Goal: Task Accomplishment & Management: Complete application form

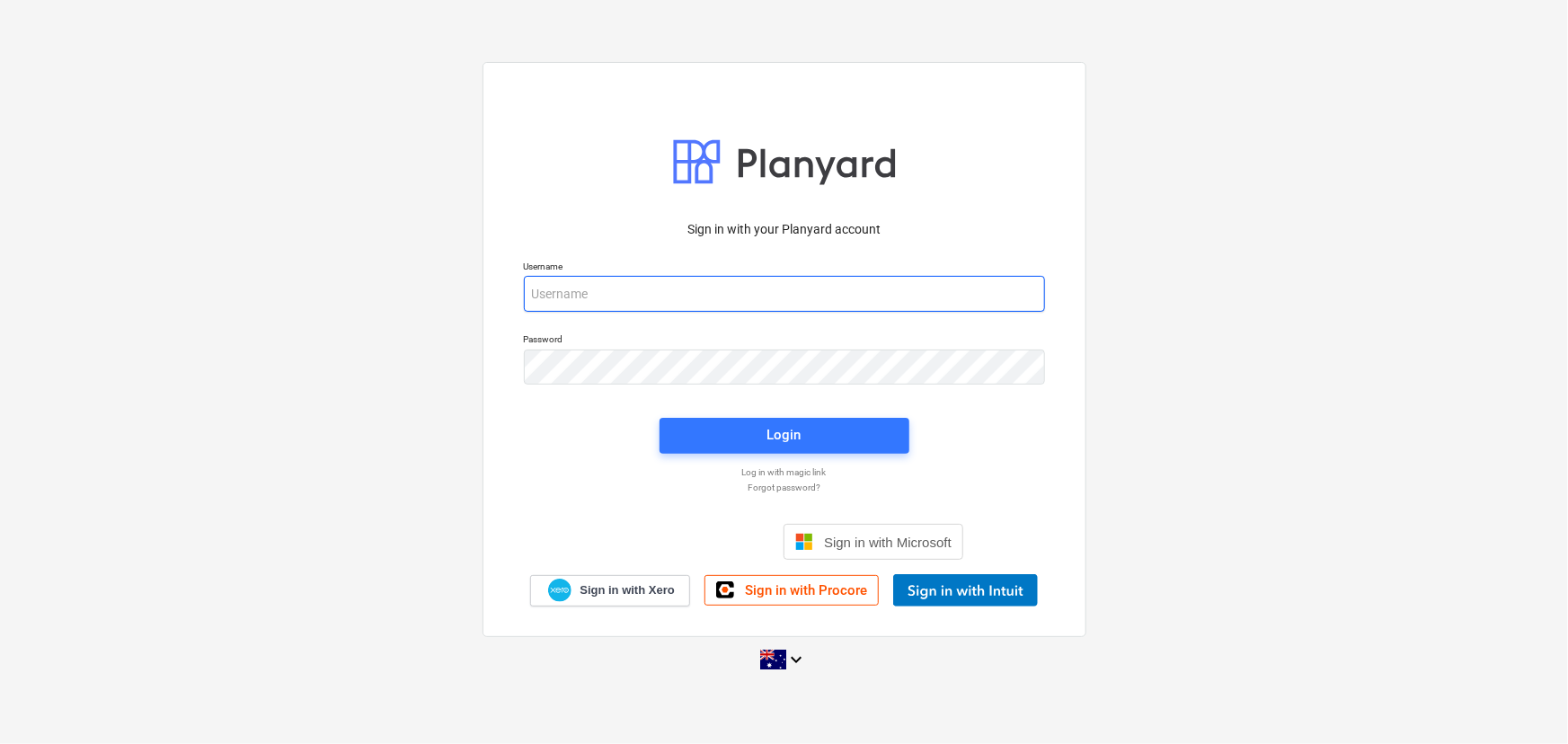
click at [728, 280] on input "email" at bounding box center [784, 294] width 521 height 36
type input "[PERSON_NAME][EMAIL_ADDRESS][DOMAIN_NAME]"
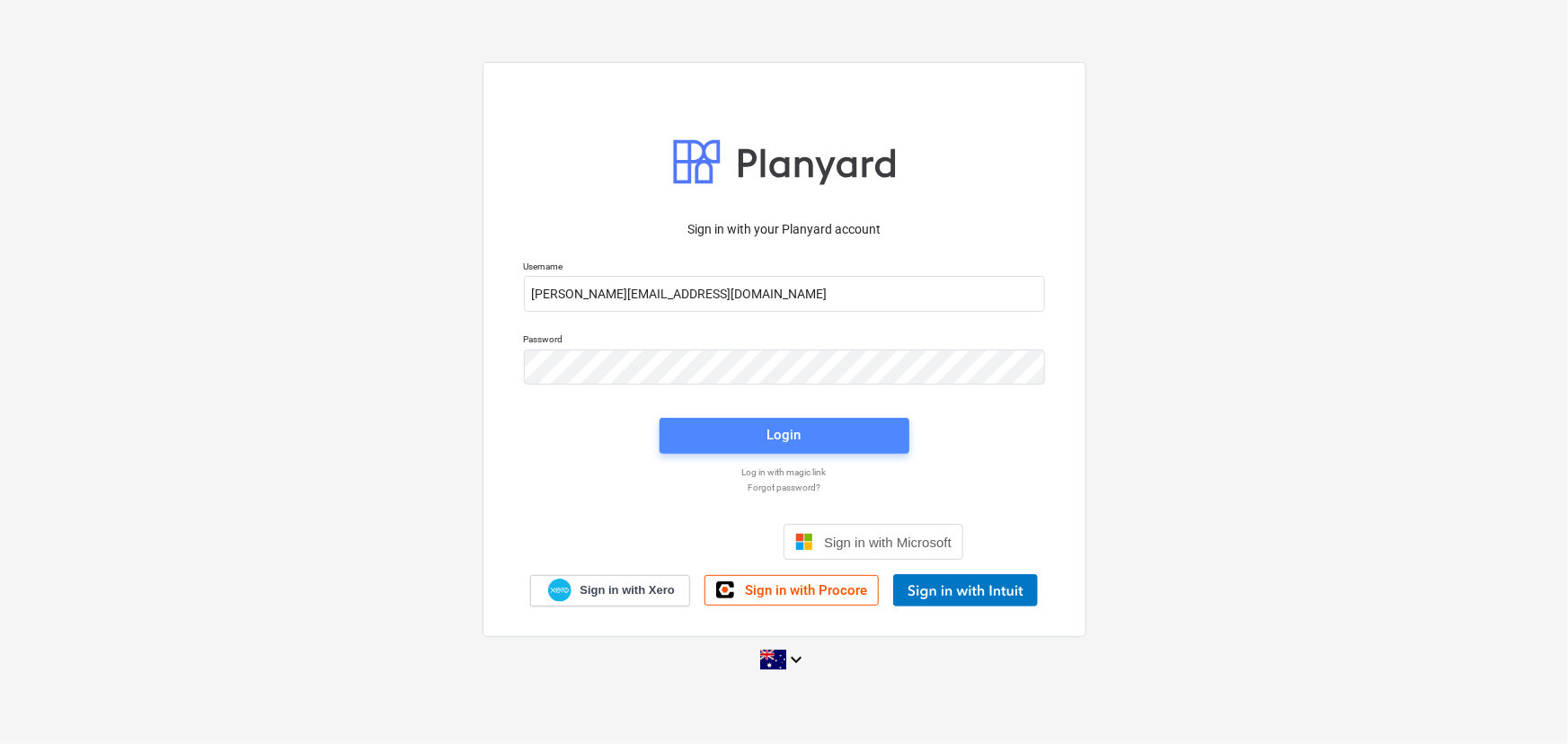
click at [720, 428] on span "Login" at bounding box center [785, 435] width 207 height 24
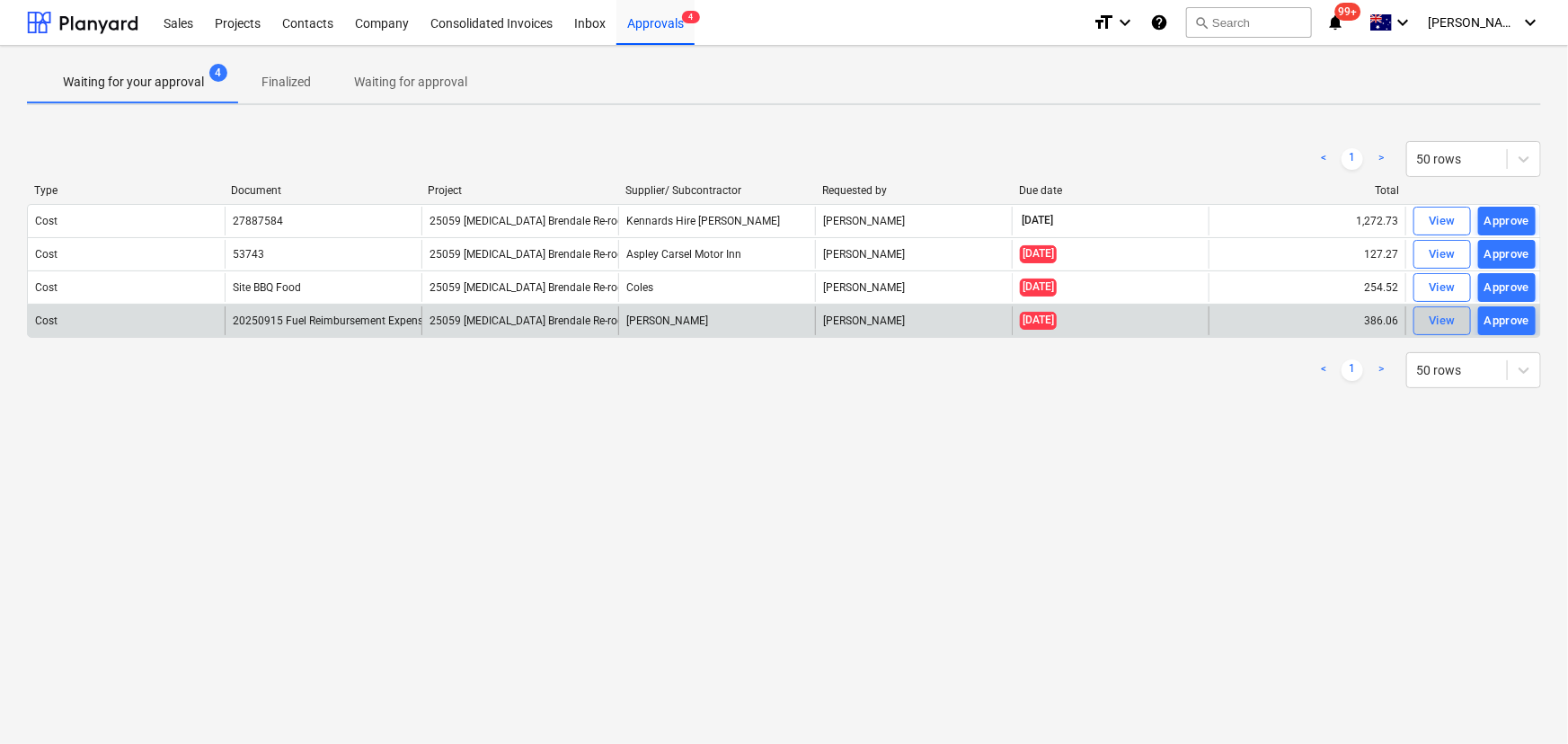
click at [1436, 313] on div "View" at bounding box center [1443, 321] width 27 height 21
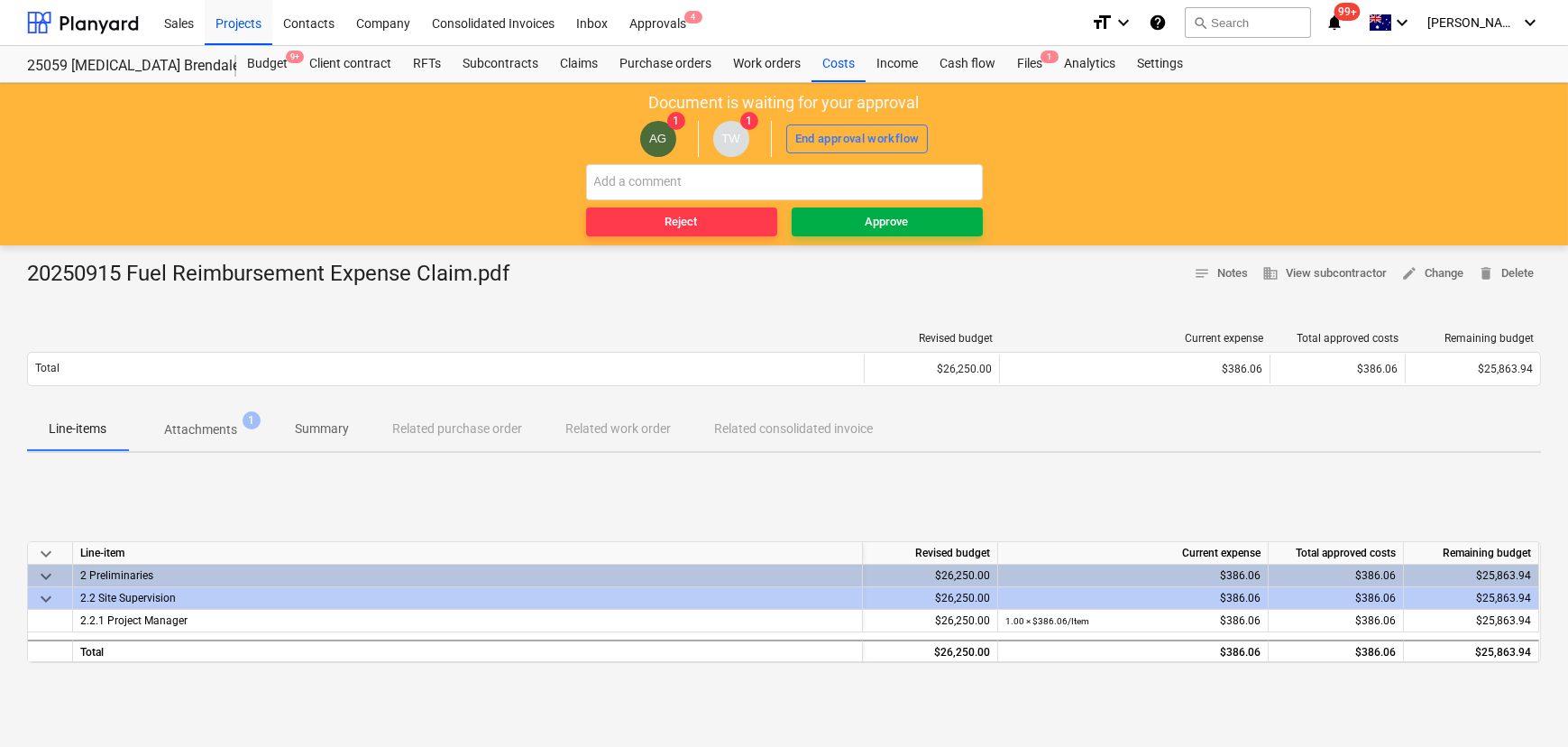
click at [871, 221] on div "Approve" at bounding box center [888, 222] width 44 height 21
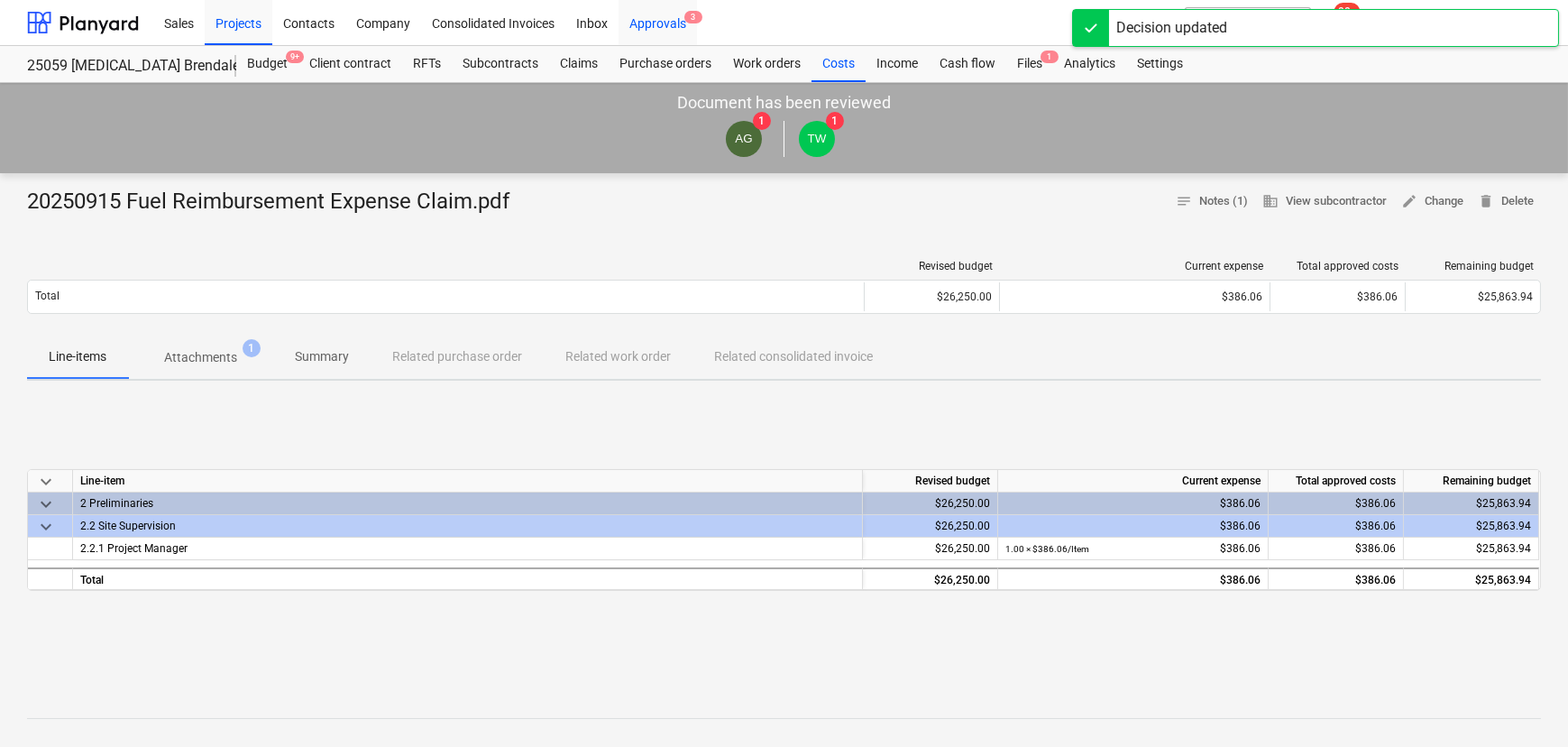
click at [658, 17] on div "Approvals 3" at bounding box center [657, 22] width 78 height 46
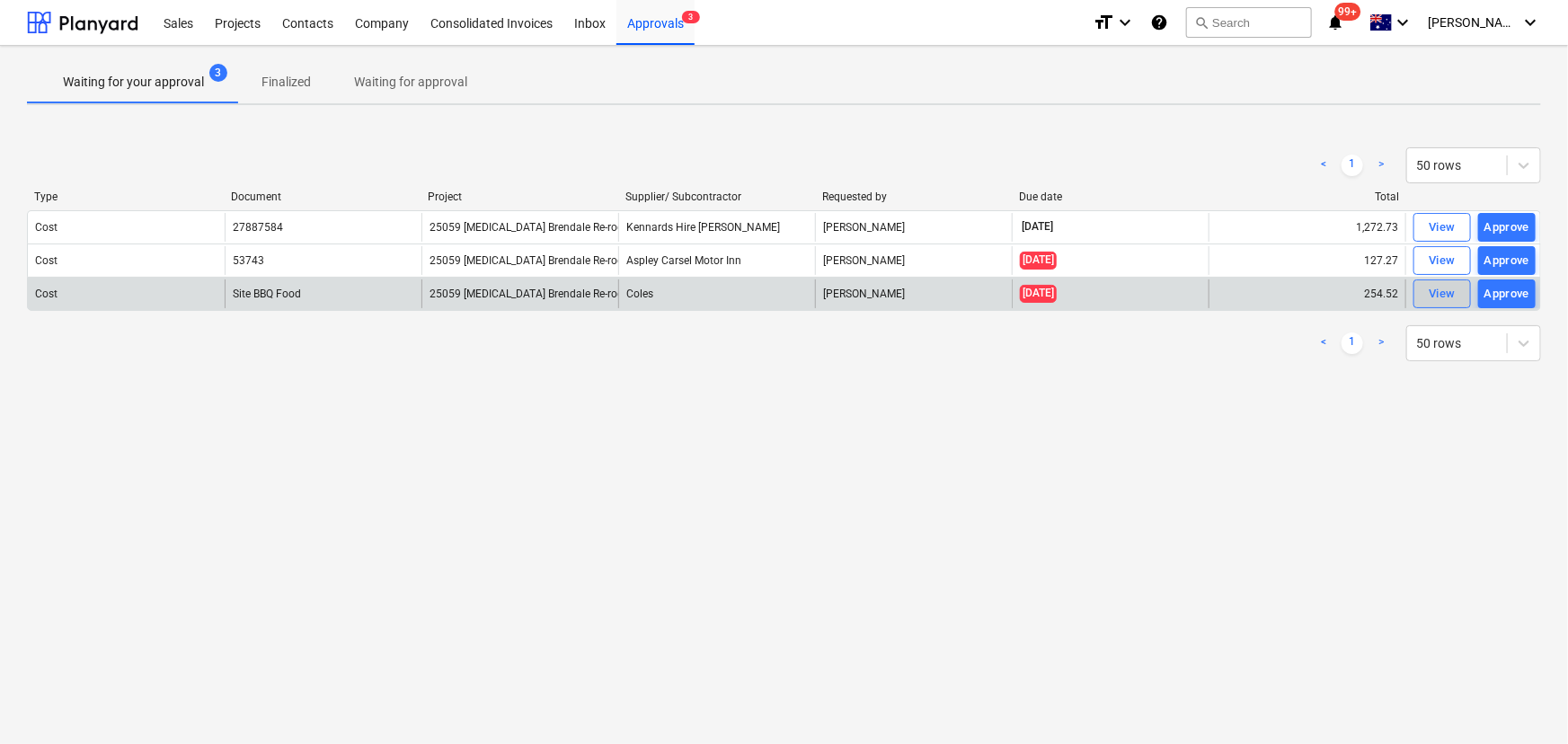
click at [1445, 297] on div "View" at bounding box center [1443, 294] width 27 height 21
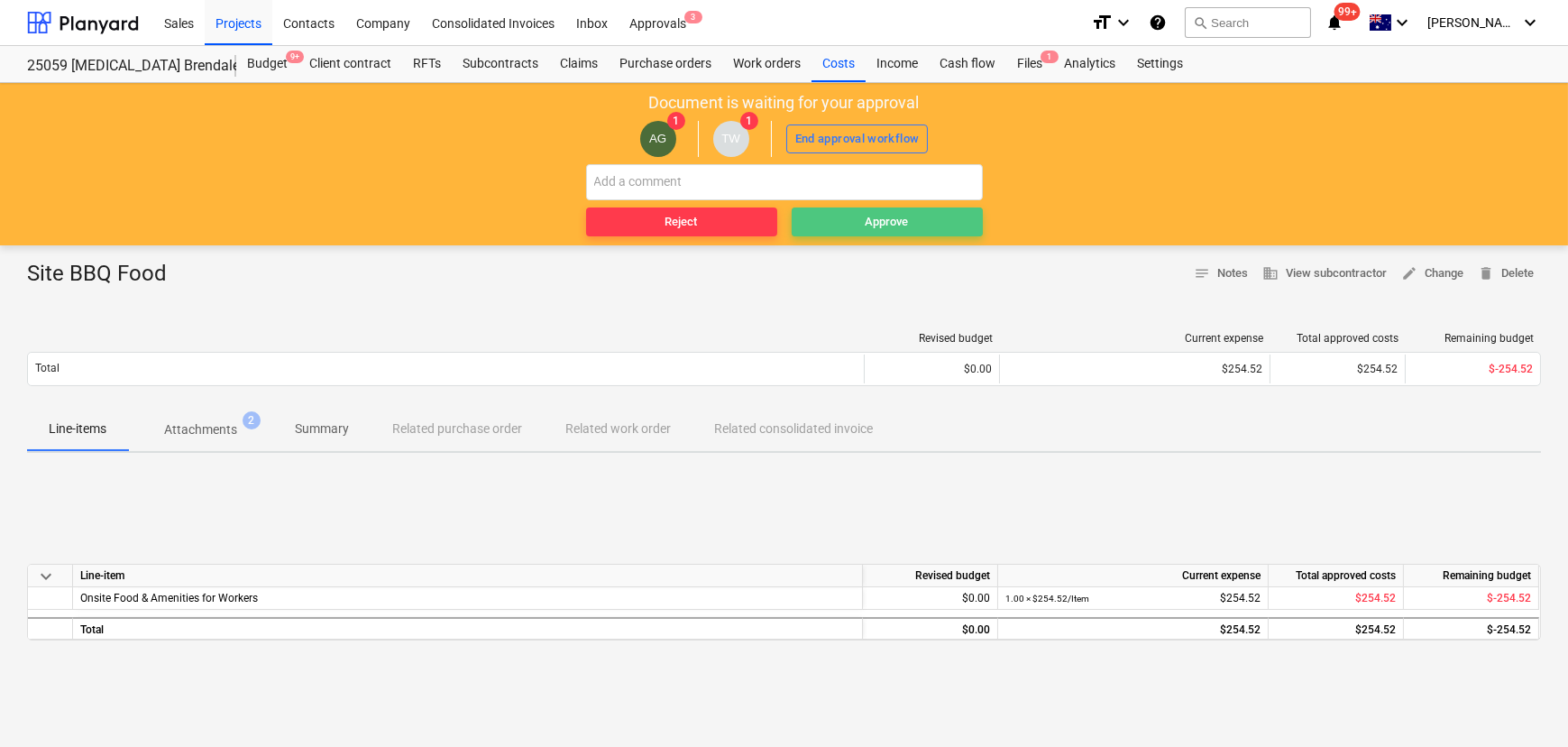
click at [911, 228] on span "Approve" at bounding box center [887, 222] width 177 height 21
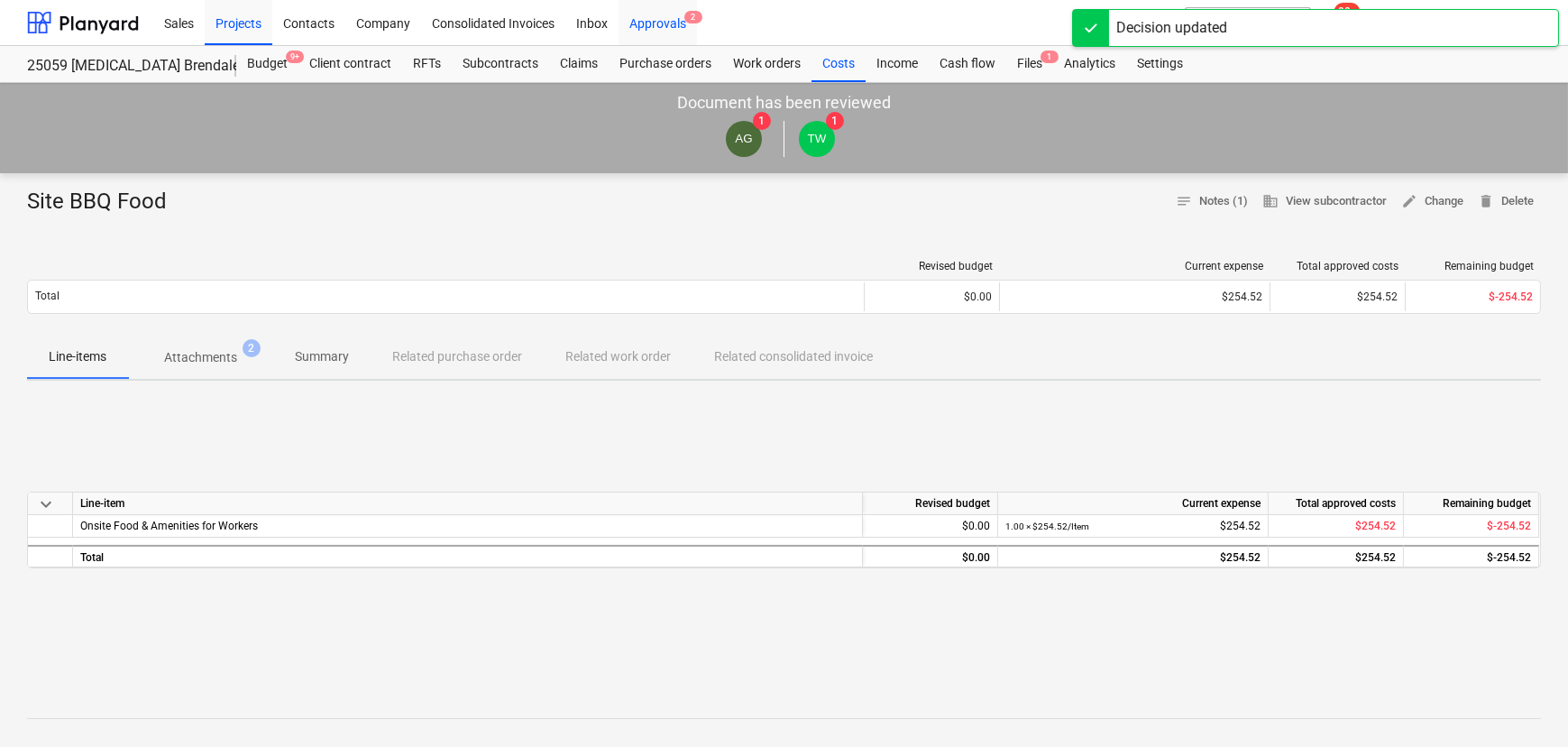
click at [664, 30] on div "Approvals 2" at bounding box center [657, 22] width 78 height 46
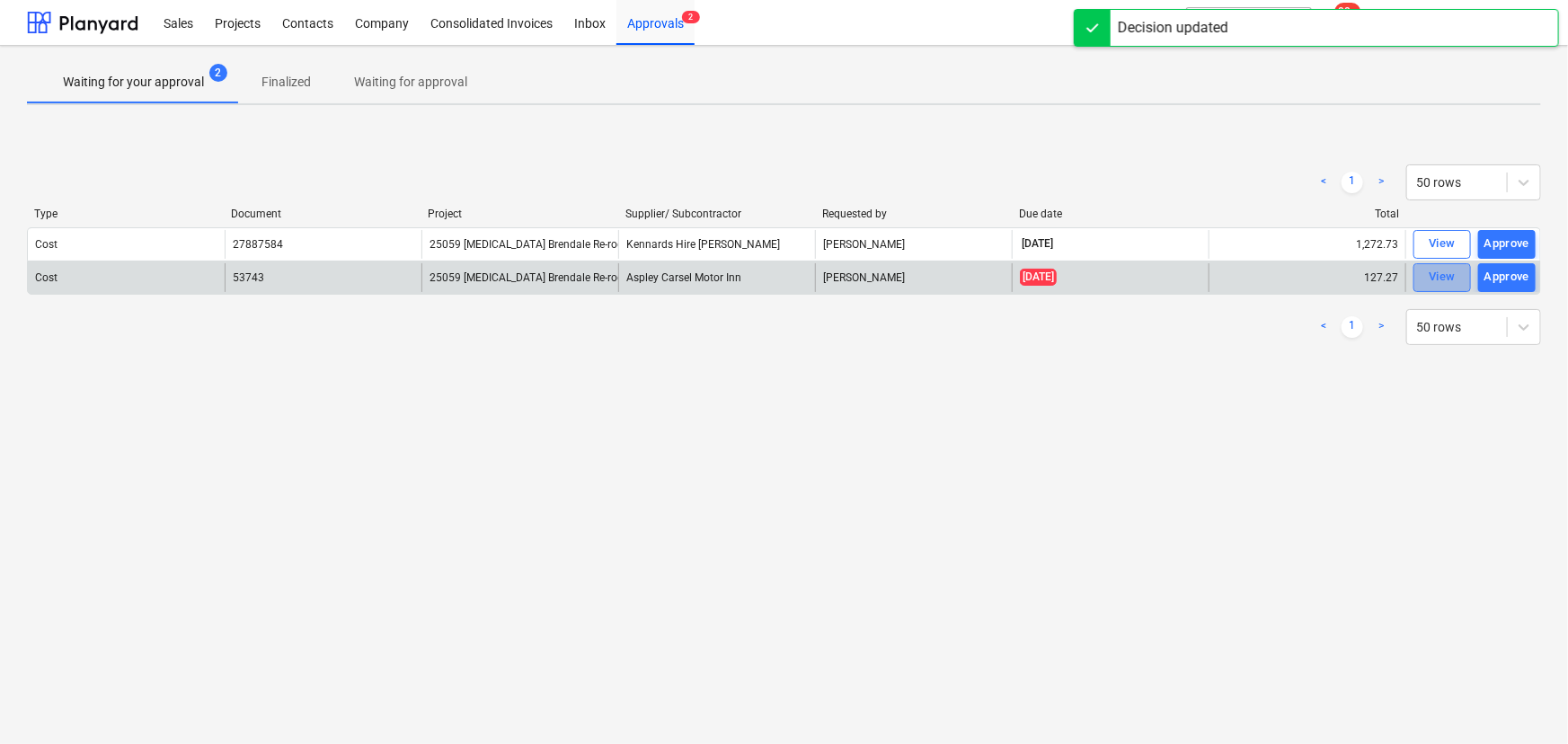
click at [1440, 279] on div "View" at bounding box center [1443, 277] width 27 height 21
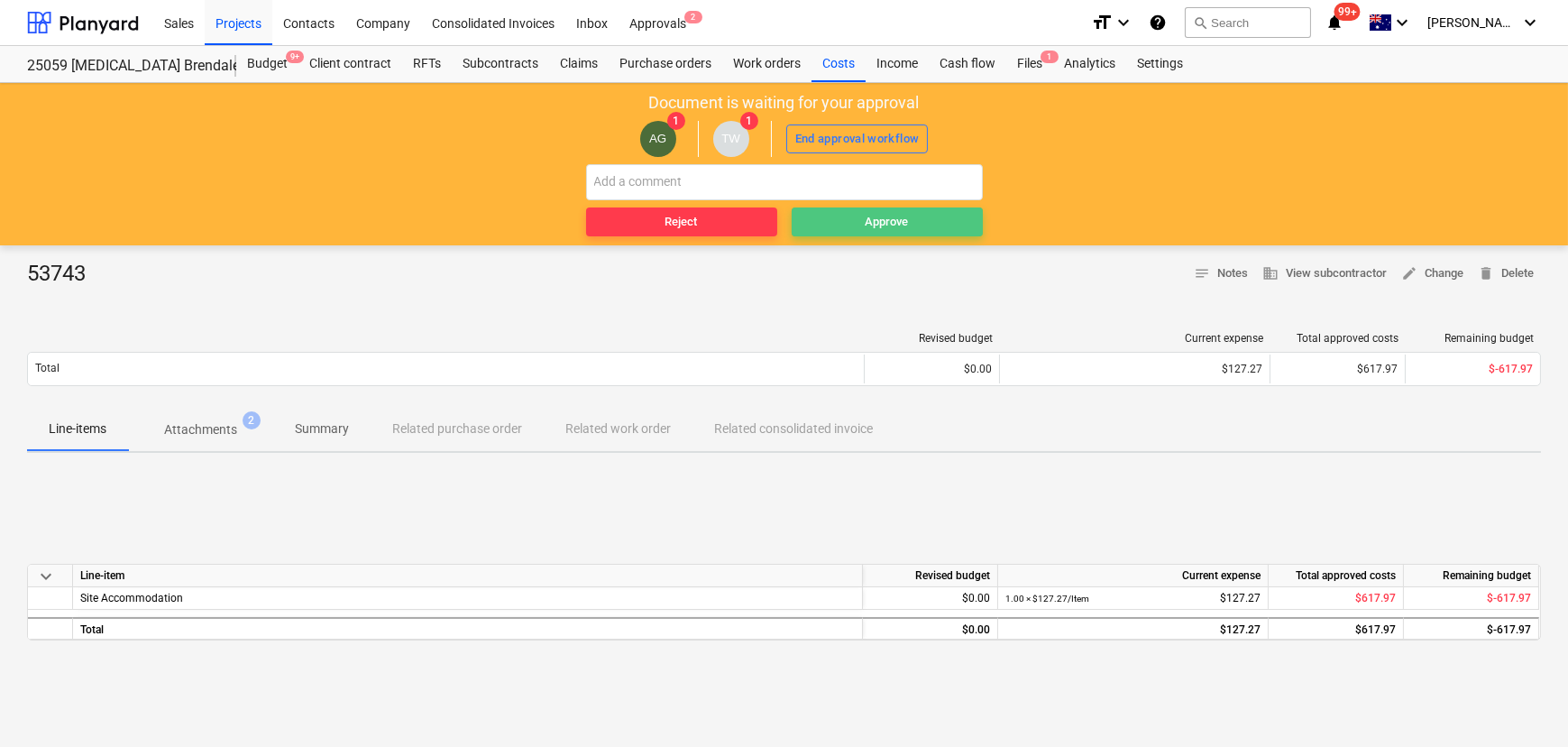
click at [890, 217] on div "Approve" at bounding box center [888, 222] width 44 height 21
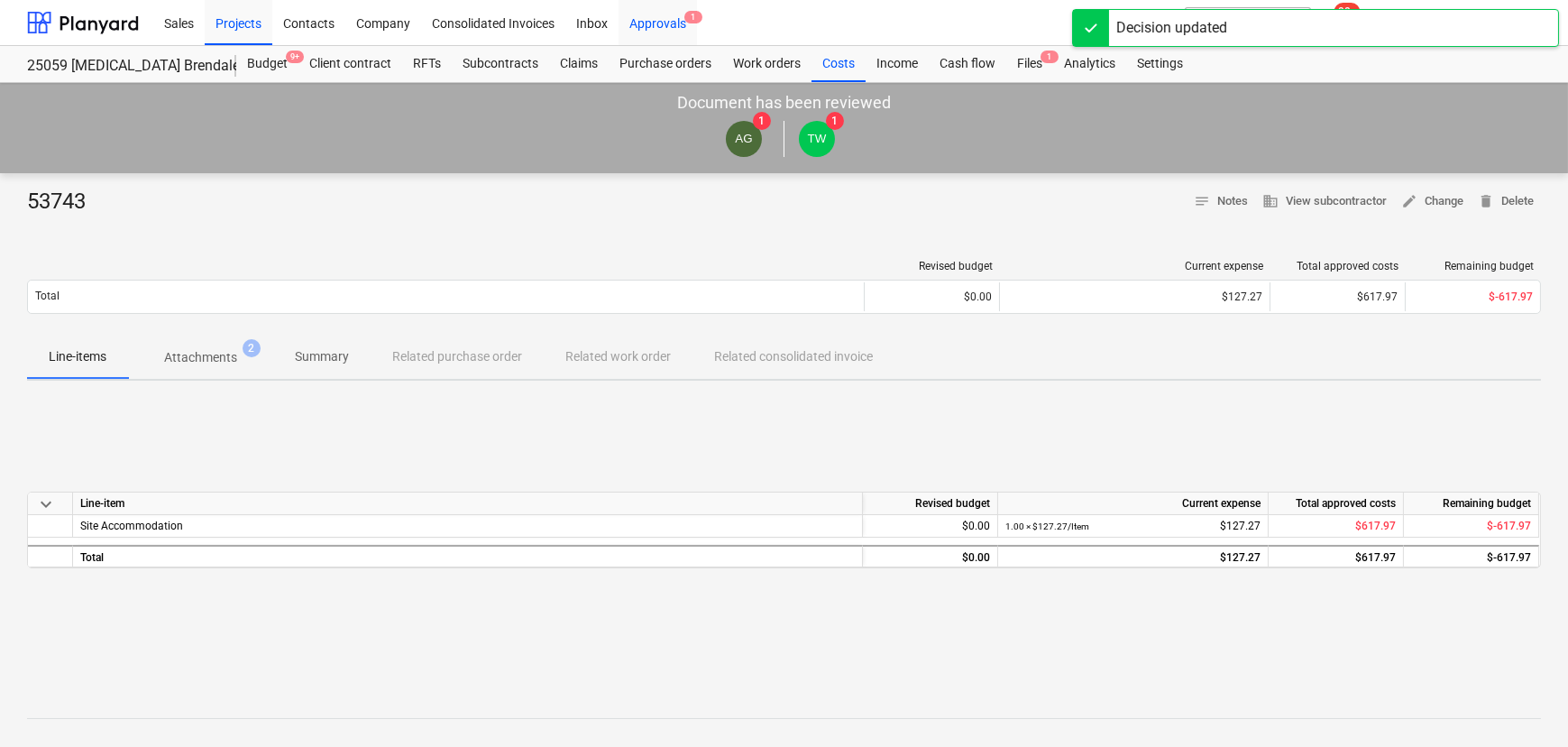
click at [667, 26] on div "Approvals 1" at bounding box center [657, 22] width 78 height 46
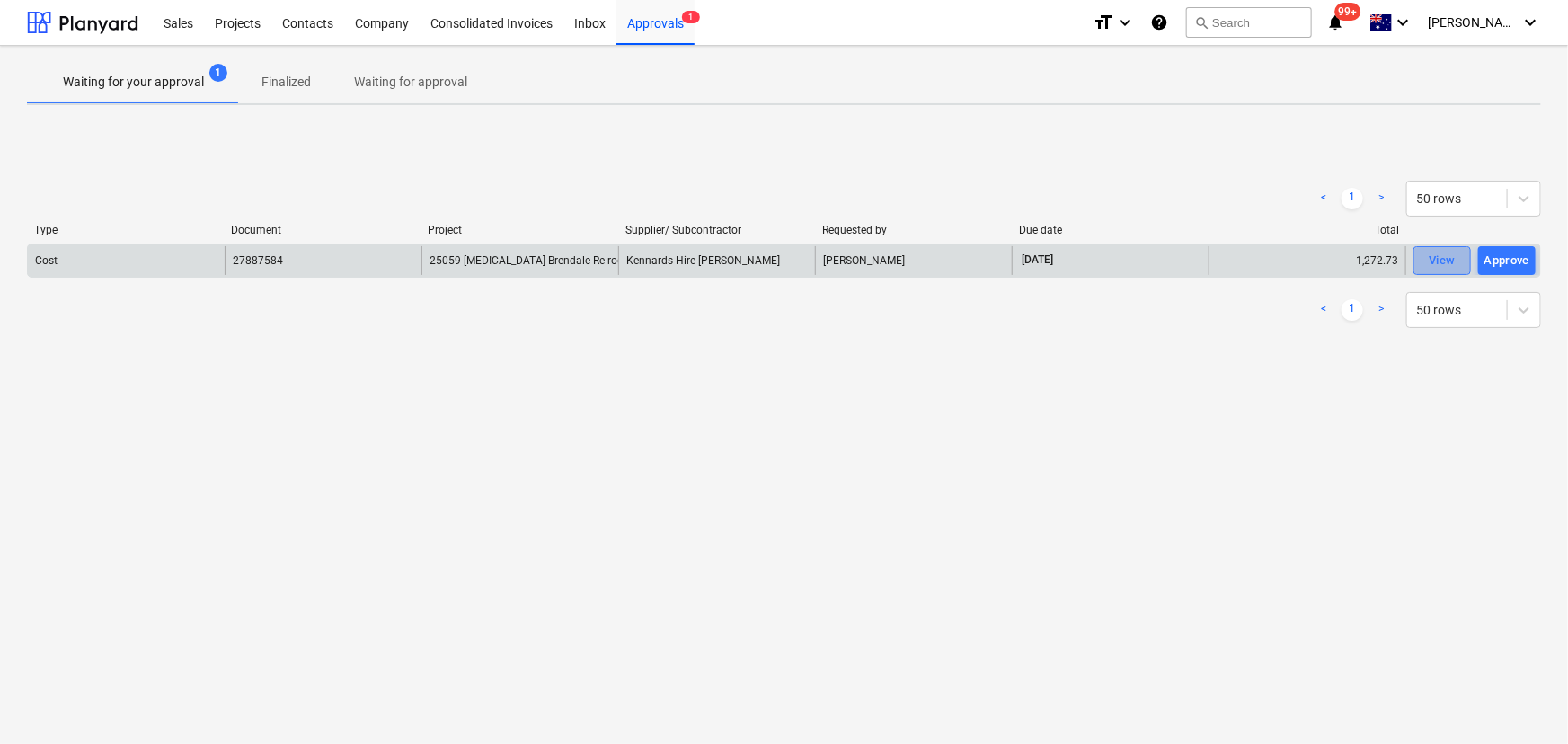
click at [1466, 257] on button "View" at bounding box center [1442, 260] width 57 height 29
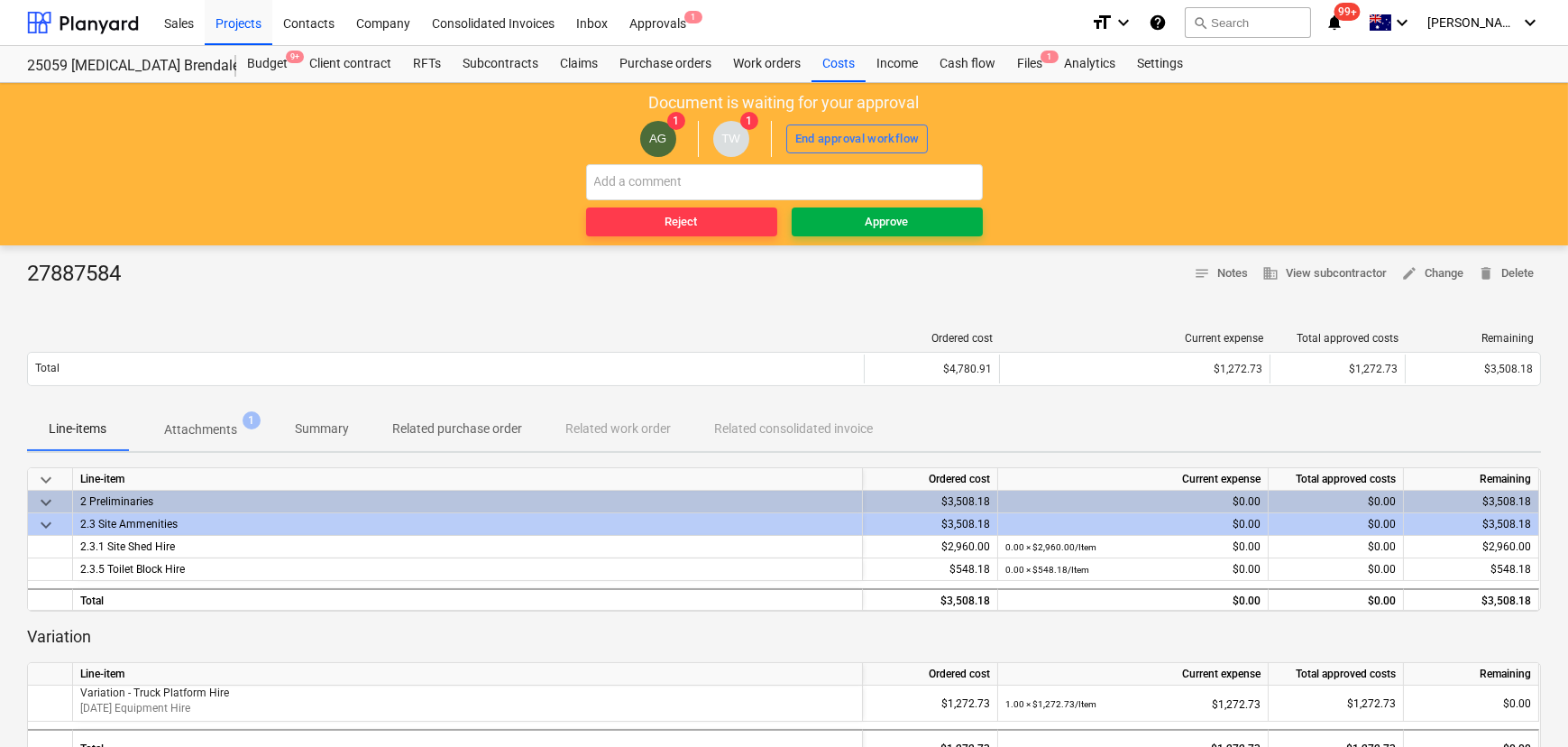
click at [910, 218] on span "Approve" at bounding box center [887, 222] width 177 height 21
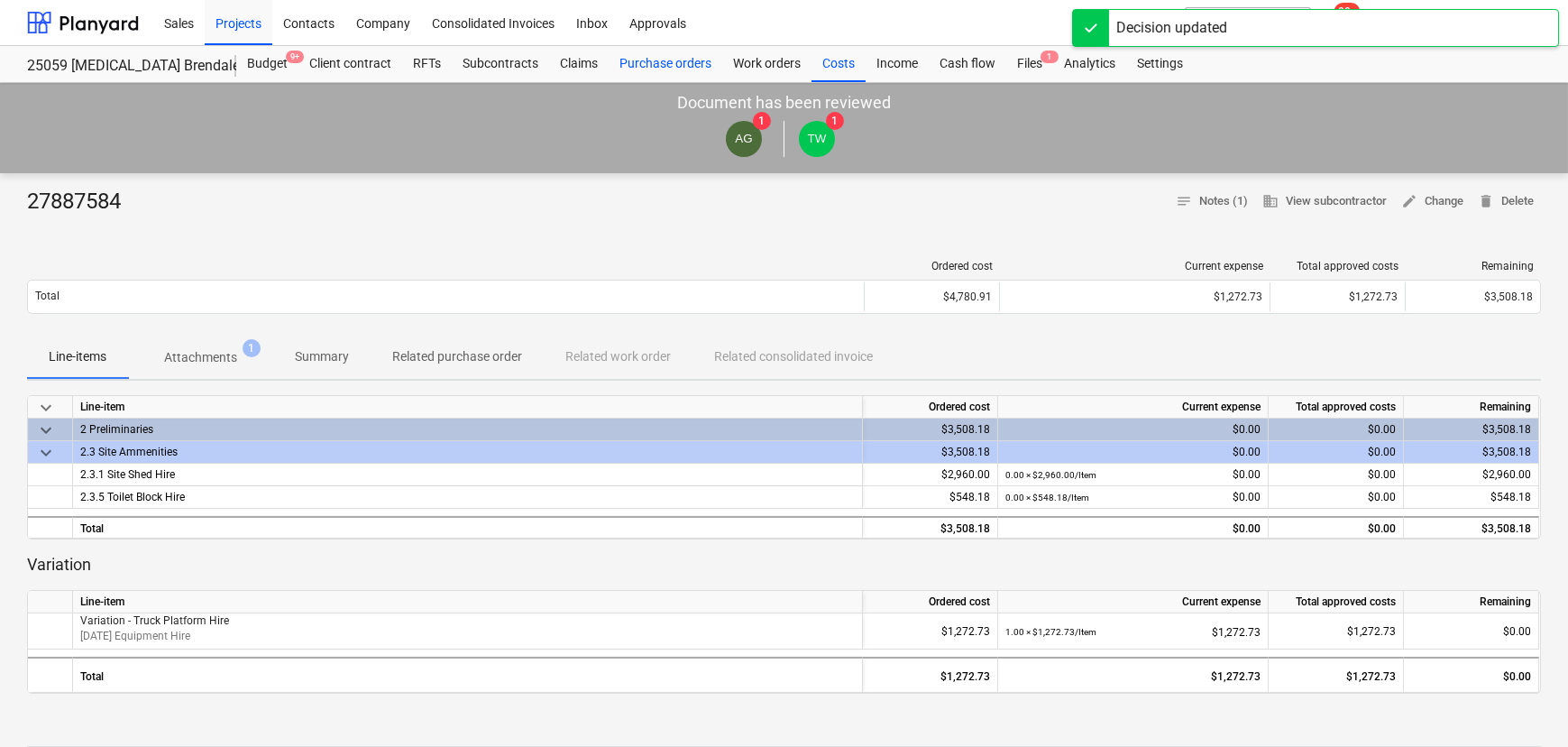
click at [674, 60] on div "Purchase orders" at bounding box center [665, 65] width 114 height 36
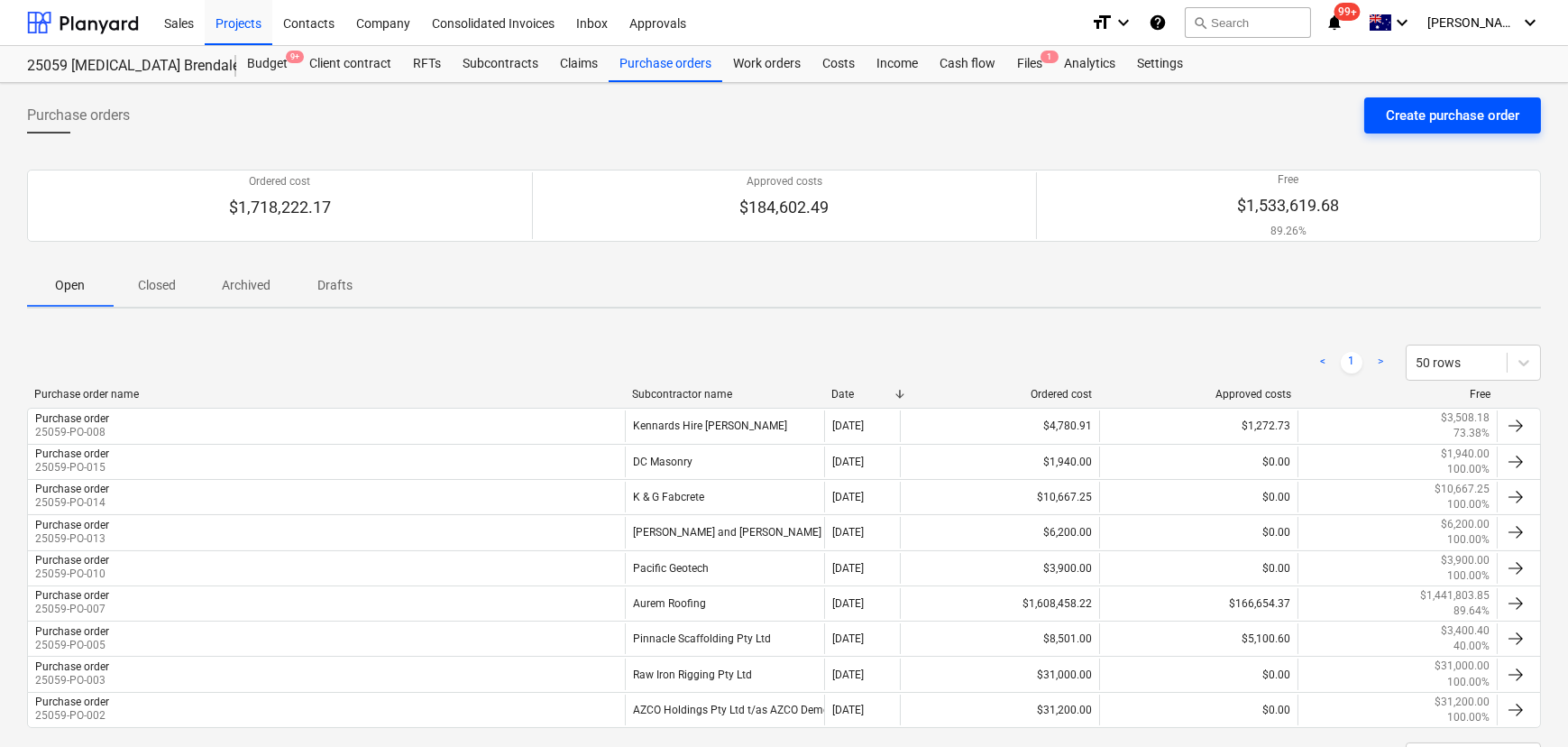
click at [1397, 119] on div "Create purchase order" at bounding box center [1452, 116] width 134 height 24
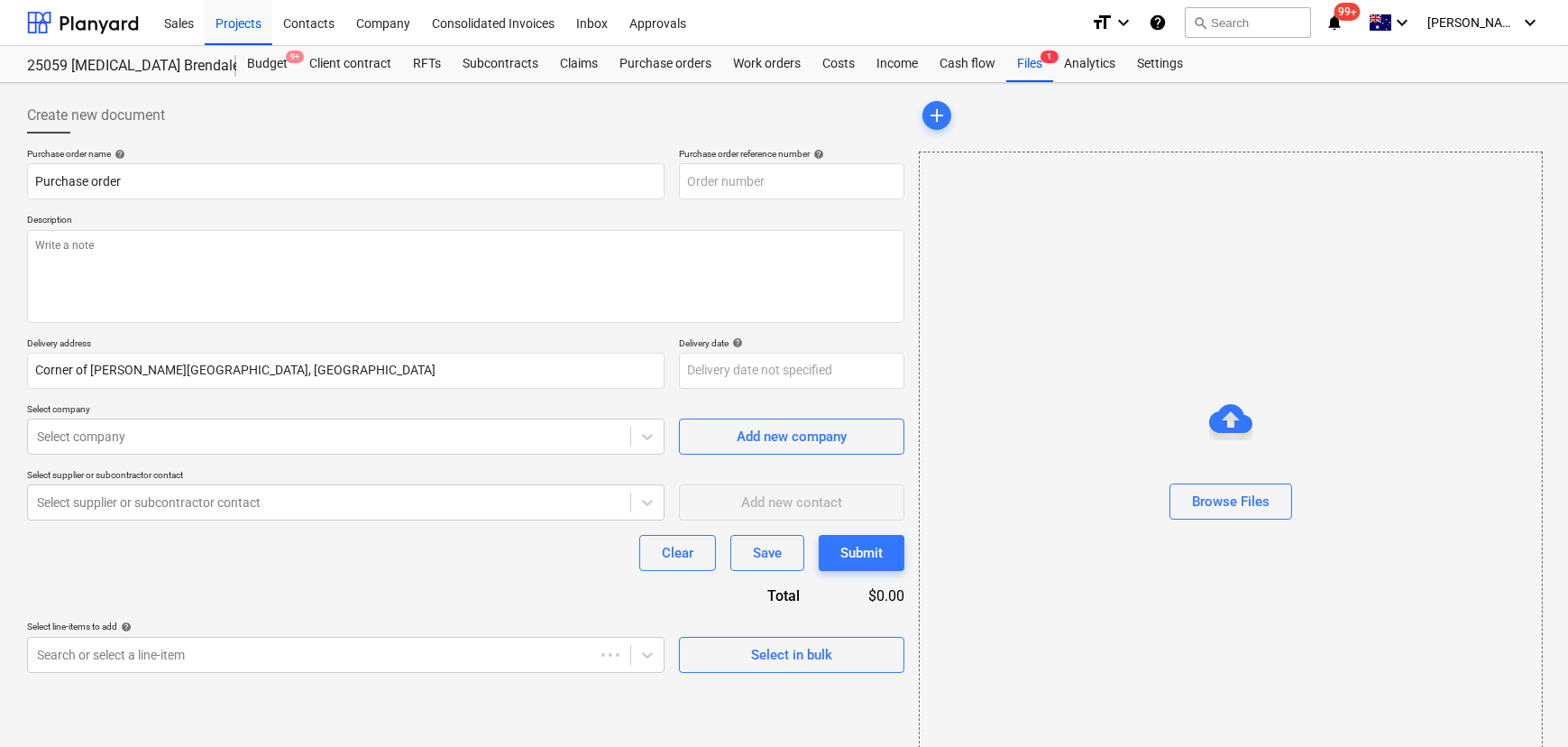
type textarea "x"
type input "25059-PO-017"
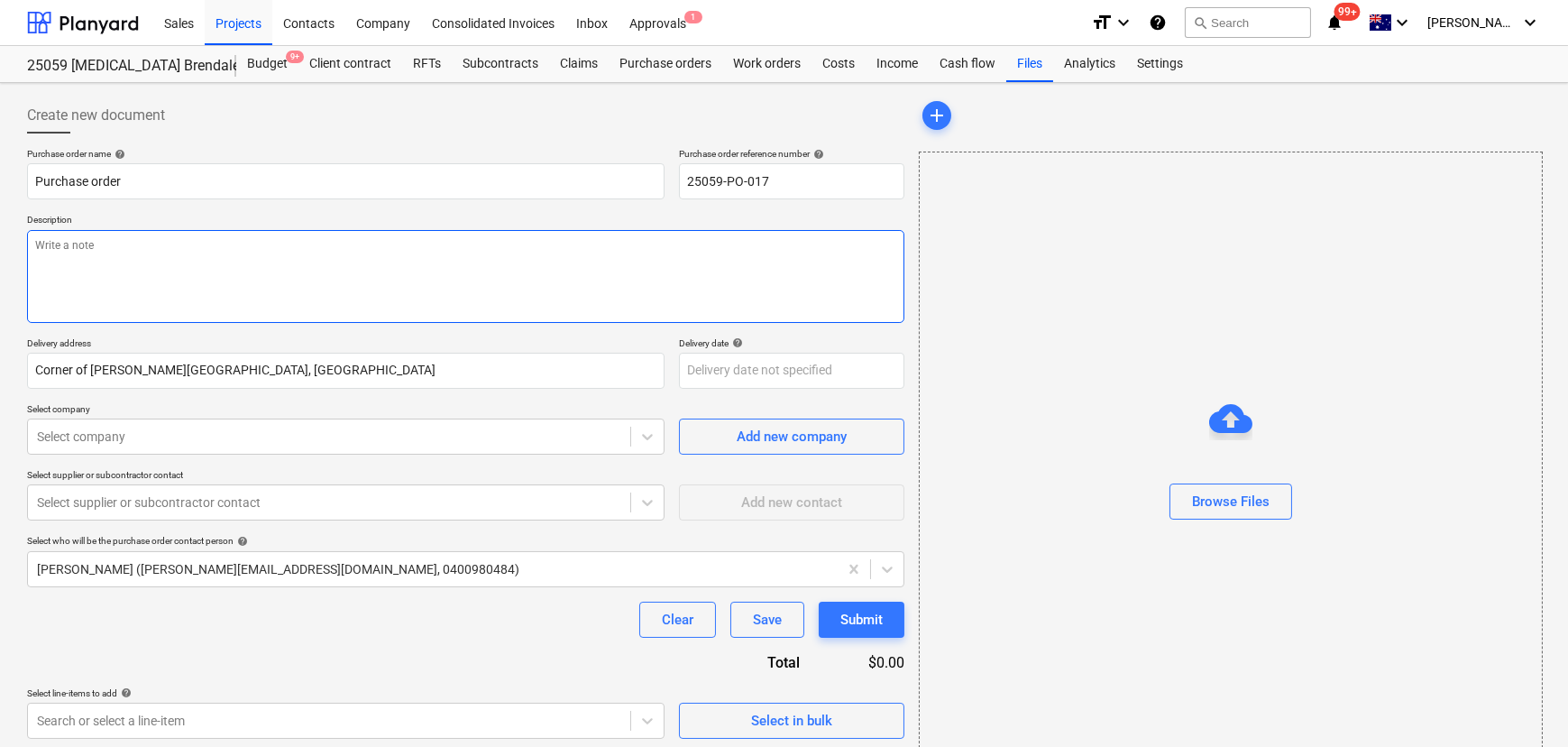
click at [473, 265] on textarea at bounding box center [466, 277] width 878 height 93
type textarea "x"
type textarea "P"
type textarea "x"
type textarea "Pa"
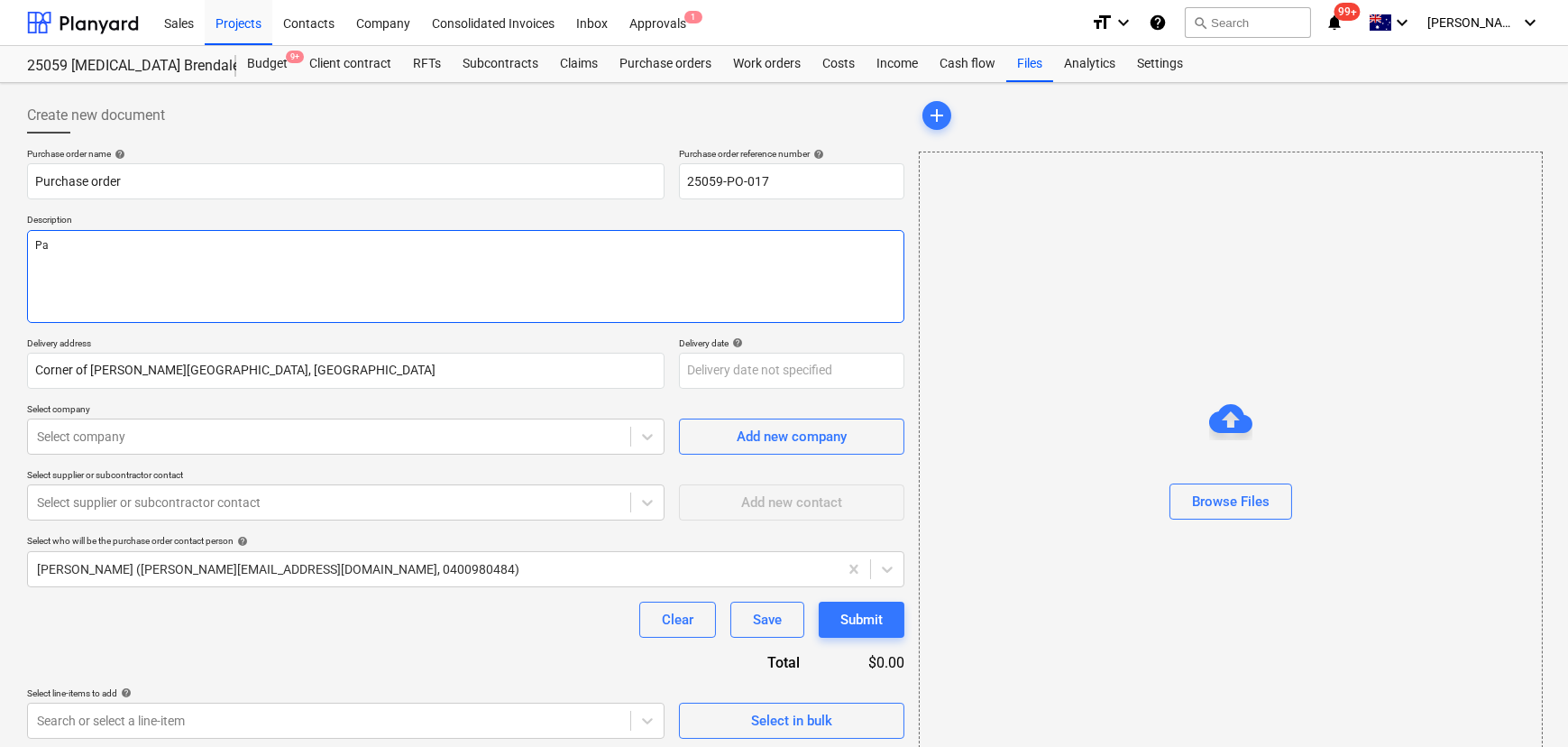
type textarea "x"
type textarea "Pay"
type textarea "x"
type textarea "Paym"
type textarea "x"
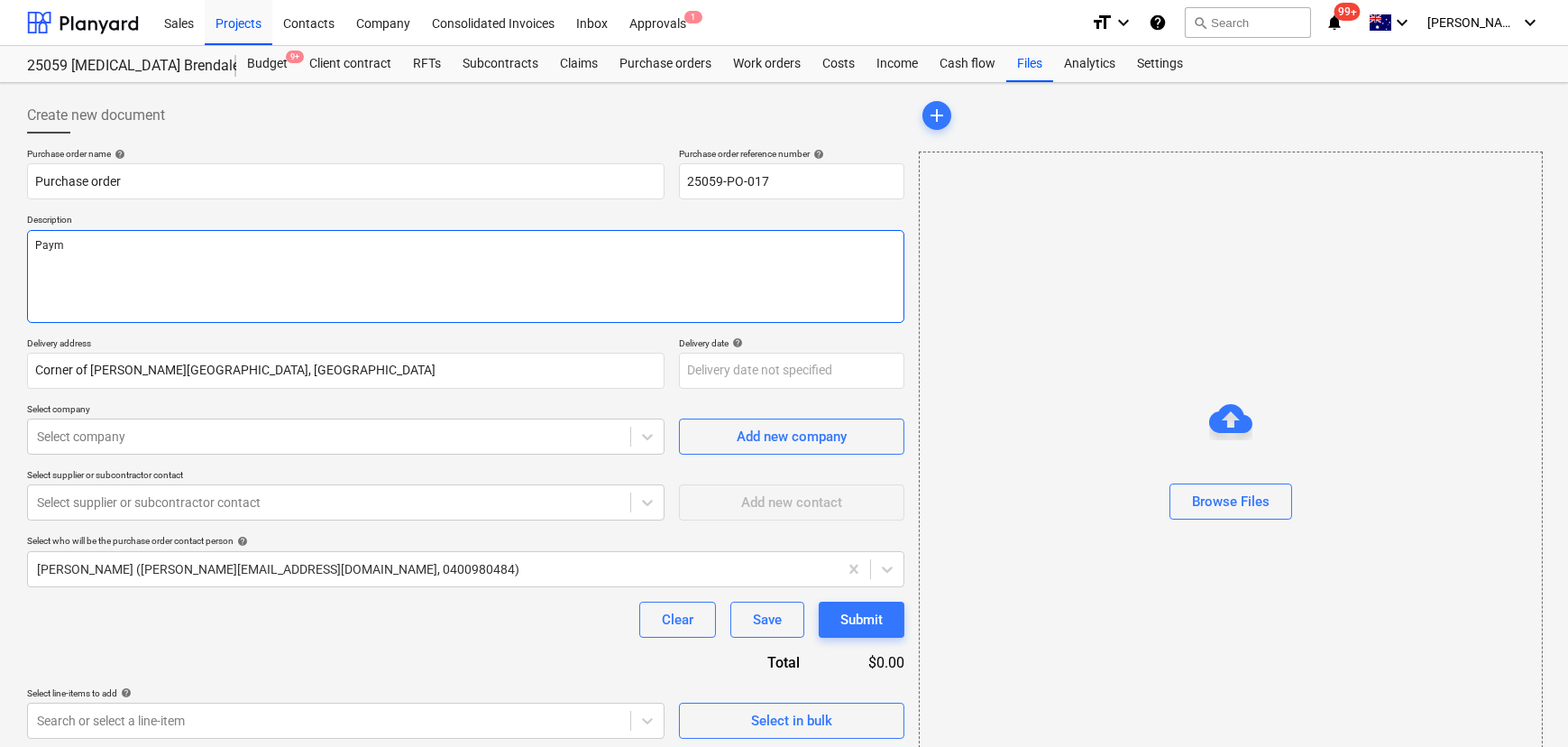
type textarea "Payme"
type textarea "x"
type textarea "Paymen"
type textarea "x"
type textarea "Payment"
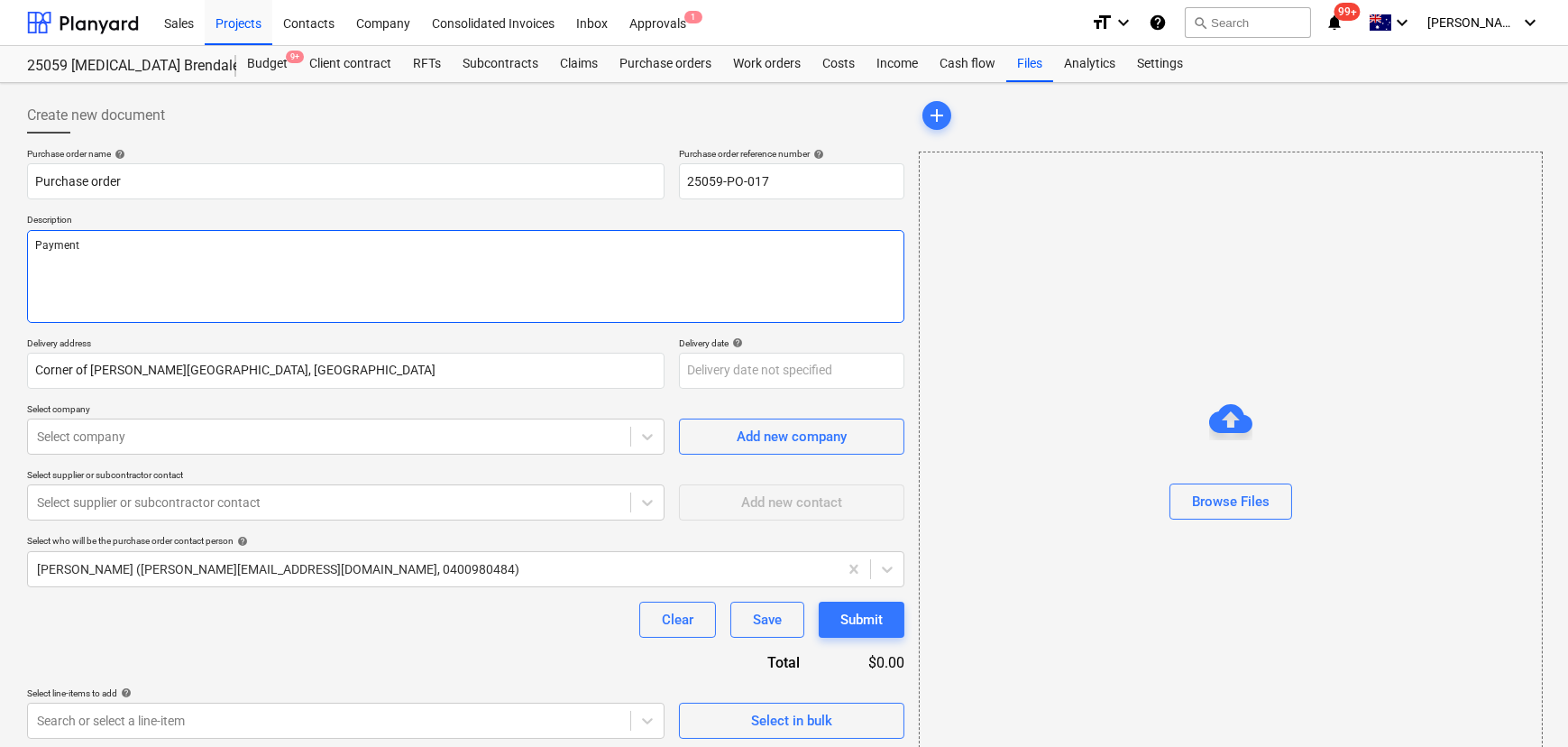
type textarea "x"
type textarea "Payment"
type textarea "x"
type textarea "Payment T"
type textarea "x"
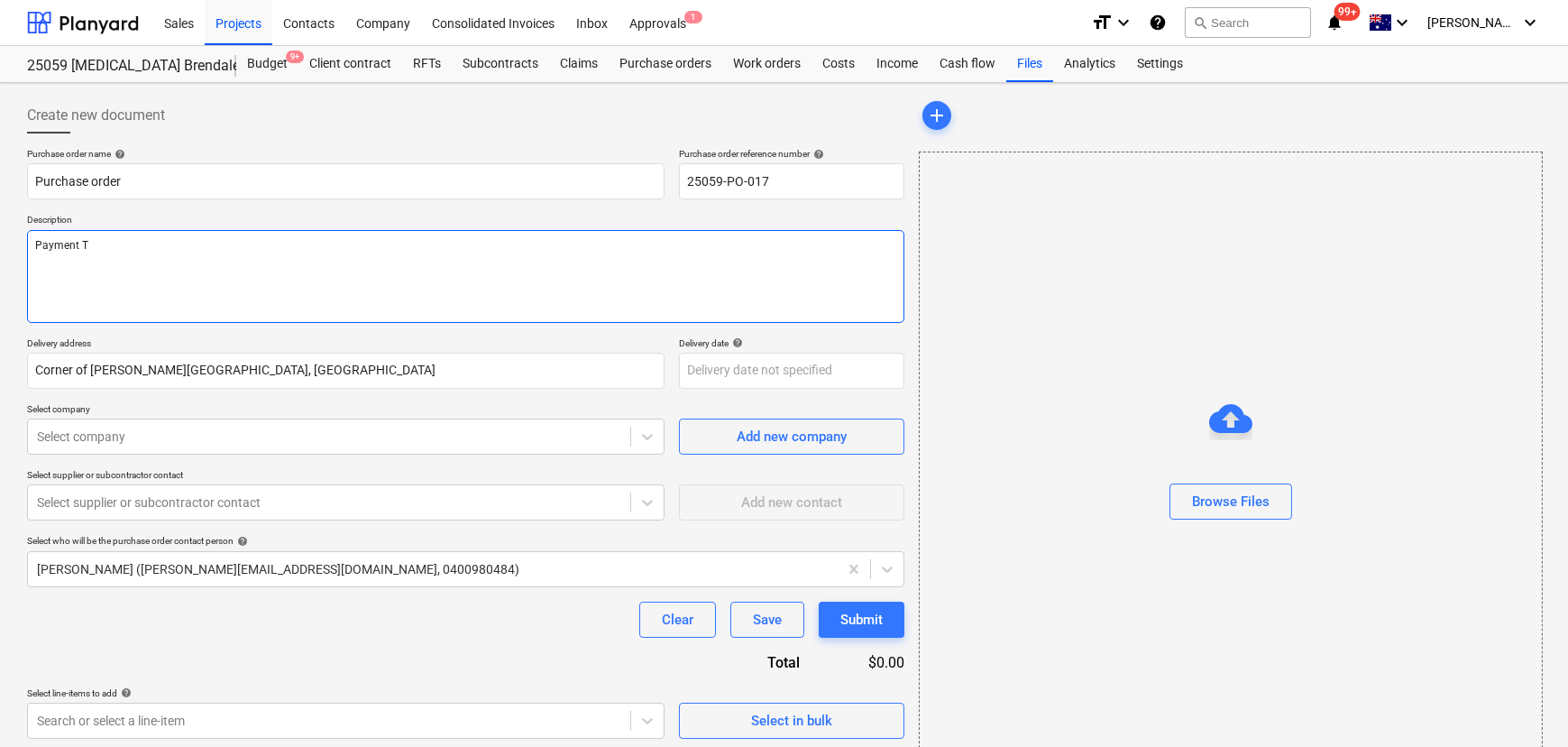
type textarea "Payment Te"
type textarea "x"
type textarea "Payment Ter"
type textarea "x"
type textarea "Payment Term"
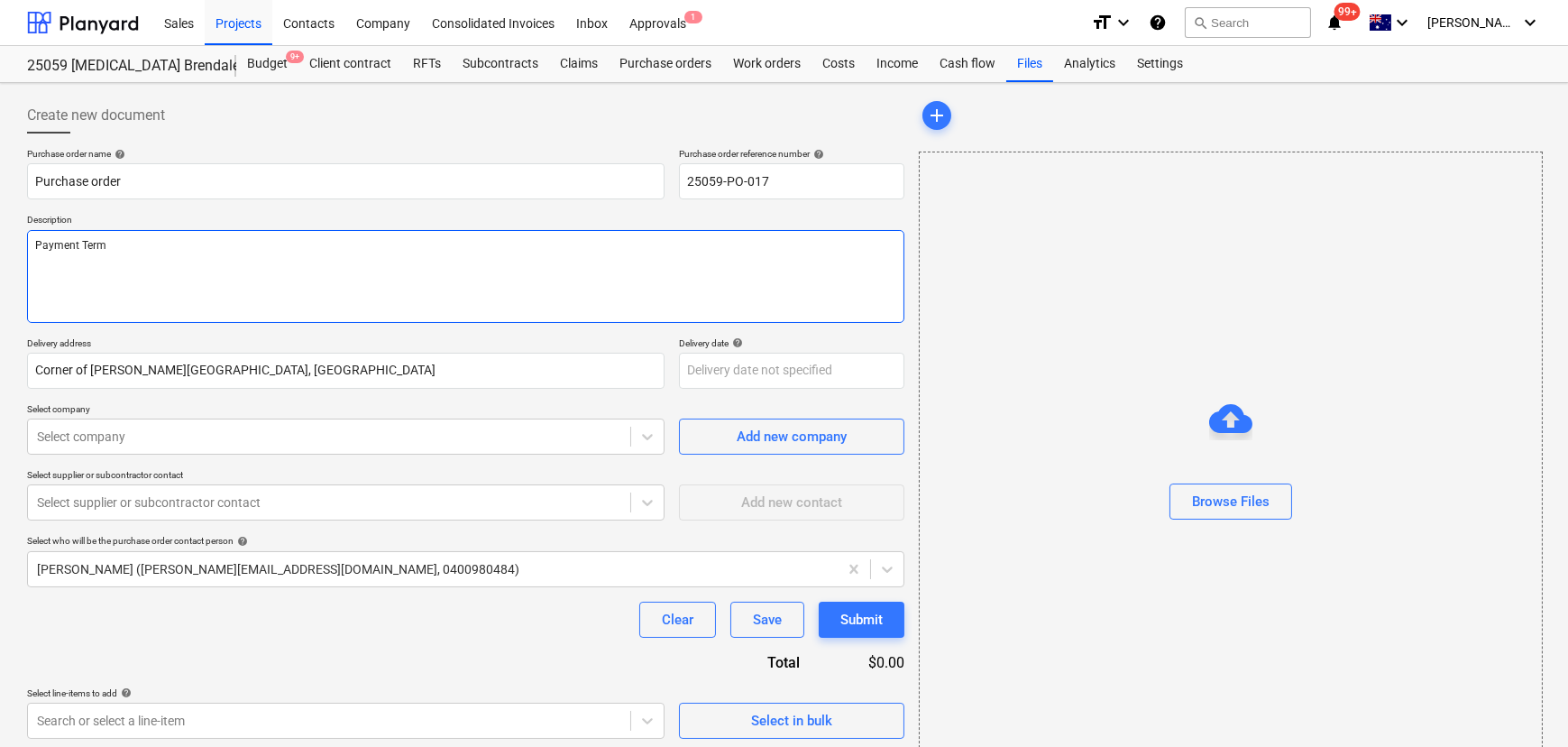
type textarea "x"
type textarea "Payment Terms"
type textarea "x"
type textarea "Payment Terms"
type textarea "x"
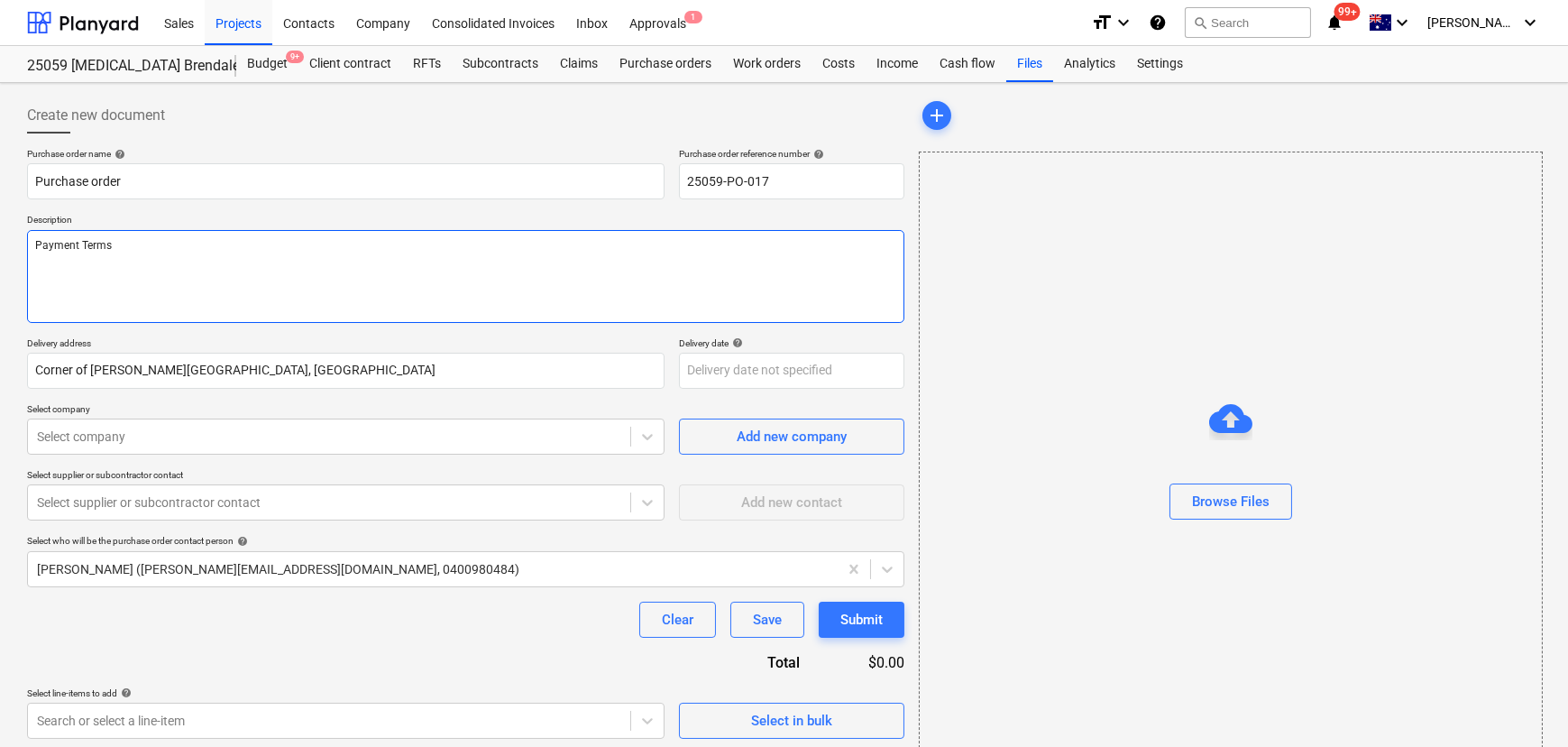
type textarea "Payment Terms -"
type textarea "x"
type textarea "Payment Terms -"
type textarea "x"
type textarea "Payment Terms - 3"
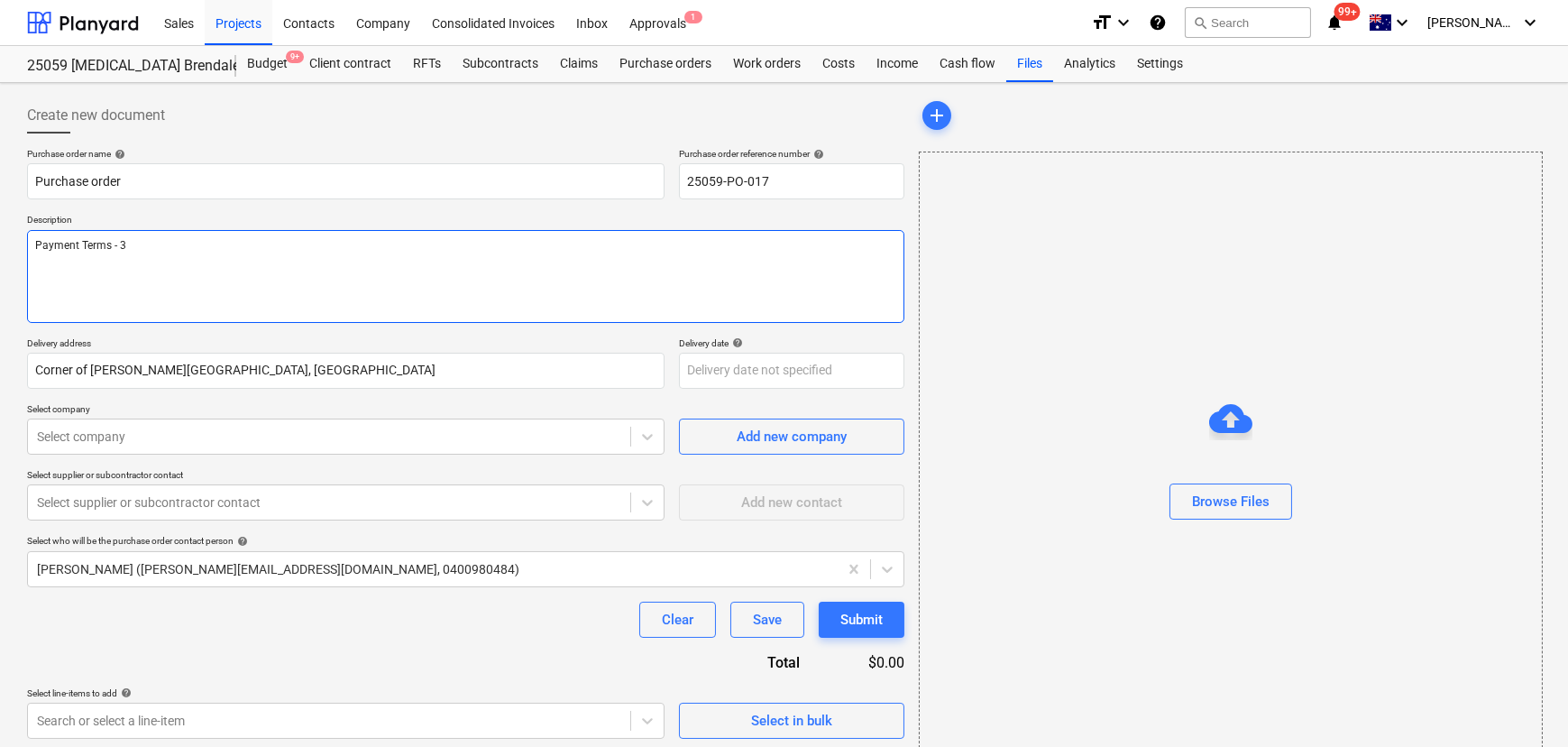
type textarea "x"
type textarea "Payment Terms - 30"
type textarea "x"
type textarea "Payment Terms - 30"
type textarea "x"
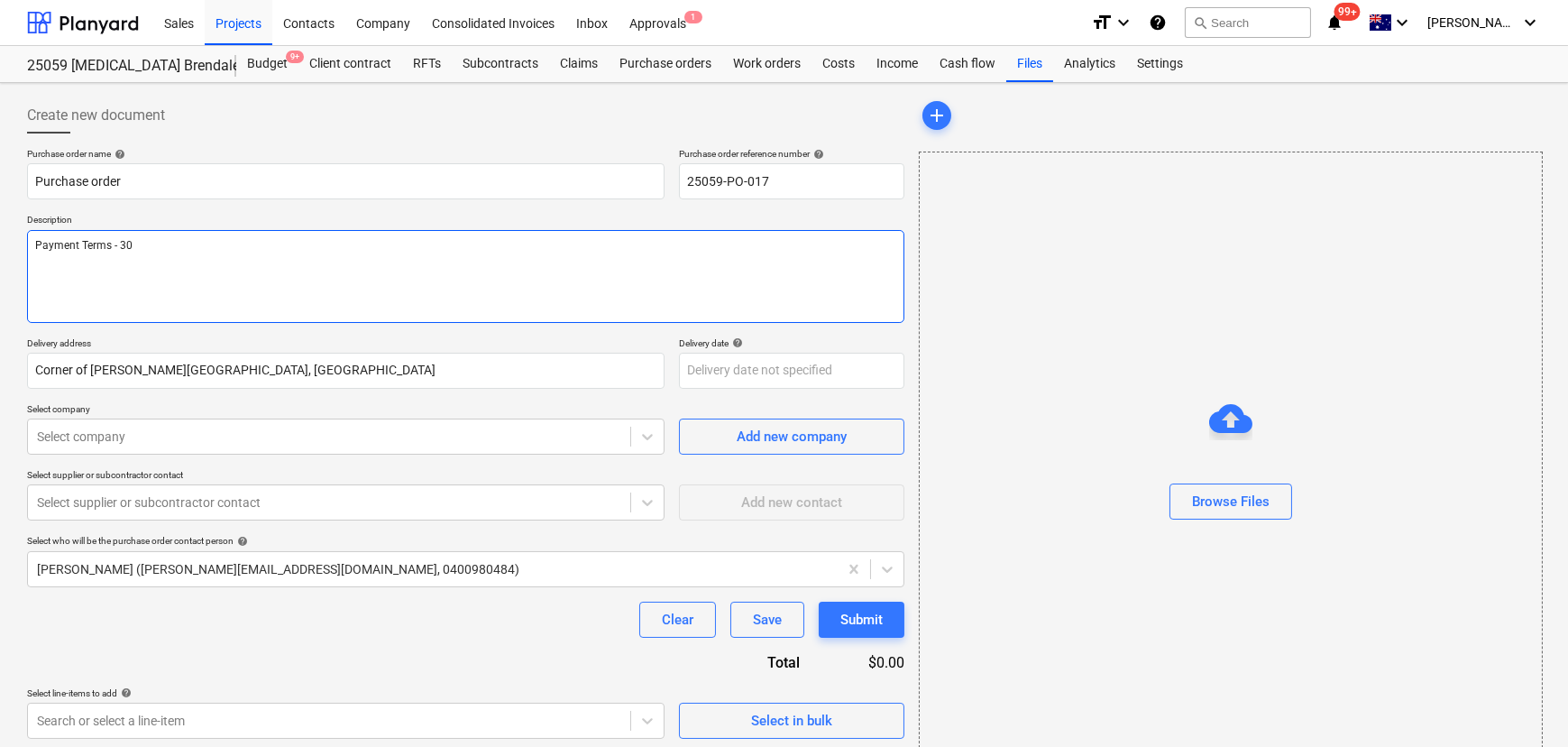
type textarea "Payment Terms - 30 D"
type textarea "x"
type textarea "Payment Terms - 30 Da"
type textarea "x"
type textarea "Payment Terms - 30 Day"
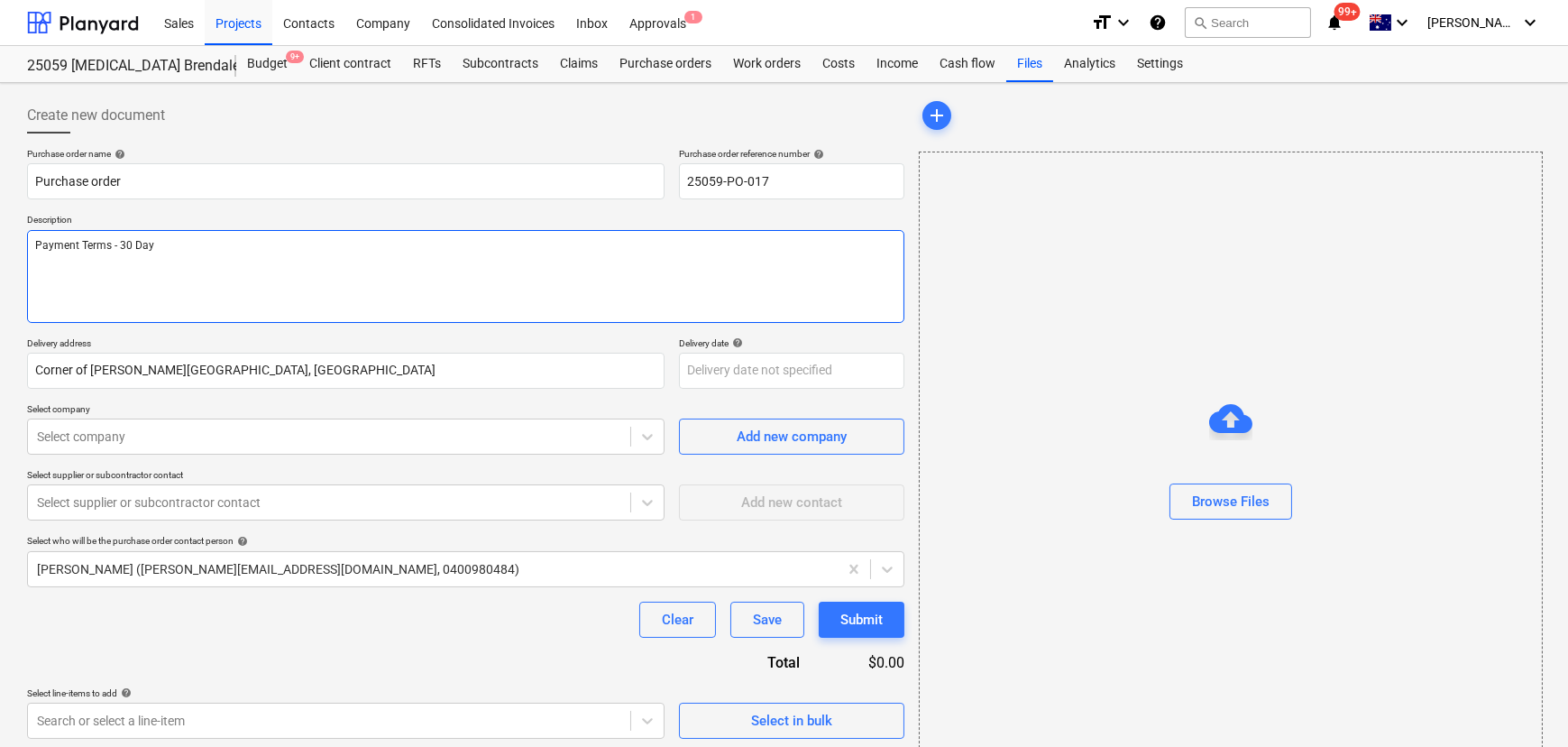
type textarea "x"
type textarea "Payment Terms - 30 Days"
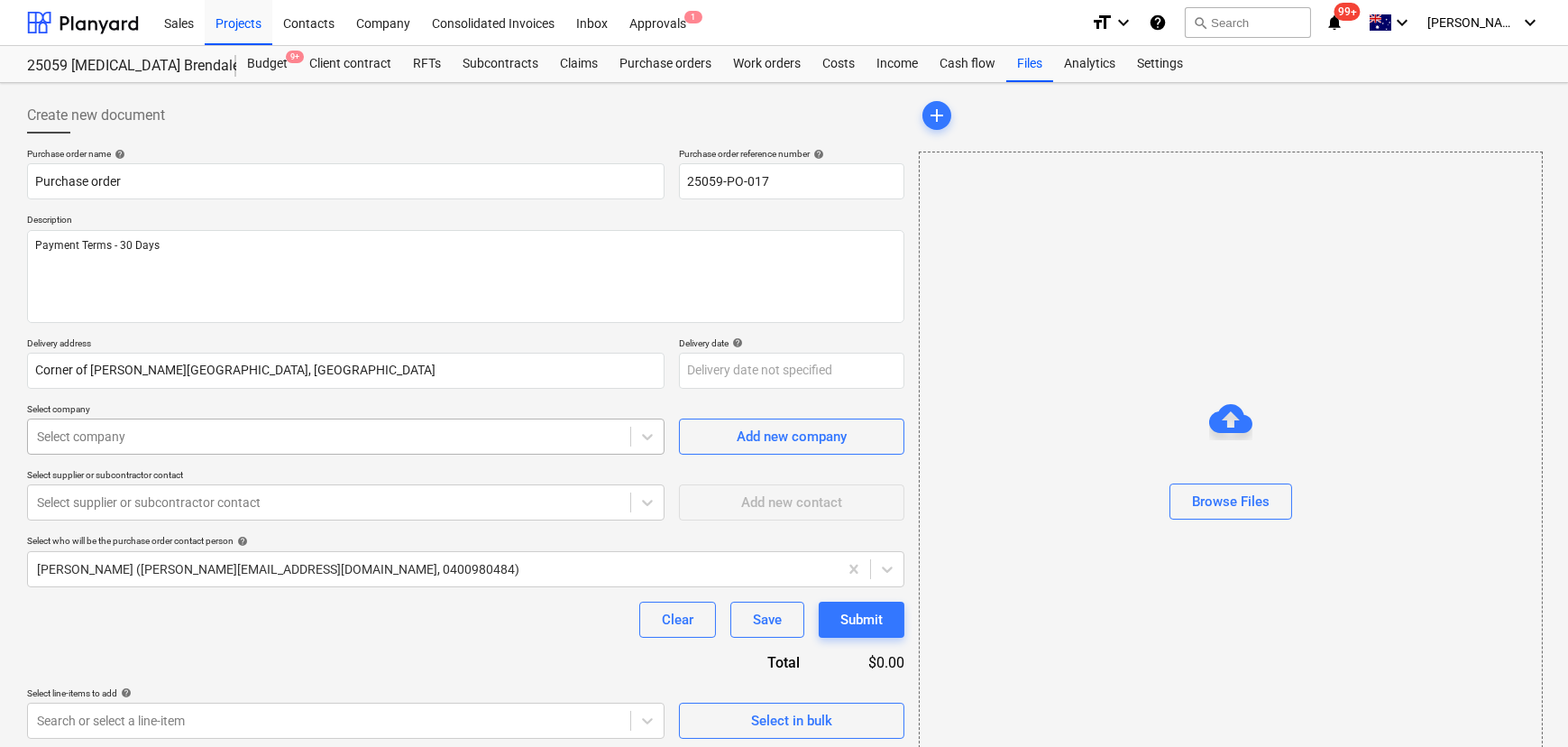
type textarea "x"
click at [371, 445] on div "Select company" at bounding box center [330, 436] width 603 height 26
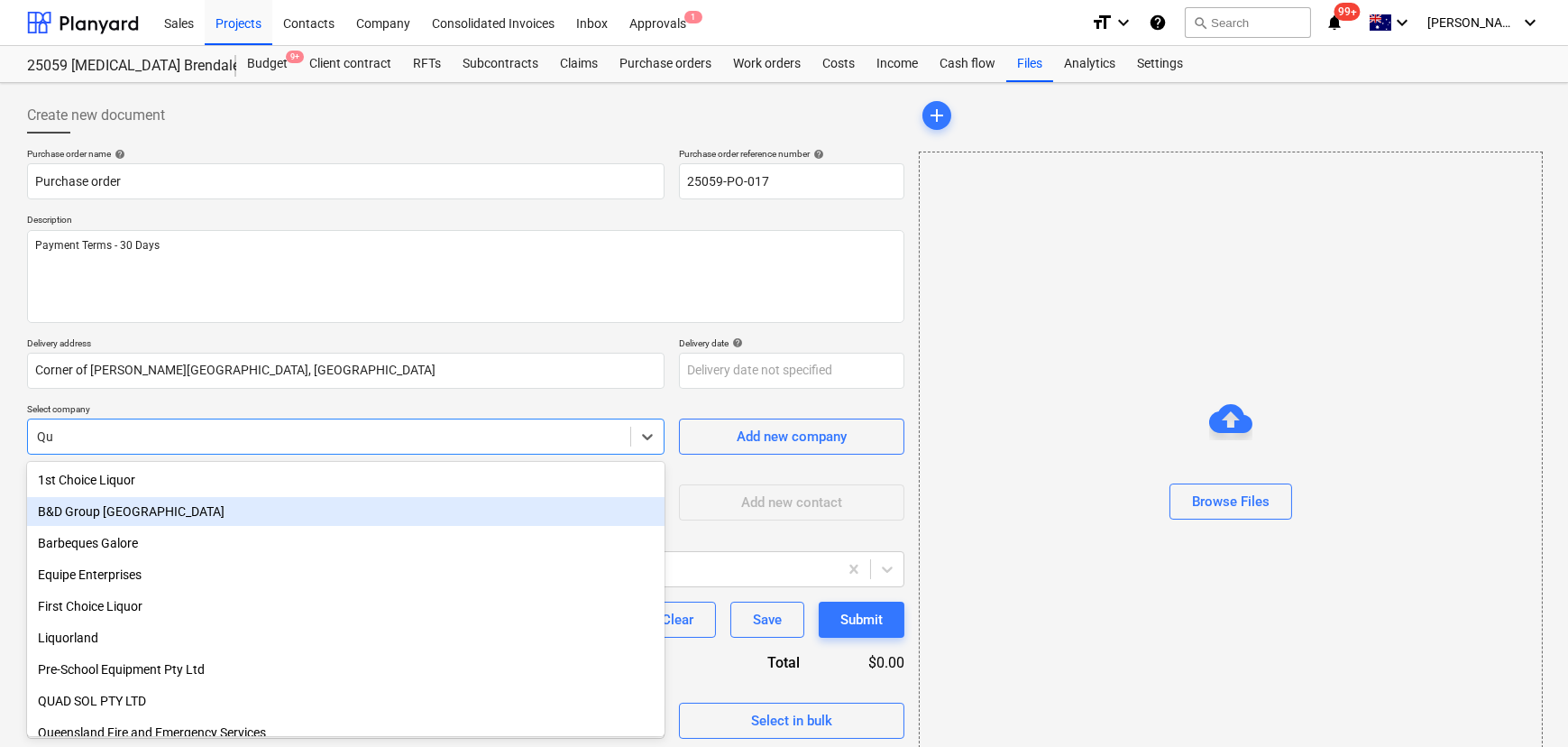
type input "Q"
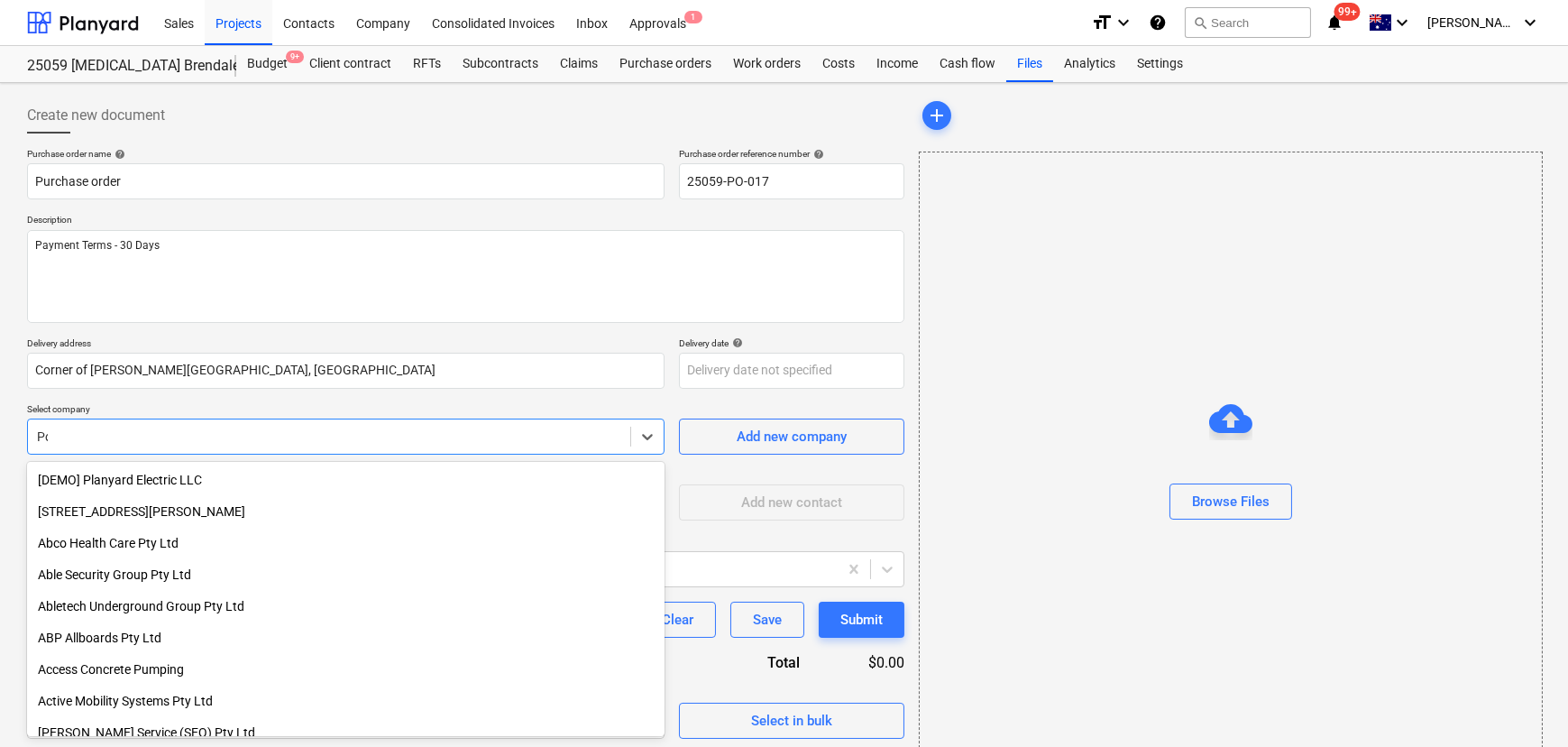
type input "Pos"
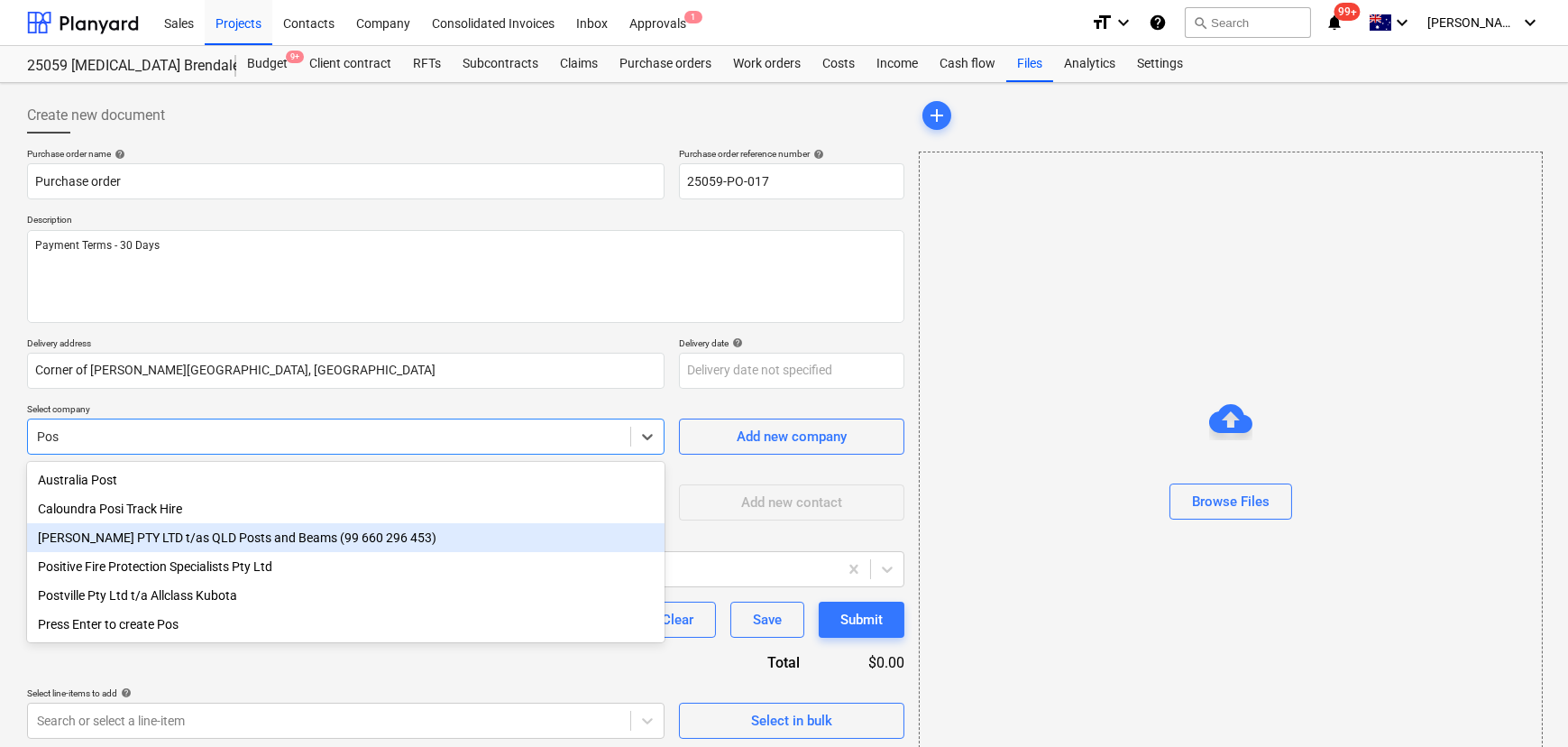
click at [316, 538] on div "[PERSON_NAME] PTY LTD t/as QLD Posts and Beams (99 660 296 453)" at bounding box center [346, 537] width 637 height 29
type textarea "x"
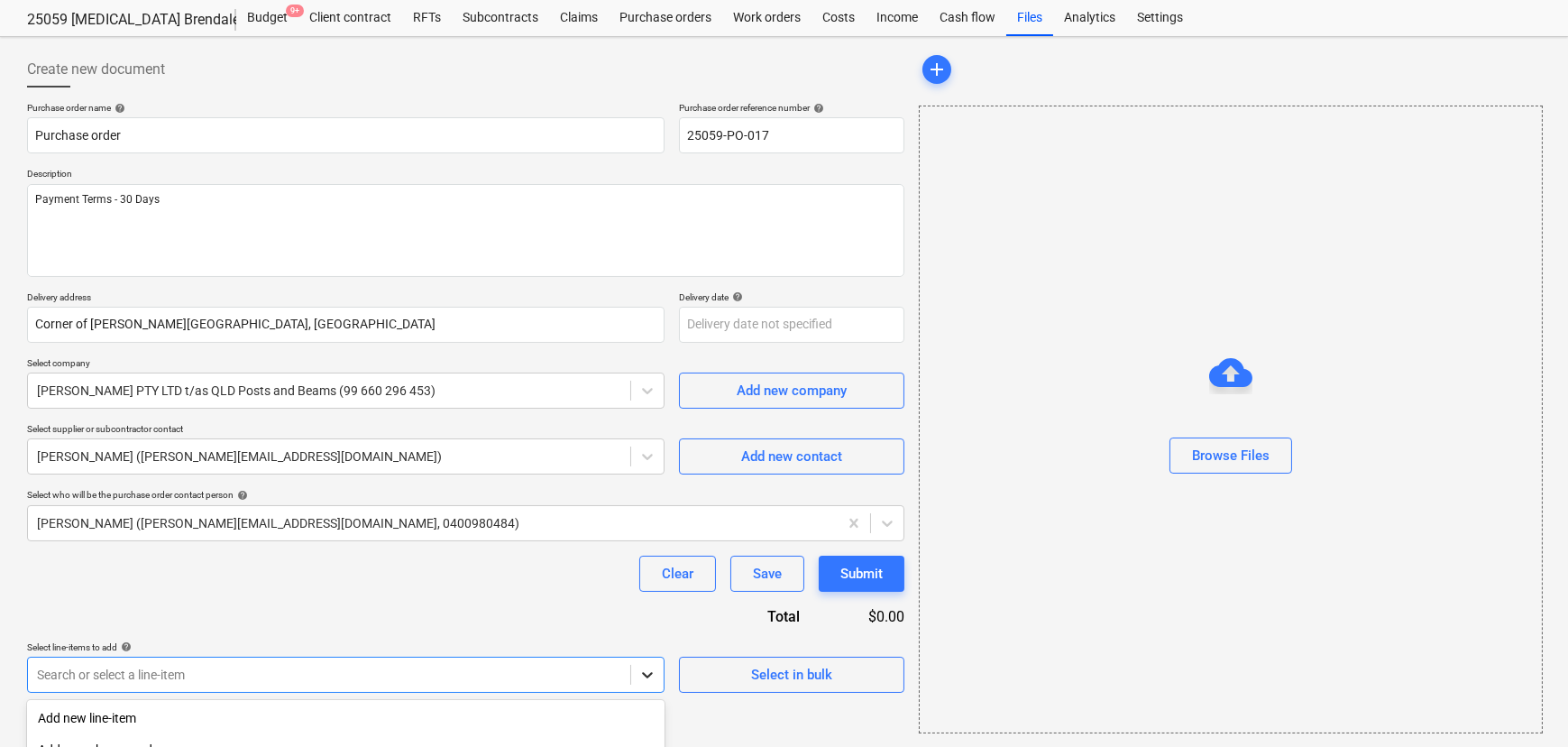
scroll to position [272, 0]
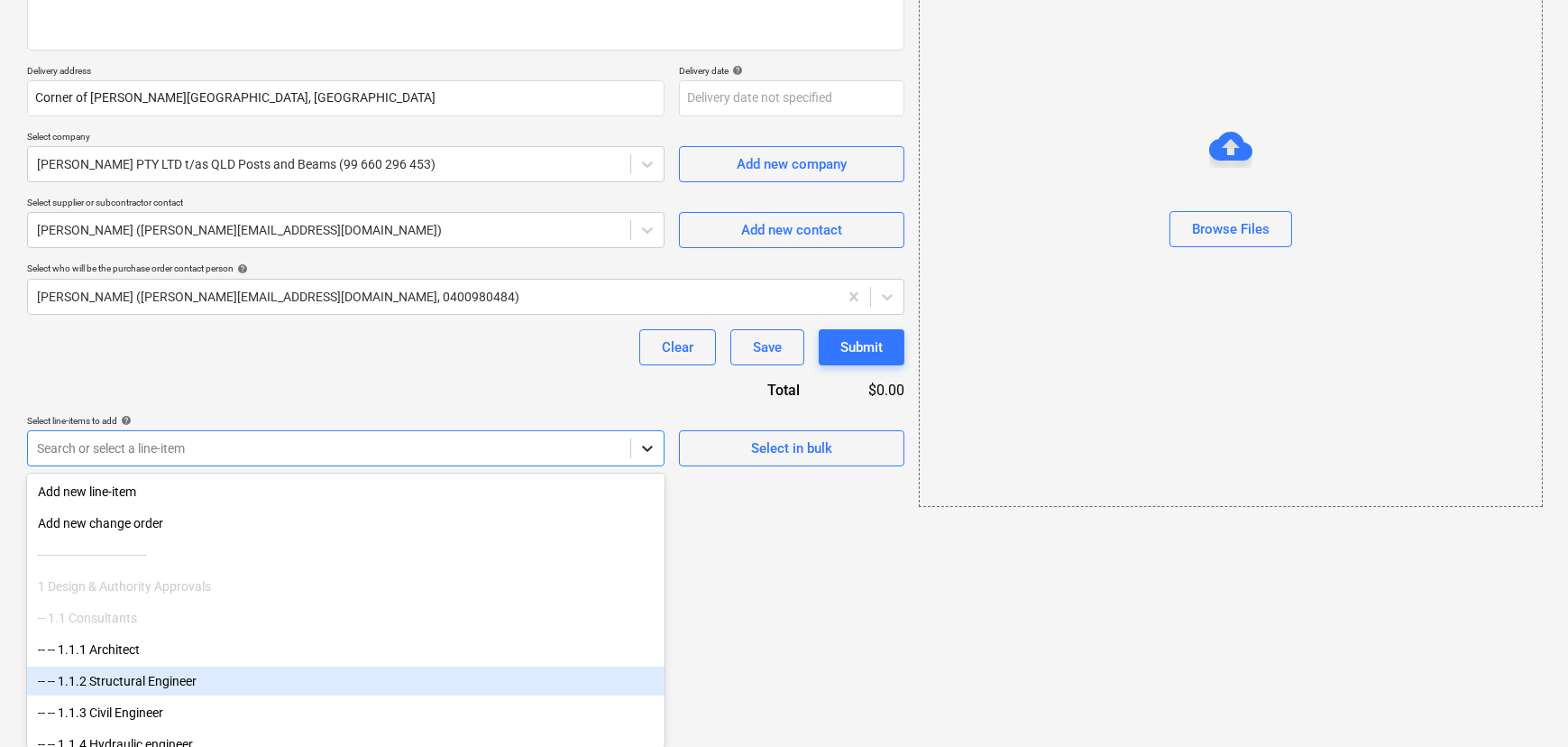
click at [639, 475] on body "Sales Projects Contacts Company Consolidated Invoices Inbox Approvals 1 format_…" at bounding box center [784, 101] width 1568 height 747
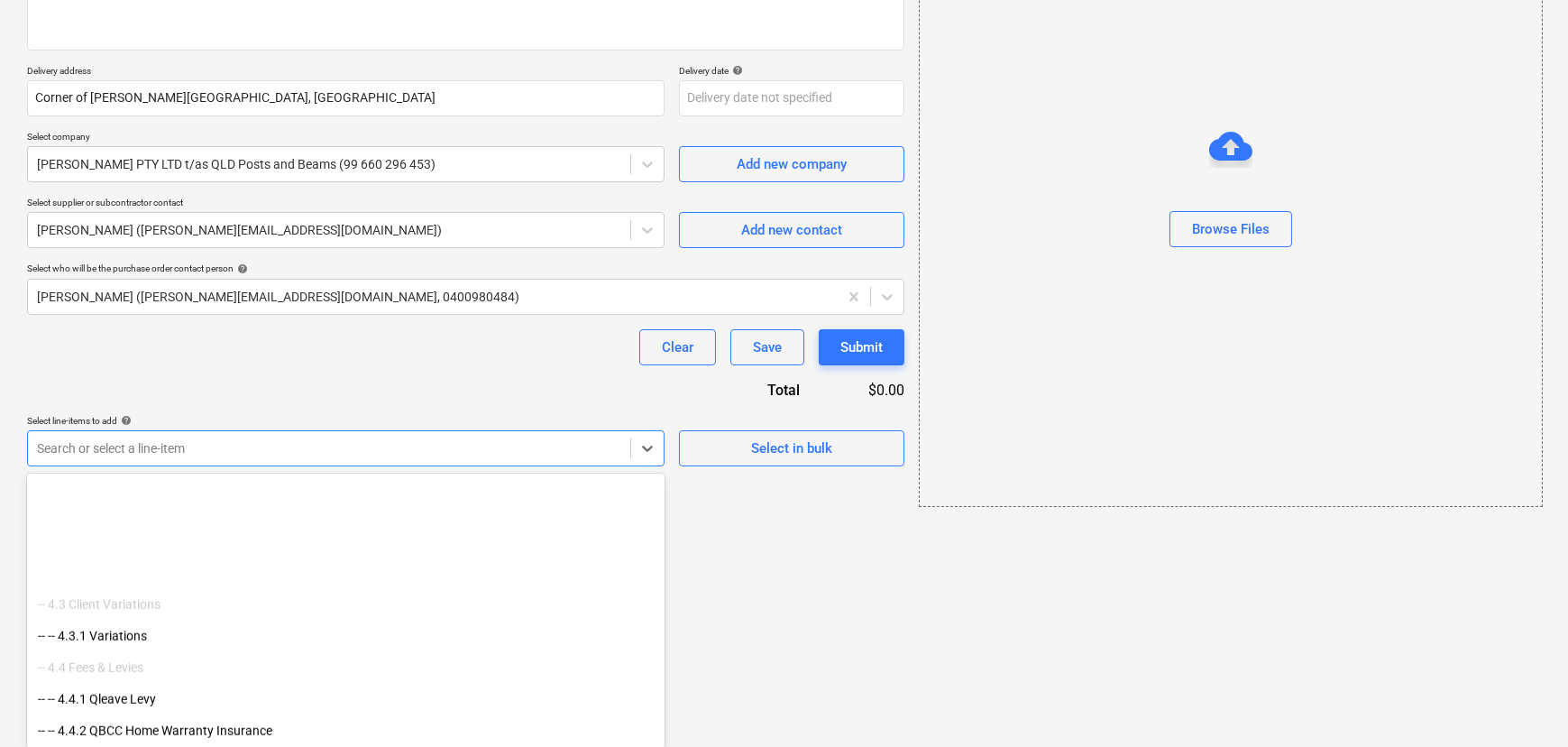
scroll to position [5381, 0]
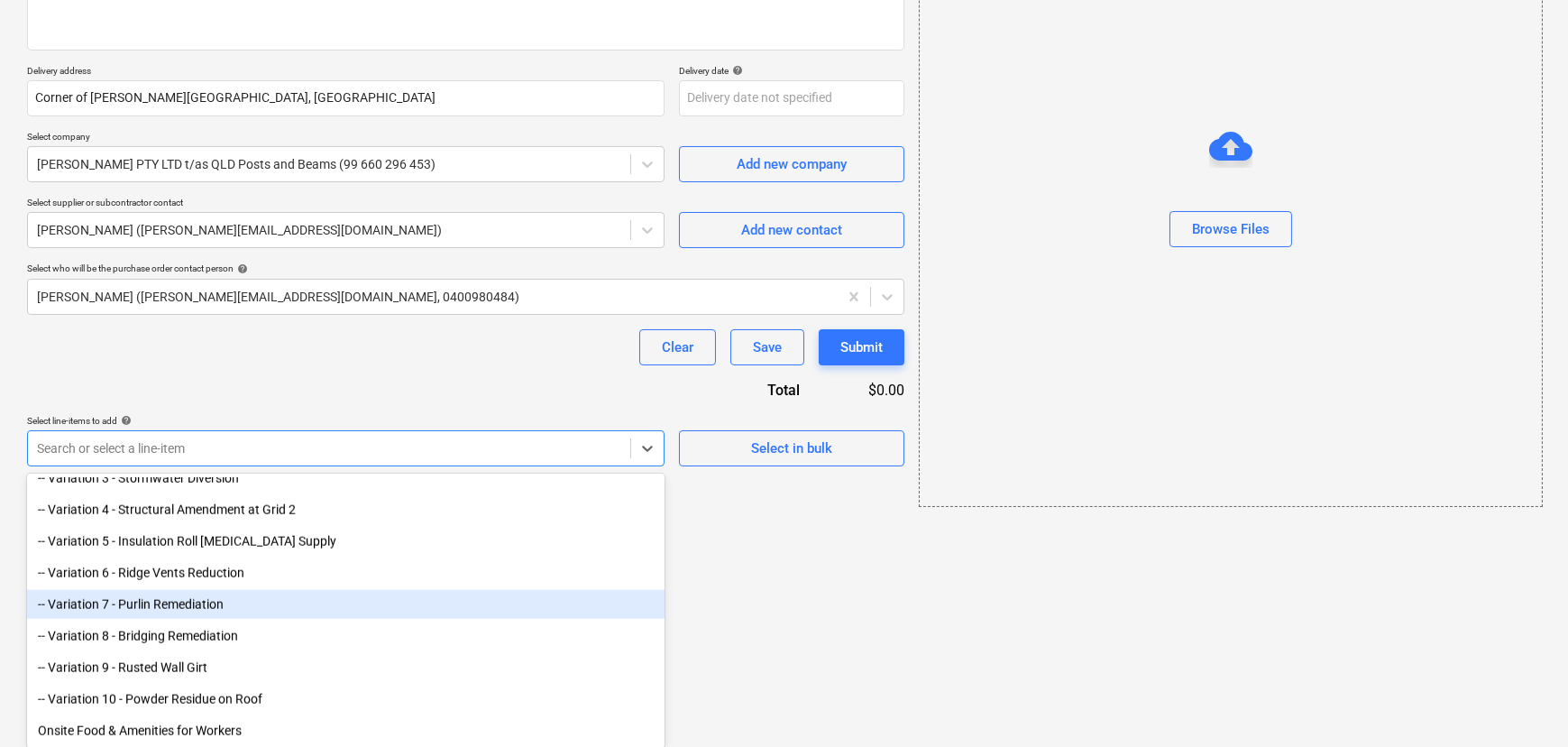
click at [193, 601] on div "-- Variation 7 - Purlin Remediation" at bounding box center [346, 605] width 637 height 29
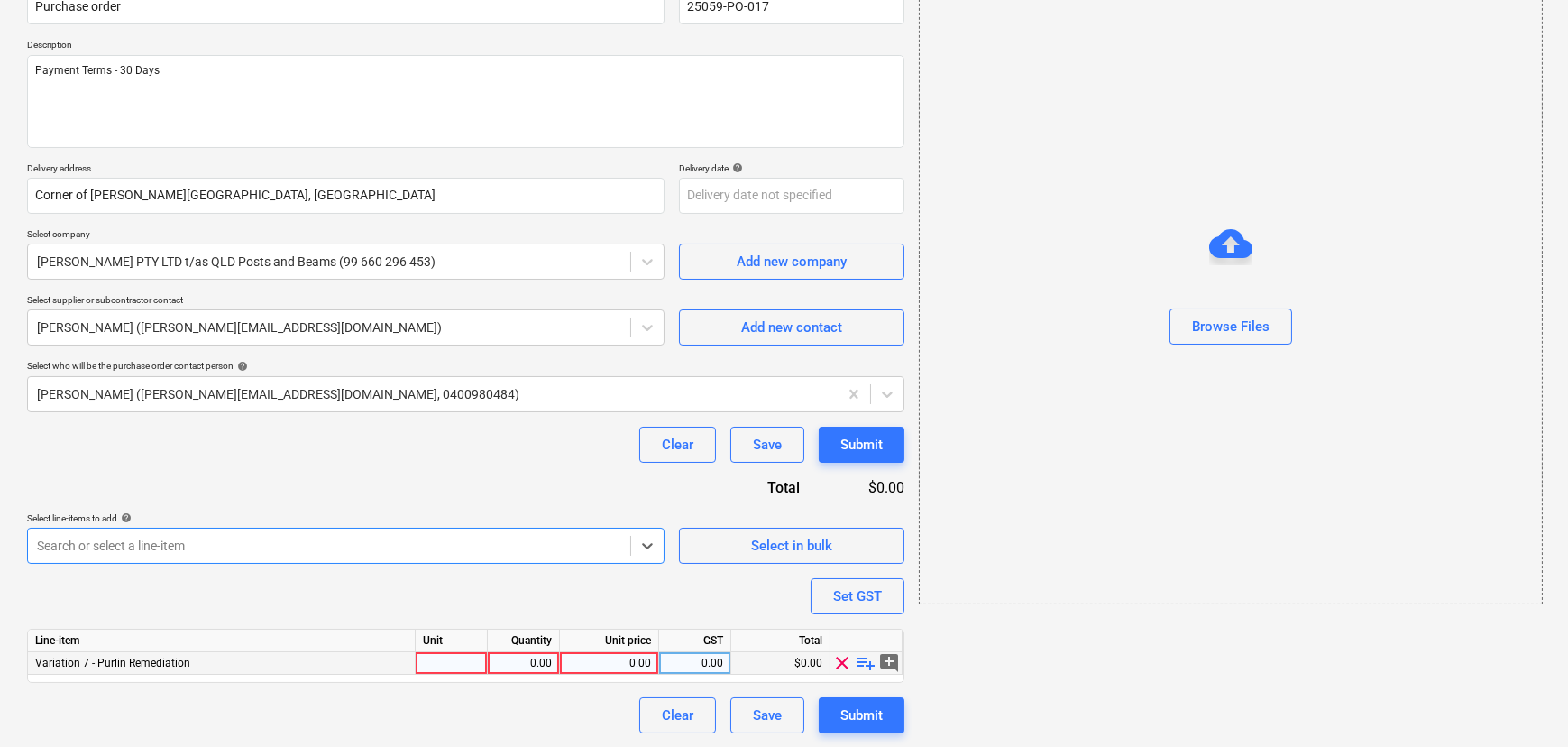
type textarea "x"
click at [455, 660] on div at bounding box center [452, 663] width 72 height 23
type input "Item"
click at [863, 665] on span "playlist_add" at bounding box center [867, 663] width 22 height 22
type textarea "x"
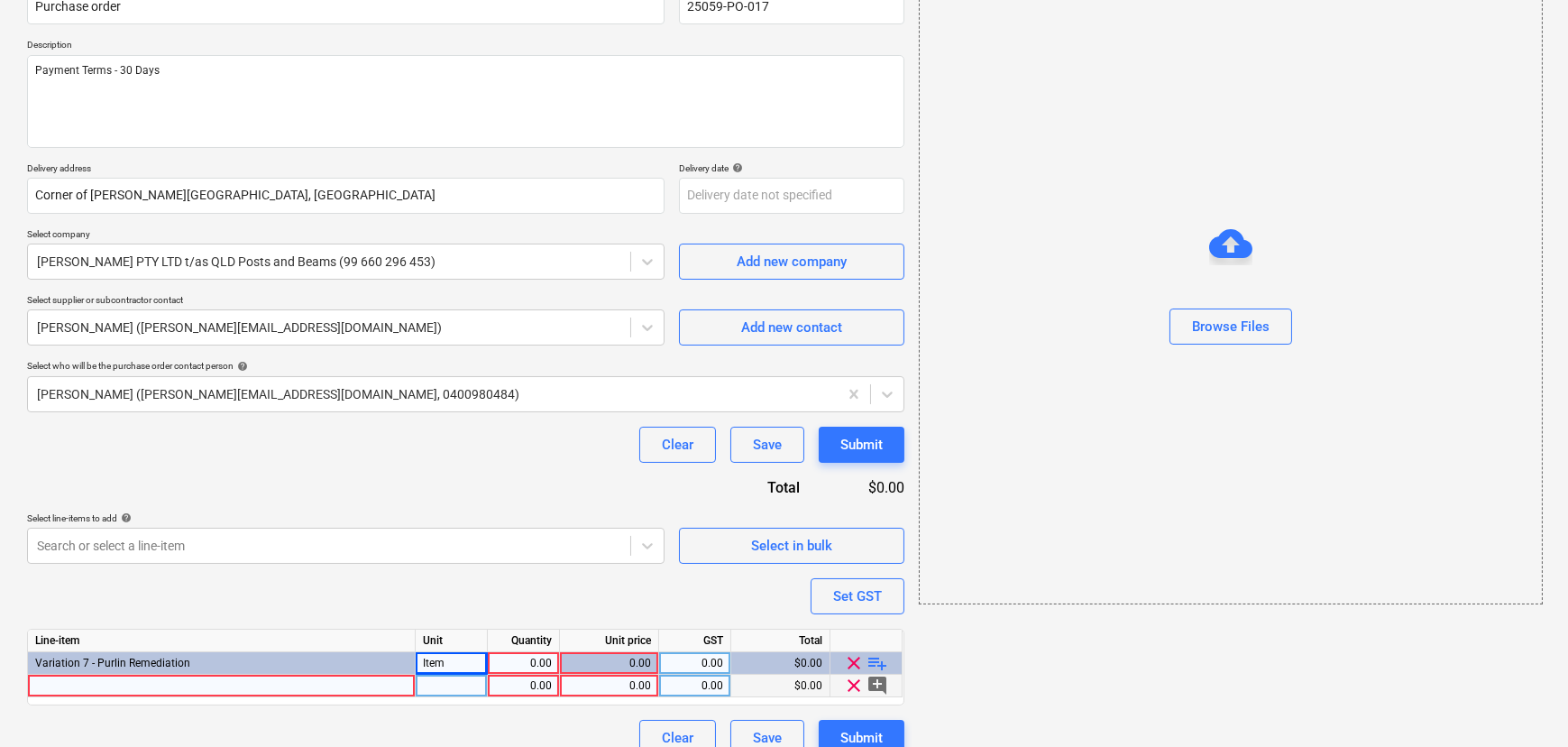
click at [175, 682] on div at bounding box center [222, 686] width 388 height 23
type input "Stiffer Plates - 2 off 200x6 FMS Plates"
type textarea "x"
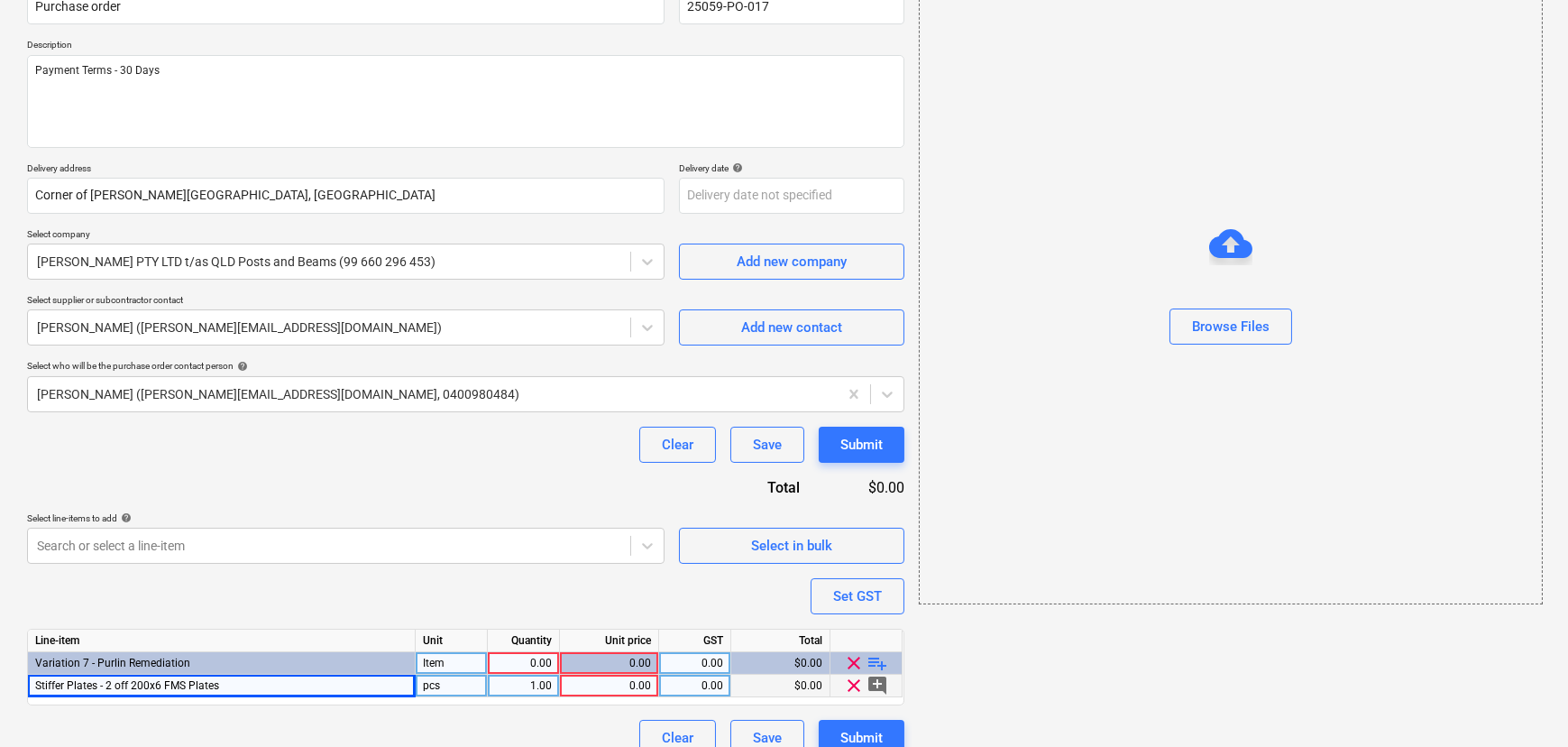
click at [462, 687] on div "pcs" at bounding box center [452, 686] width 72 height 23
type input "T"
type input "Item"
type textarea "x"
click at [607, 684] on div "0.00" at bounding box center [609, 686] width 84 height 23
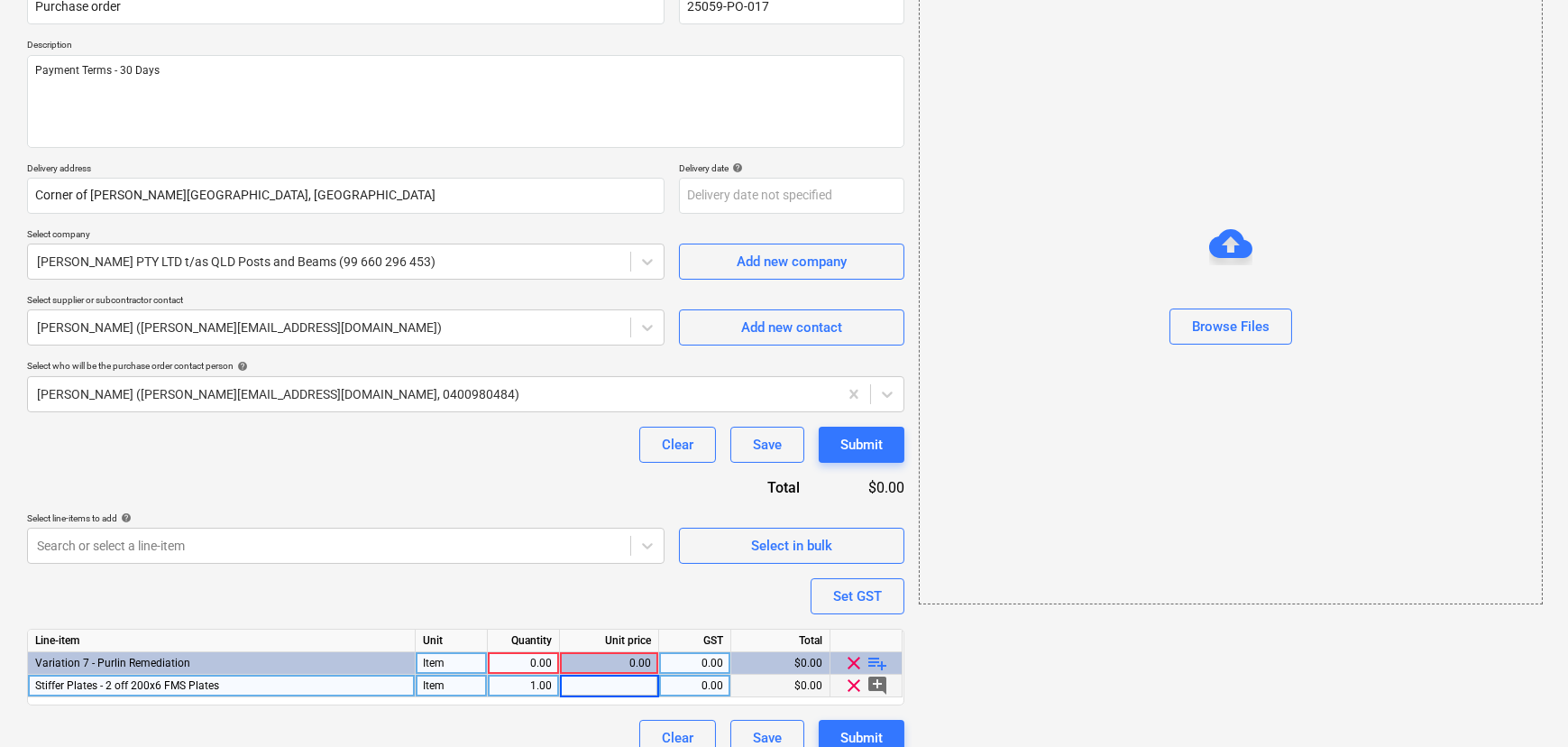
click at [528, 669] on div "0.00" at bounding box center [524, 663] width 56 height 23
type input "1"
type textarea "x"
click at [593, 687] on div "0.00" at bounding box center [609, 686] width 84 height 23
type input "649"
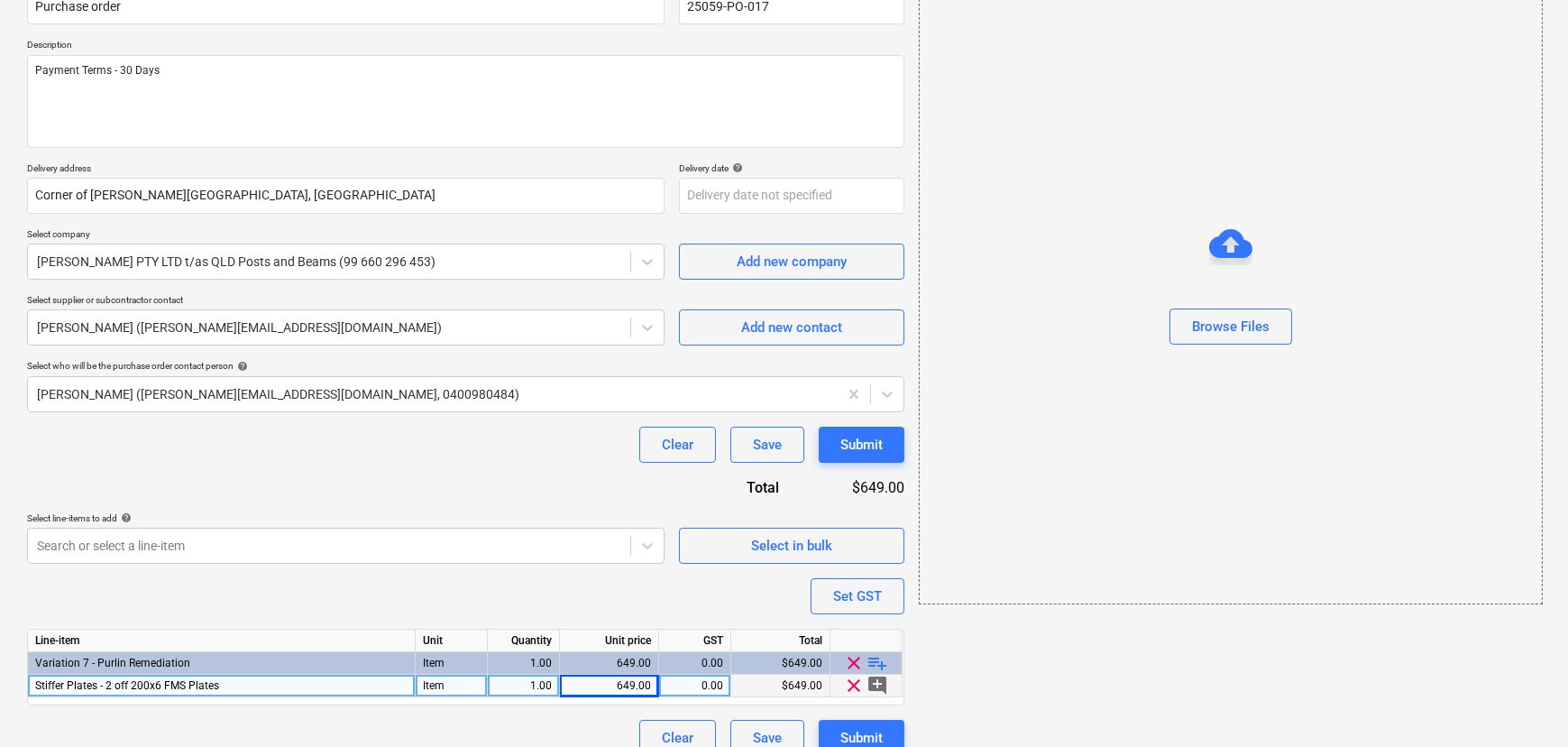
type textarea "x"
click at [696, 682] on div "0.00" at bounding box center [695, 686] width 56 height 23
type input "10"
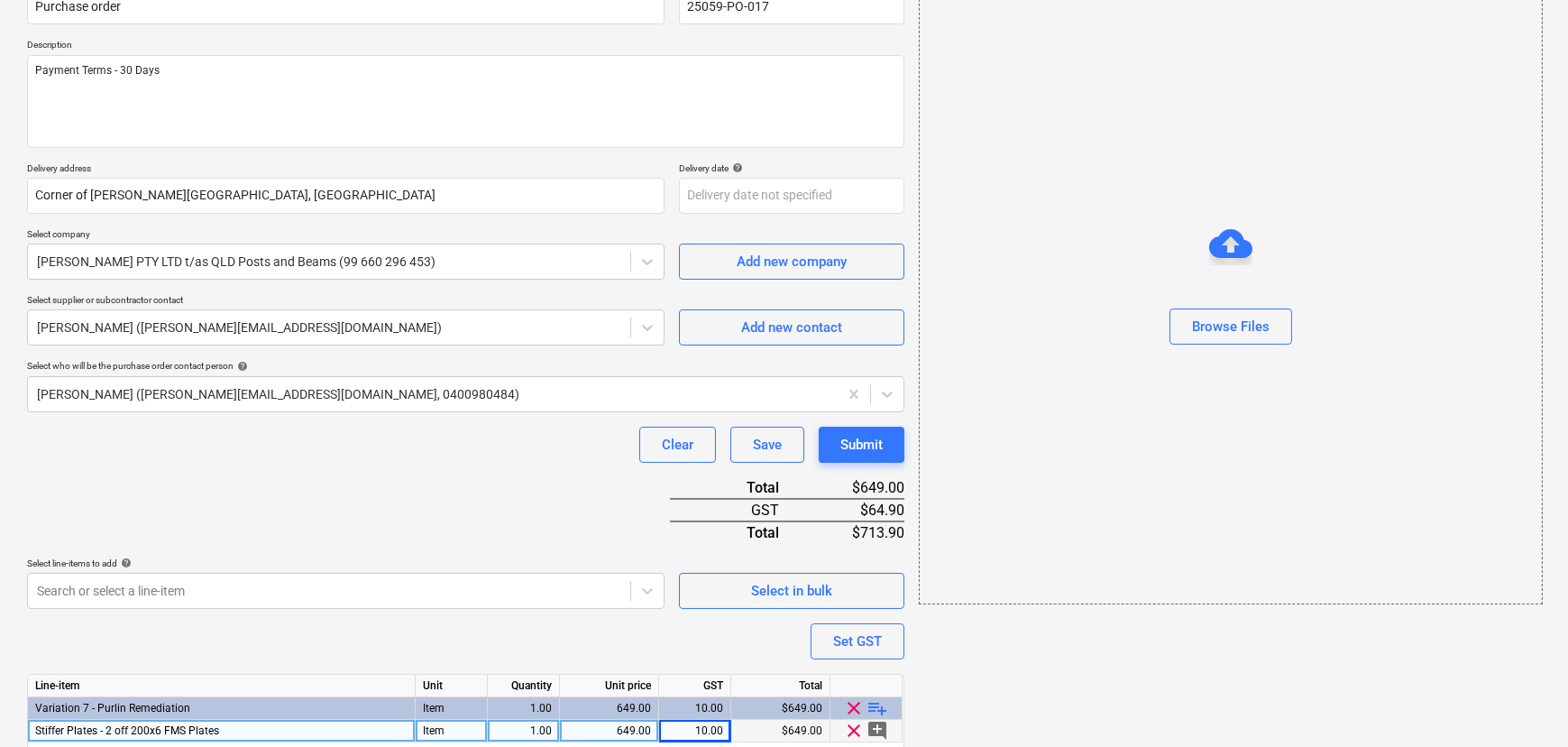
click at [749, 682] on div "Line-item Unit Quantity Unit price GST Total Variation 7 - Purlin Remediation I…" at bounding box center [466, 712] width 878 height 77
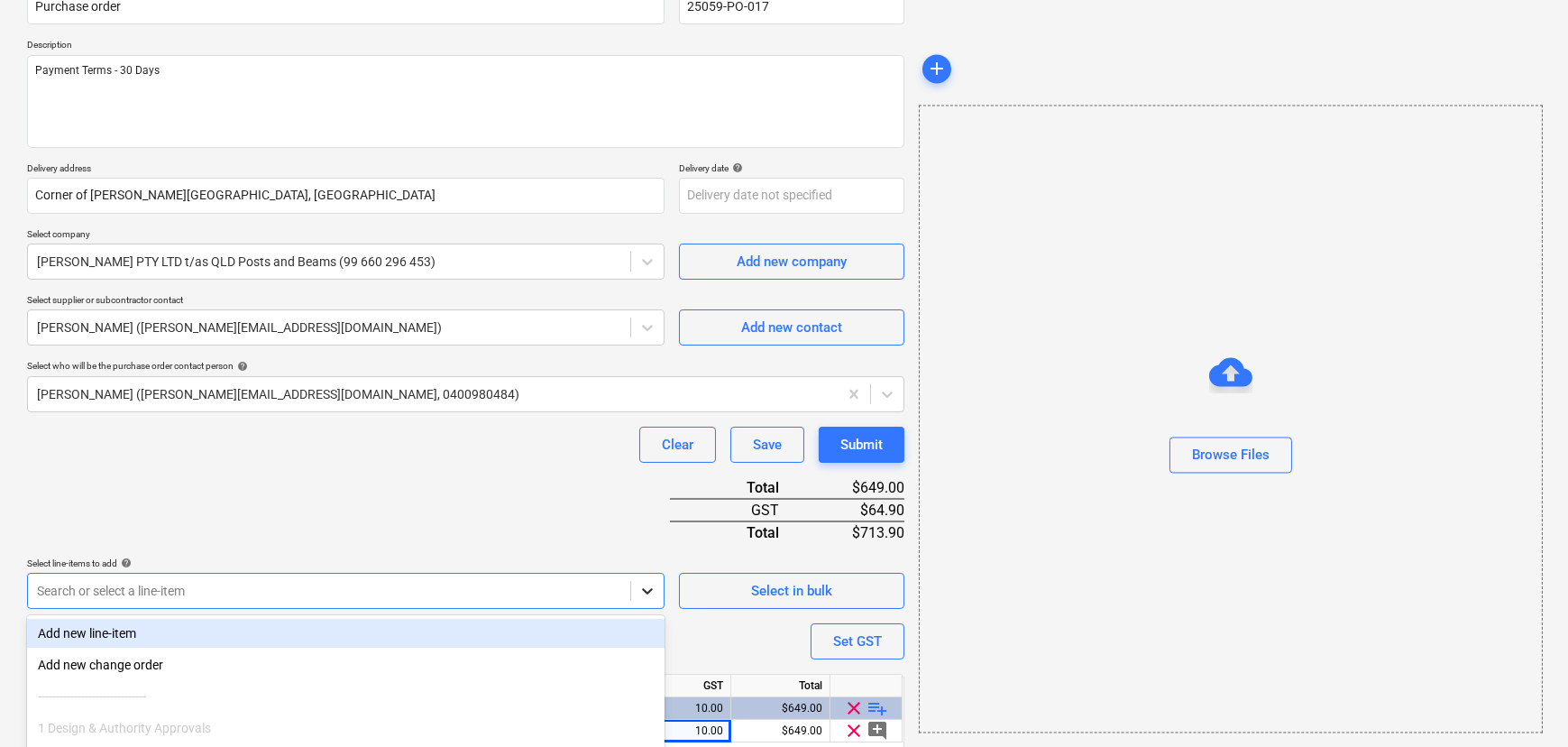
scroll to position [317, 0]
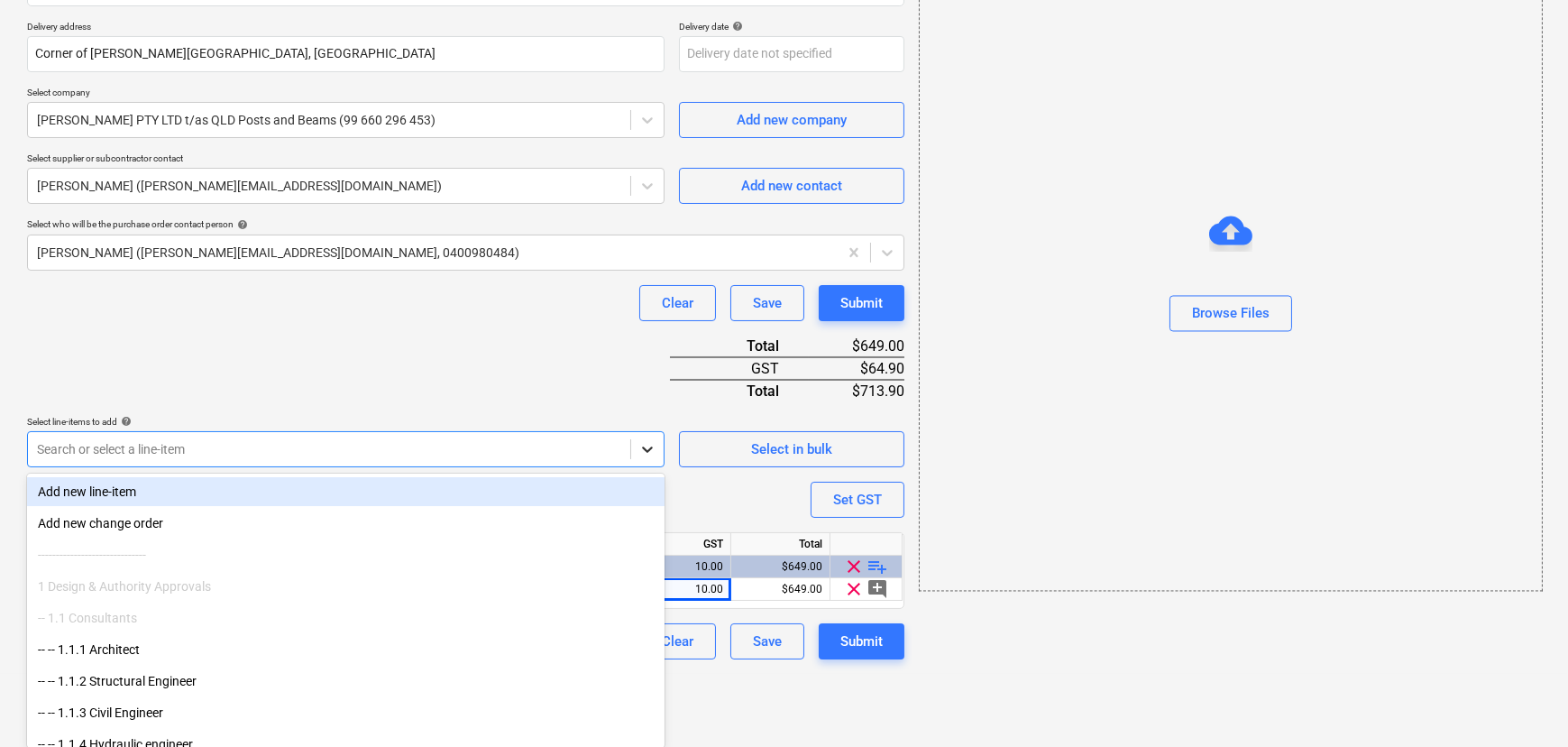
click at [643, 430] on body "Sales Projects Contacts Company Consolidated Invoices Inbox Approvals 1 format_…" at bounding box center [784, 56] width 1568 height 747
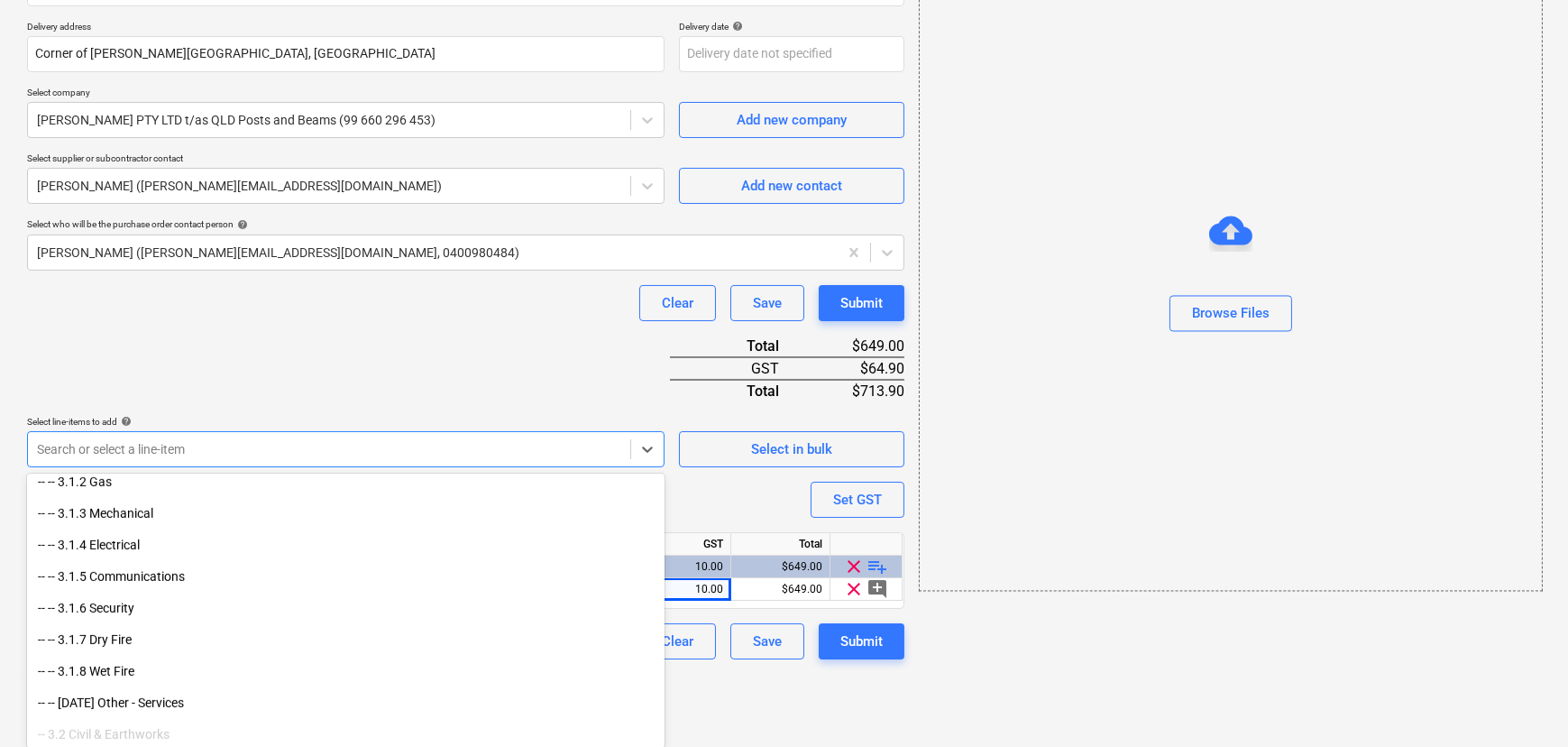
scroll to position [5350, 0]
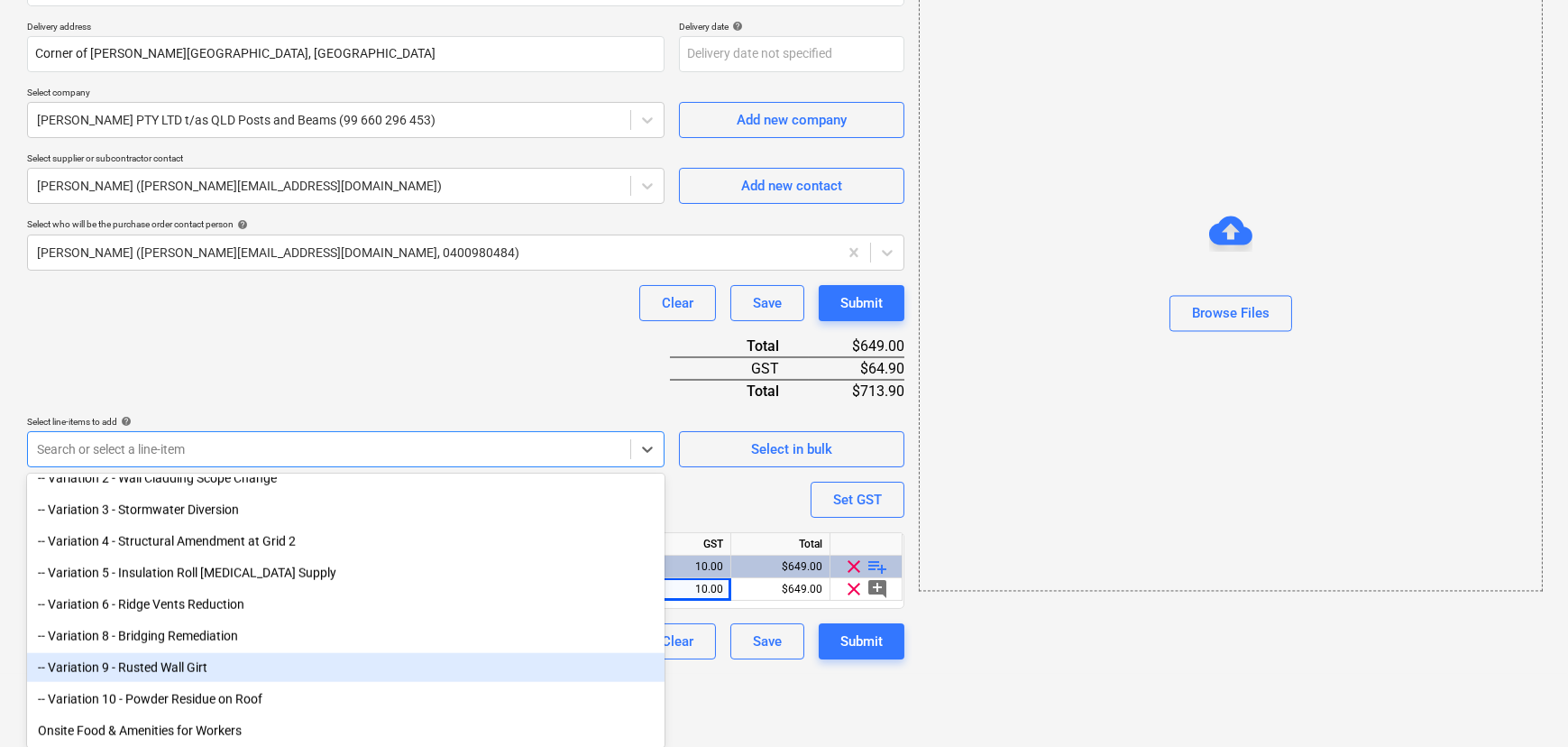
click at [169, 666] on div "-- Variation 9 - Rusted Wall Girt" at bounding box center [346, 668] width 637 height 29
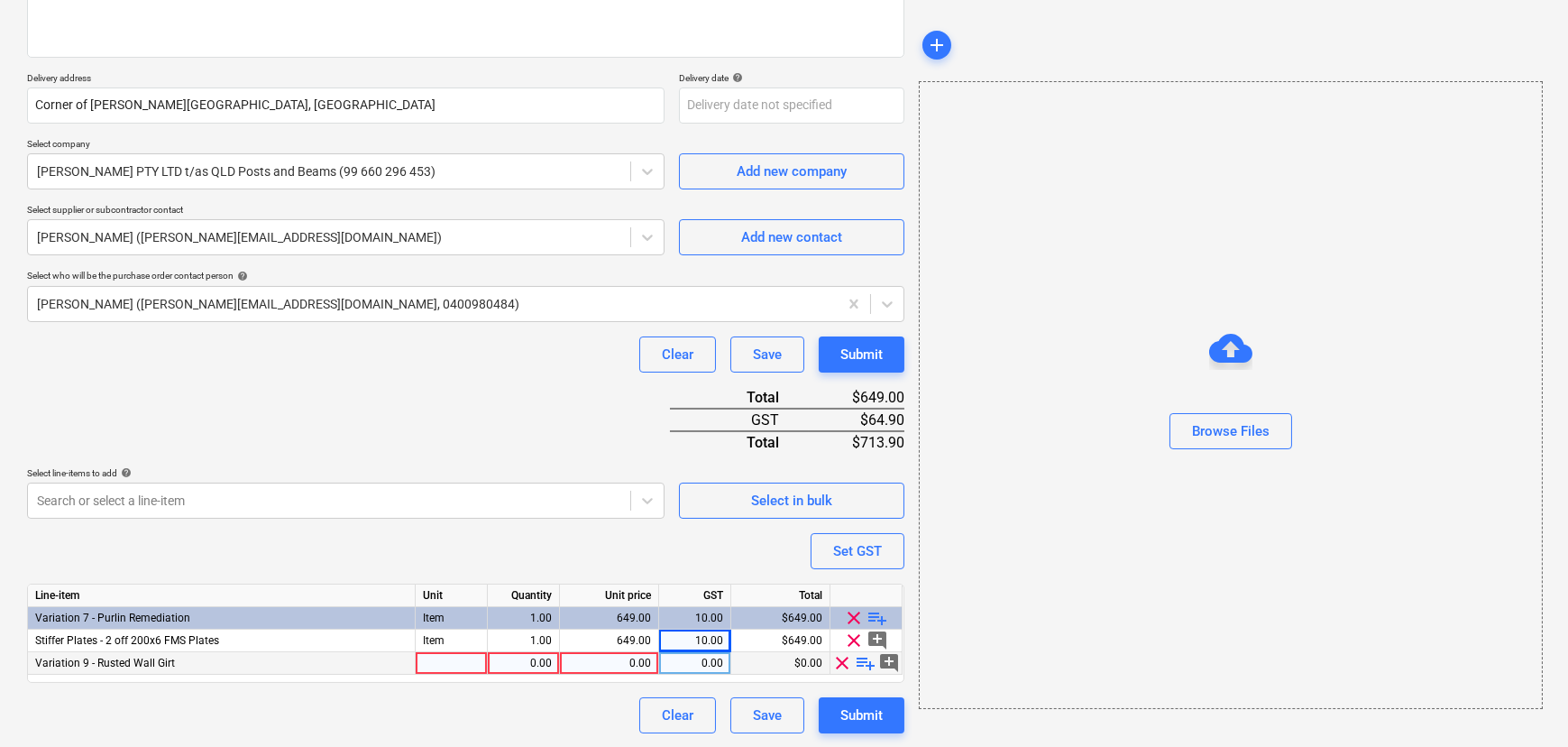
click at [867, 661] on span "playlist_add" at bounding box center [867, 663] width 22 height 22
type textarea "x"
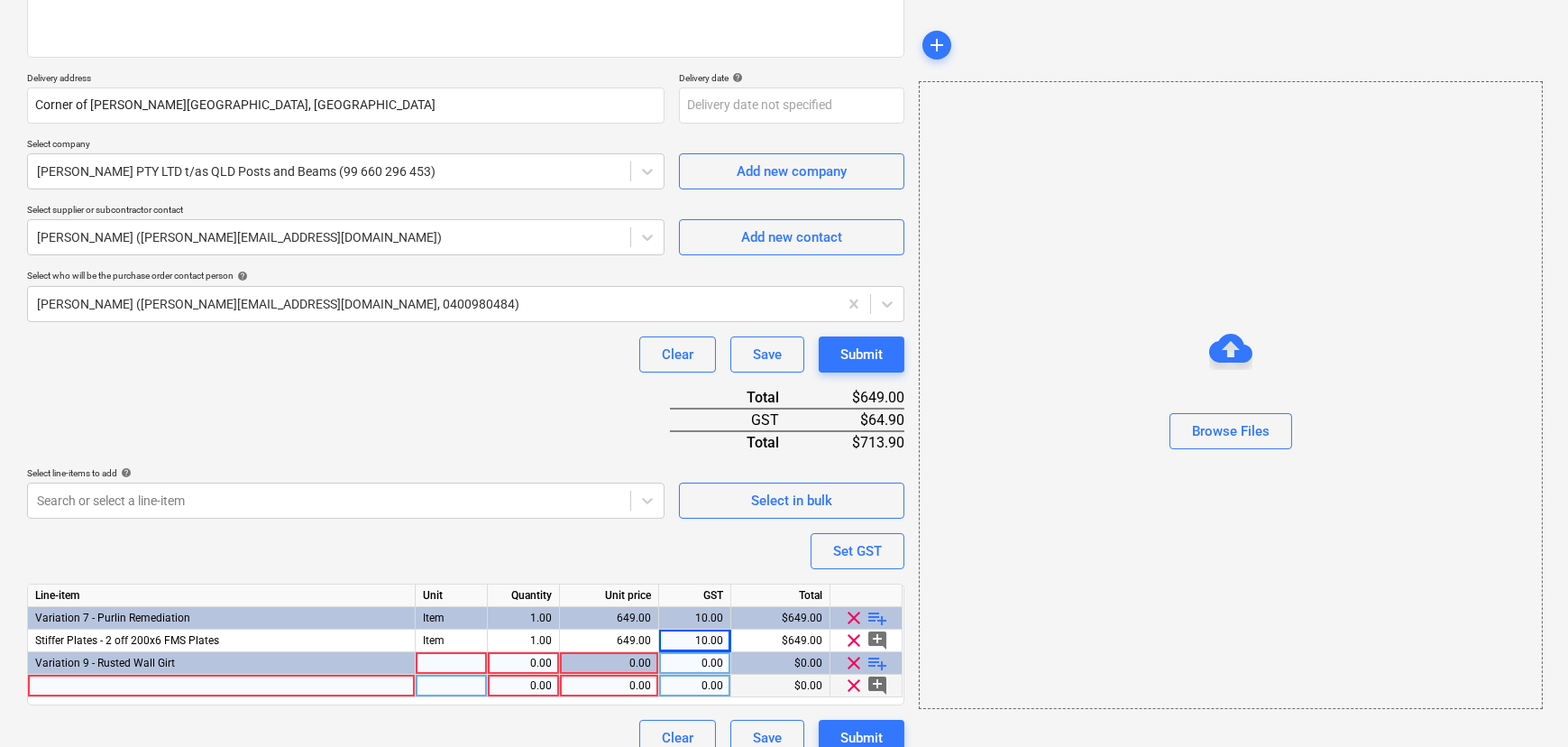
click at [311, 683] on div at bounding box center [222, 686] width 388 height 23
type input "Droppers and Purlins"
type textarea "x"
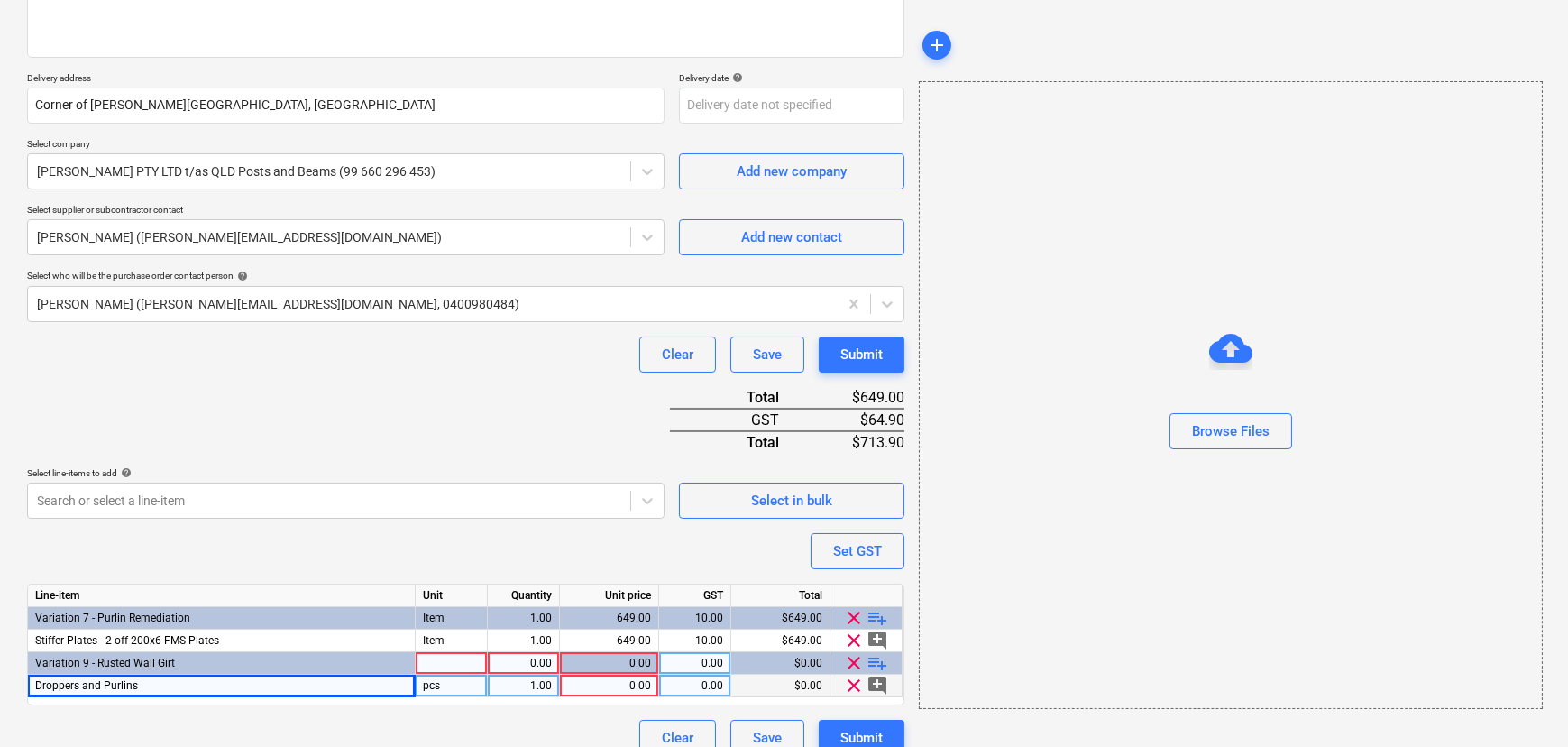
click at [450, 681] on div "pcs" at bounding box center [452, 686] width 72 height 23
type input "Item"
type textarea "x"
click at [610, 686] on div "0.00" at bounding box center [609, 686] width 84 height 23
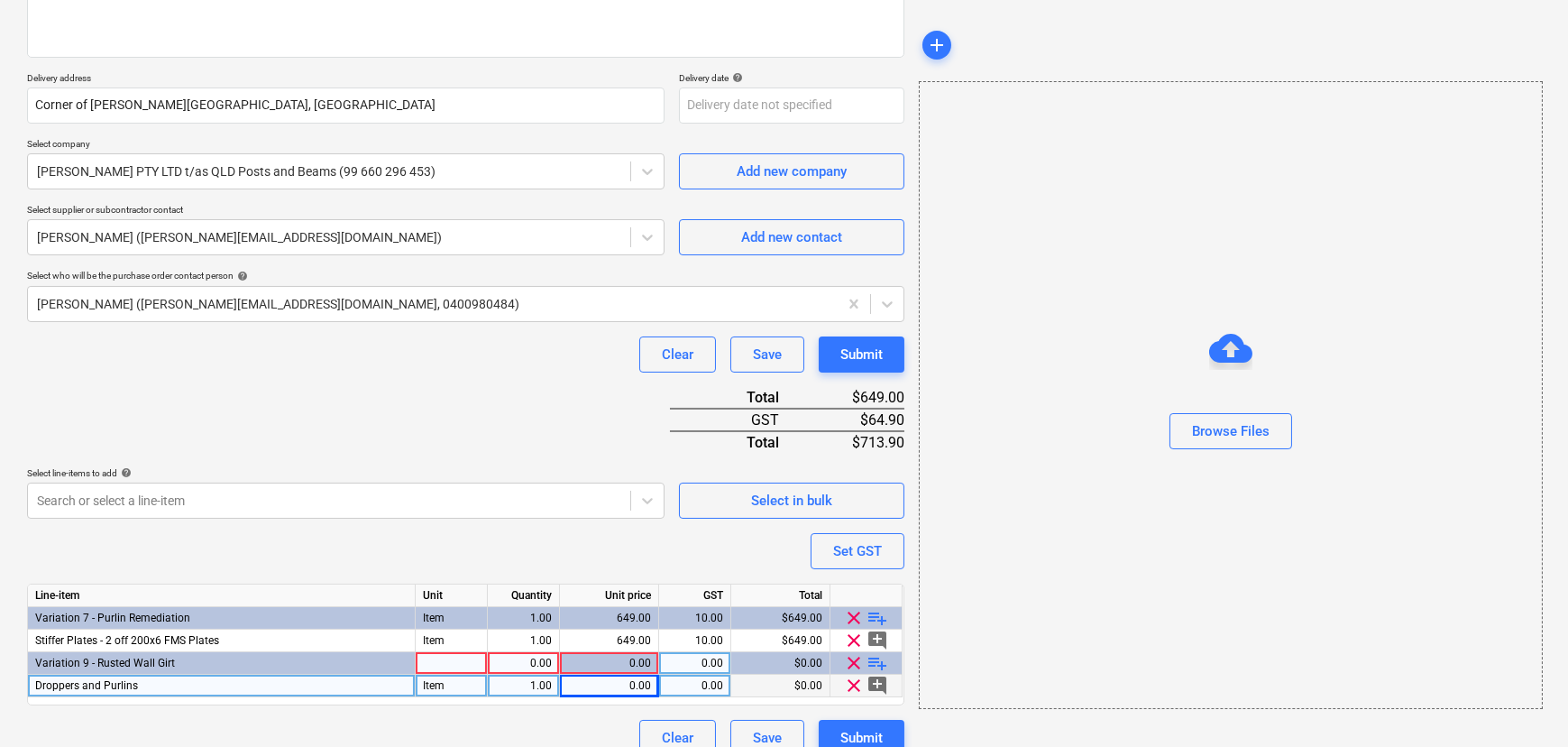
click at [467, 668] on div at bounding box center [452, 663] width 72 height 23
type input "Item"
type textarea "x"
click at [606, 686] on div "0.00" at bounding box center [609, 686] width 84 height 23
click at [514, 660] on div "0.00" at bounding box center [524, 663] width 56 height 23
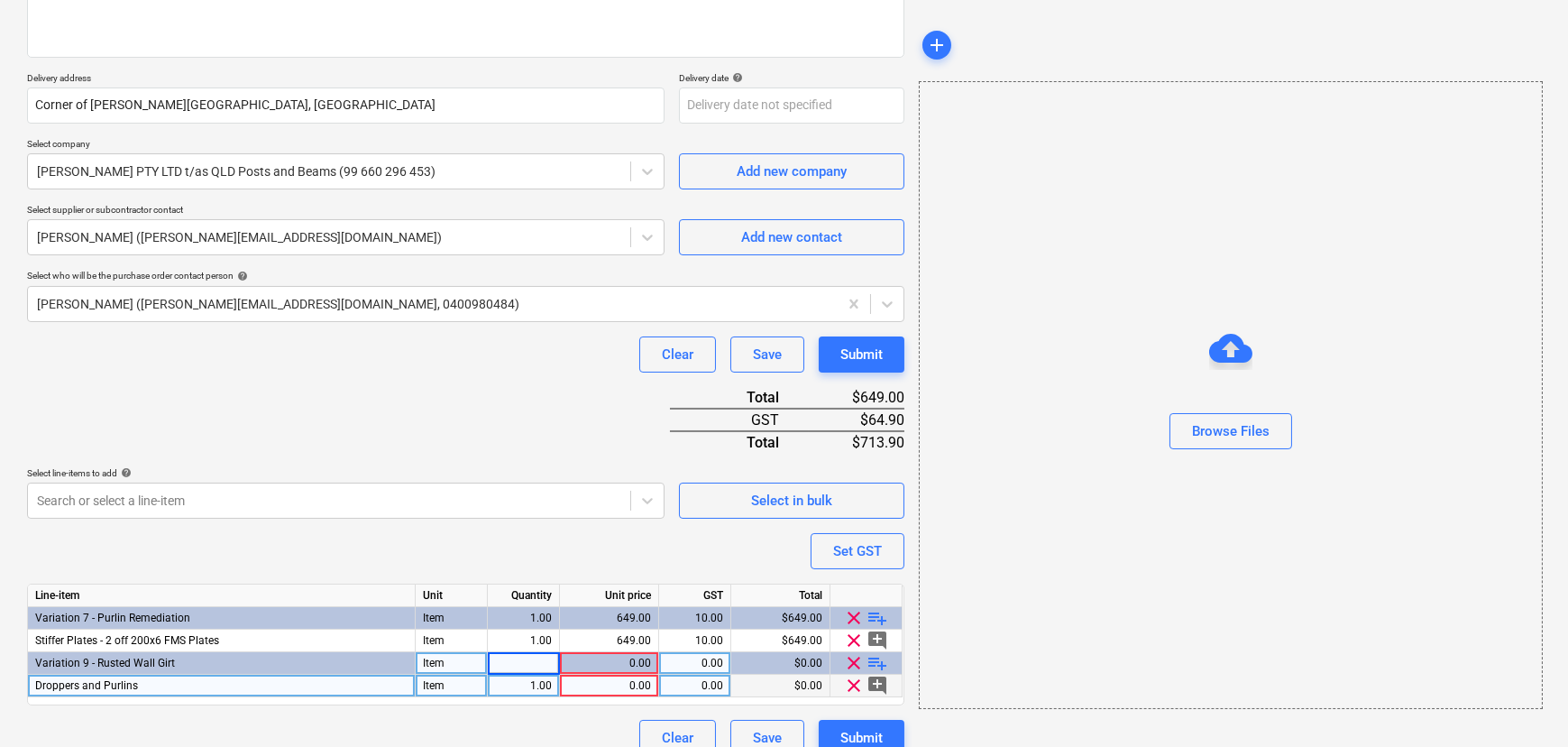
type input "1"
type textarea "x"
click at [610, 683] on div "0.00" at bounding box center [609, 686] width 84 height 23
type input "2304"
type textarea "x"
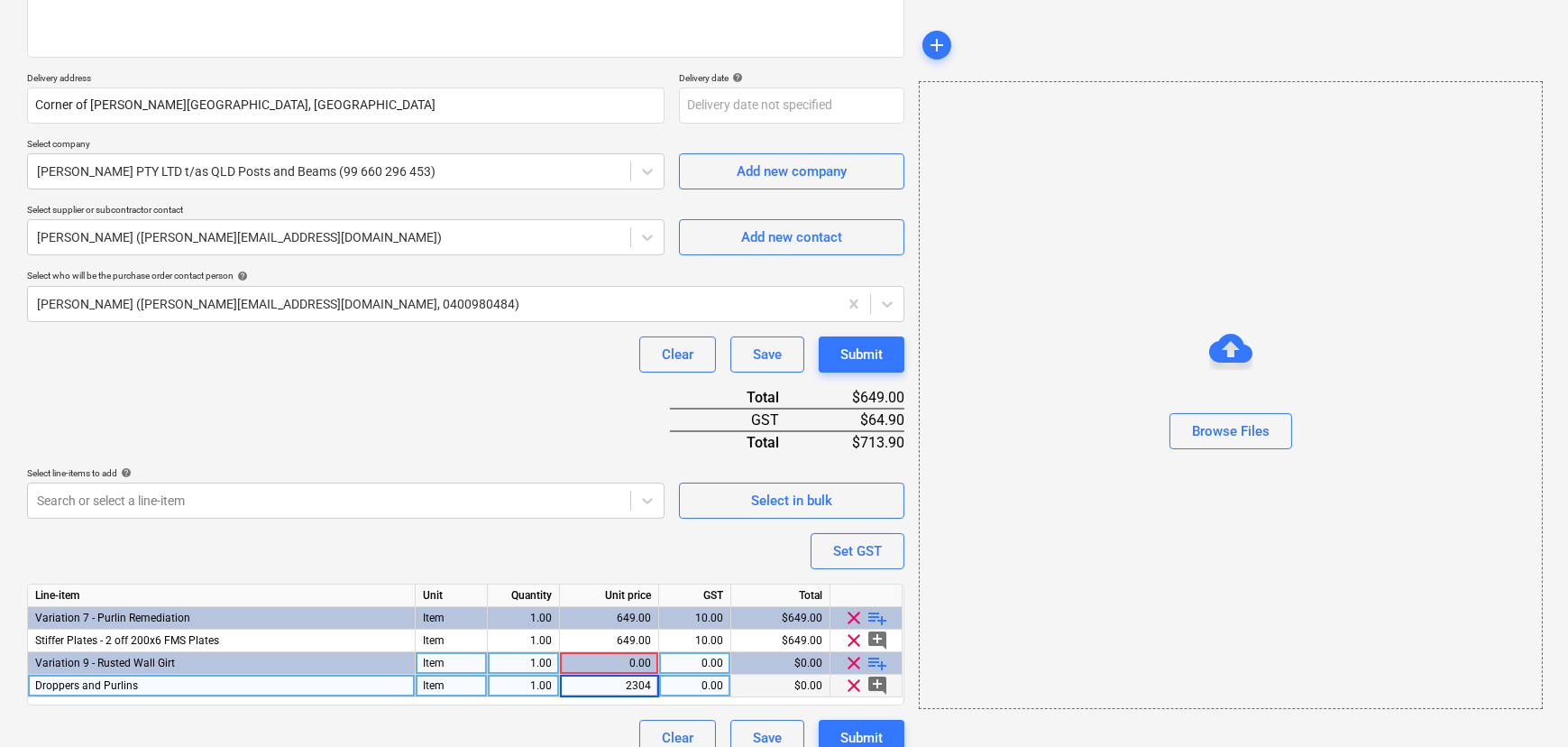
click at [687, 684] on div "0.00" at bounding box center [695, 686] width 56 height 23
type input "10"
click at [775, 686] on div "$2,304.00" at bounding box center [780, 686] width 99 height 23
click at [698, 686] on div "10.00" at bounding box center [695, 686] width 56 height 23
click at [460, 735] on div "Clear Save Submit" at bounding box center [466, 738] width 878 height 36
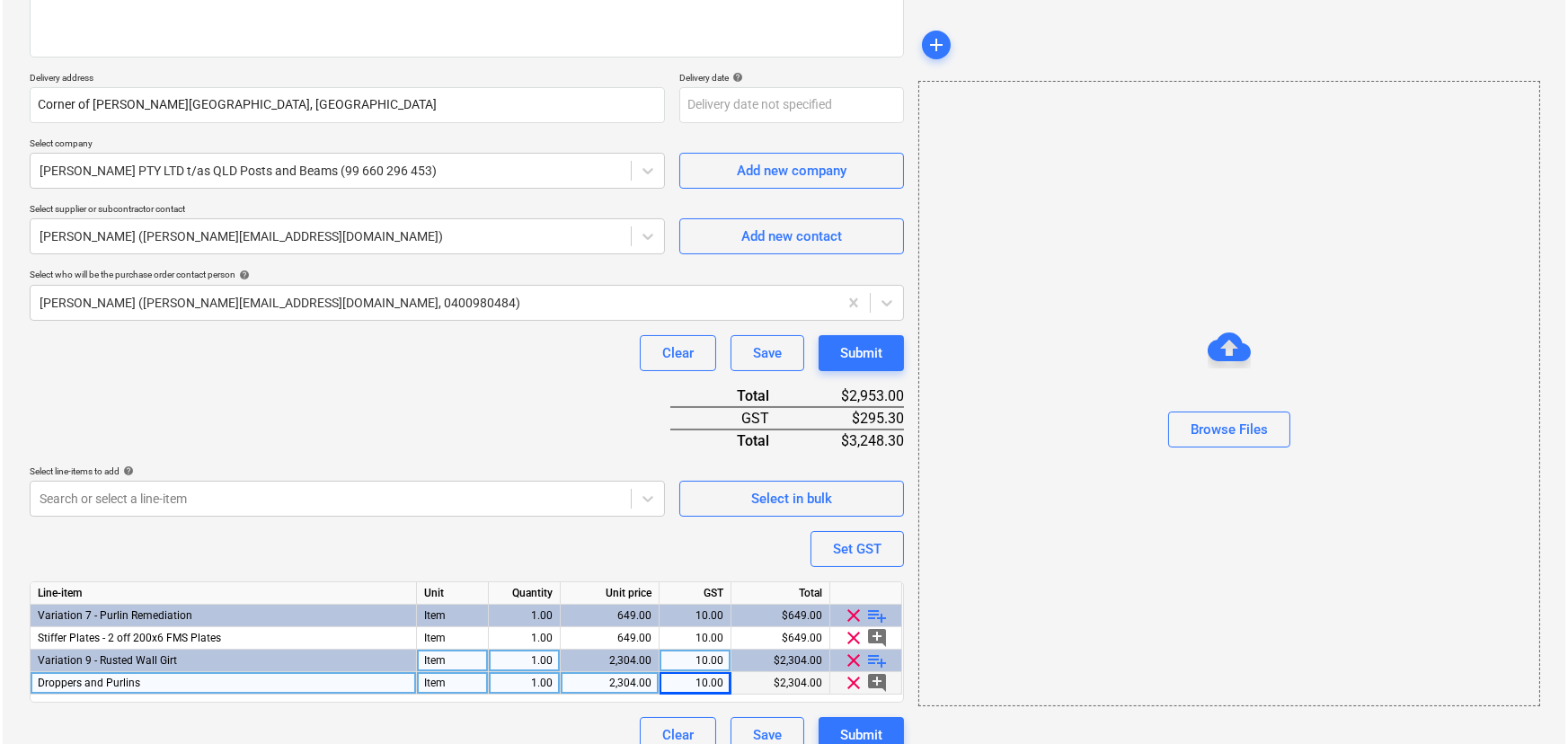
scroll to position [287, 0]
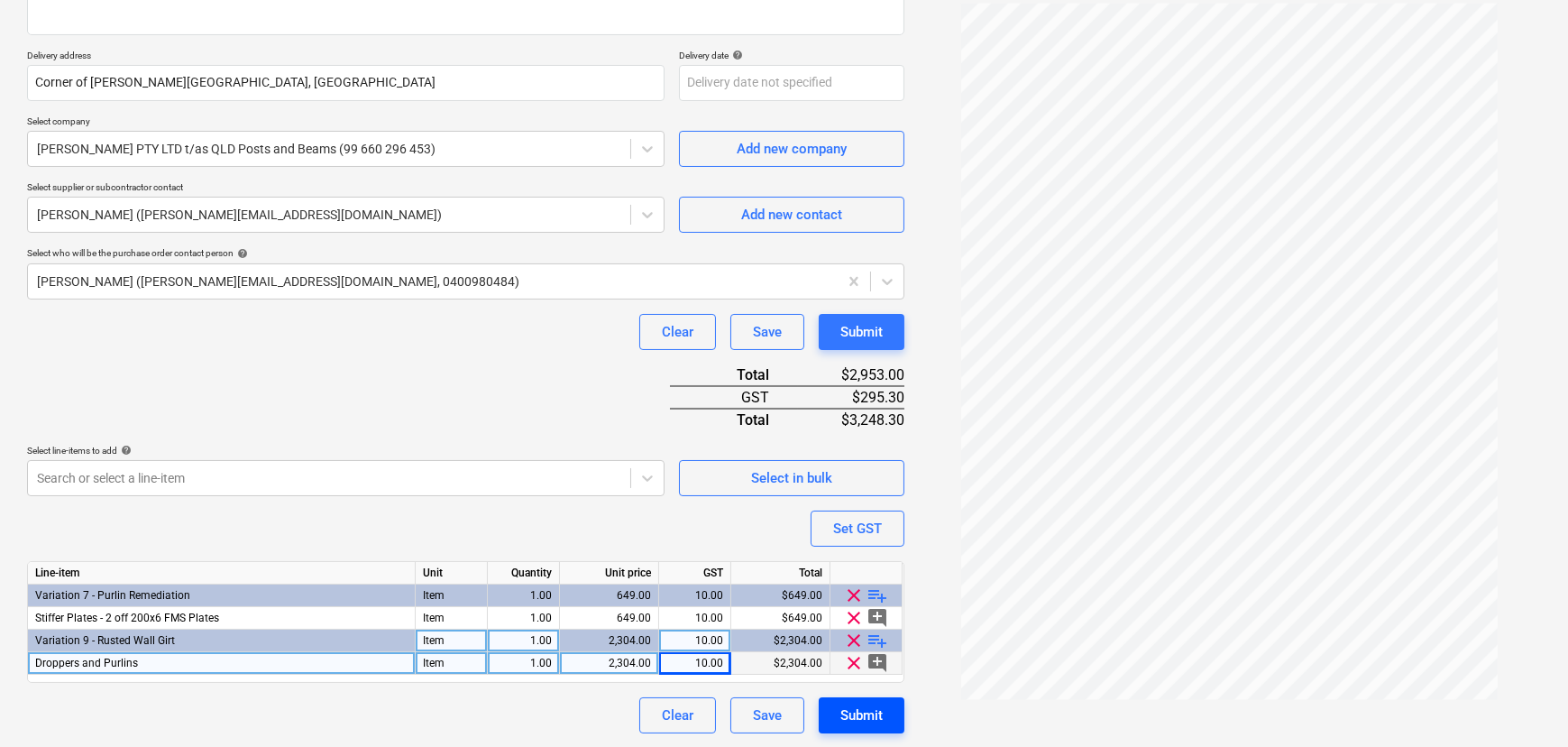
click at [873, 707] on div "Submit" at bounding box center [861, 715] width 43 height 24
type textarea "x"
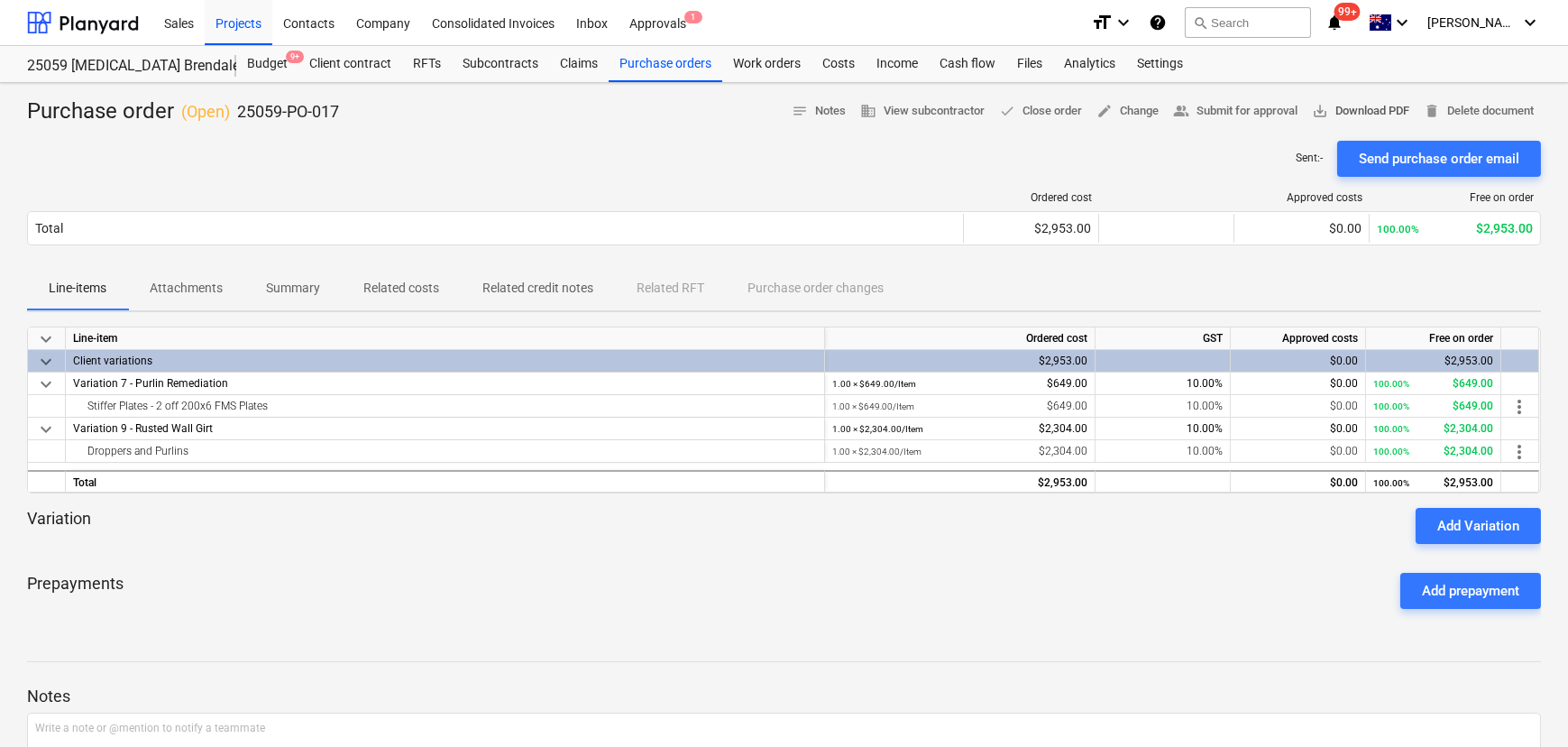
click at [1361, 115] on span "save_alt Download PDF" at bounding box center [1360, 111] width 97 height 21
click at [271, 59] on div "Budget 9+" at bounding box center [267, 65] width 62 height 36
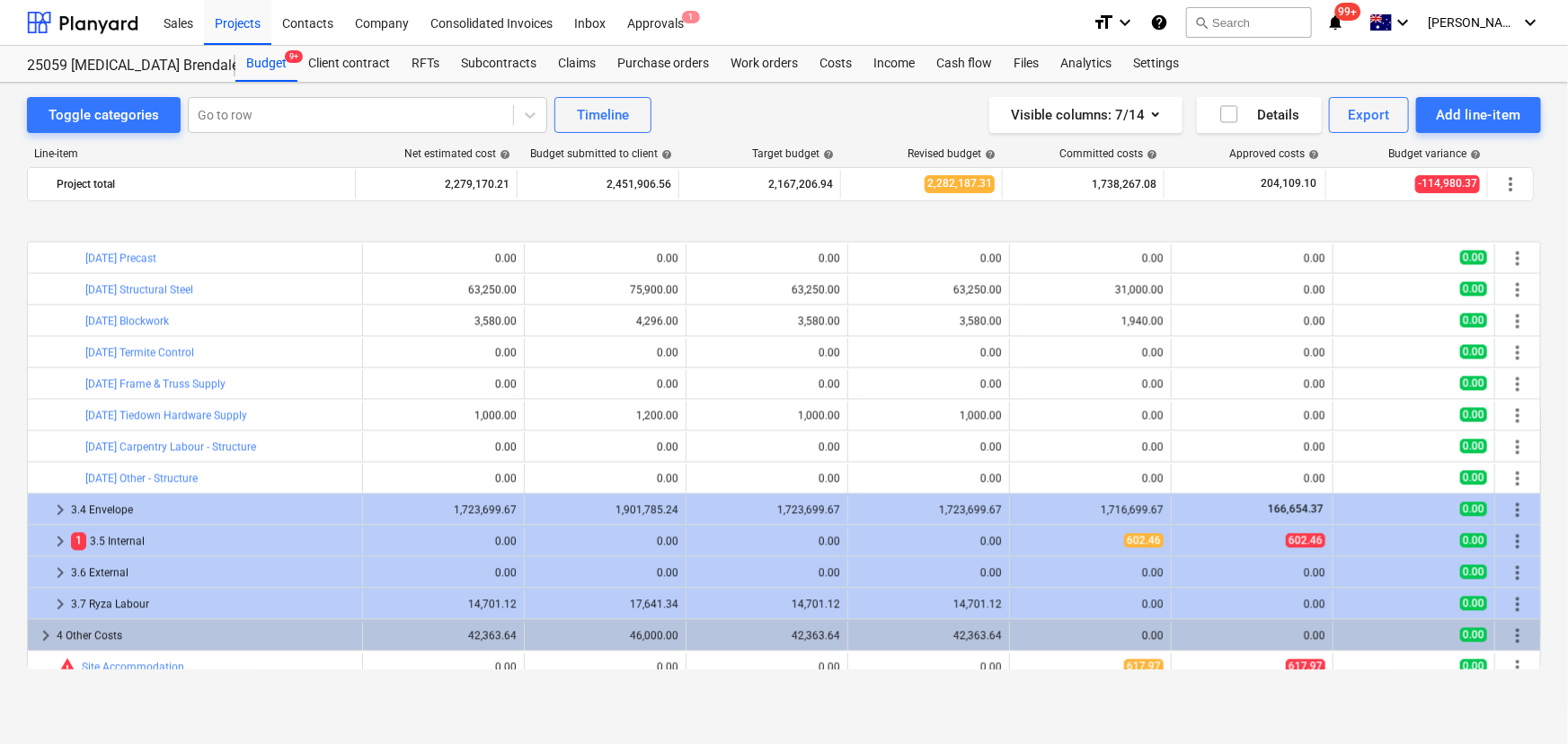
scroll to position [2212, 0]
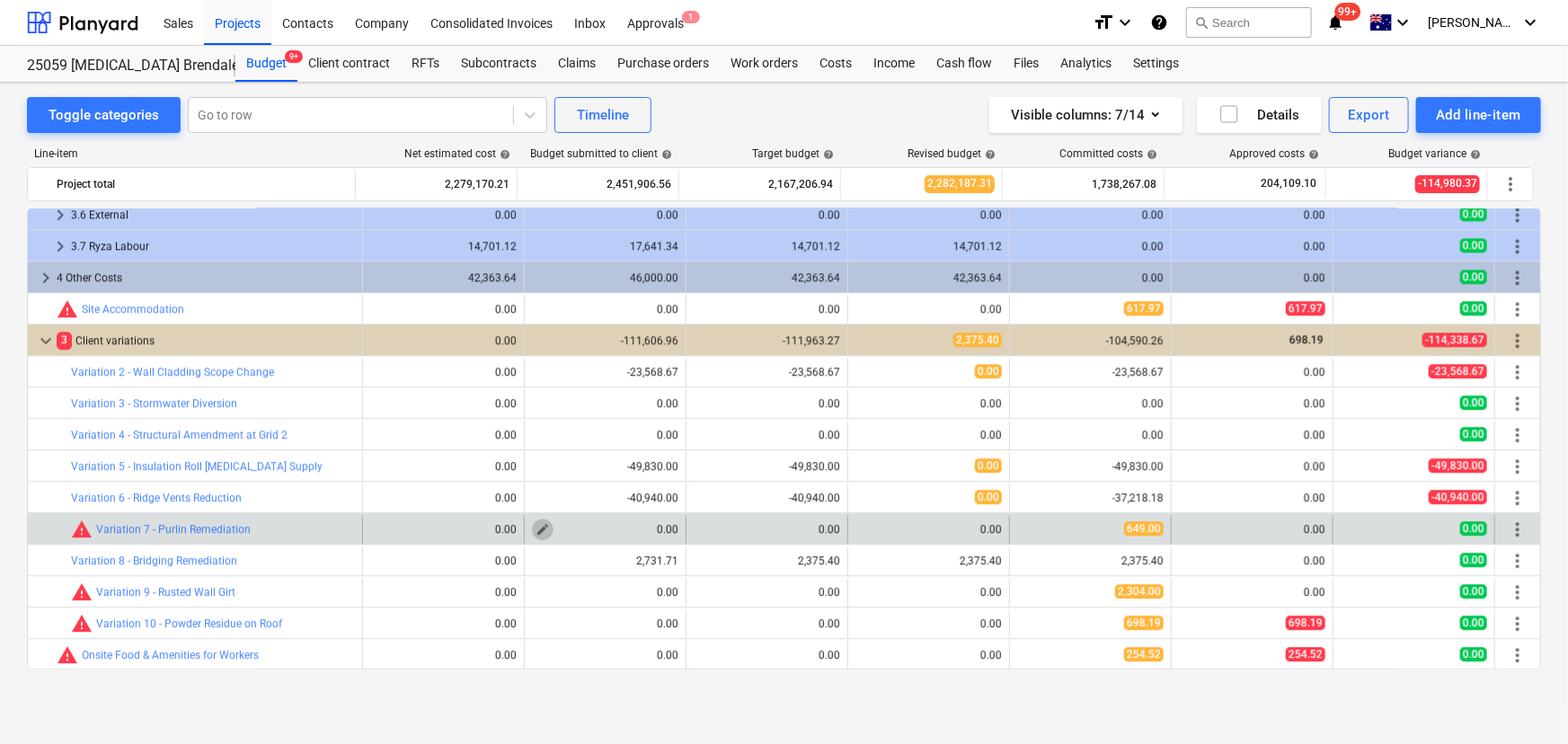
click at [539, 530] on span "edit" at bounding box center [543, 529] width 15 height 15
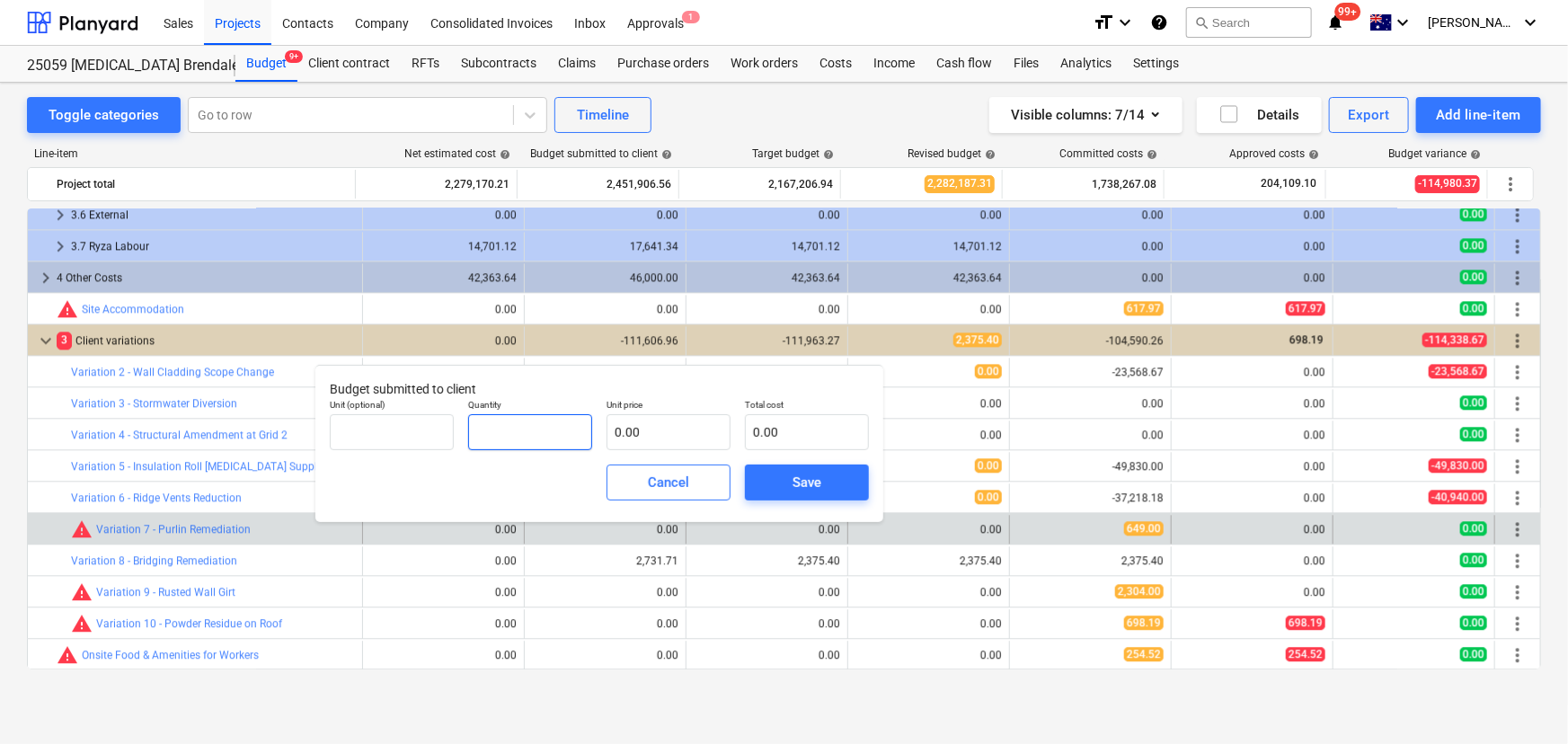
click at [548, 441] on input "text" at bounding box center [530, 433] width 124 height 36
type input "1.00"
click at [681, 436] on input "text" at bounding box center [668, 433] width 124 height 36
type input "1"
type input "1.00"
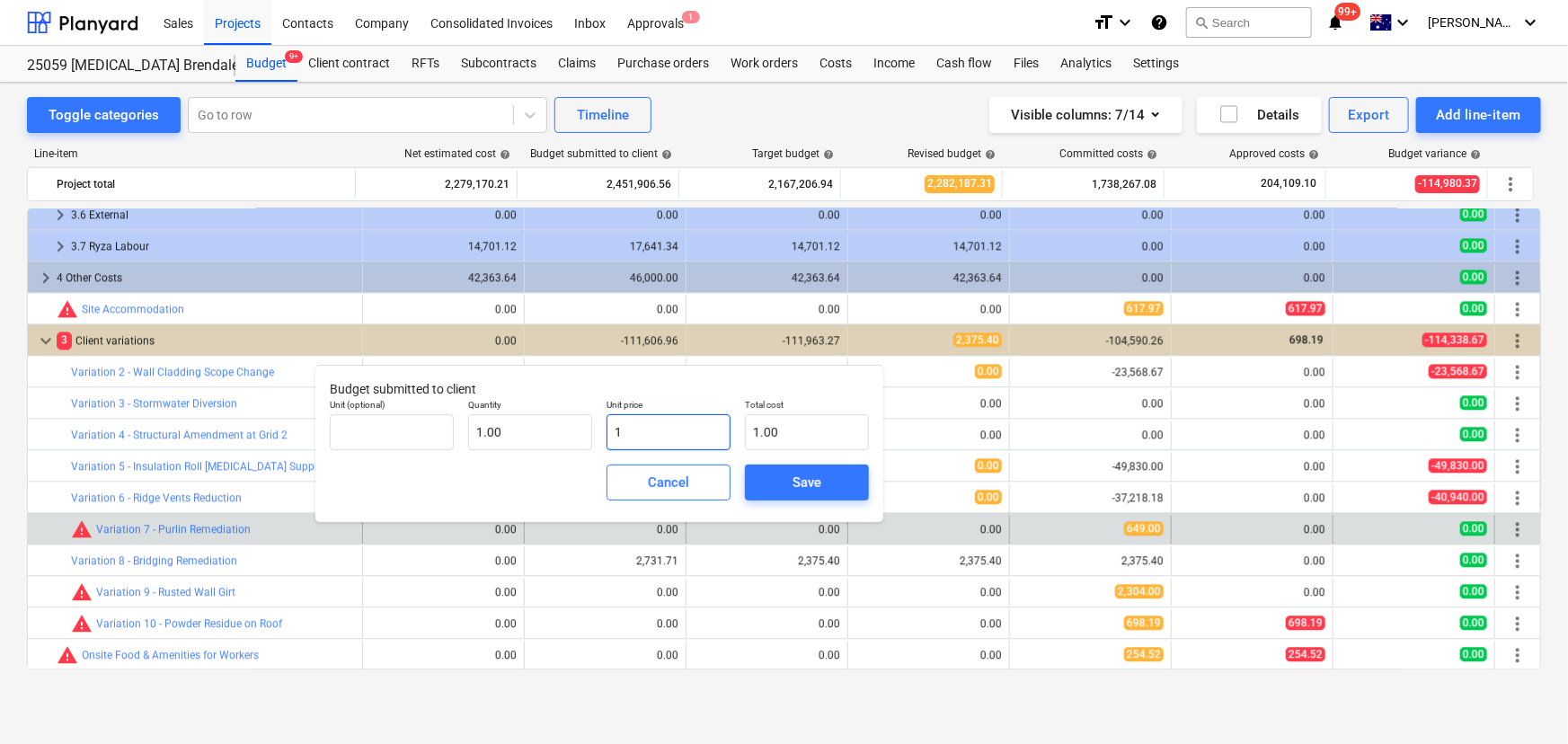
type input "16"
type input "16.00"
type input "169"
type input "169.00"
type input "1691"
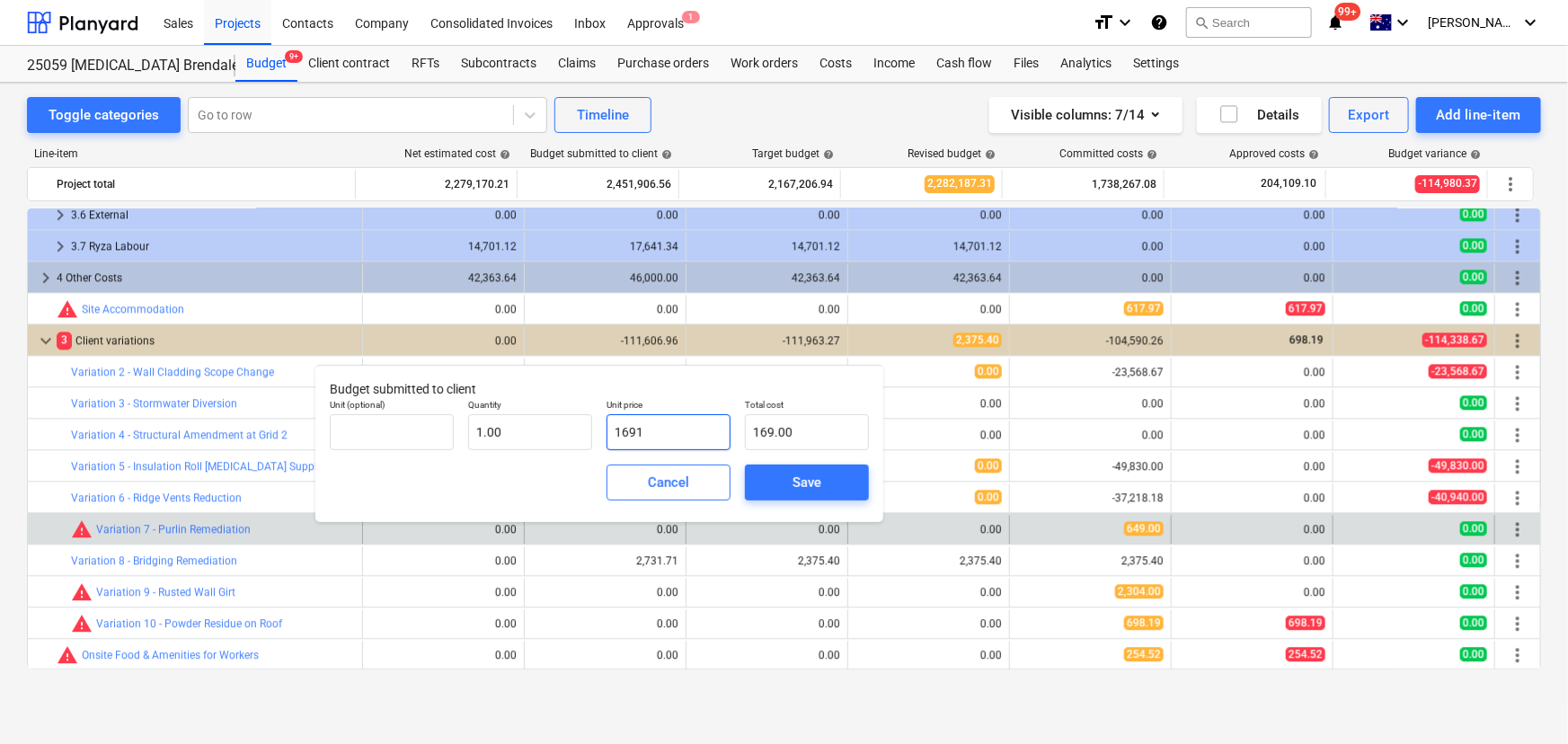
type input "1,691.00"
type input "16913"
type input "16,913.00"
type input "16913.1"
type input "16,913.10"
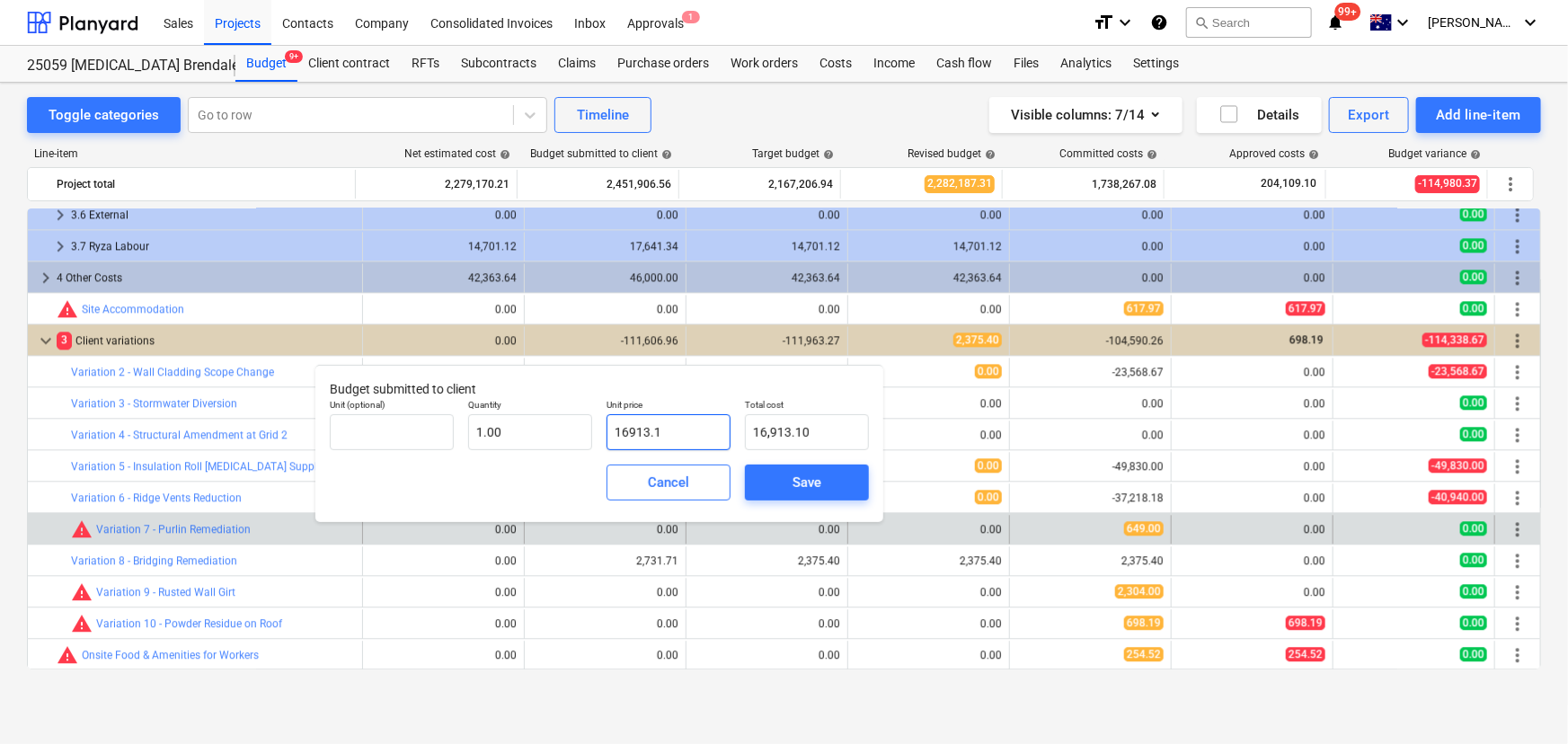
type input "16913.16"
type input "16,913.16"
click at [784, 485] on span "Save" at bounding box center [807, 483] width 81 height 24
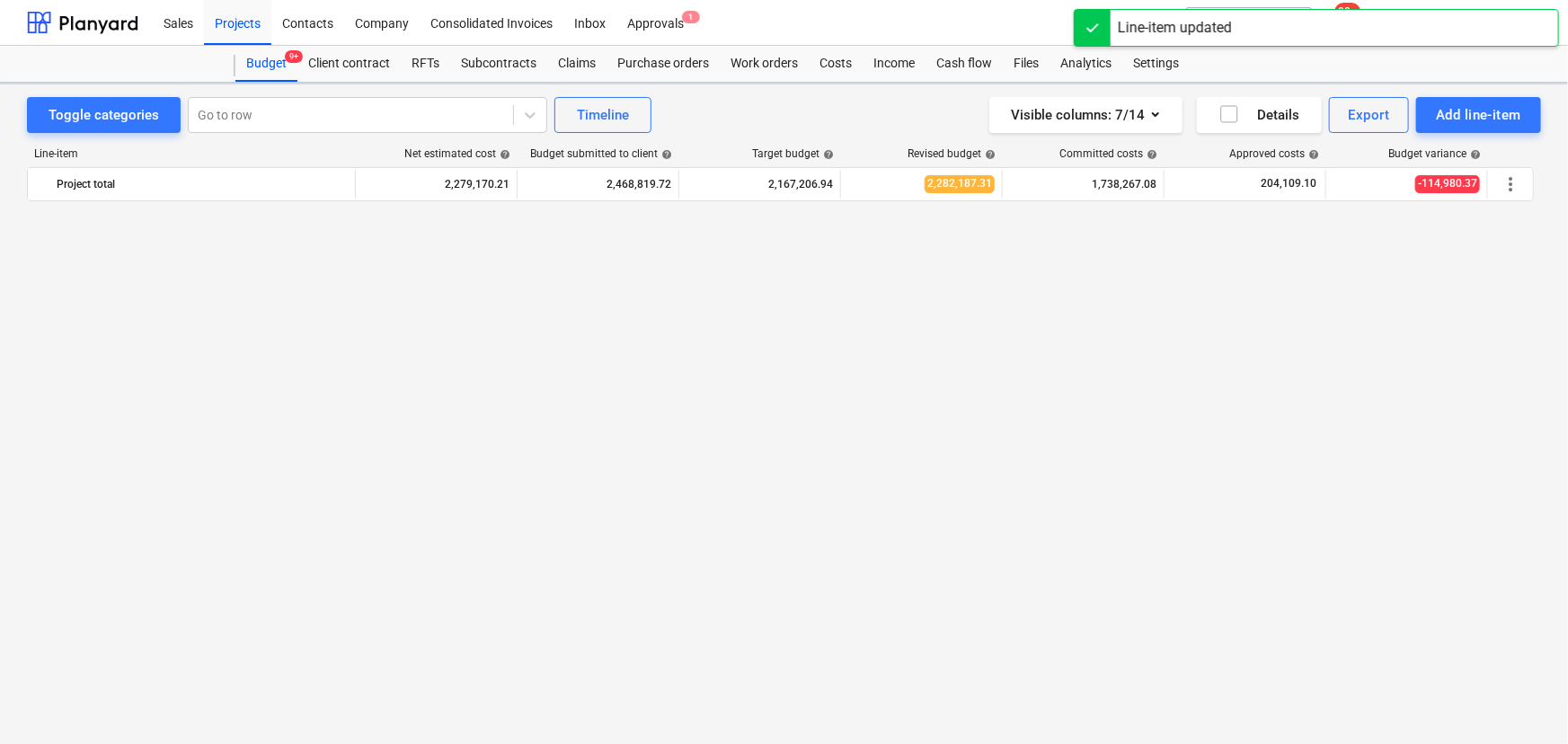
scroll to position [2211, 0]
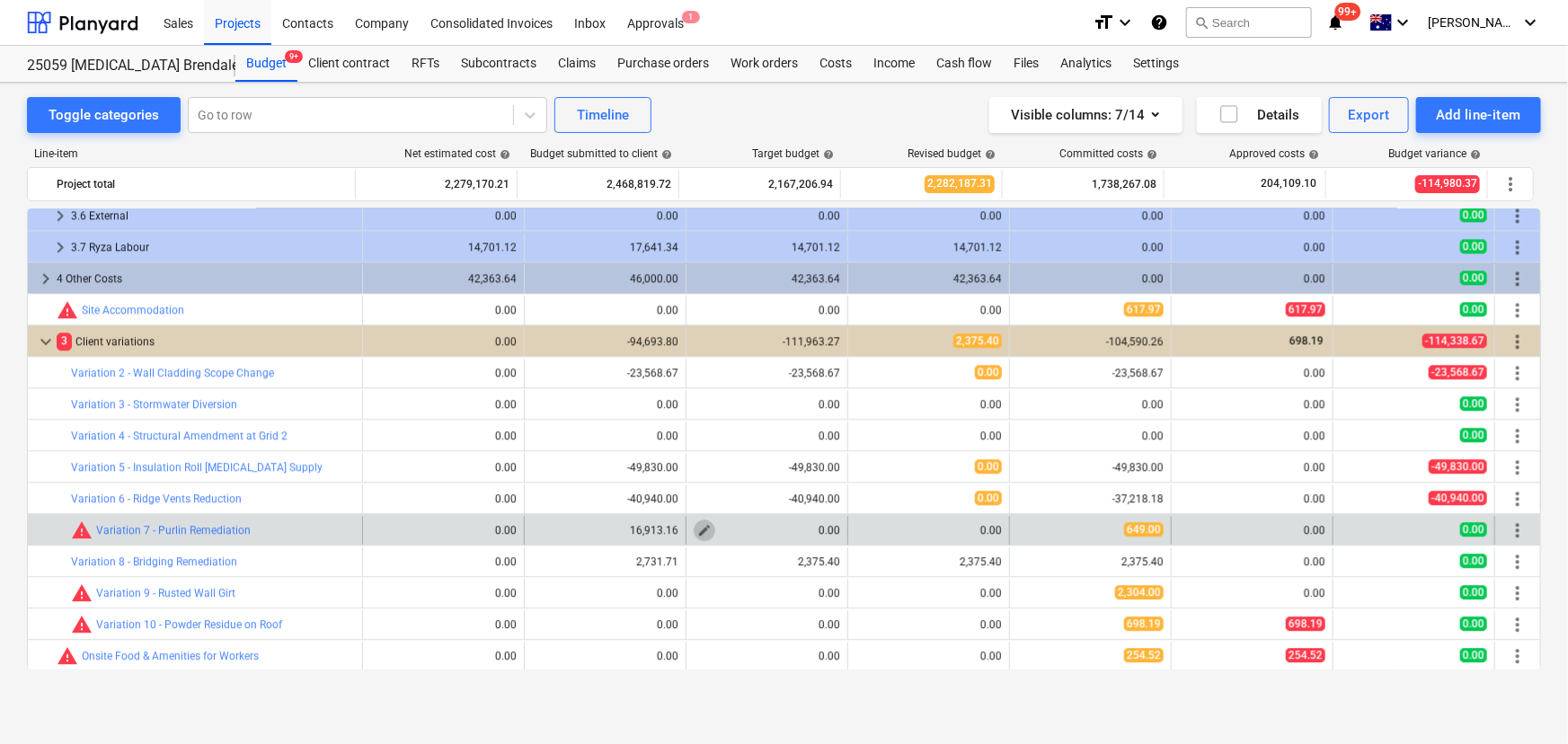
click at [699, 527] on span "edit" at bounding box center [705, 530] width 15 height 15
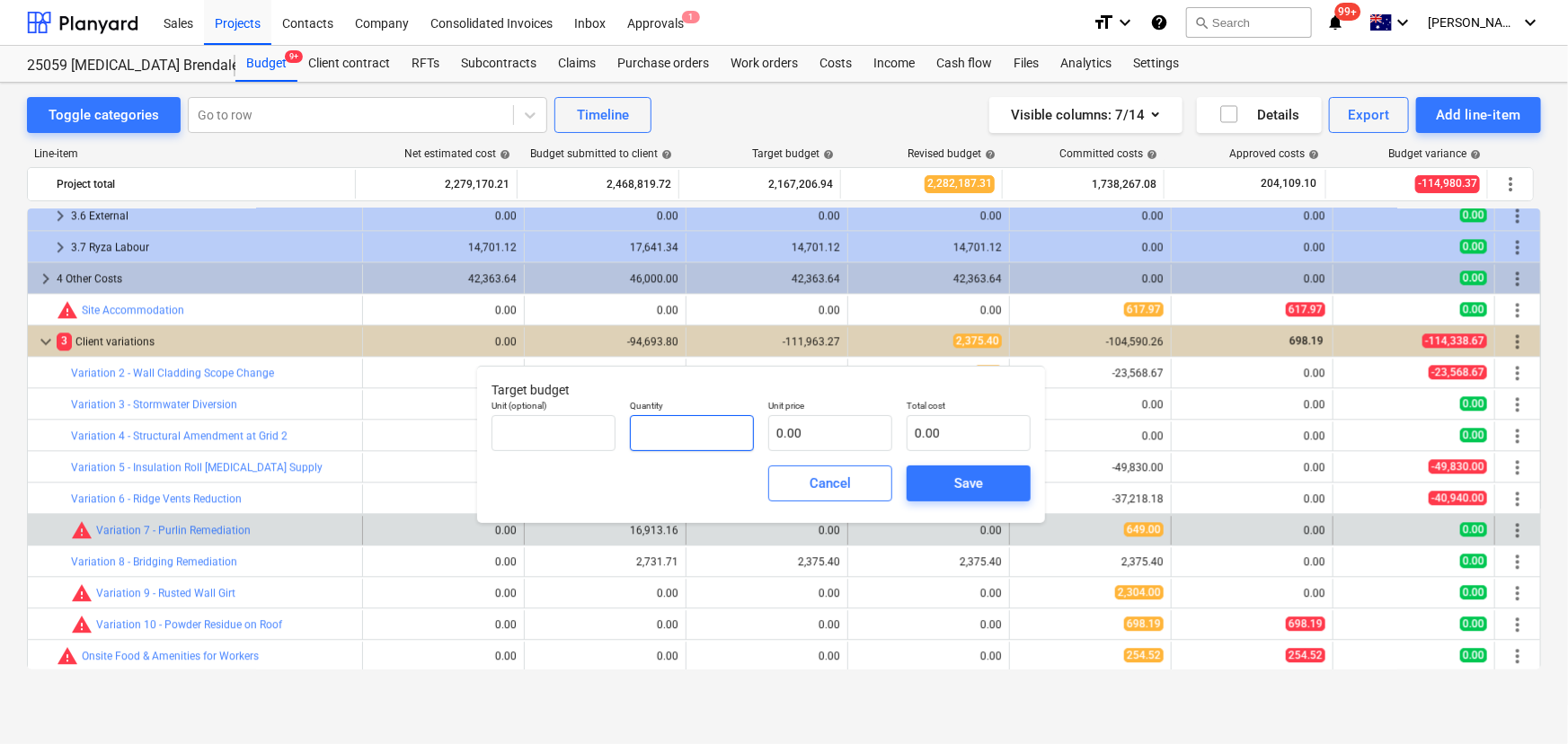
click at [718, 444] on input "text" at bounding box center [691, 434] width 124 height 36
type input "1.00"
click at [807, 437] on input "text" at bounding box center [830, 434] width 124 height 36
type input "1"
type input "1.00"
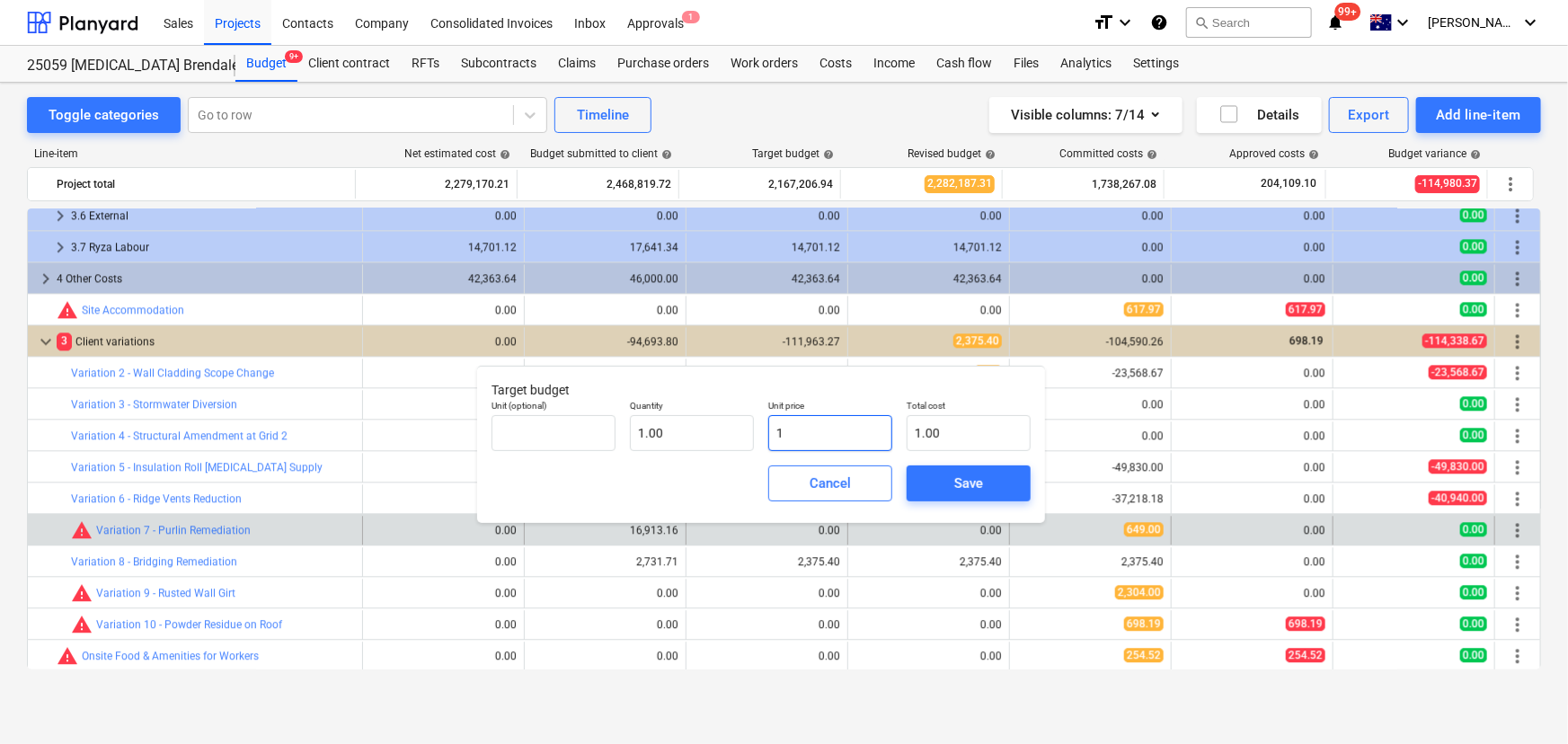
type input "15"
type input "15.00"
type input "153"
type input "153.00"
type input "1533"
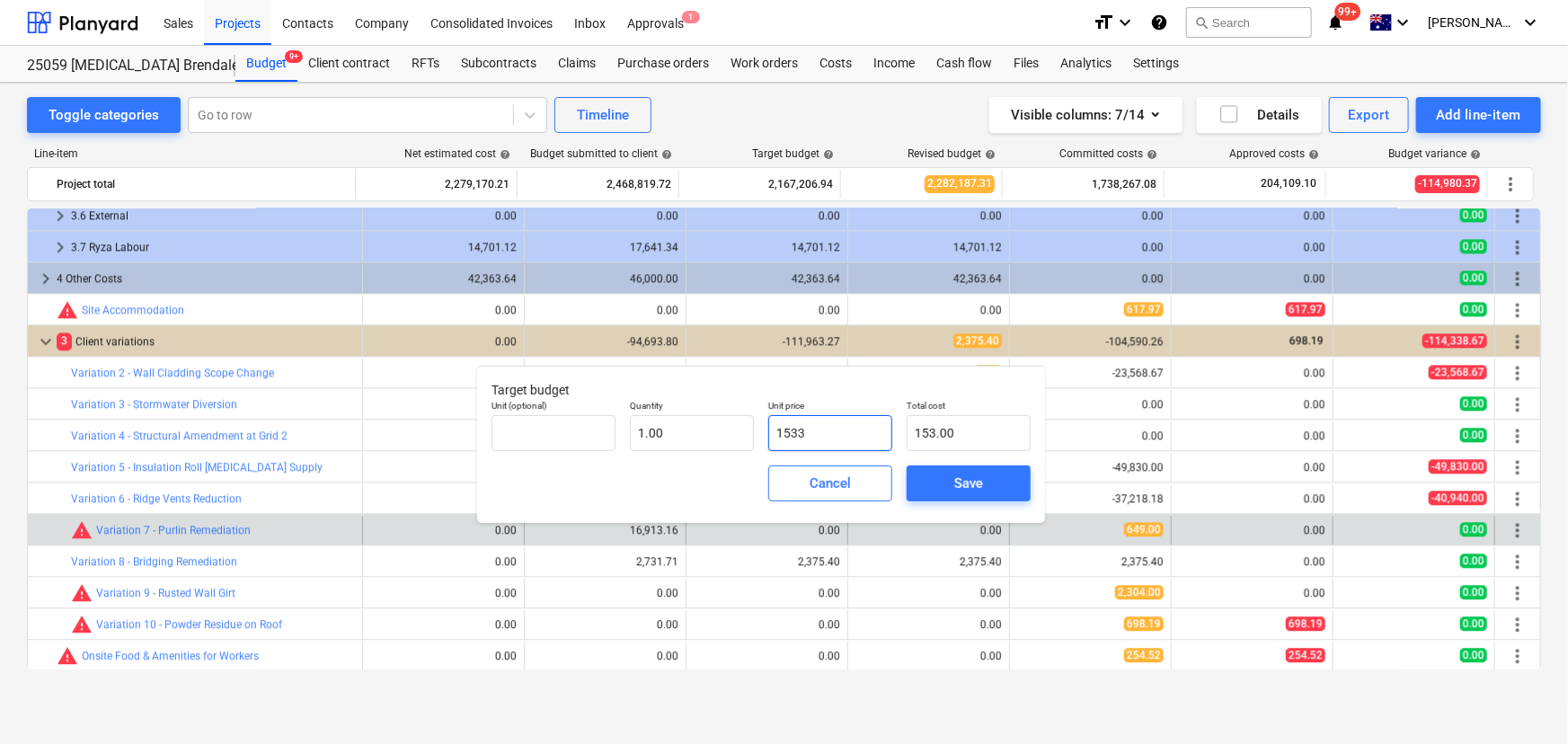
type input "1,533.00"
type input "15333"
type input "15,333.00"
type input "15333.1"
type input "15,333.10"
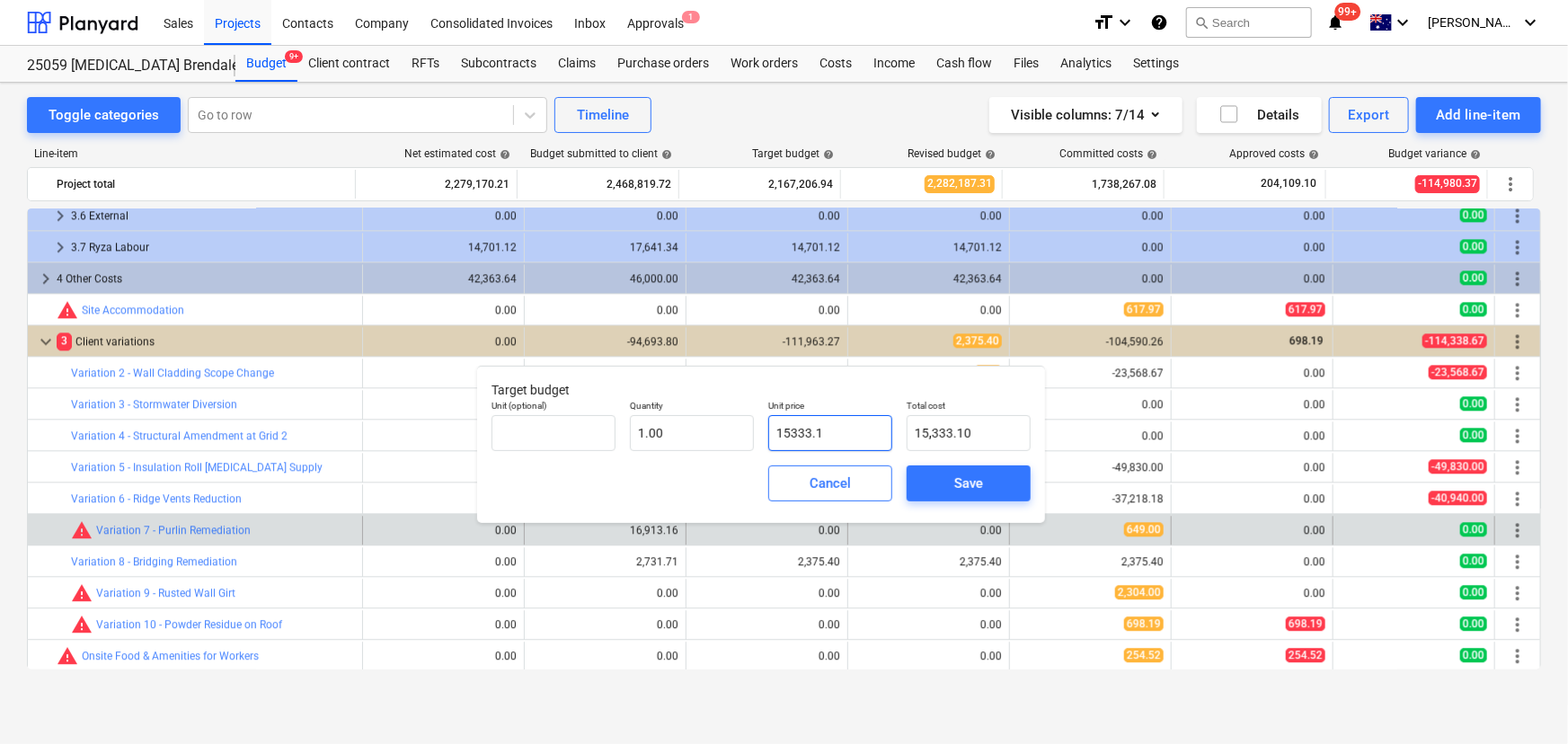
type input "15333.18"
type input "15,333.18"
click at [951, 477] on span "Save" at bounding box center [968, 484] width 81 height 24
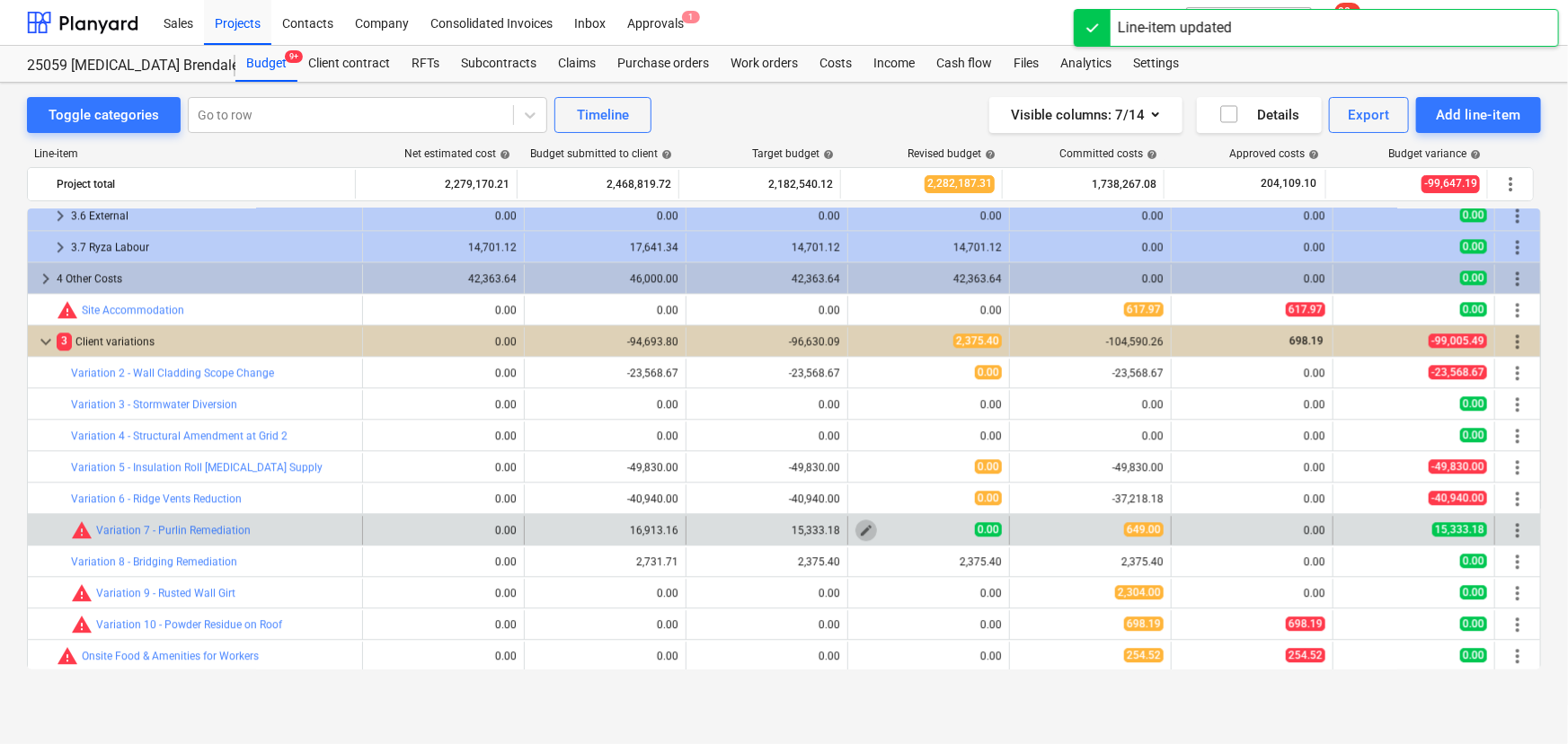
click at [859, 526] on span "edit" at bounding box center [867, 530] width 15 height 15
type textarea "x"
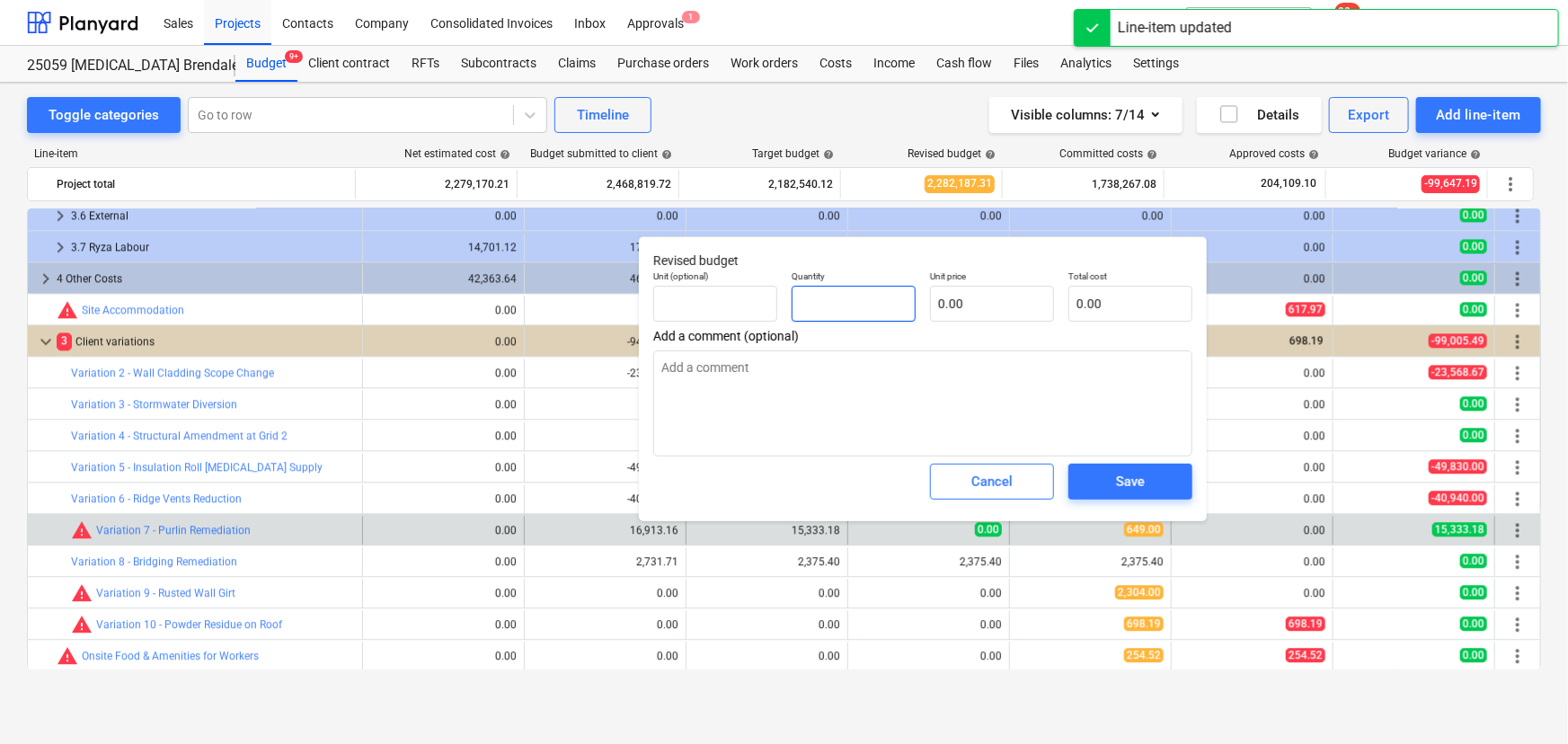
click at [861, 309] on input "text" at bounding box center [853, 304] width 124 height 36
type textarea "x"
type input "1"
type textarea "x"
type input "1.00"
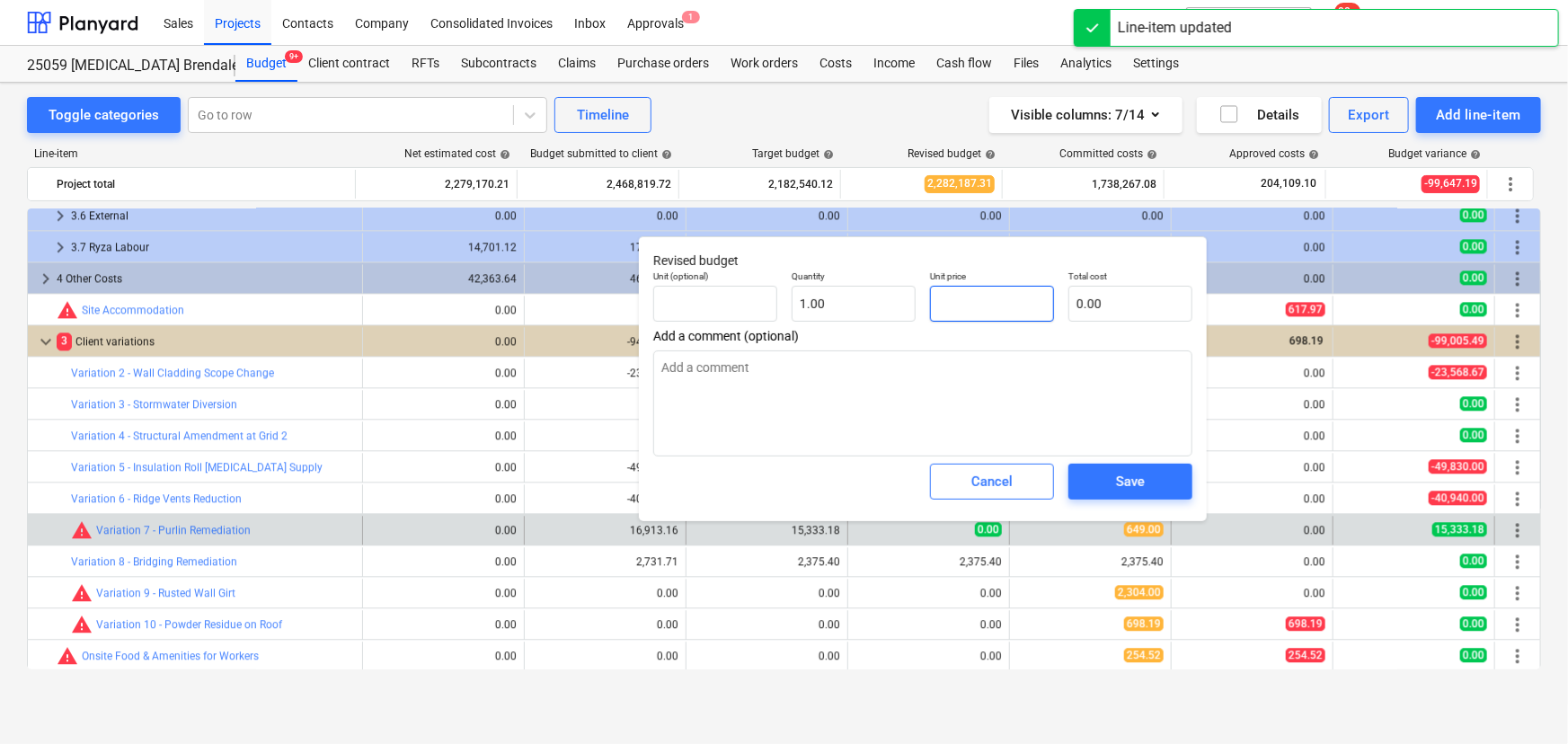
click at [975, 310] on input "text" at bounding box center [992, 304] width 124 height 36
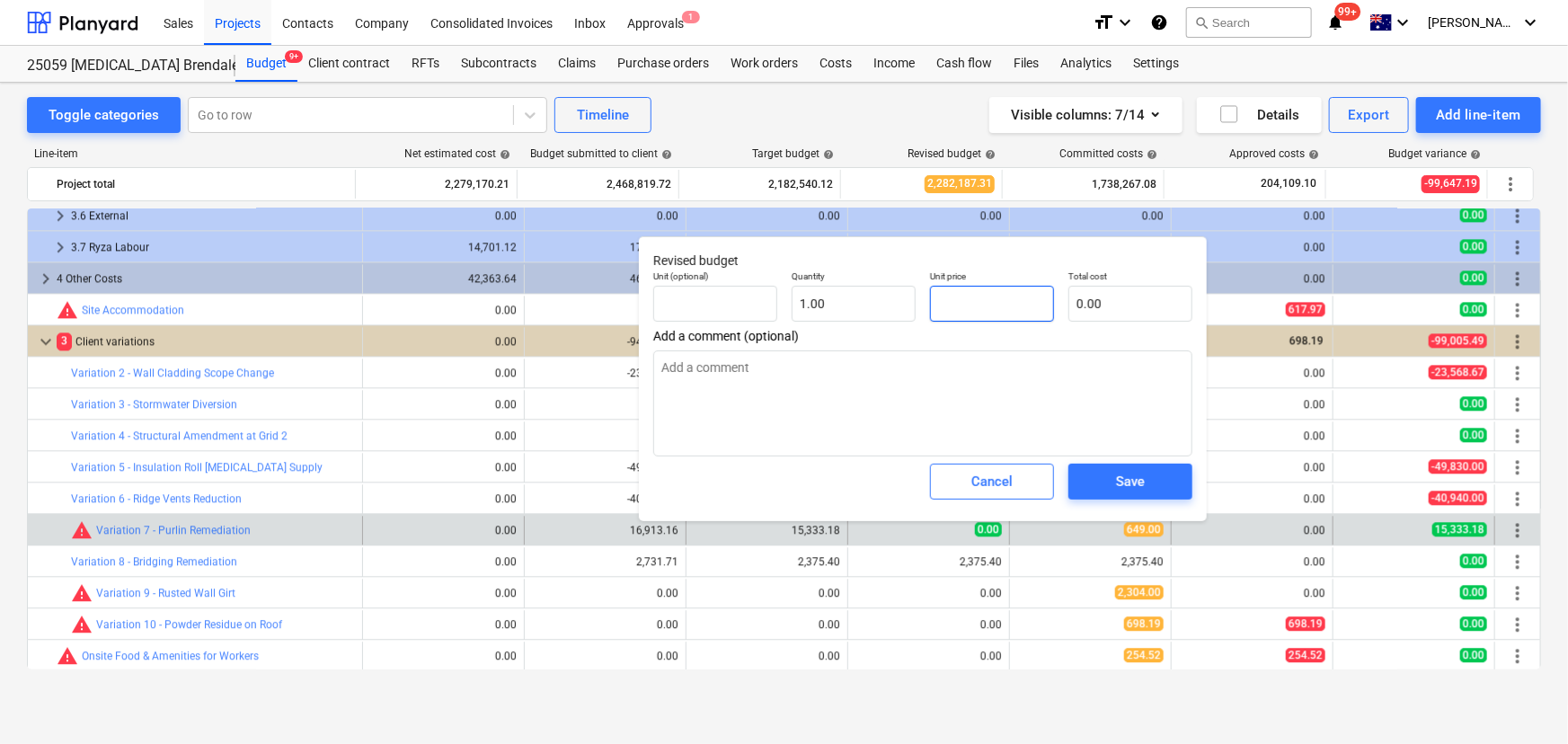
type textarea "x"
type input "1"
type input "1.00"
type textarea "x"
type input "15"
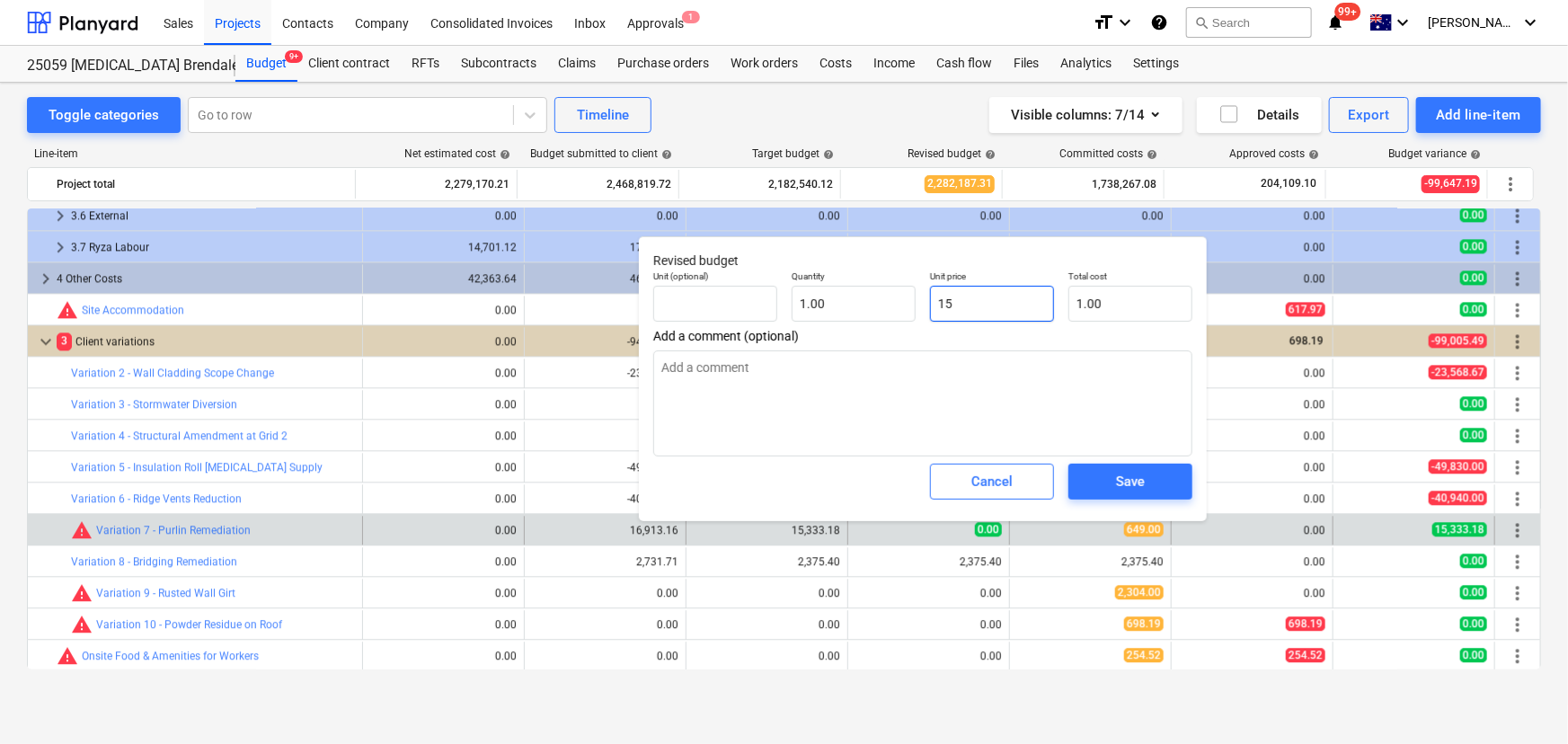
type input "15.00"
type textarea "x"
type input "153"
type input "153.00"
type textarea "x"
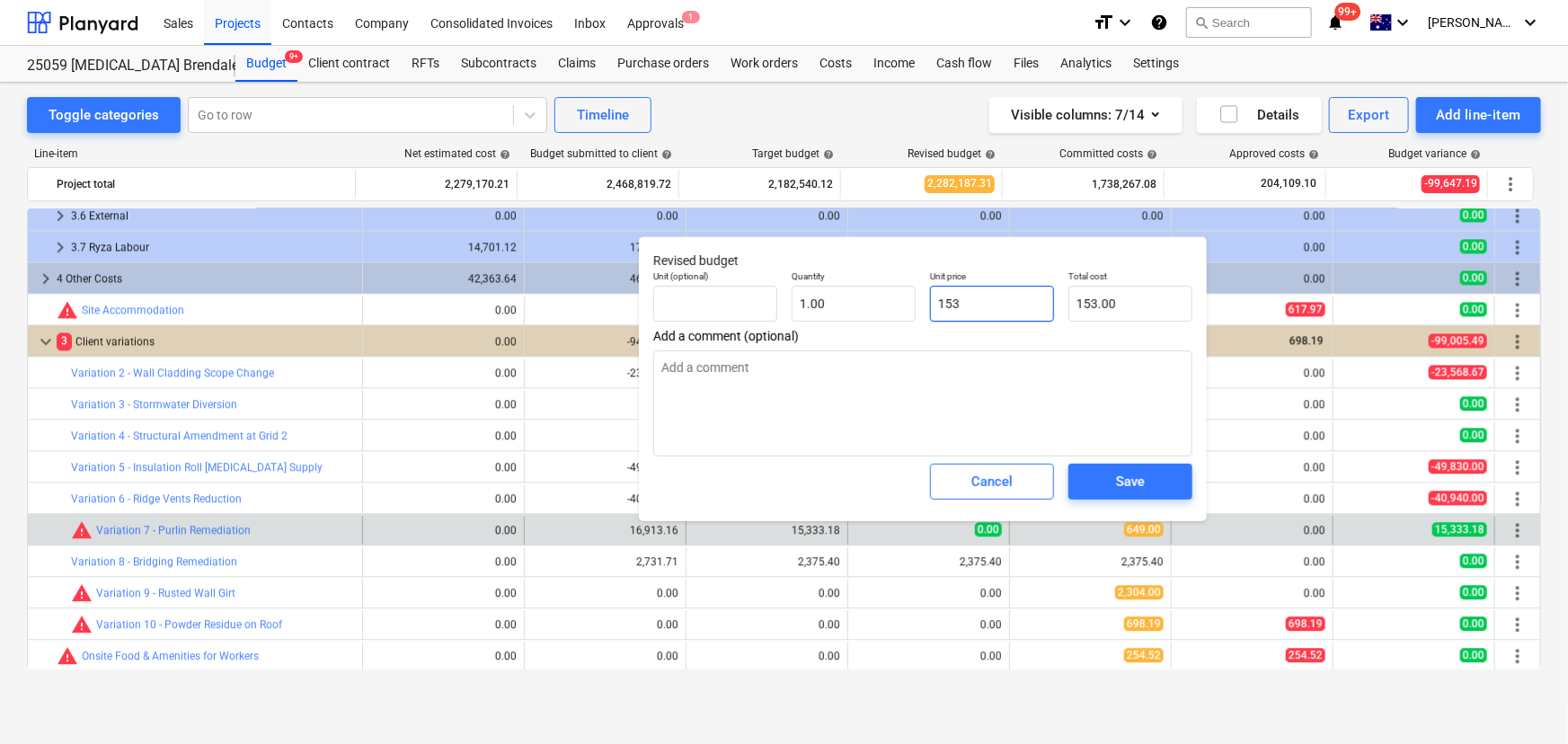
type input "1533"
type input "1,533.00"
type textarea "x"
type input "15333"
type input "15,333.00"
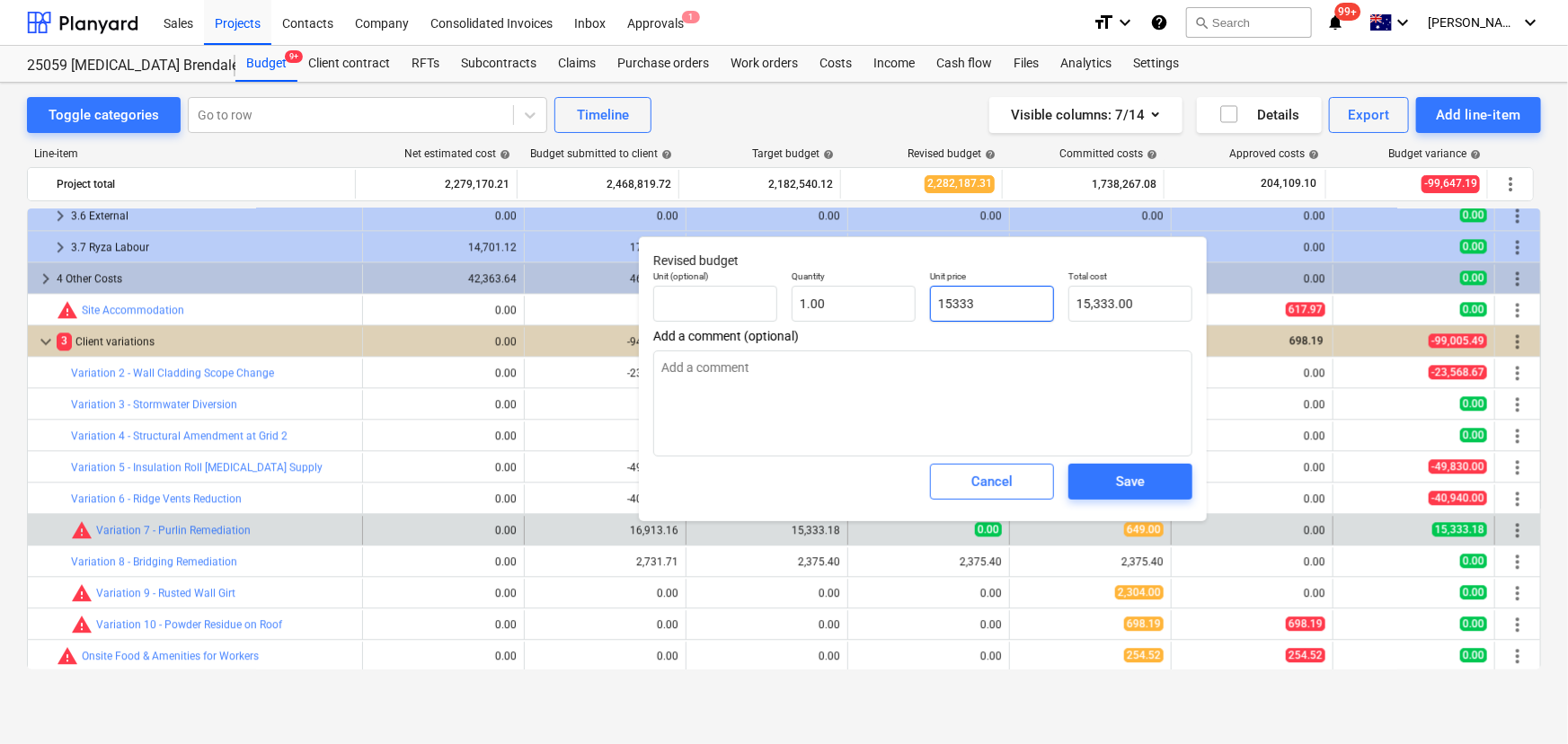
type textarea "x"
type input "15333."
type textarea "x"
type input "15333.1"
type input "15,333.10"
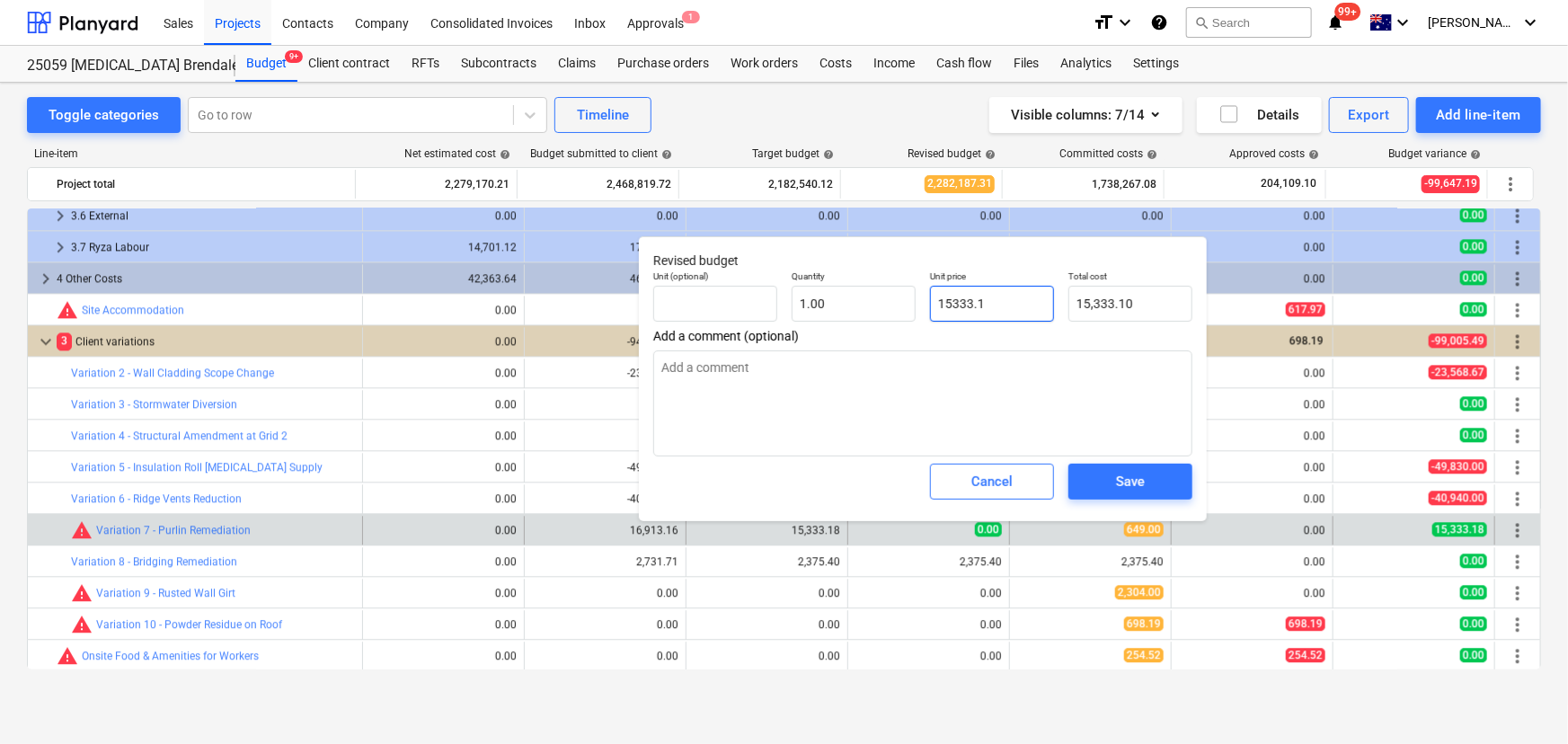
type textarea "x"
type input "15333.18"
type input "15,333.18"
type input "15333.18"
type textarea "x"
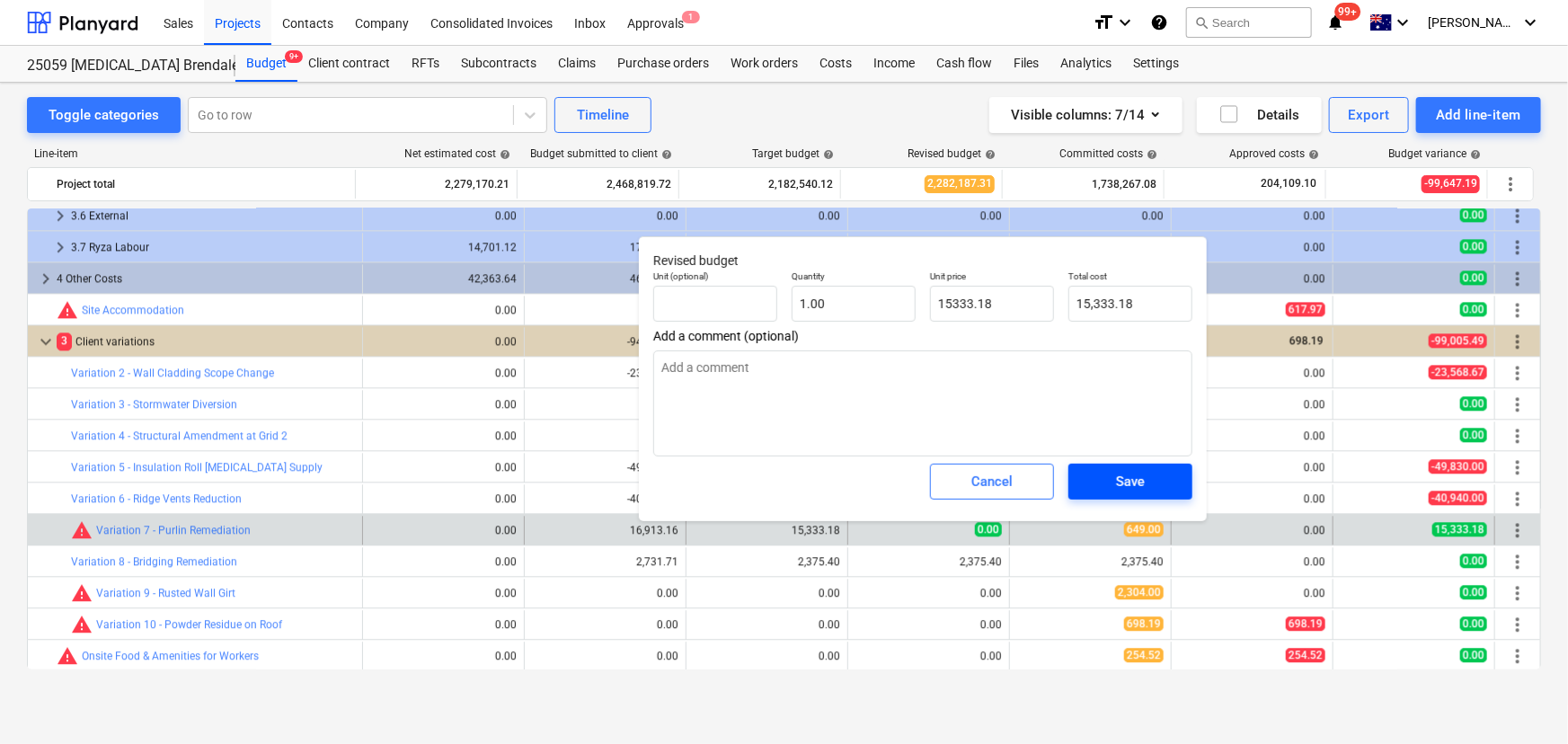
type input "15,333.18"
click at [1125, 478] on div "Save" at bounding box center [1131, 482] width 29 height 24
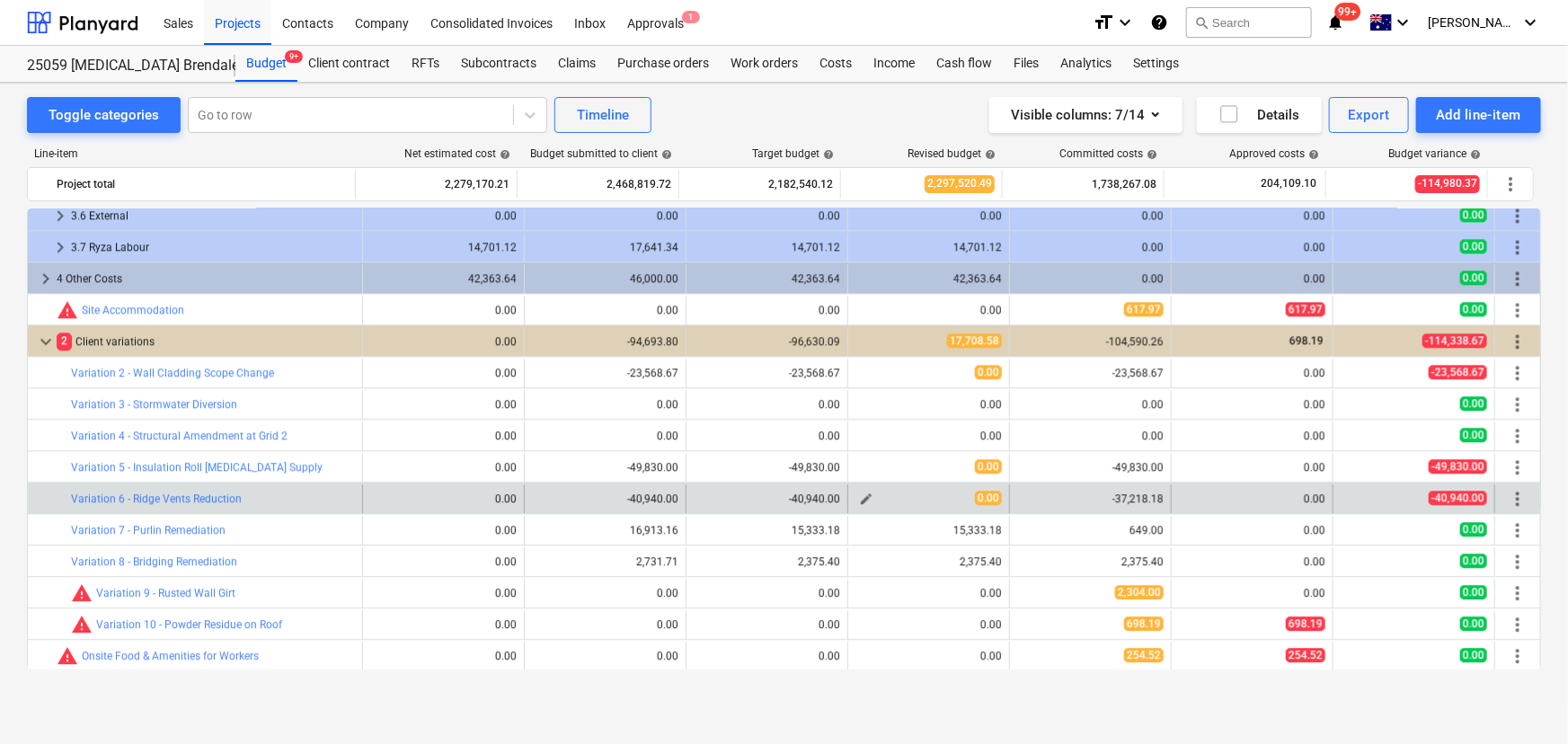
click at [861, 499] on span "edit" at bounding box center [867, 499] width 15 height 15
type textarea "x"
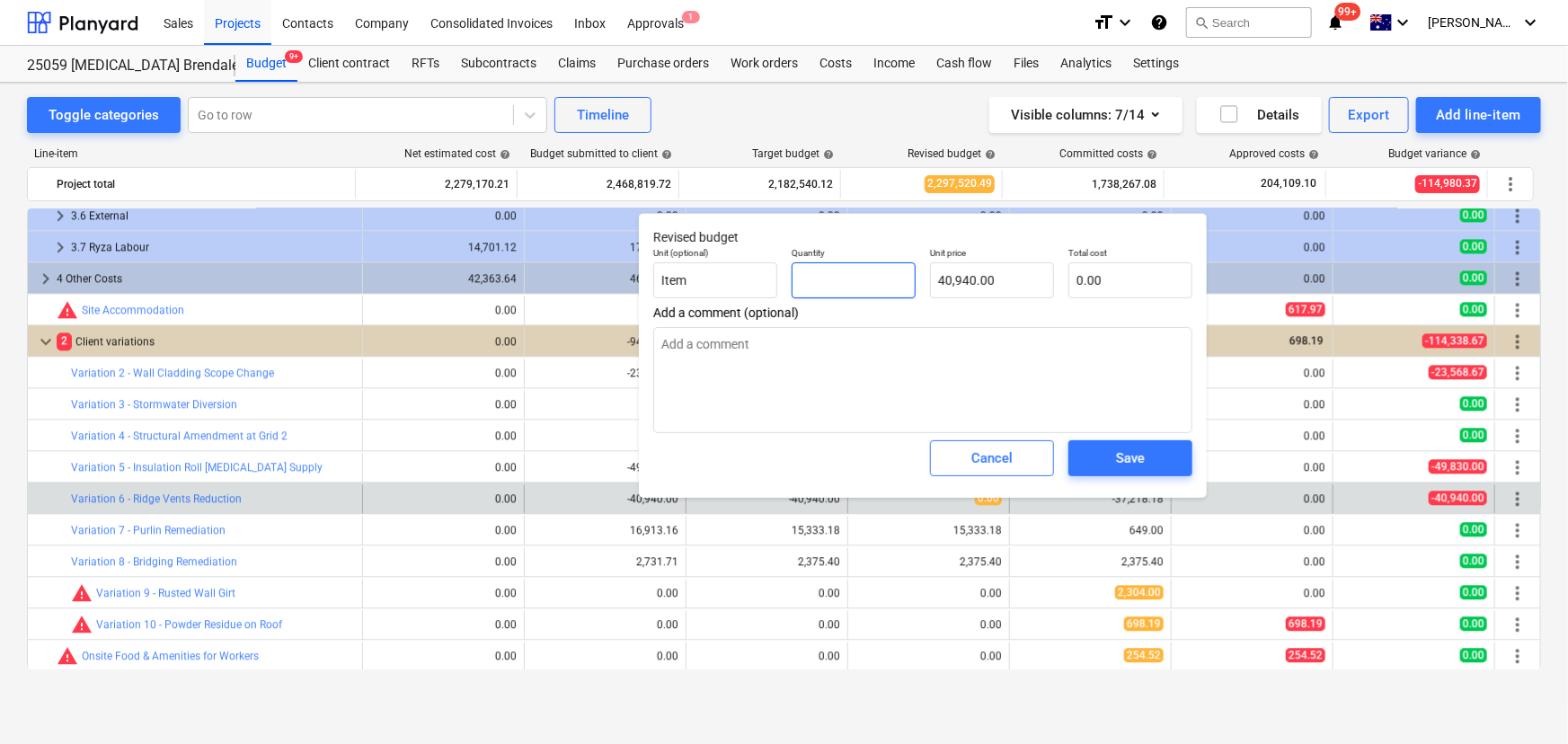
click at [798, 279] on input "text" at bounding box center [853, 280] width 124 height 36
type textarea "x"
type input "-"
type textarea "x"
type input "-1"
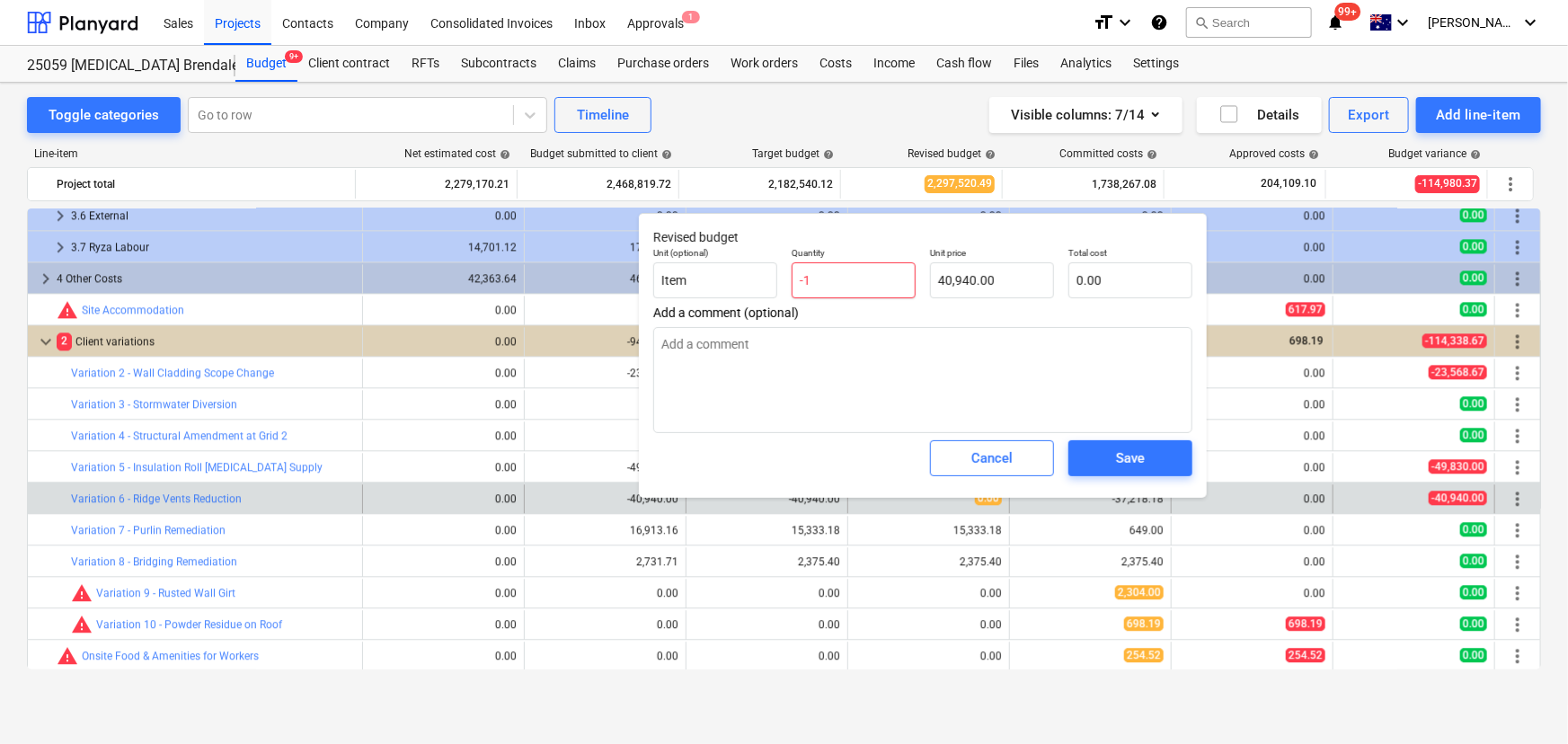
type input "-40,940.00"
type input "-1"
type textarea "x"
type input "-1.00"
click at [1142, 450] on div "Save" at bounding box center [1131, 458] width 29 height 24
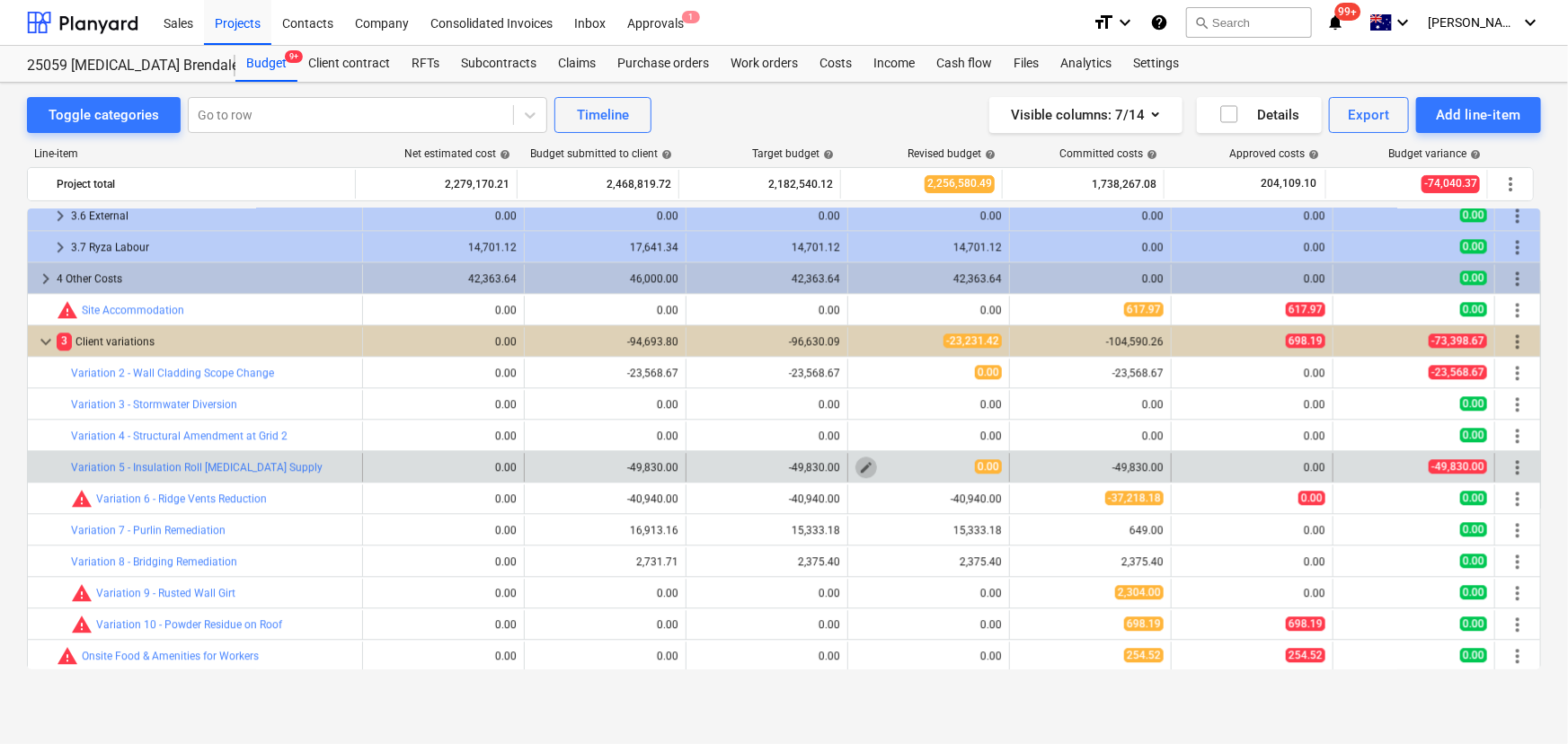
click at [859, 462] on span "edit" at bounding box center [867, 467] width 15 height 15
type textarea "x"
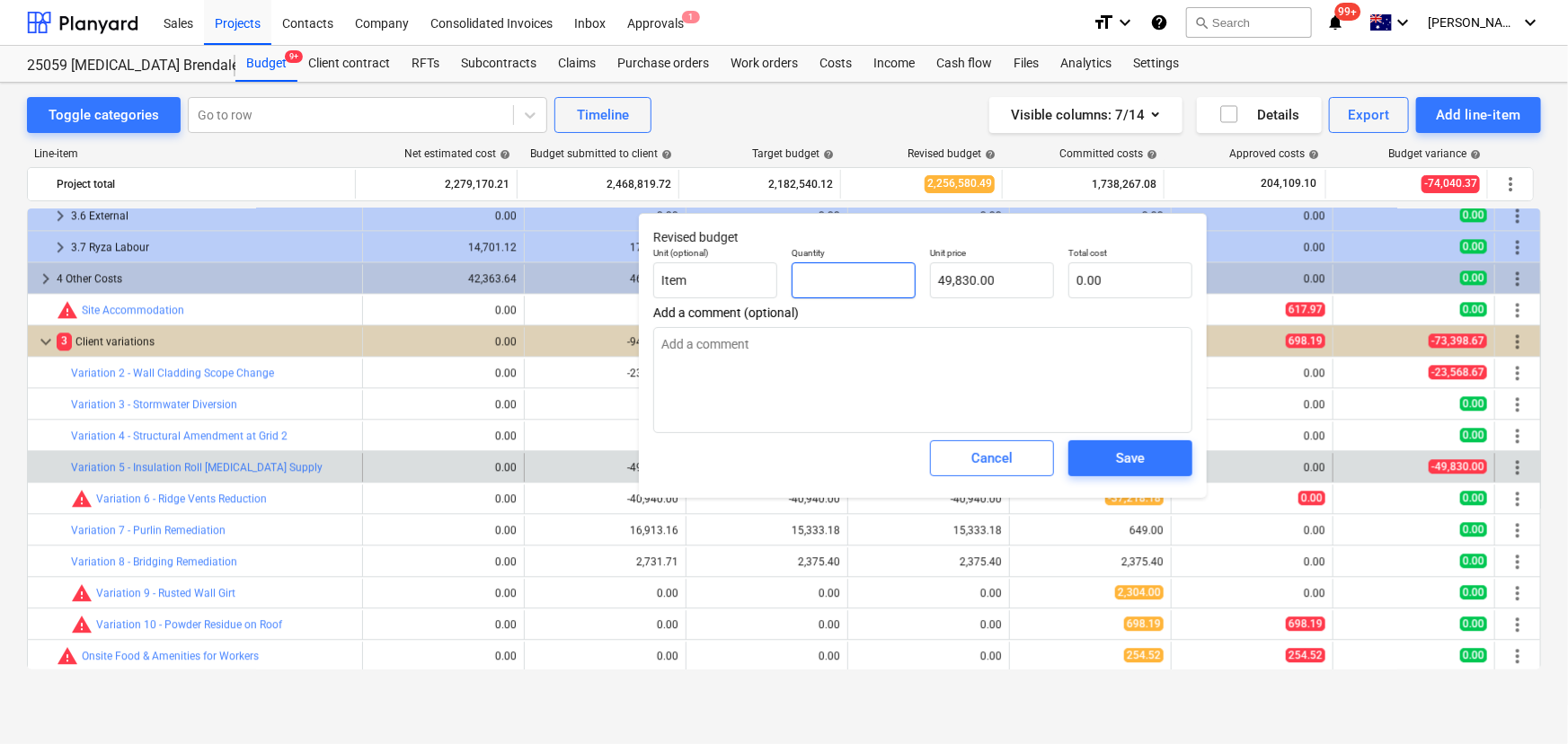
click at [804, 282] on input "text" at bounding box center [853, 280] width 124 height 36
type textarea "x"
type input "-"
type textarea "x"
type input "-1"
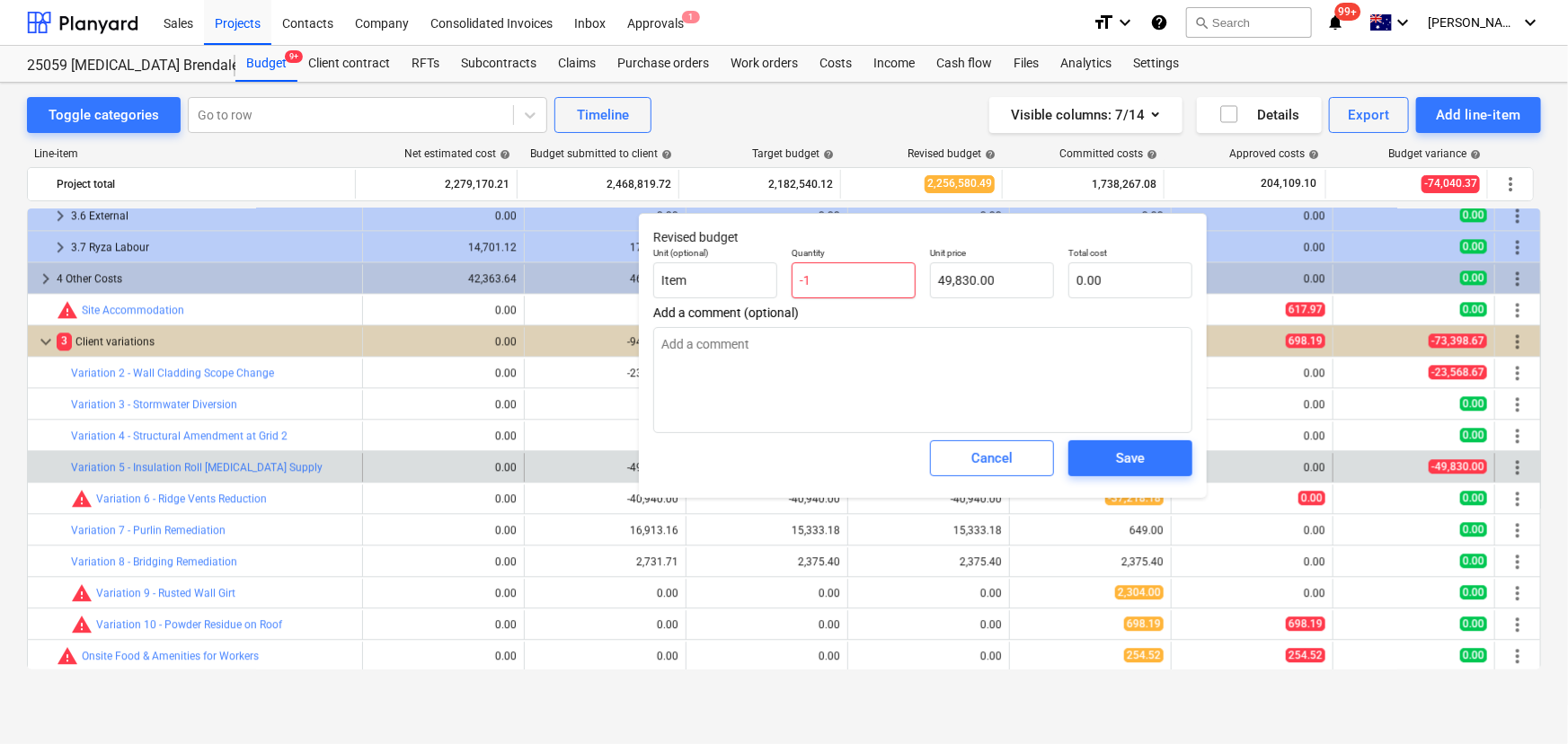
type input "-49,830.00"
type input "-1"
type textarea "x"
type input "-1.00"
click at [1174, 465] on button "Save" at bounding box center [1131, 458] width 124 height 36
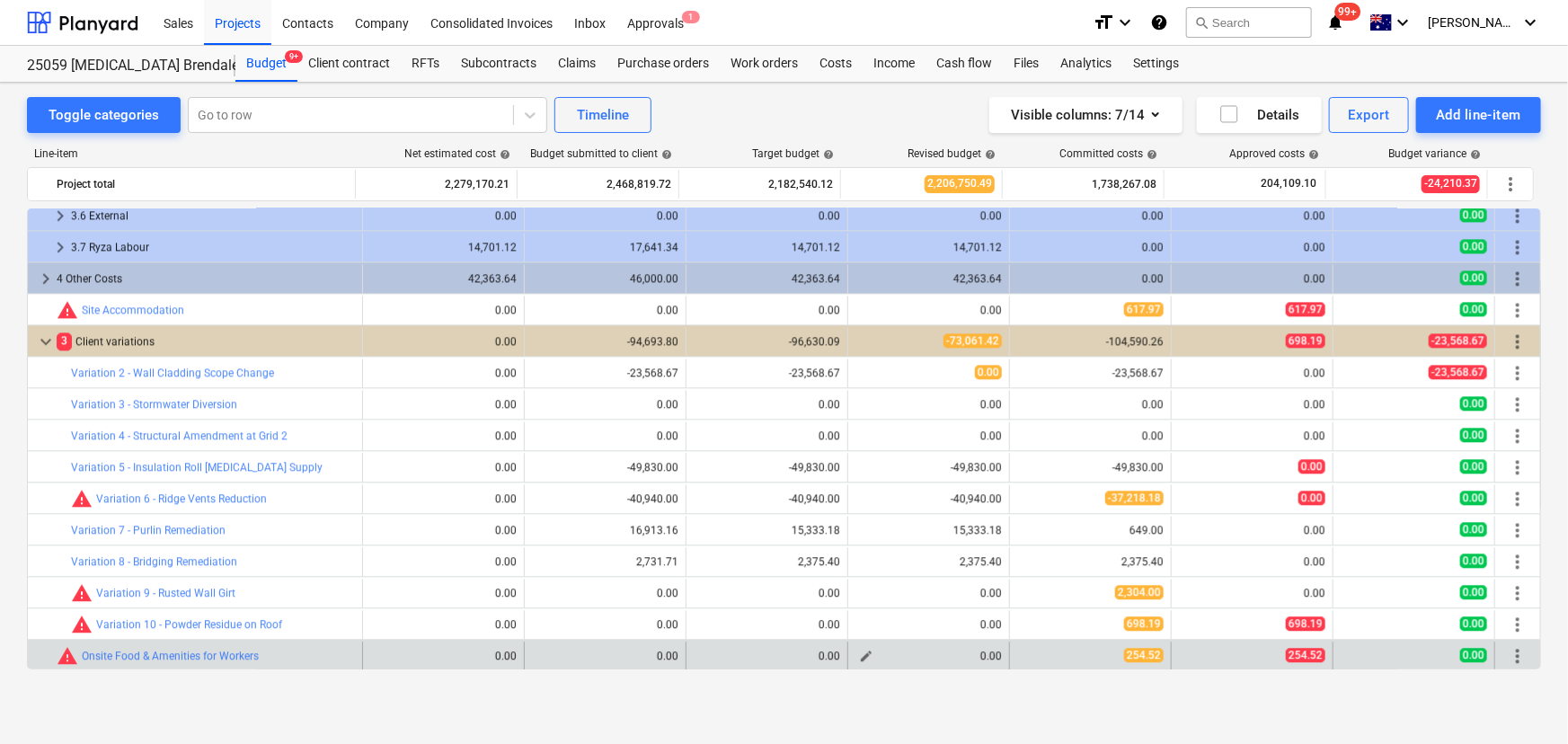
click at [860, 654] on span "edit" at bounding box center [867, 656] width 15 height 15
type textarea "x"
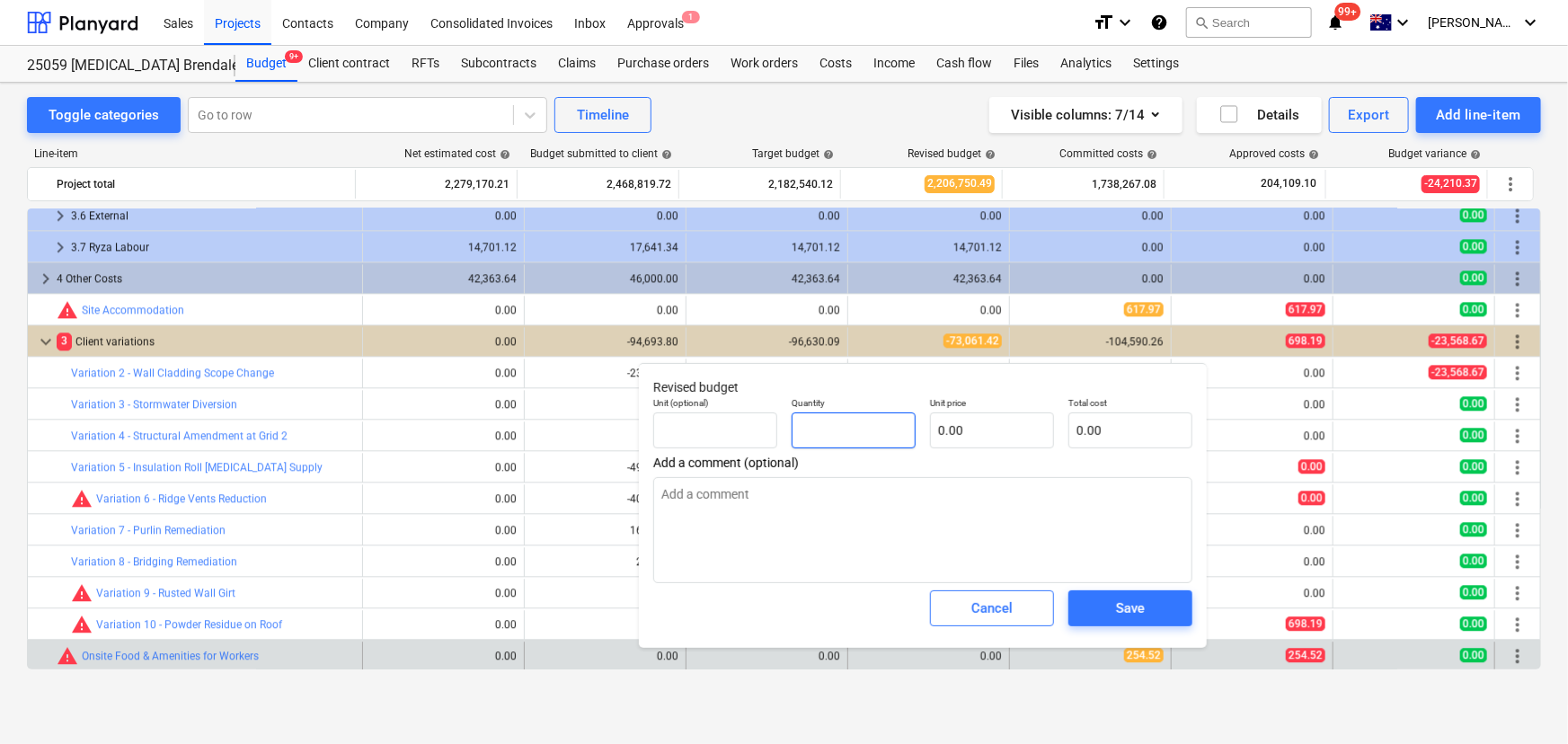
click at [864, 436] on input "text" at bounding box center [853, 431] width 124 height 36
type textarea "x"
type input "1"
type textarea "x"
type input "1.00"
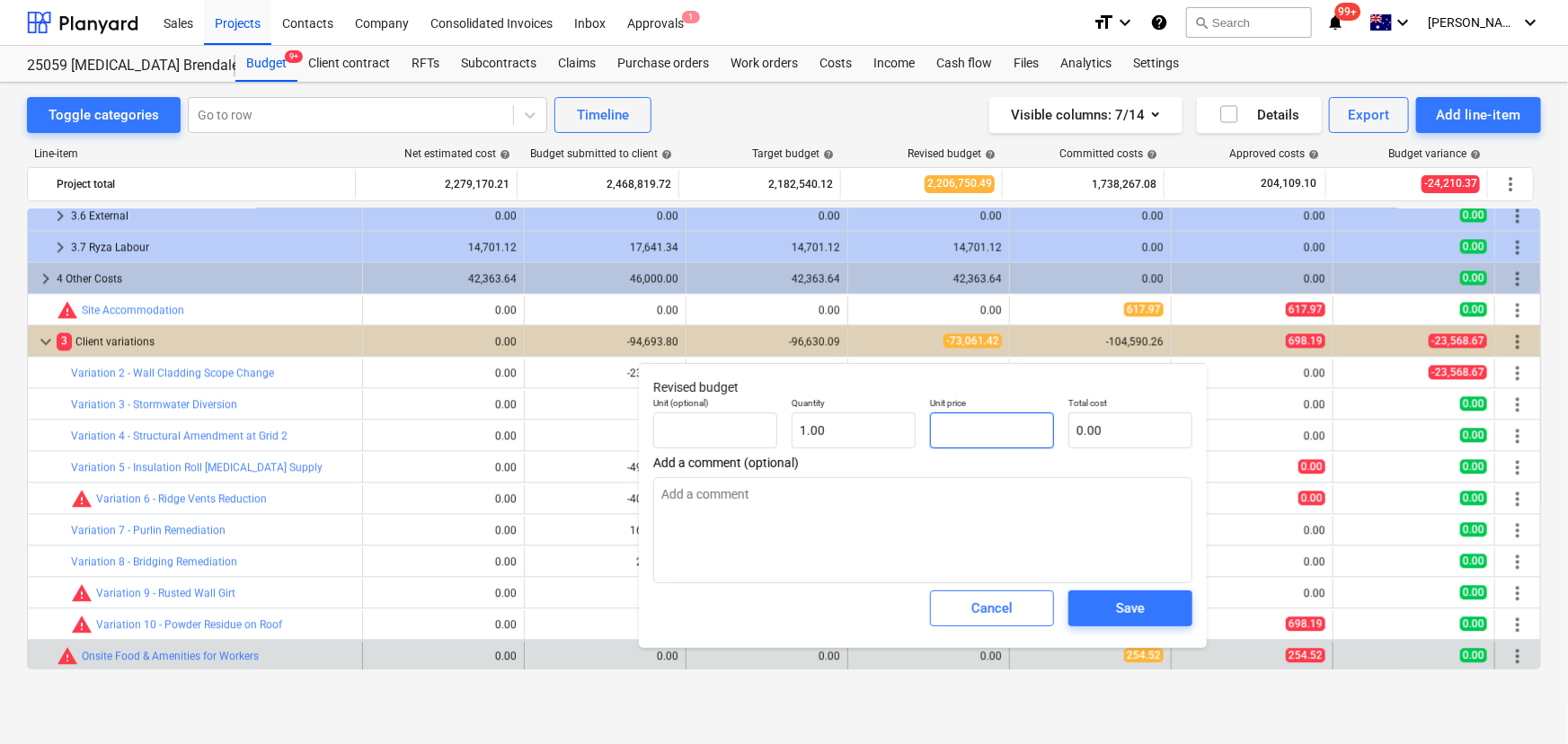
click at [971, 432] on input "text" at bounding box center [992, 431] width 124 height 36
type textarea "x"
type input "2"
type input "2.00"
type textarea "x"
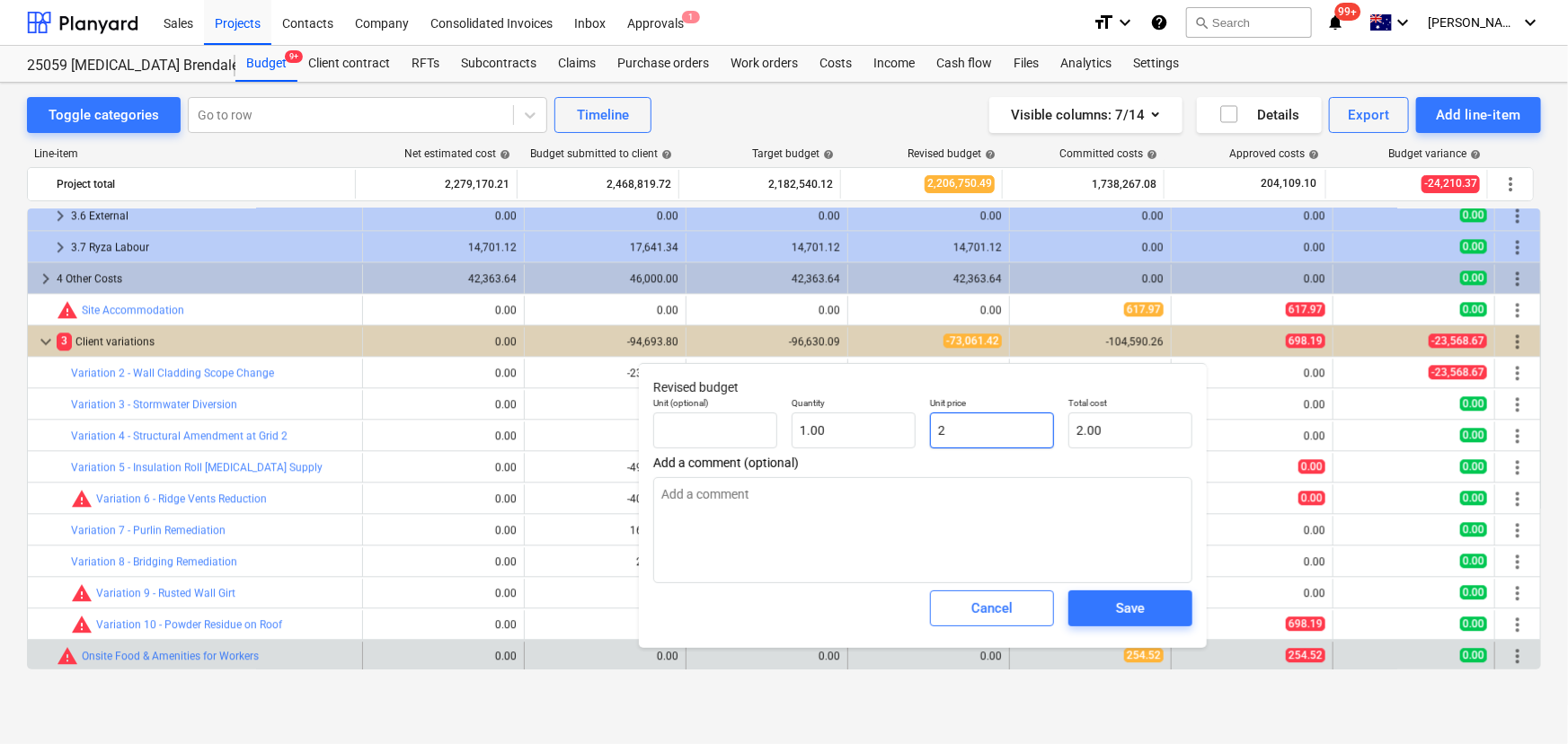
type input "25"
type input "25.00"
type textarea "x"
type input "254"
type input "254.00"
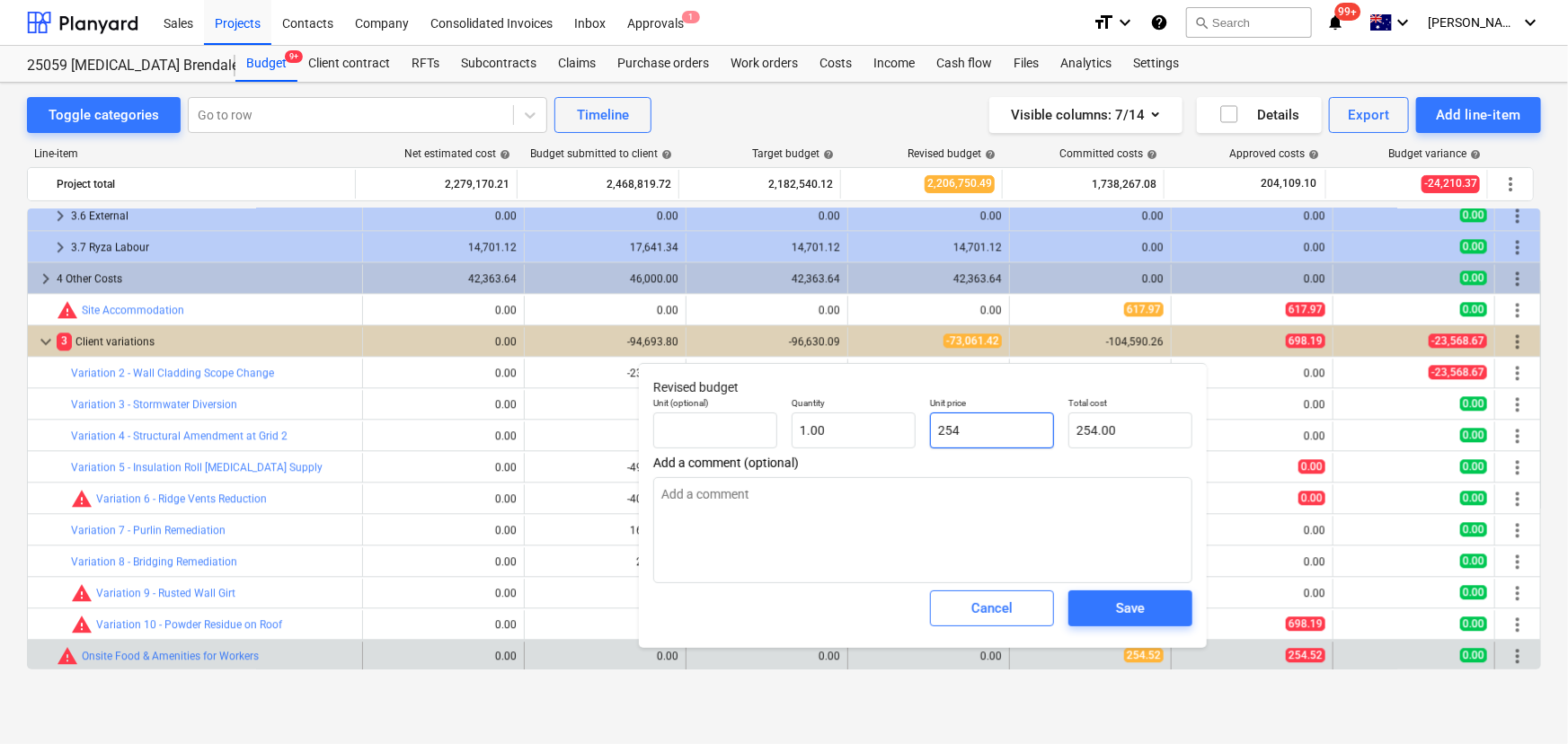
type textarea "x"
type input "254."
type textarea "x"
type input "254.5"
type input "254.50"
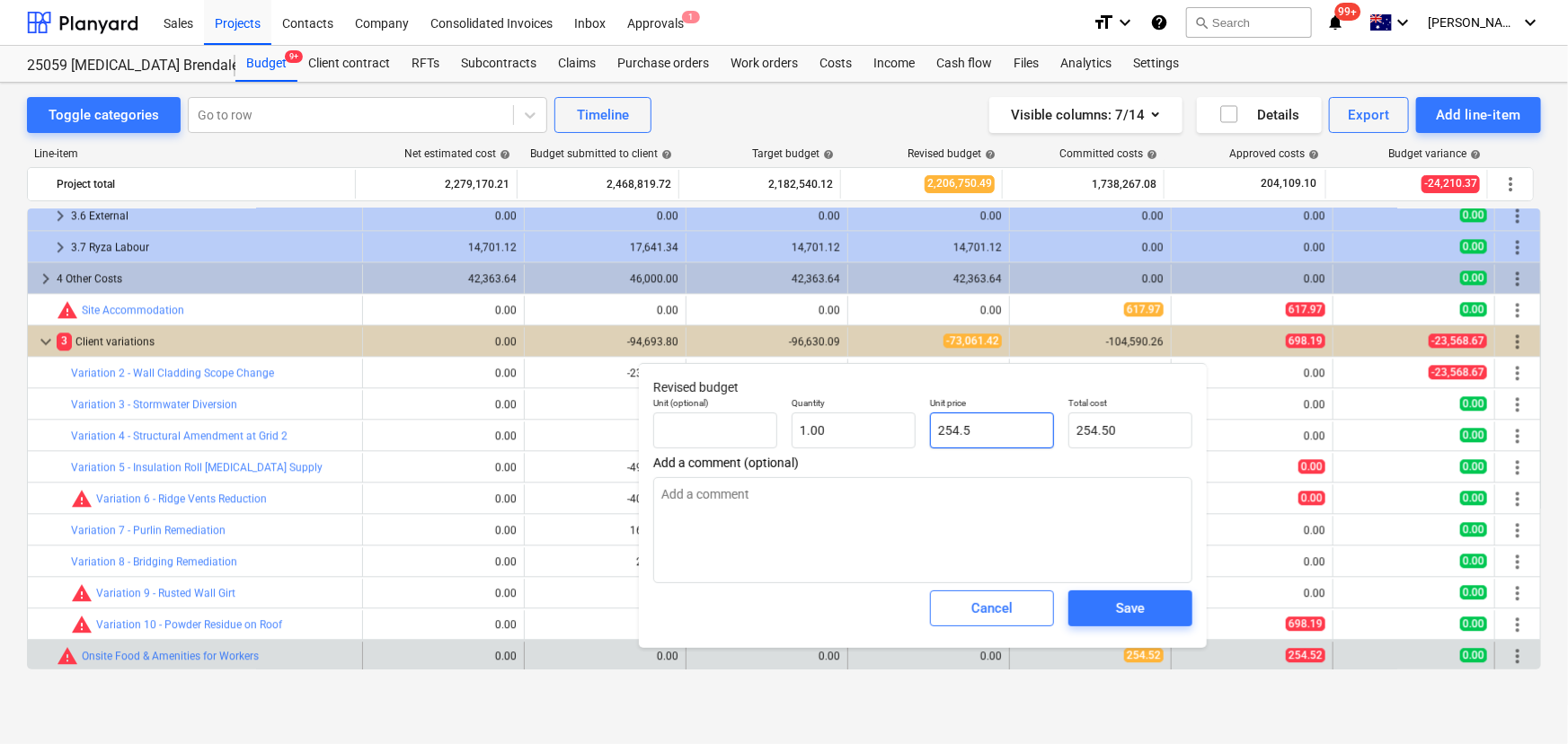
type textarea "x"
type input "254.52"
click at [1086, 619] on button "Save" at bounding box center [1131, 609] width 124 height 36
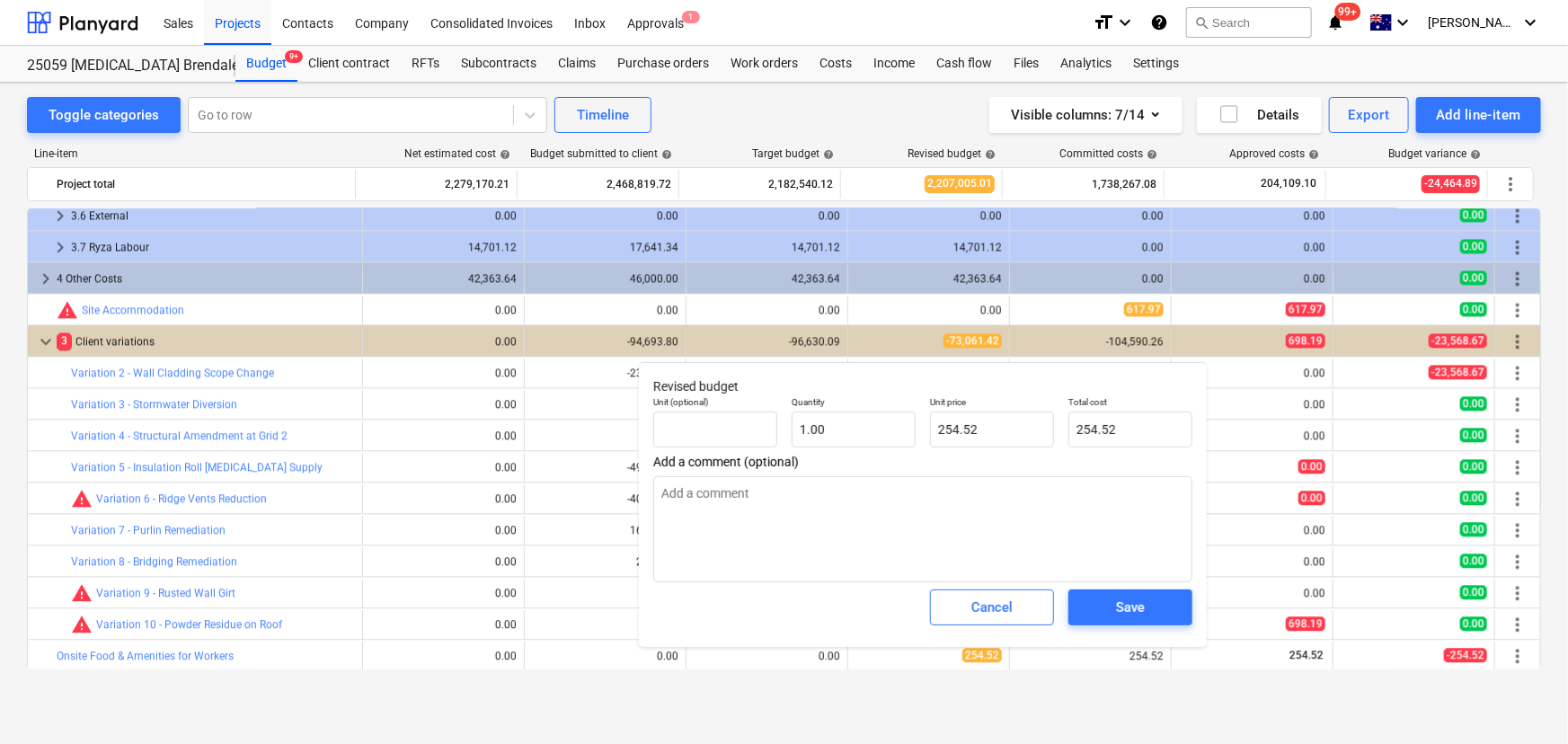
type textarea "x"
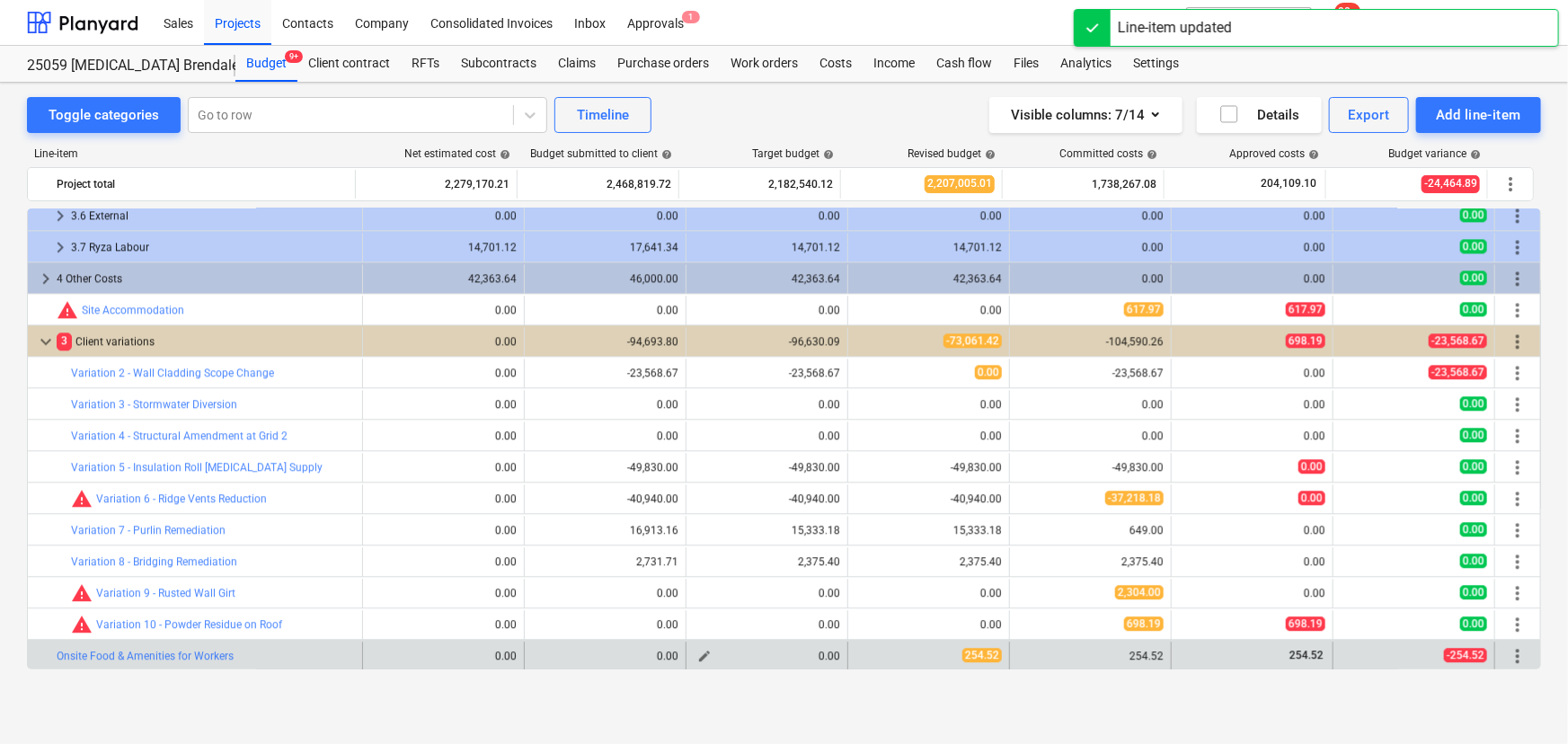
click at [699, 653] on span "edit" at bounding box center [705, 656] width 15 height 15
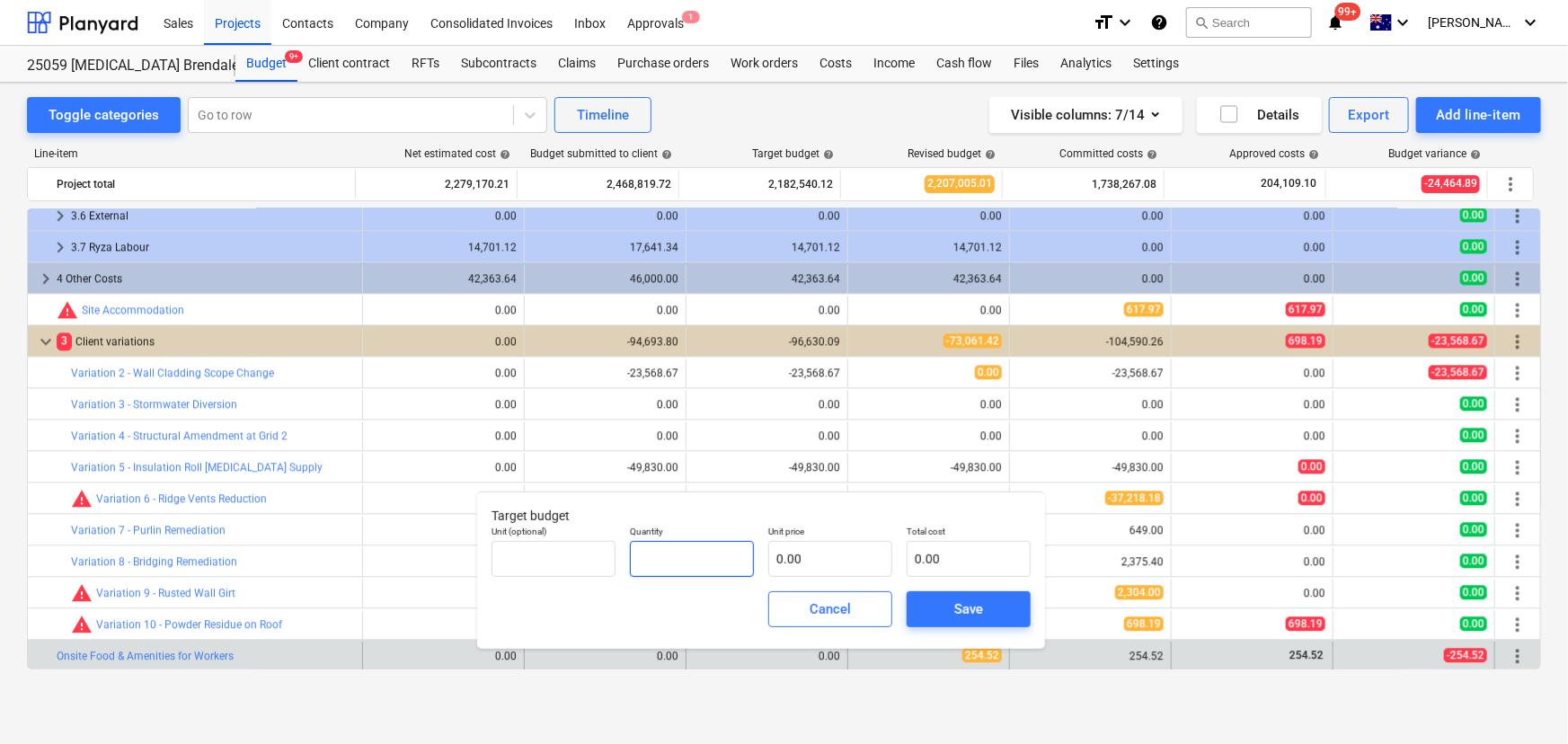
click at [698, 572] on input "text" at bounding box center [691, 559] width 124 height 36
type input "1.00"
click at [791, 555] on input "text" at bounding box center [830, 559] width 124 height 36
type input "2"
type input "2.00"
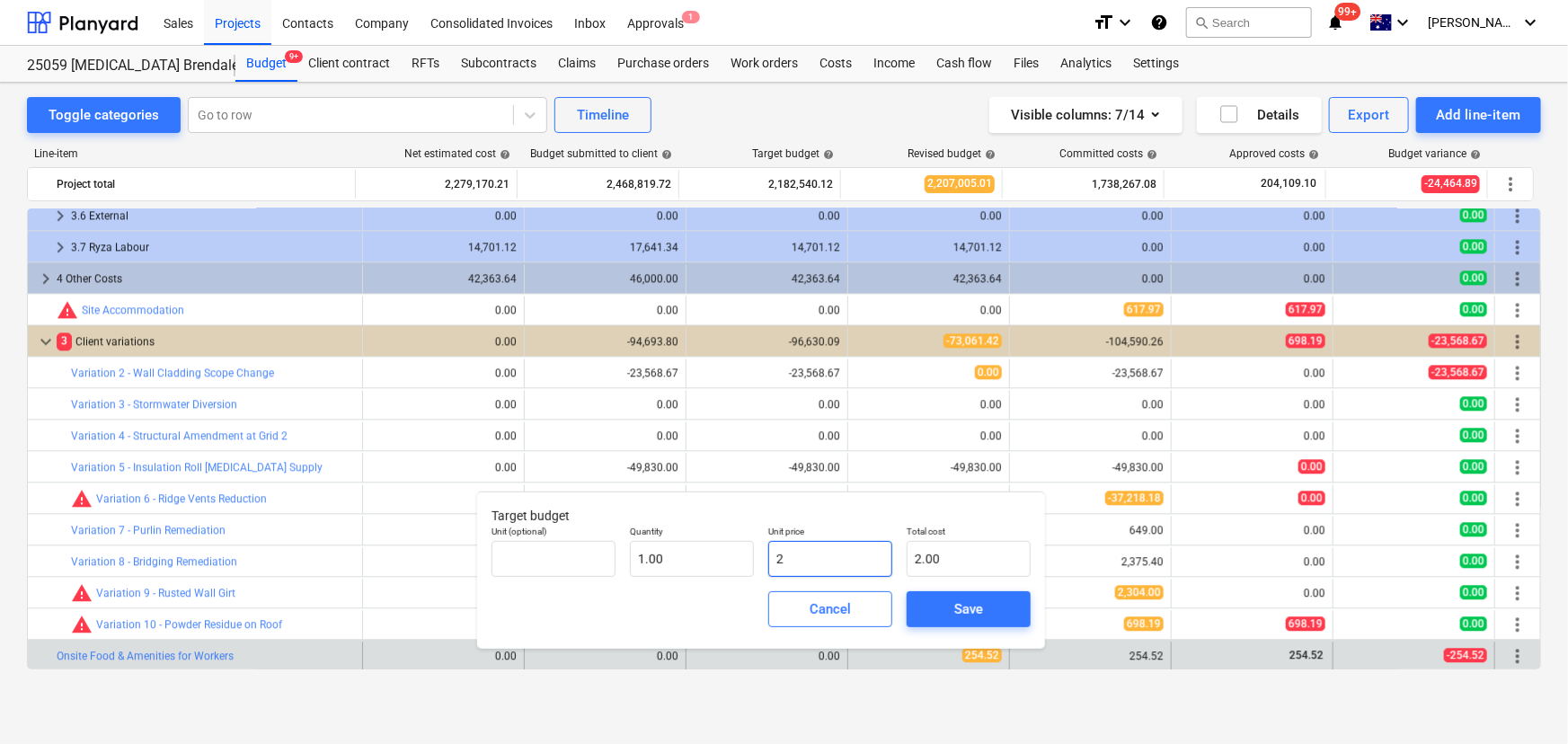
type input "25"
type input "25.00"
type input "254"
type input "254.00"
type input "254.5"
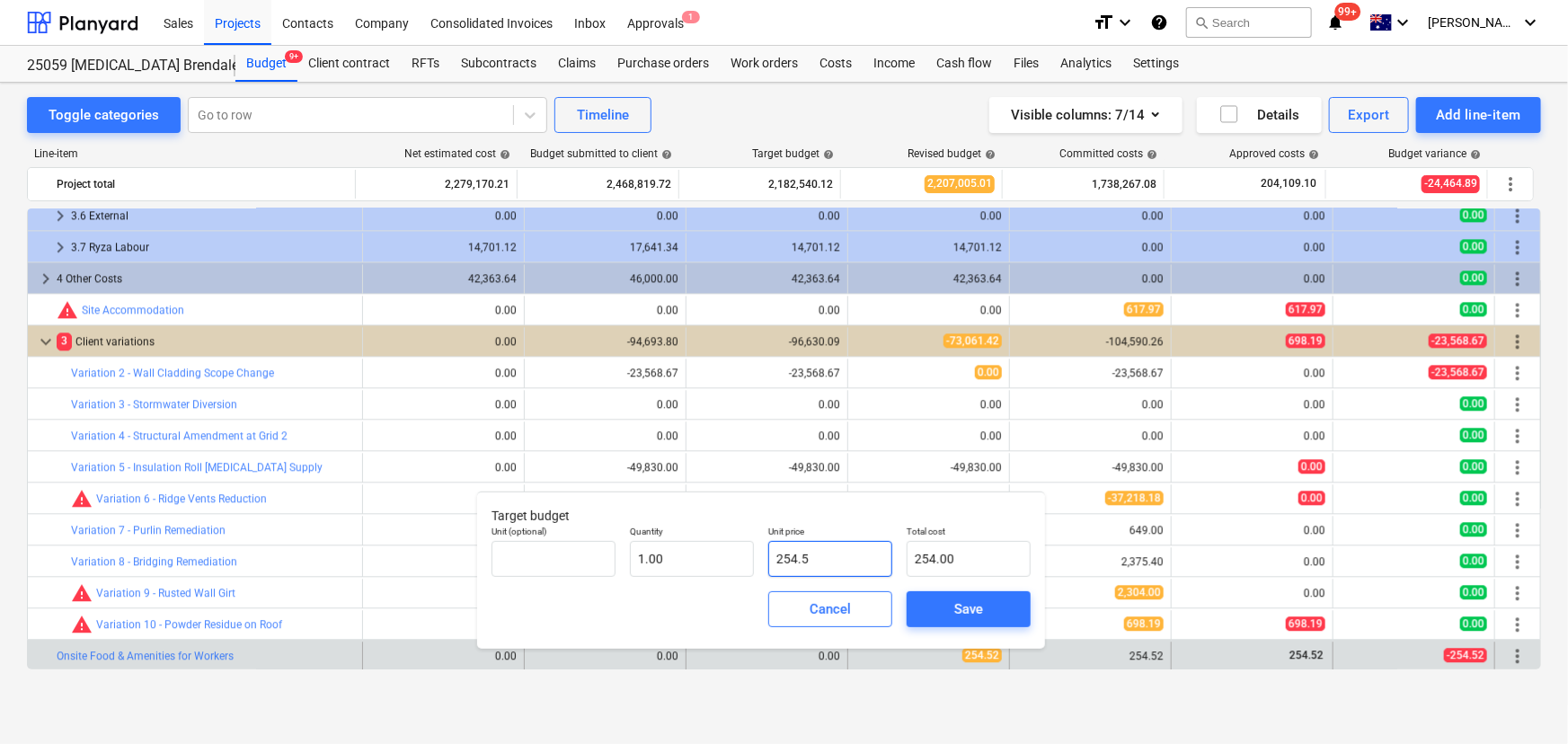
type input "254.50"
click at [943, 612] on span "Save" at bounding box center [968, 610] width 81 height 24
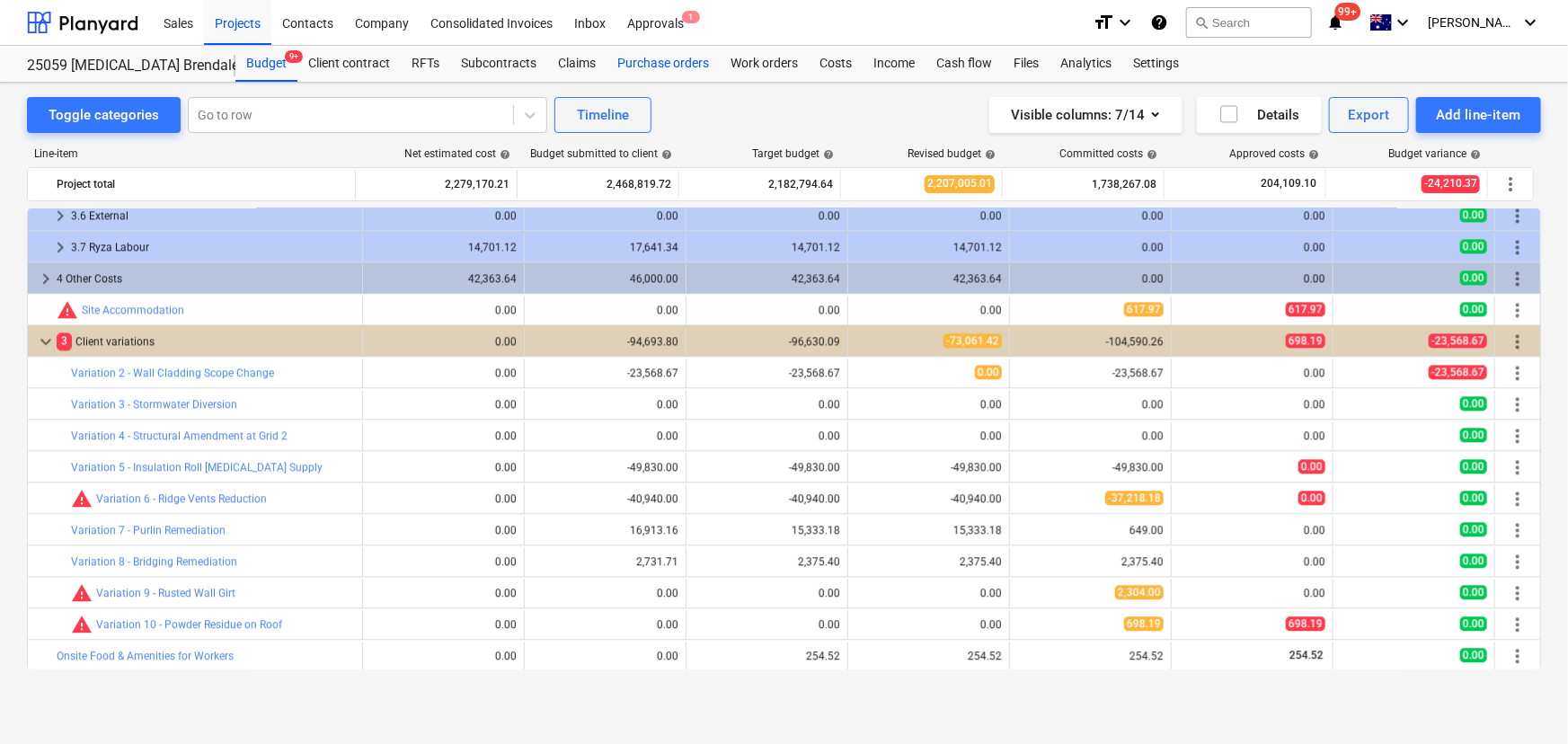
click at [683, 63] on div "Purchase orders" at bounding box center [662, 64] width 113 height 36
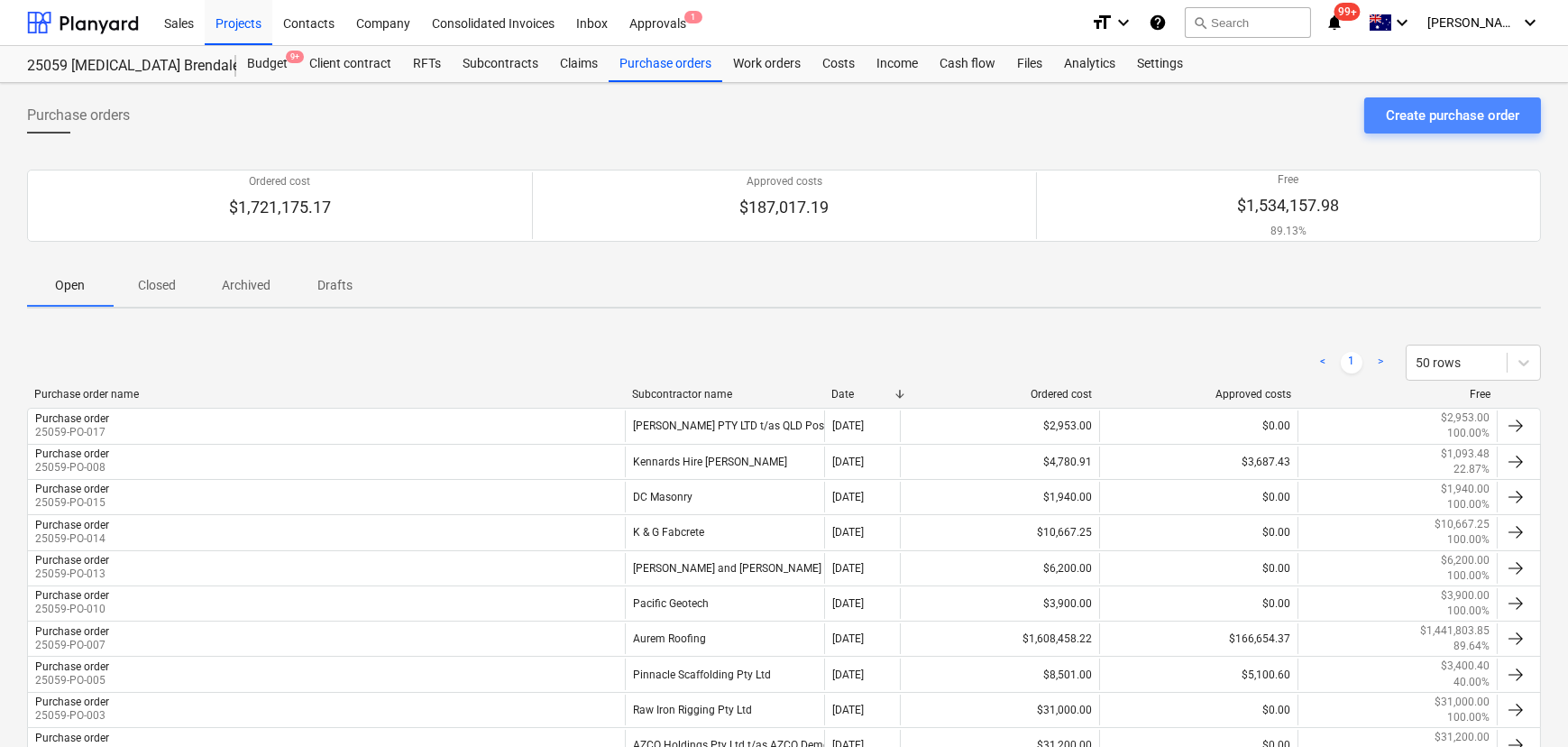
click at [1409, 109] on div "Create purchase order" at bounding box center [1452, 116] width 134 height 24
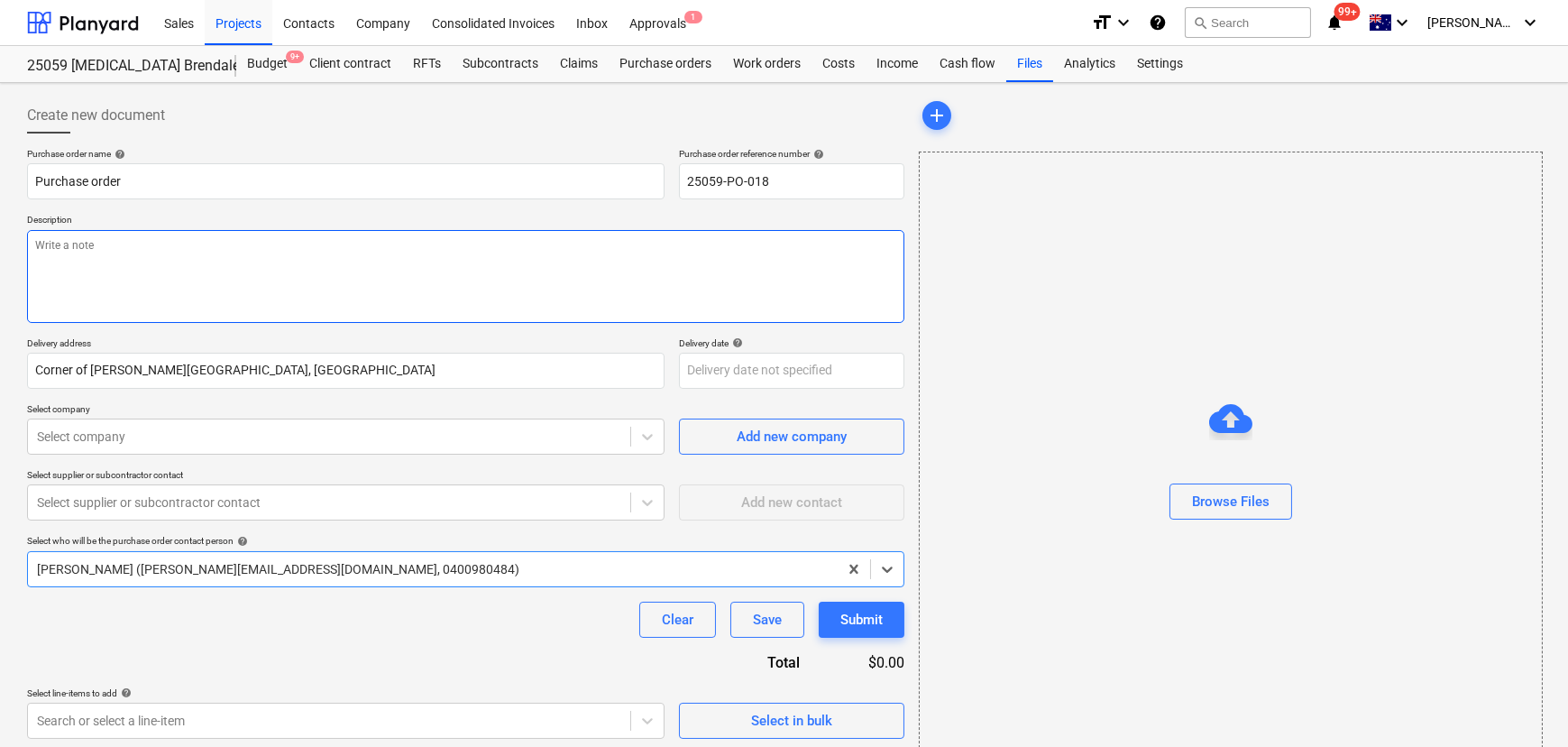
click at [141, 268] on textarea at bounding box center [466, 277] width 878 height 93
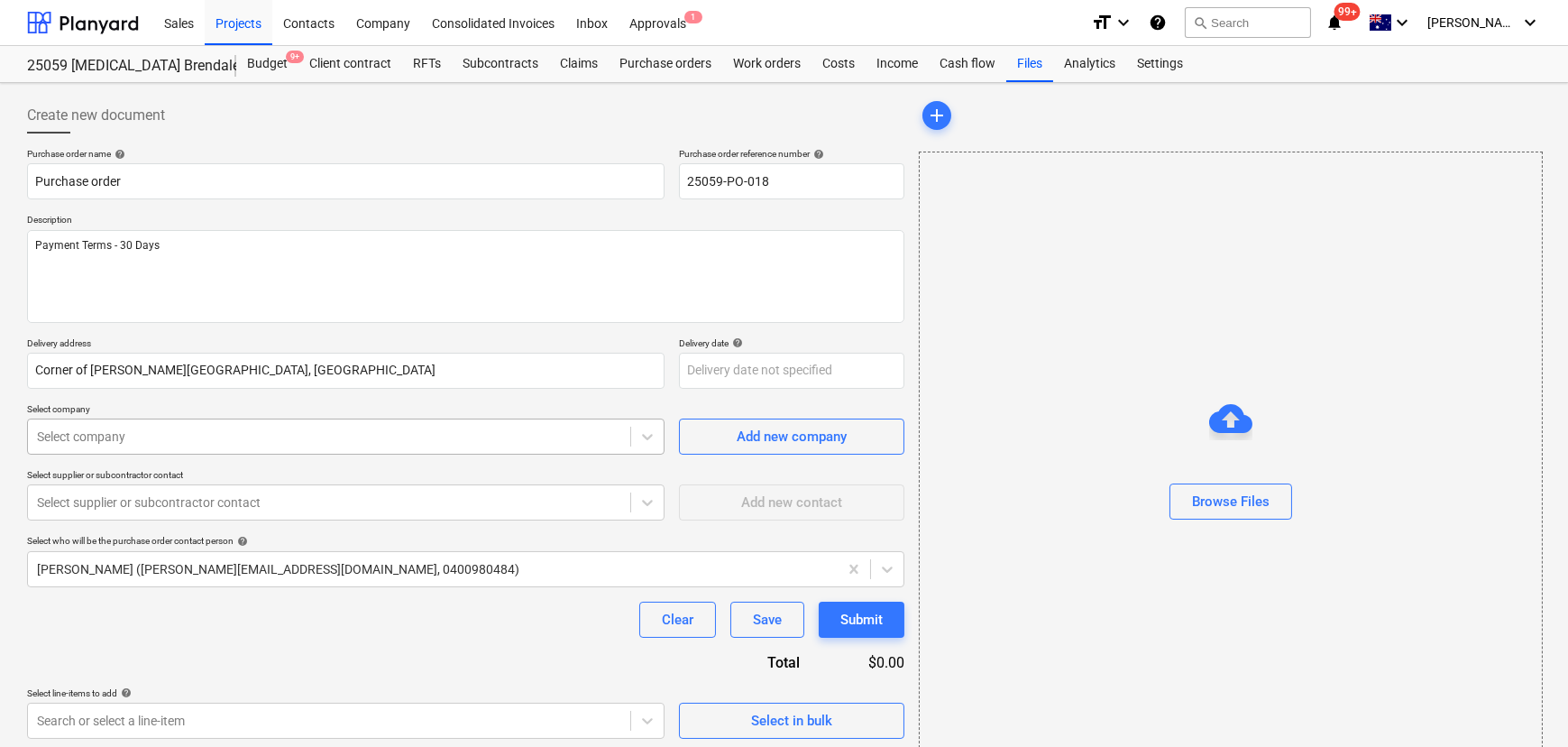
click at [133, 432] on div at bounding box center [330, 436] width 585 height 18
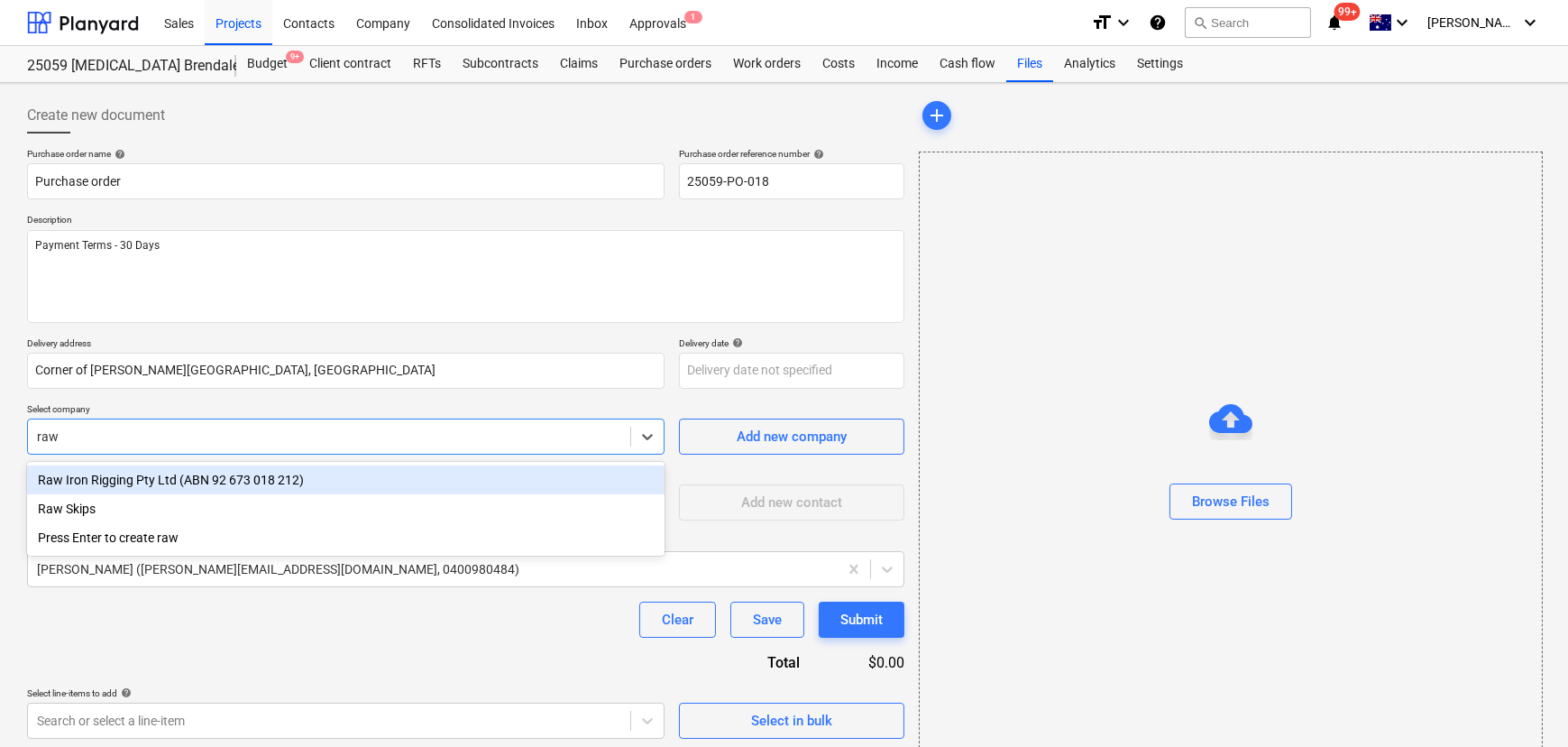
click at [151, 475] on div "Raw Iron Rigging Pty Ltd (ABN 92 673 018 212)" at bounding box center [346, 480] width 637 height 29
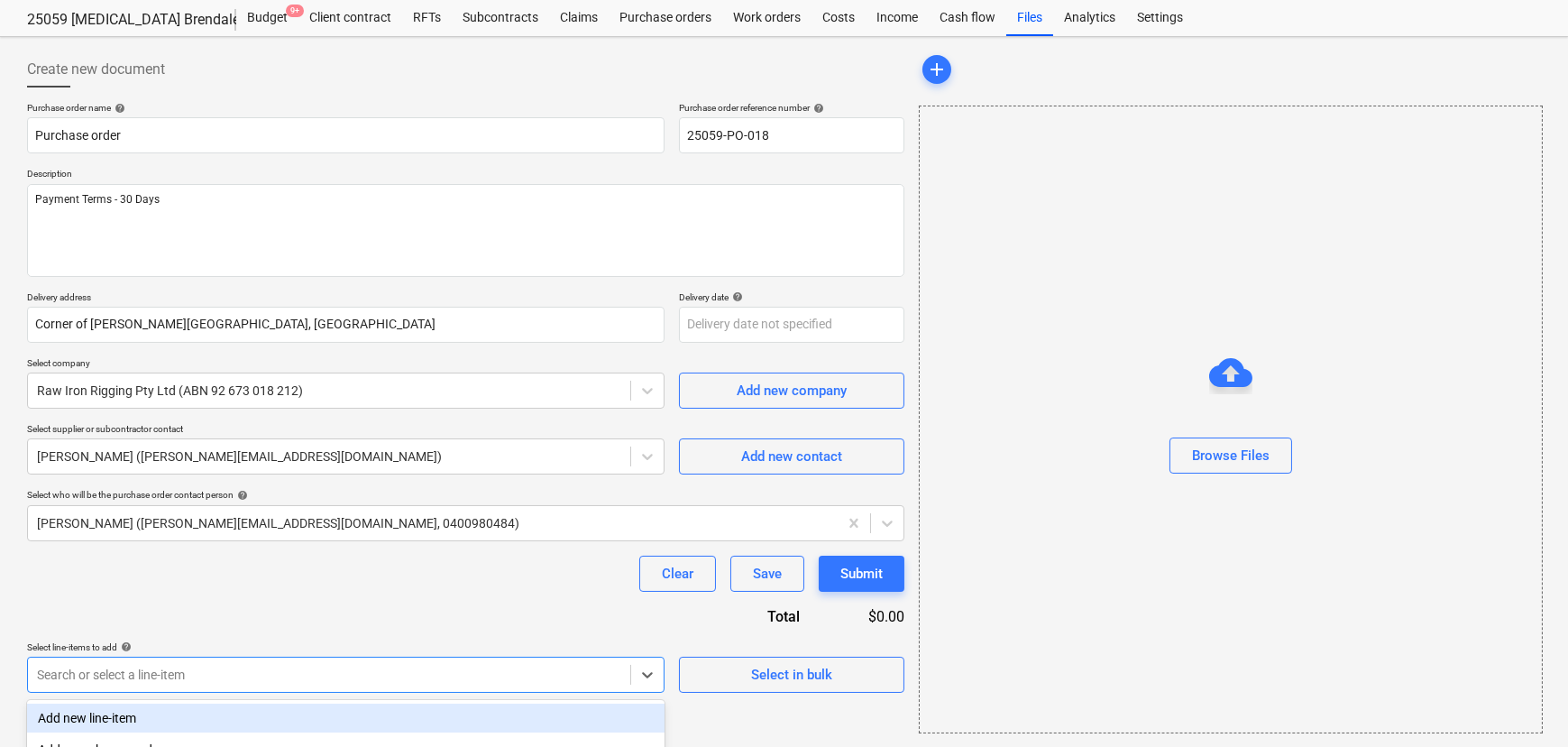
scroll to position [272, 0]
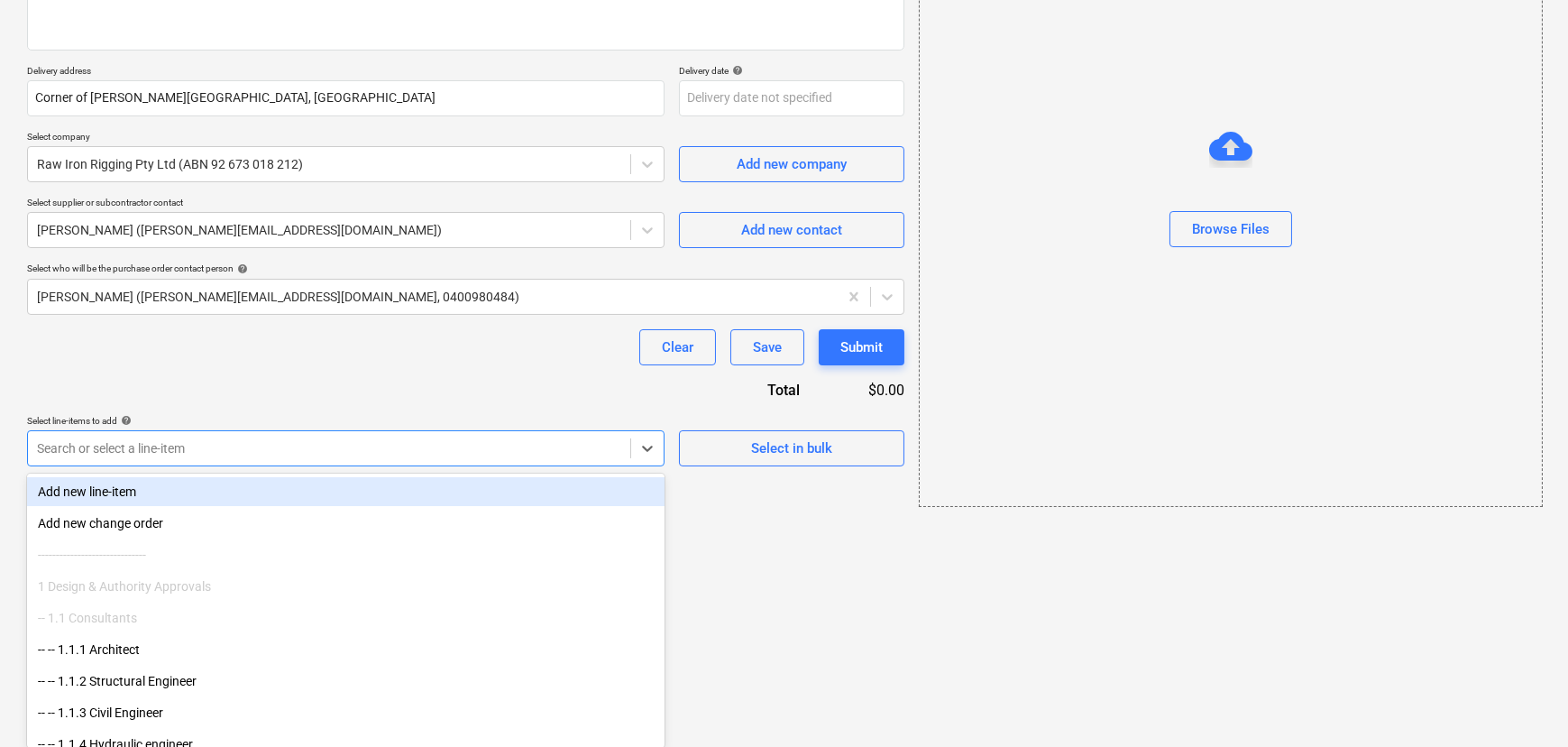
click at [377, 475] on body "Sales Projects Contacts Company Consolidated Invoices Inbox Approvals 1 format_…" at bounding box center [784, 101] width 1568 height 747
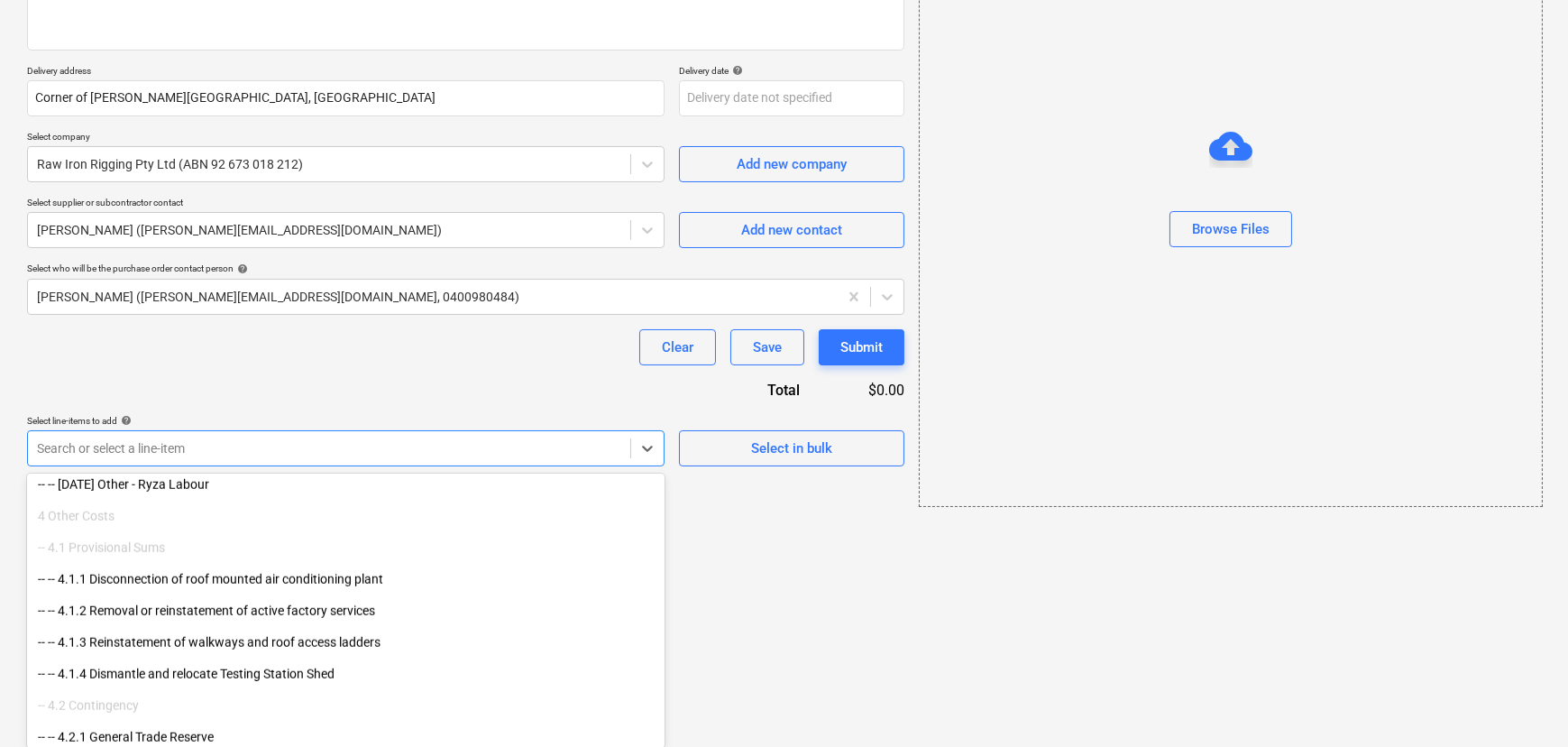
scroll to position [5381, 0]
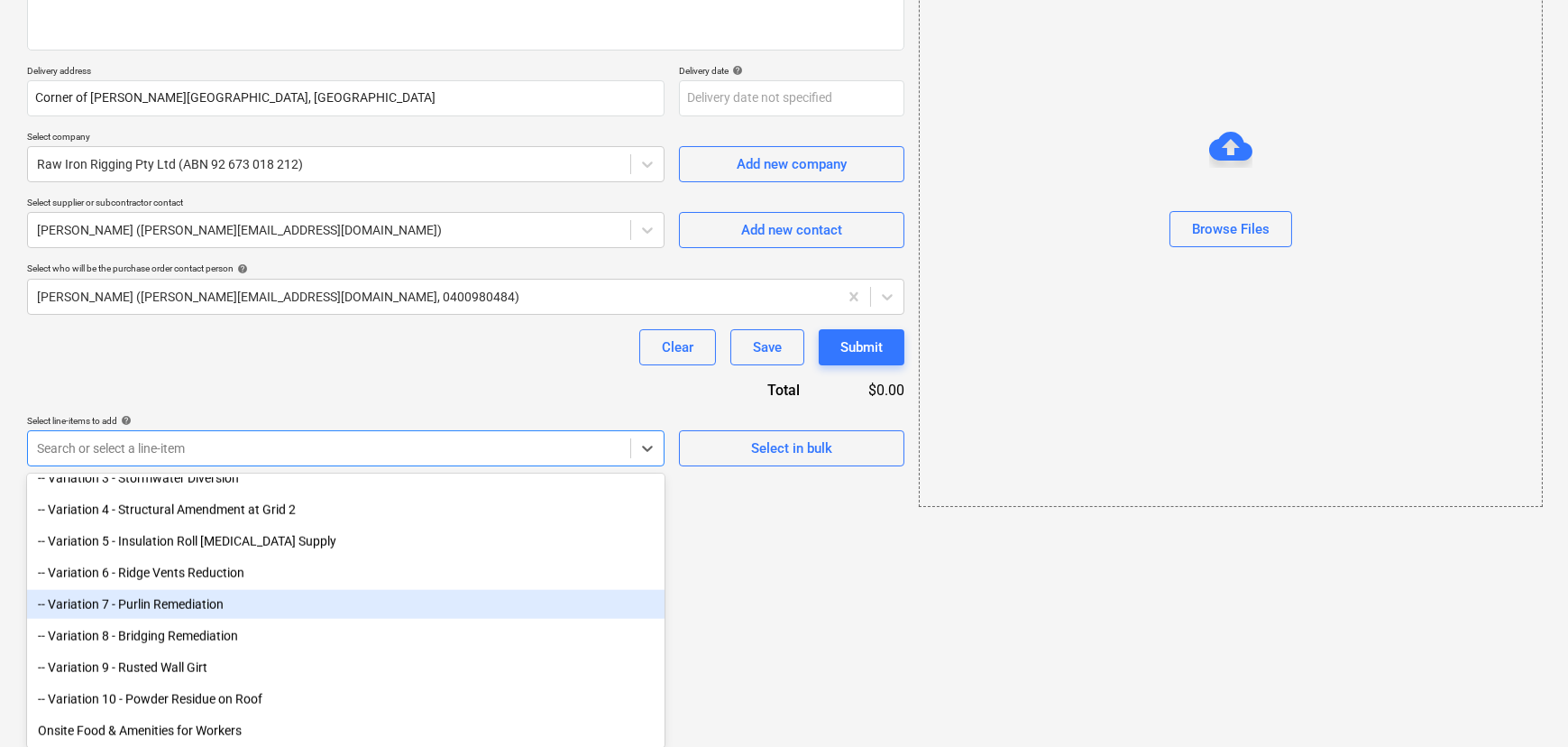
click at [335, 605] on div "-- Variation 7 - Purlin Remediation" at bounding box center [346, 605] width 637 height 29
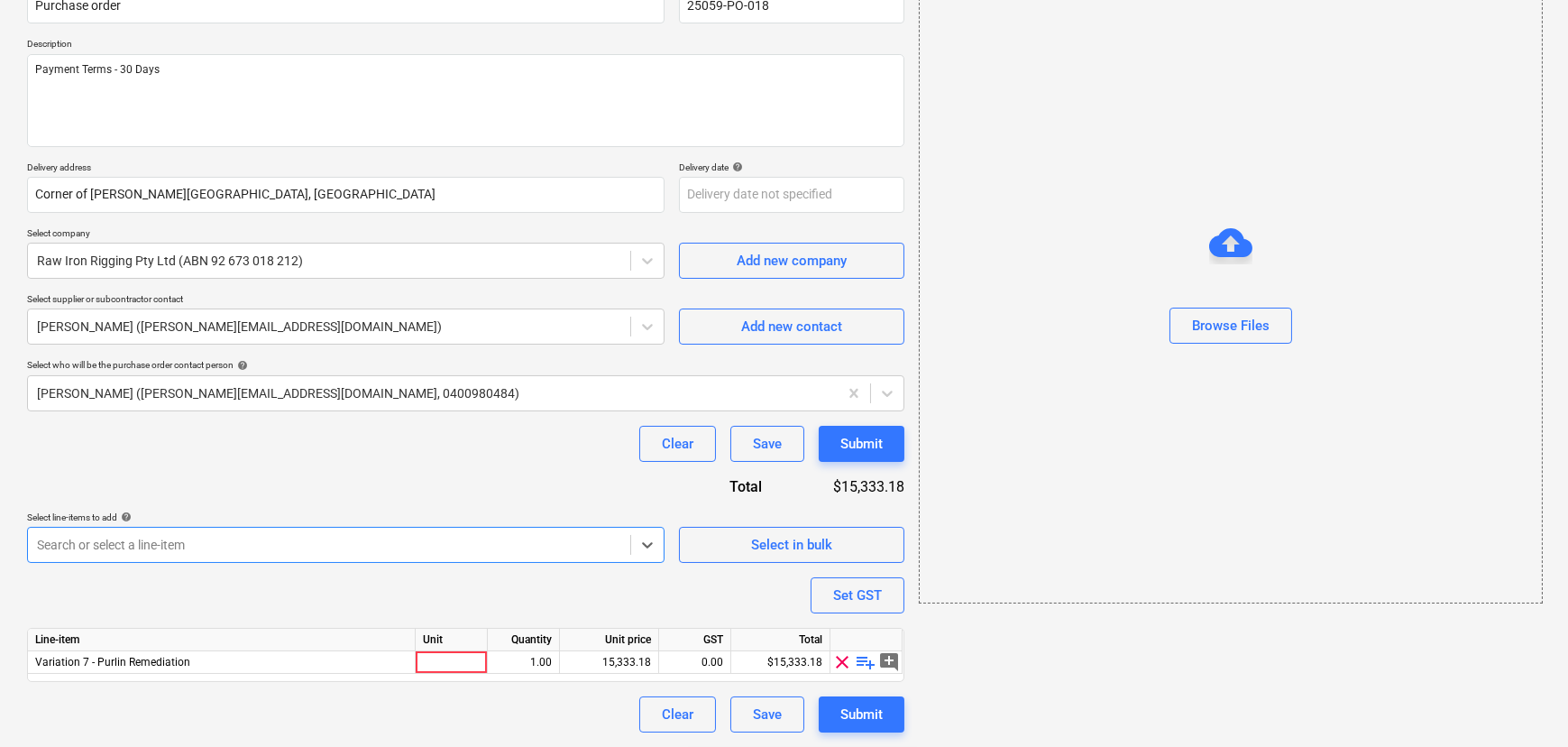
scroll to position [175, 0]
click at [461, 668] on div at bounding box center [452, 663] width 72 height 23
click at [871, 660] on span "playlist_add" at bounding box center [867, 663] width 22 height 22
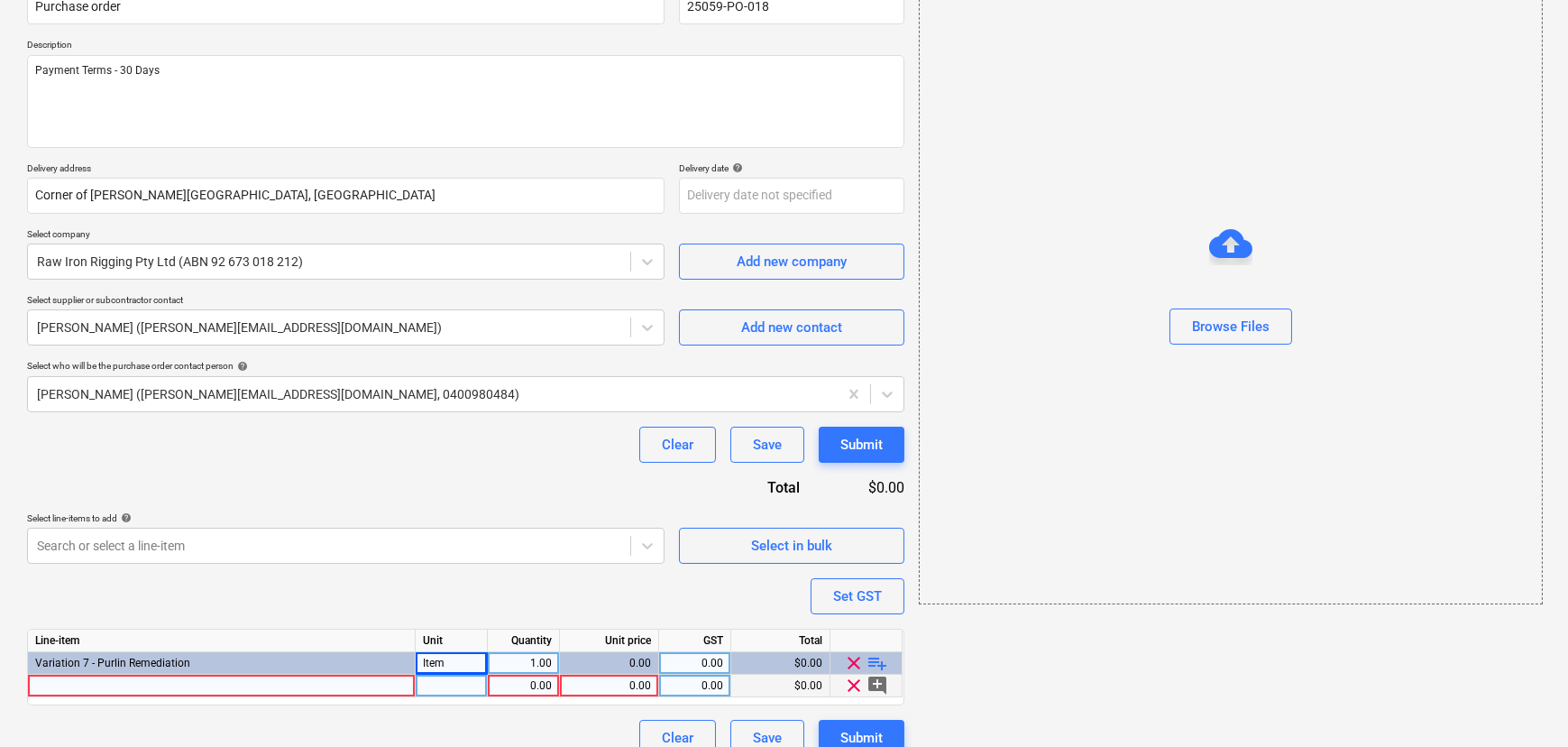
click at [216, 683] on div at bounding box center [222, 686] width 388 height 23
click at [445, 685] on div at bounding box center [452, 686] width 72 height 23
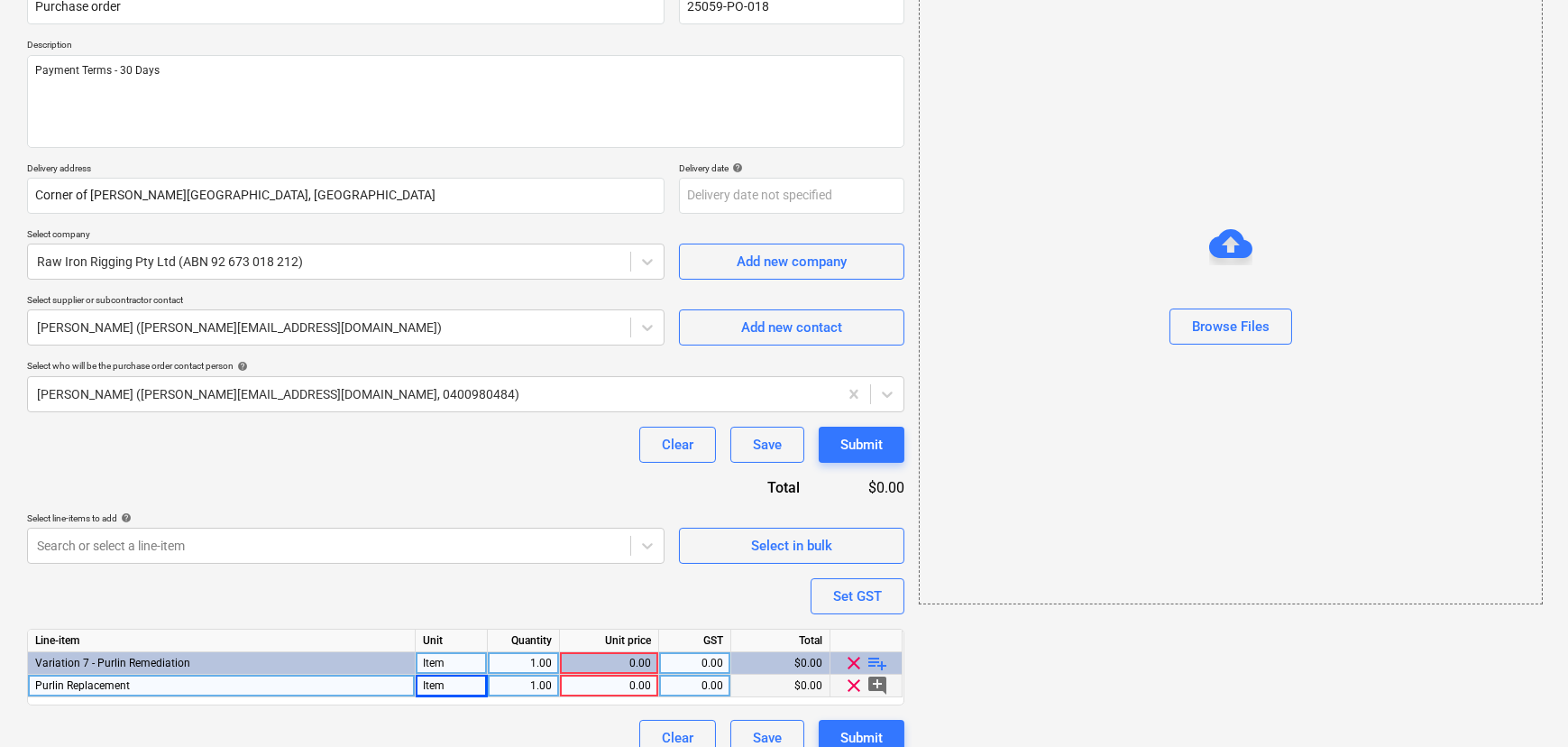
click at [586, 686] on div "0.00" at bounding box center [609, 686] width 84 height 23
click at [700, 686] on div "0.00" at bounding box center [695, 686] width 56 height 23
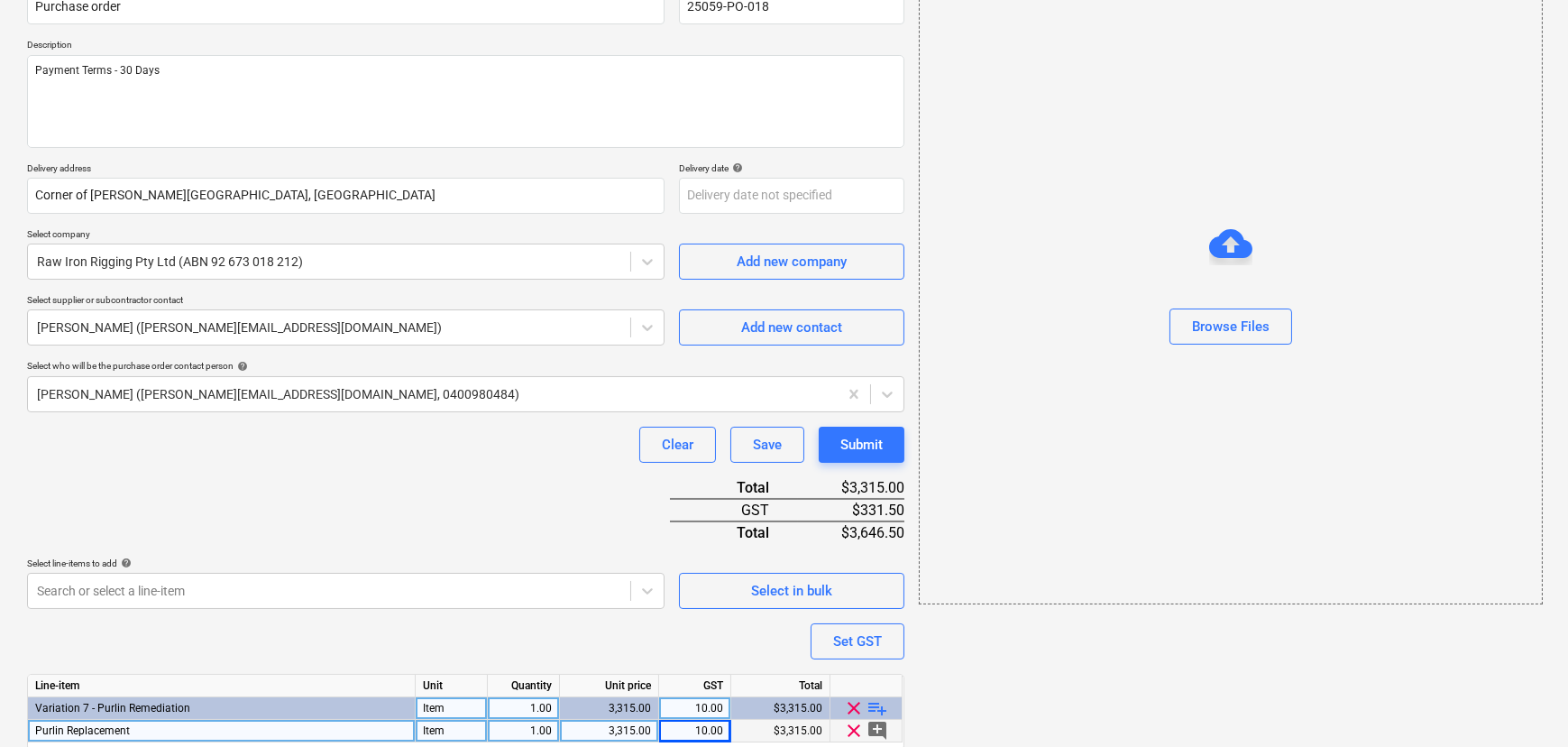
click at [993, 695] on div "add Browse Files" at bounding box center [1229, 362] width 636 height 893
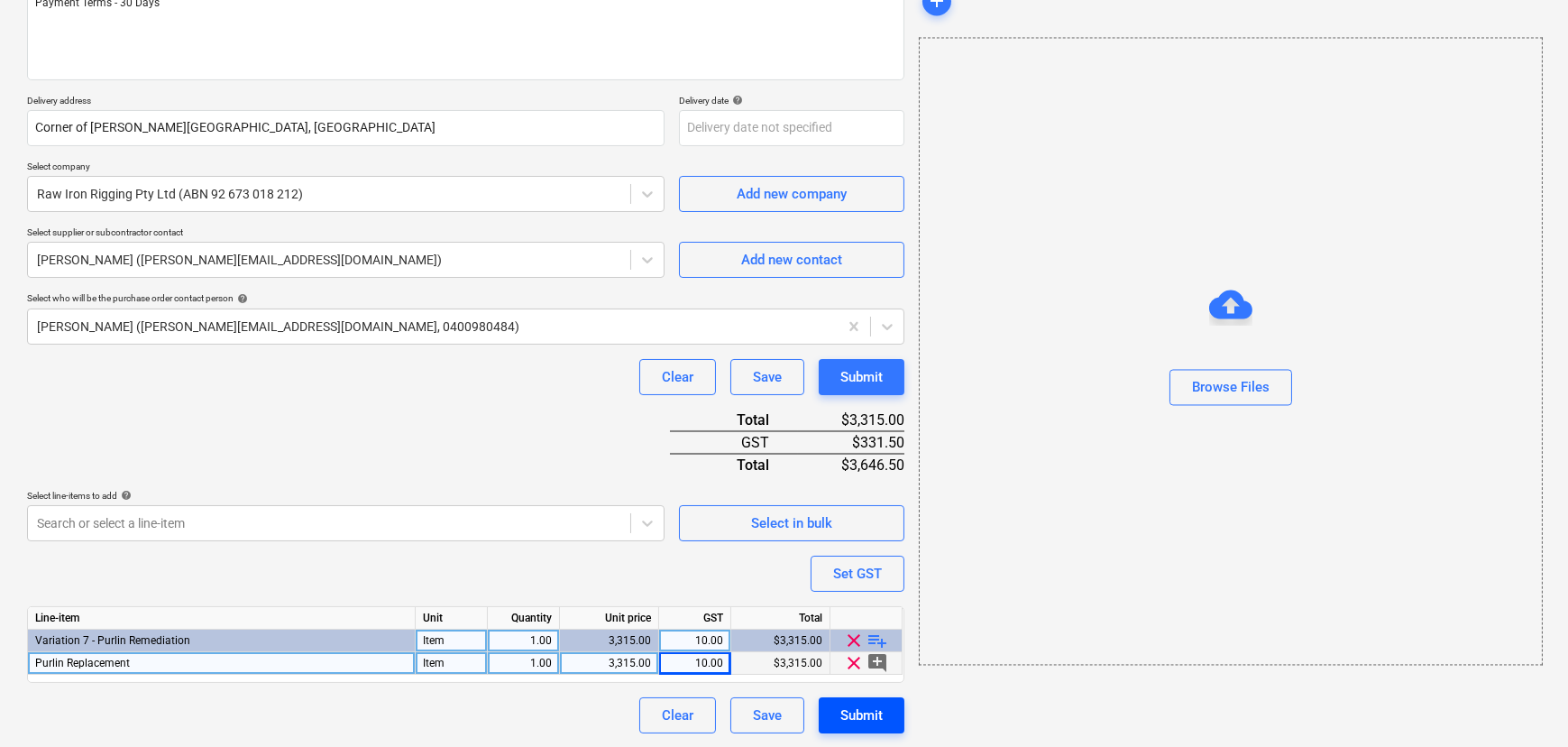
click at [835, 711] on button "Submit" at bounding box center [861, 716] width 86 height 36
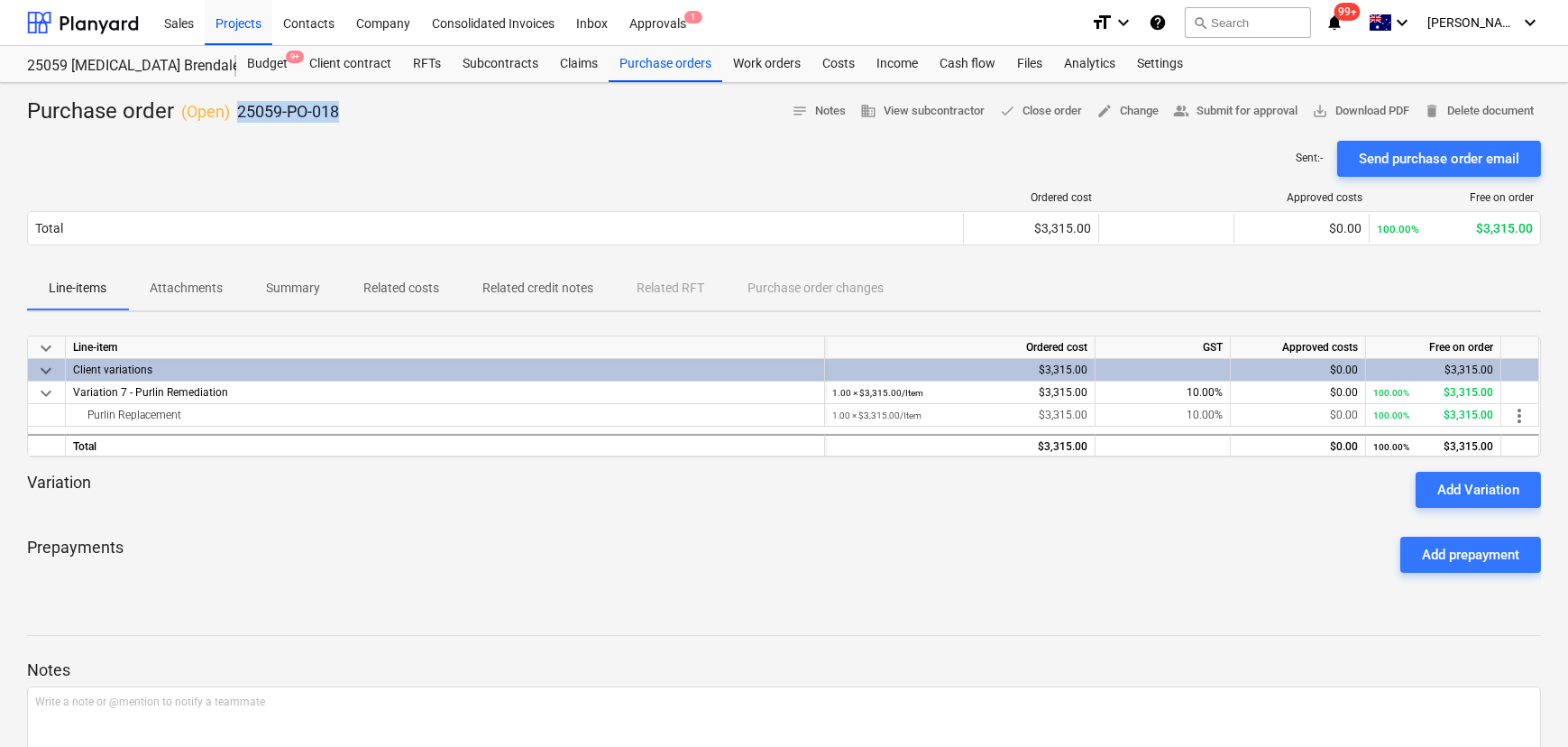
drag, startPoint x: 341, startPoint y: 109, endPoint x: 237, endPoint y: 110, distance: 104.0
click at [237, 110] on div "Purchase order ( Open ) 25059-PO-018 notes Notes business View subcontractor do…" at bounding box center [784, 112] width 1514 height 29
copy p "25059-PO-018"
click at [659, 18] on div "Approvals 1" at bounding box center [657, 22] width 78 height 46
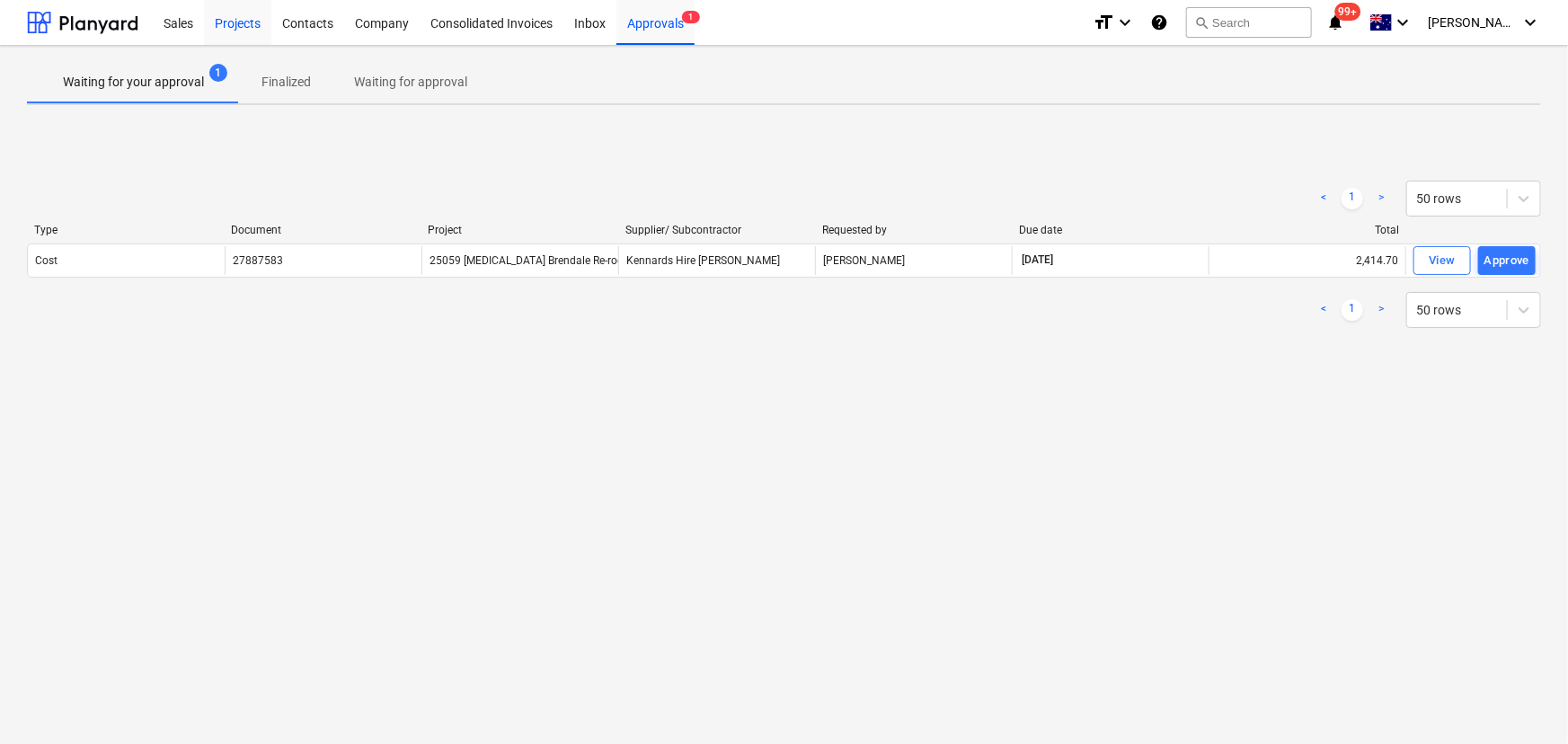
click at [248, 24] on div "Projects" at bounding box center [238, 22] width 67 height 46
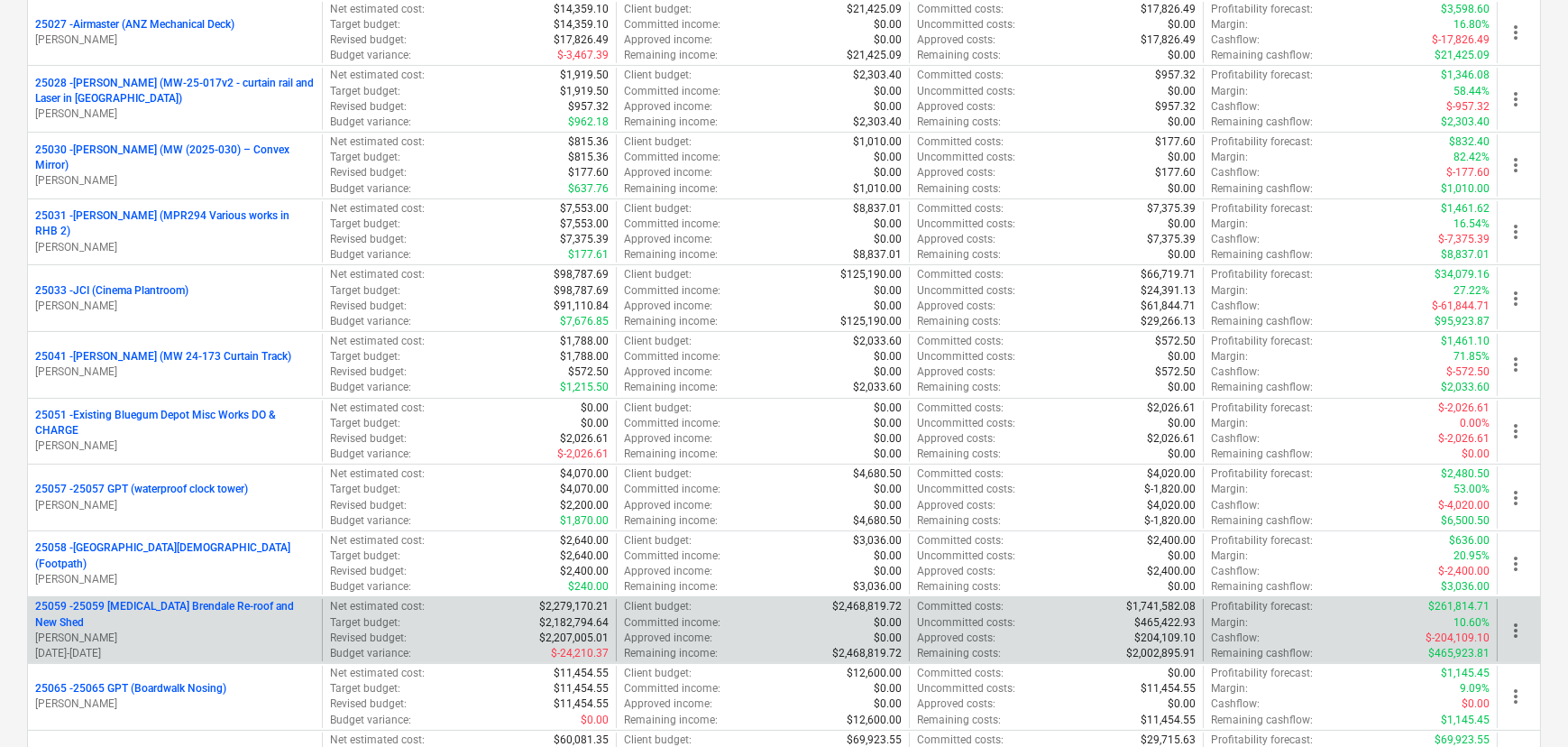
scroll to position [738, 0]
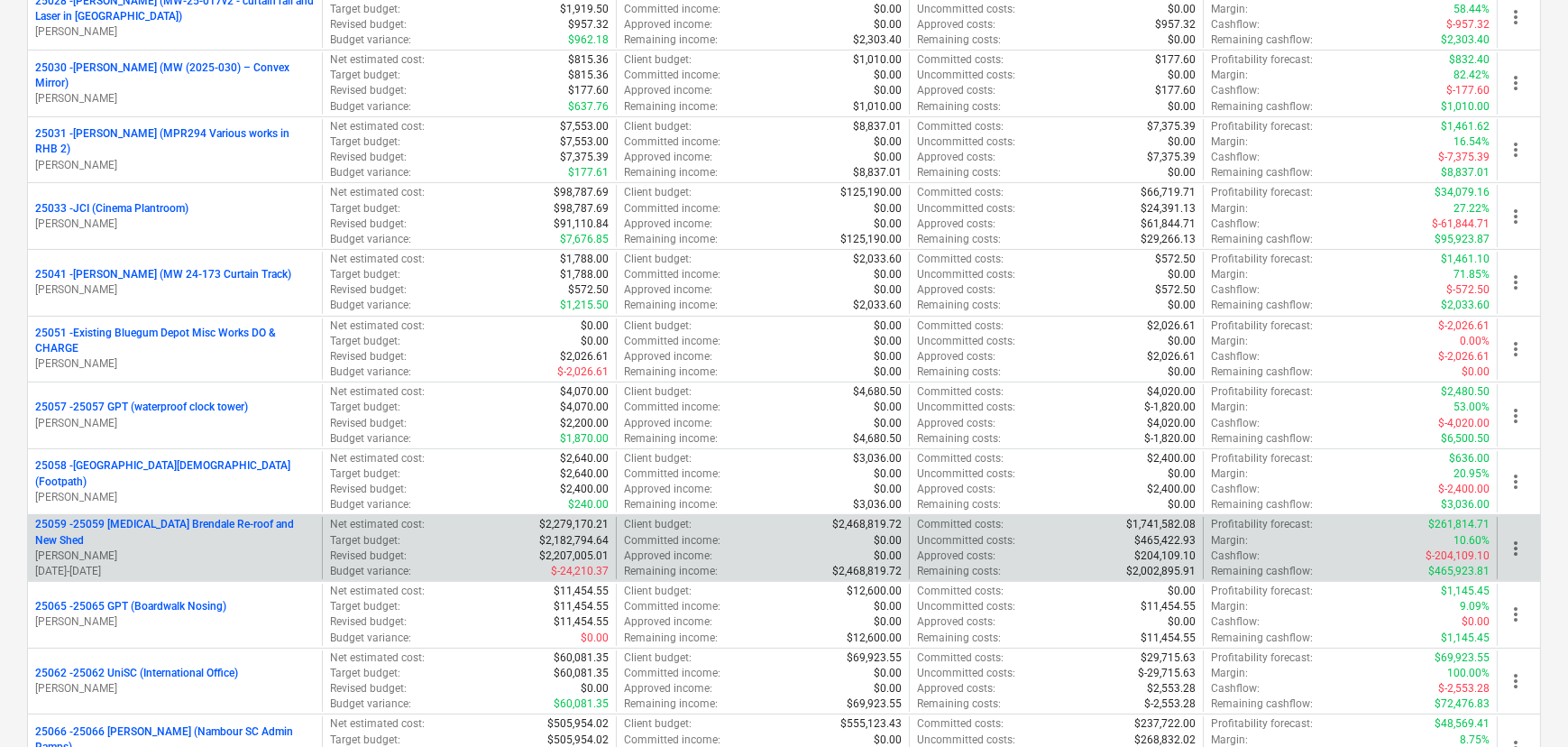
click at [173, 529] on p "25059 - 25059 [MEDICAL_DATA] Brendale Re-roof and New Shed" at bounding box center [175, 532] width 280 height 31
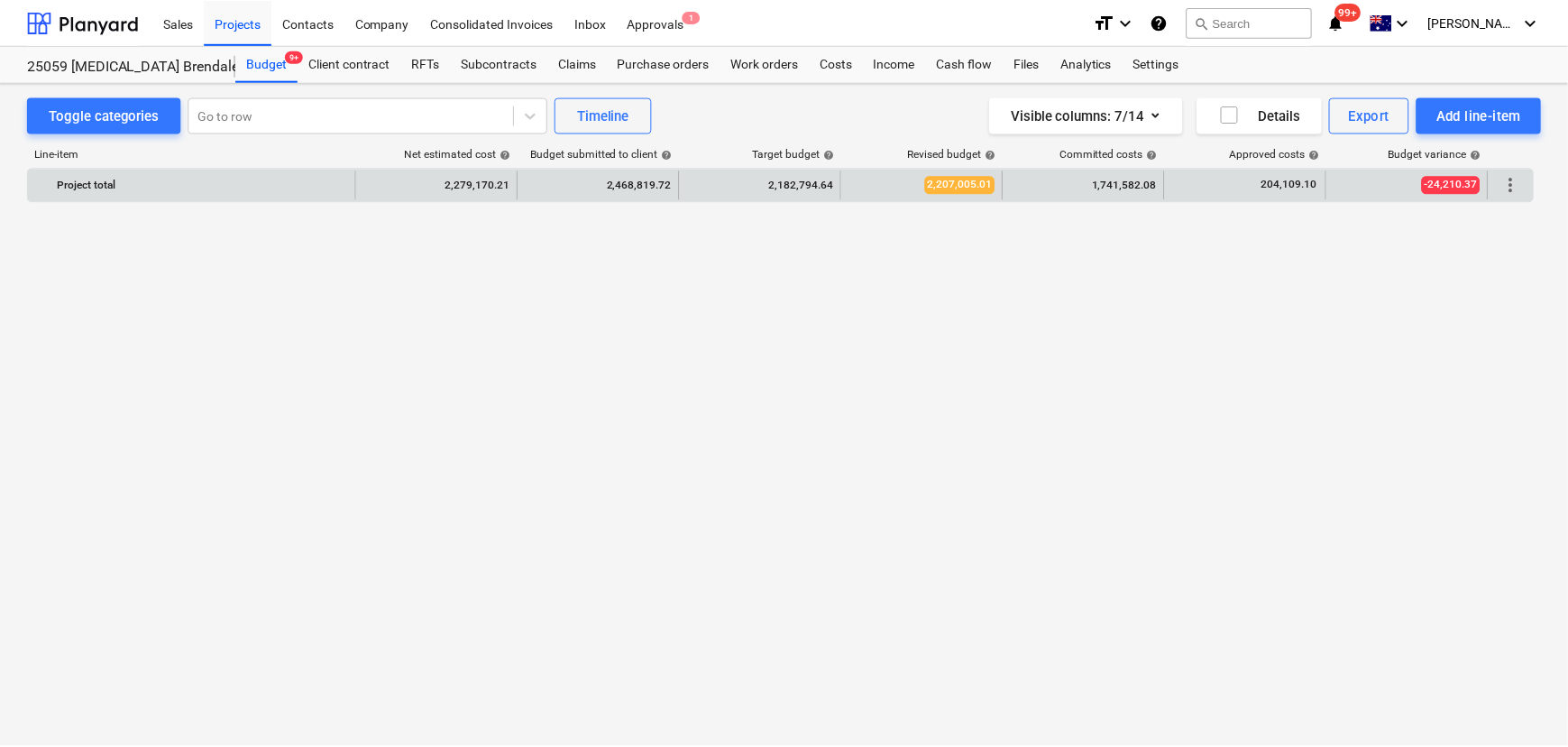
scroll to position [2220, 0]
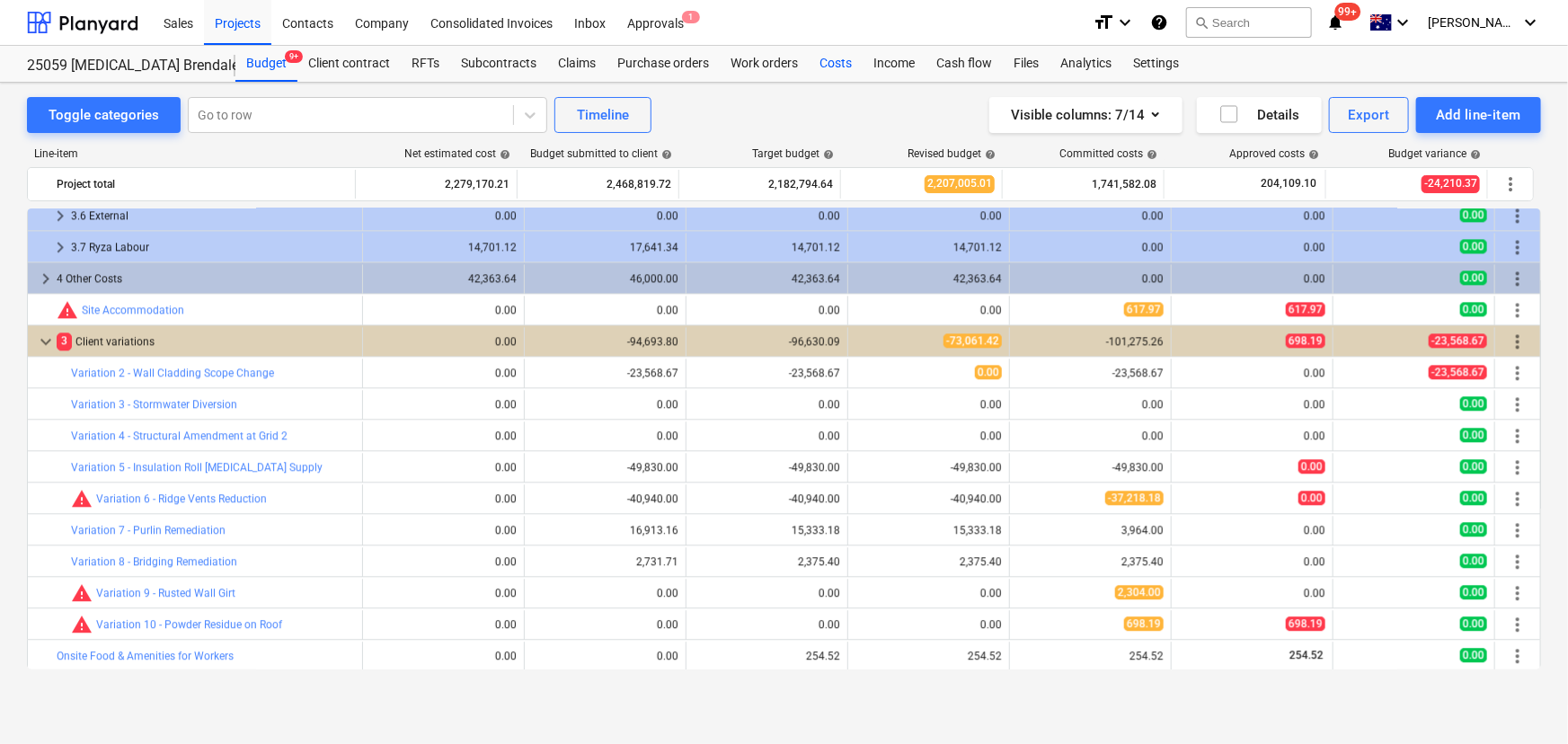
click at [848, 63] on div "Costs" at bounding box center [835, 64] width 54 height 36
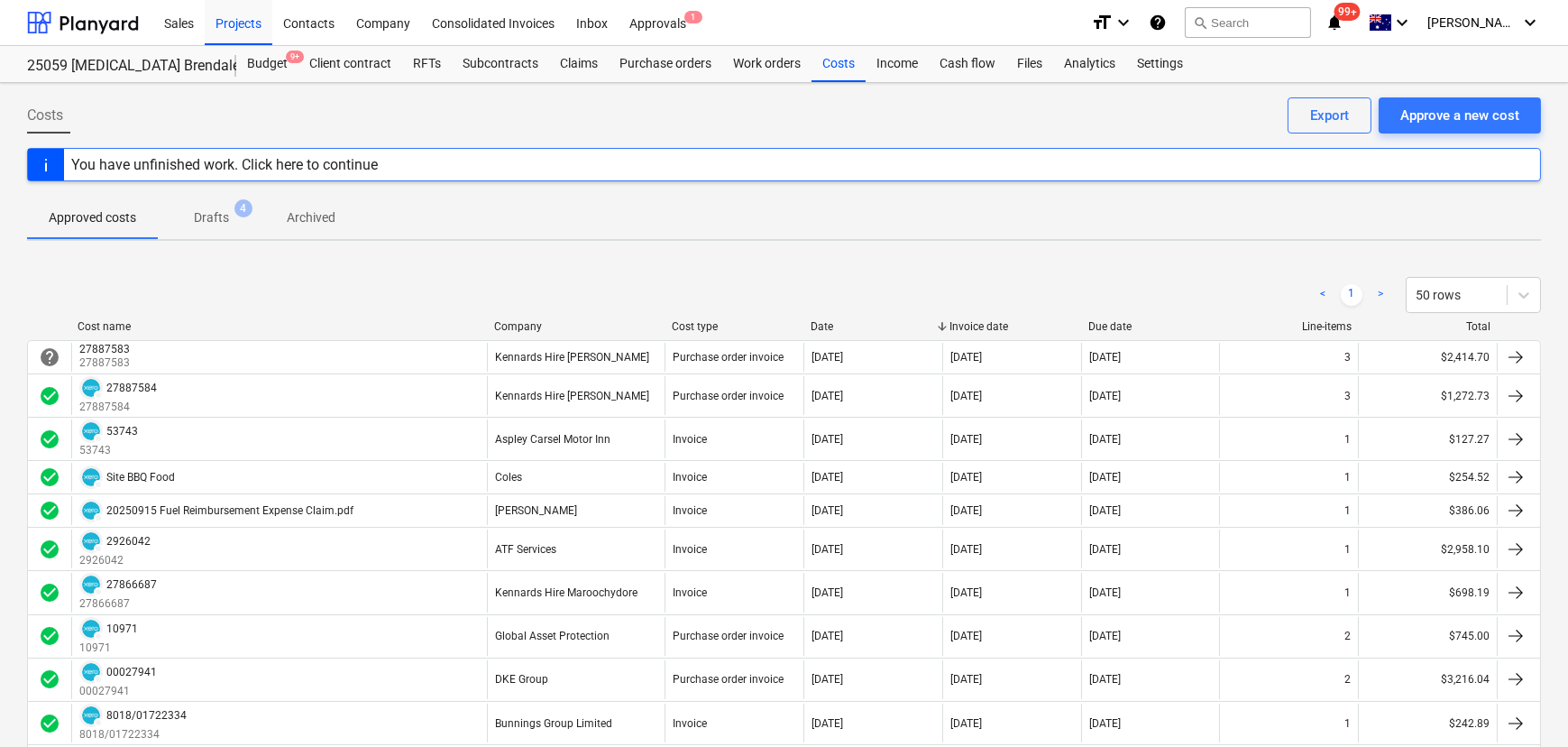
click at [219, 222] on p "Drafts" at bounding box center [211, 218] width 36 height 19
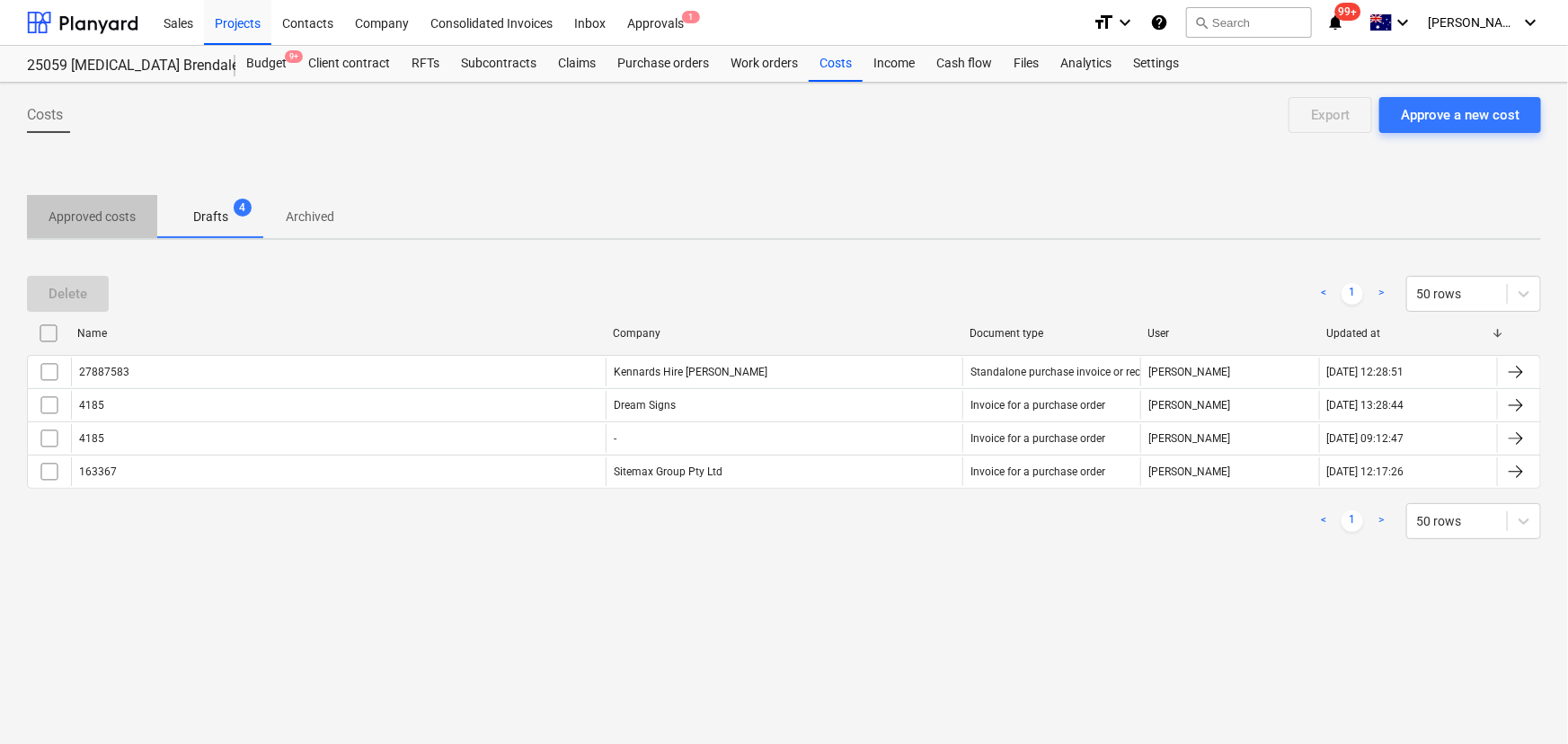
click at [90, 213] on p "Approved costs" at bounding box center [92, 217] width 87 height 19
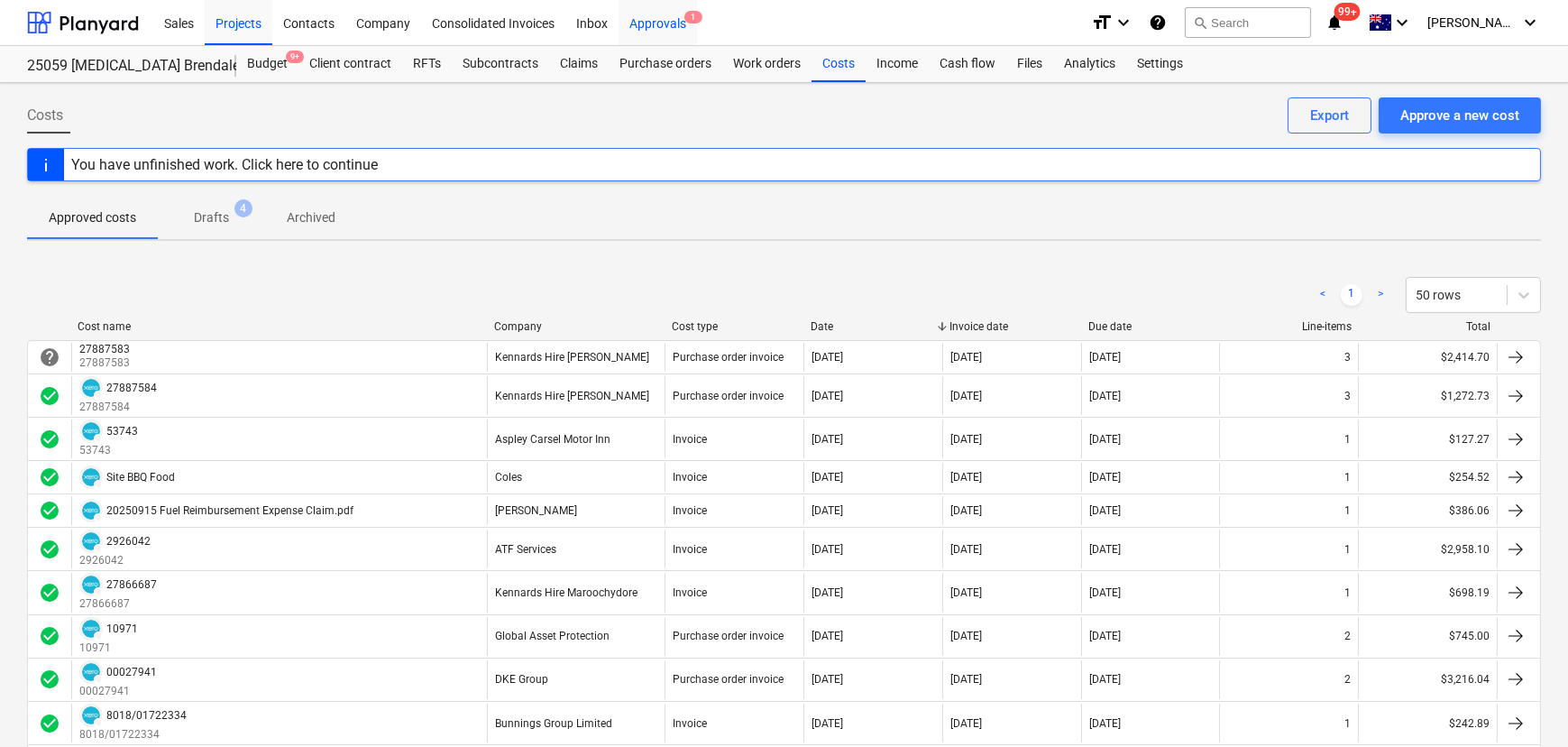
click at [678, 22] on div "Approvals 1" at bounding box center [657, 22] width 78 height 46
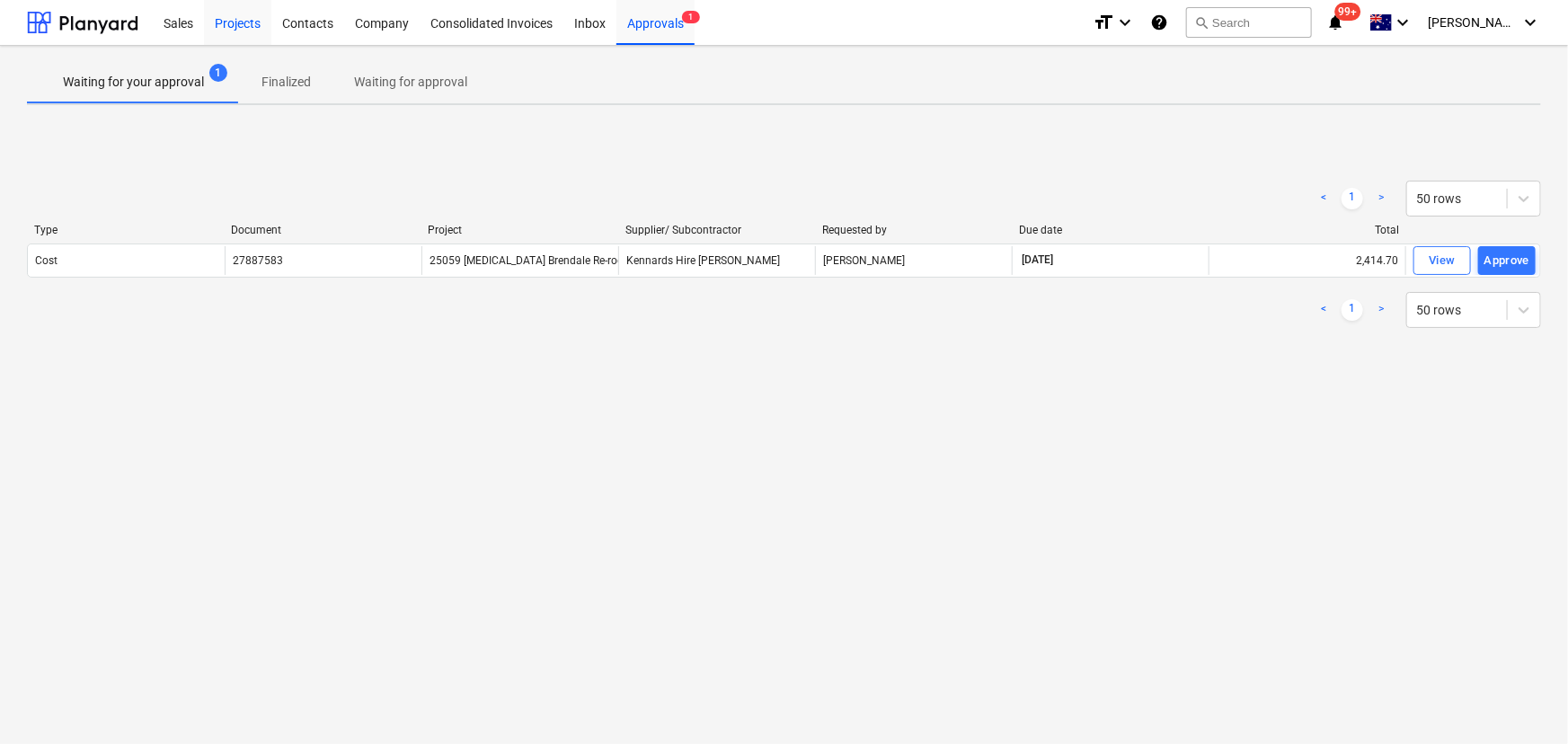
click at [246, 24] on div "Projects" at bounding box center [238, 22] width 67 height 46
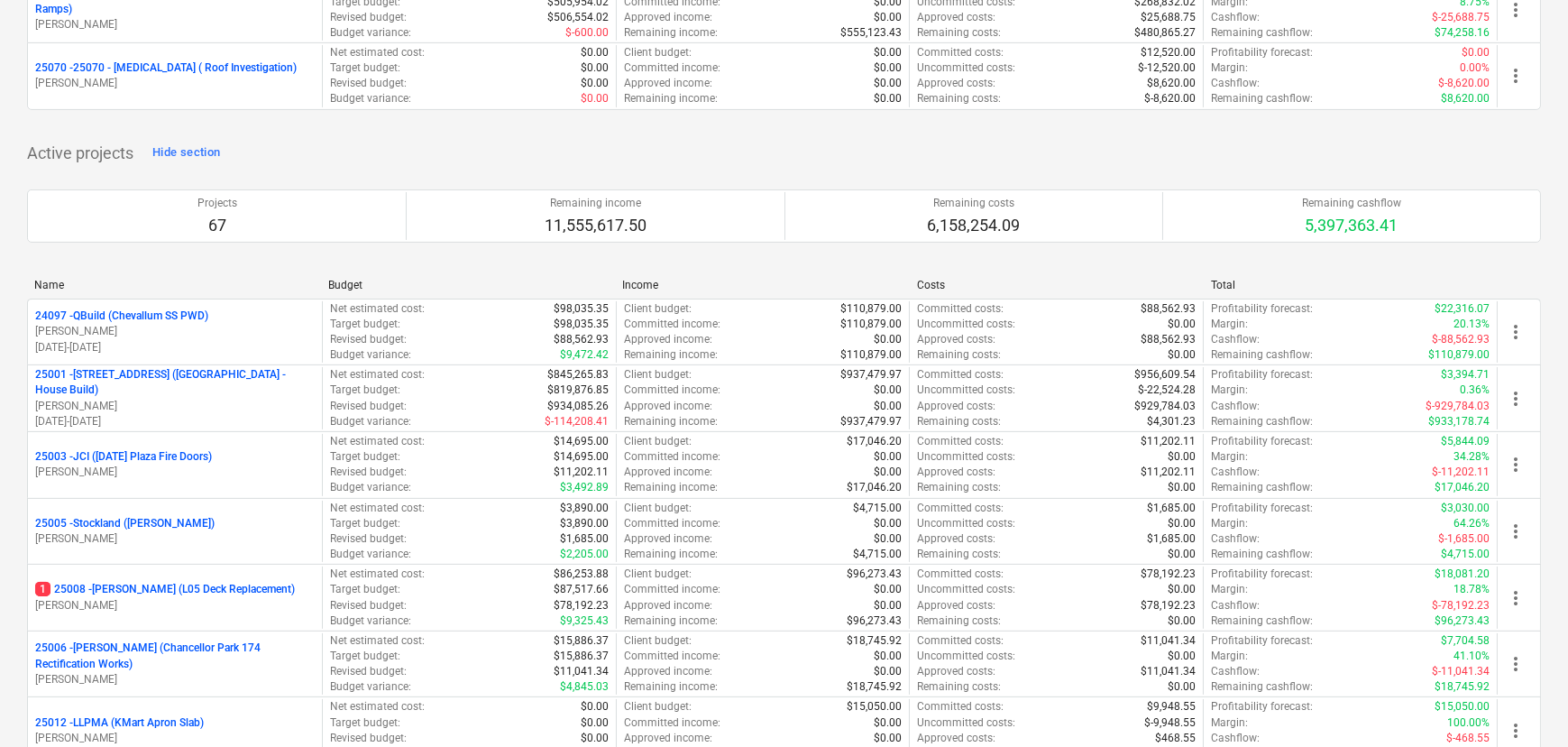
scroll to position [1066, 0]
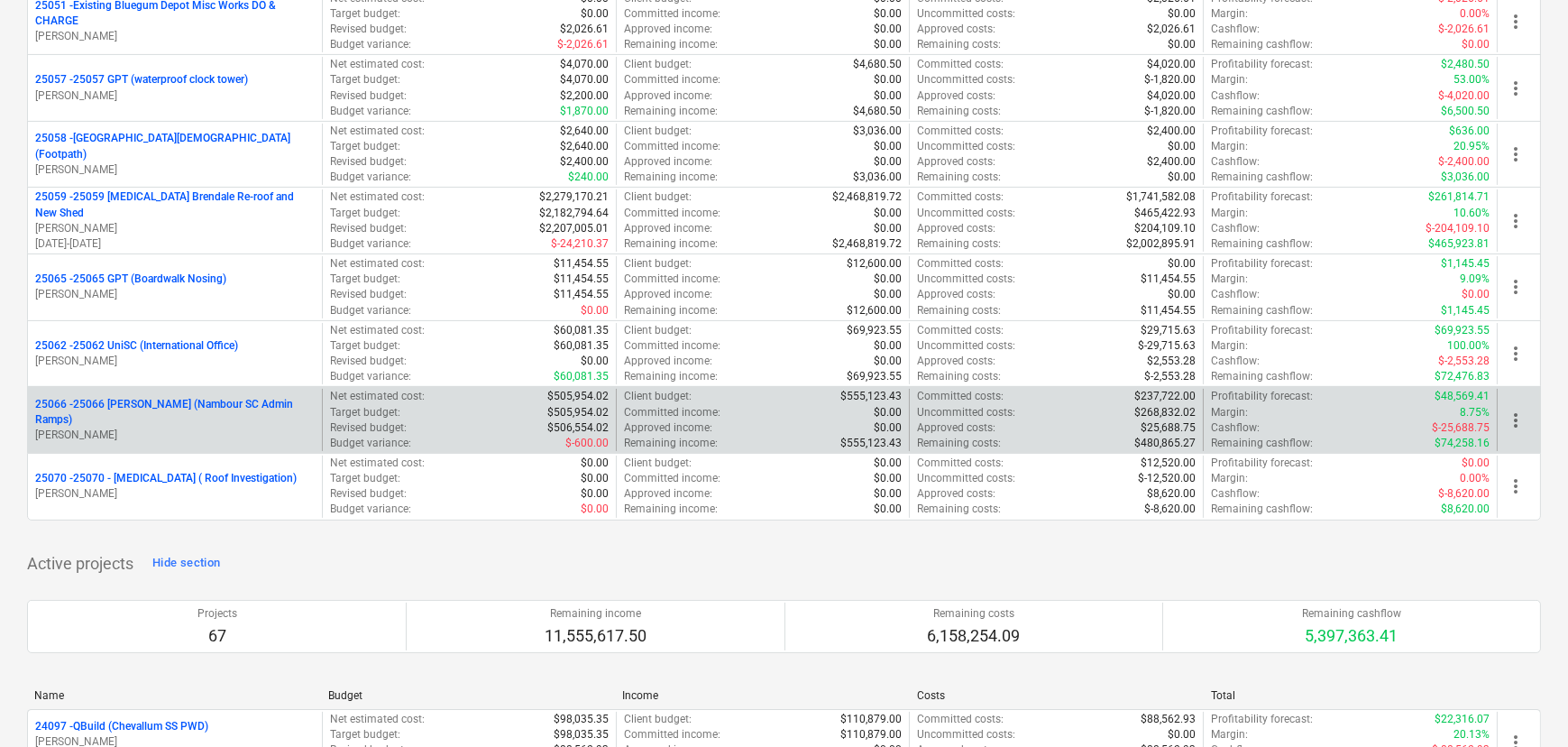
click at [165, 398] on p "25066 - 25066 [PERSON_NAME] (Nambour SC Admin Ramps)" at bounding box center [175, 413] width 280 height 31
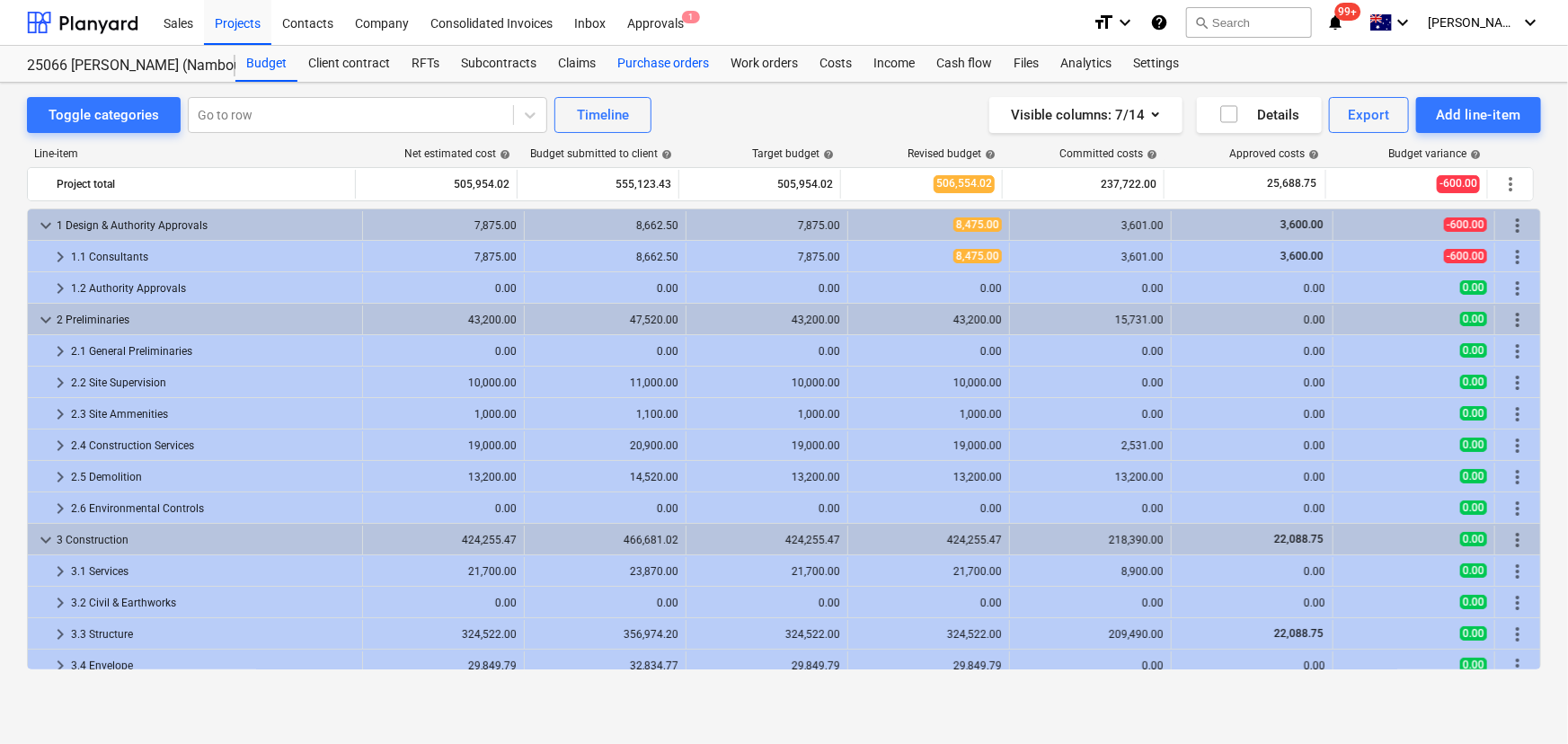
click at [677, 63] on div "Purchase orders" at bounding box center [662, 64] width 113 height 36
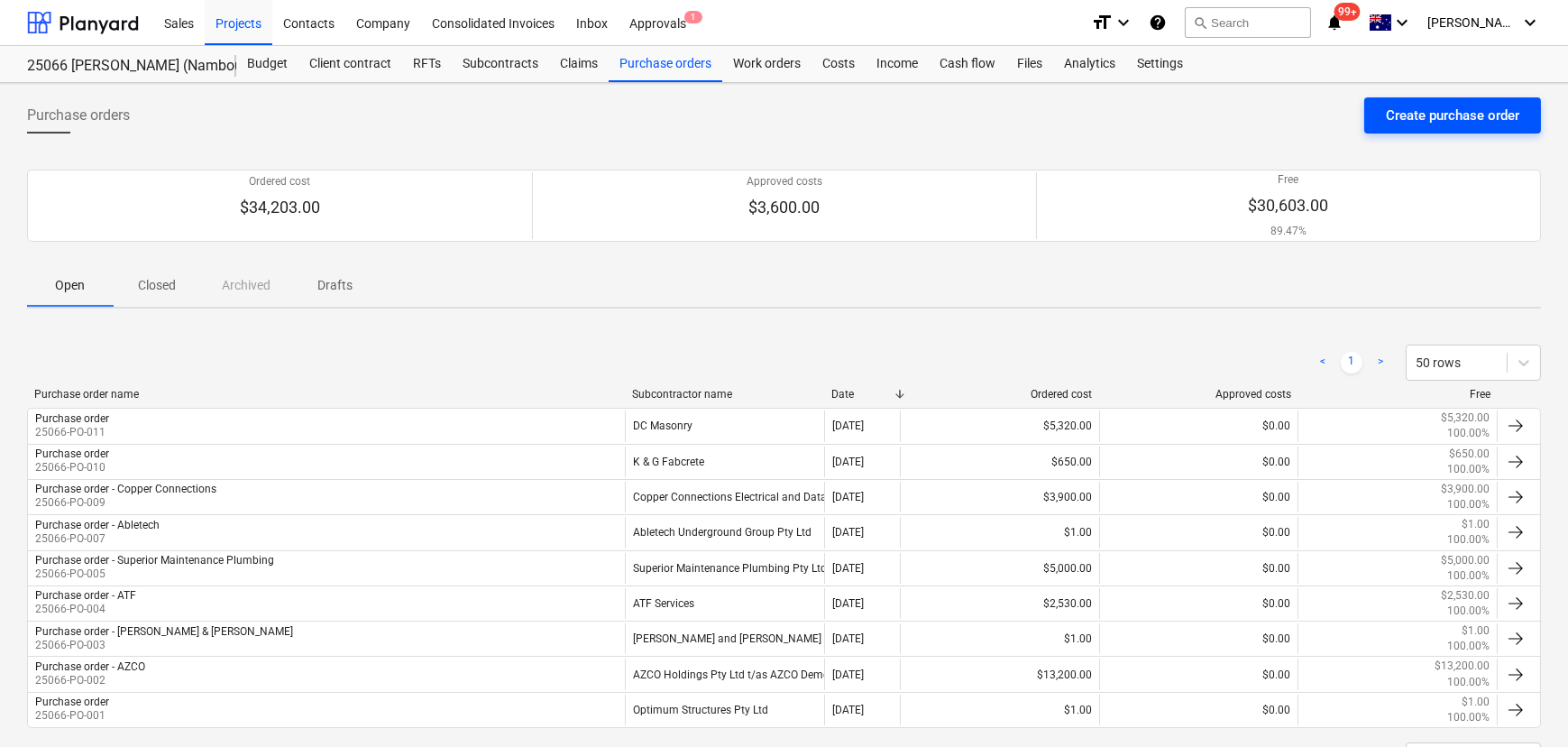
click at [1444, 113] on div "Create purchase order" at bounding box center [1452, 116] width 134 height 24
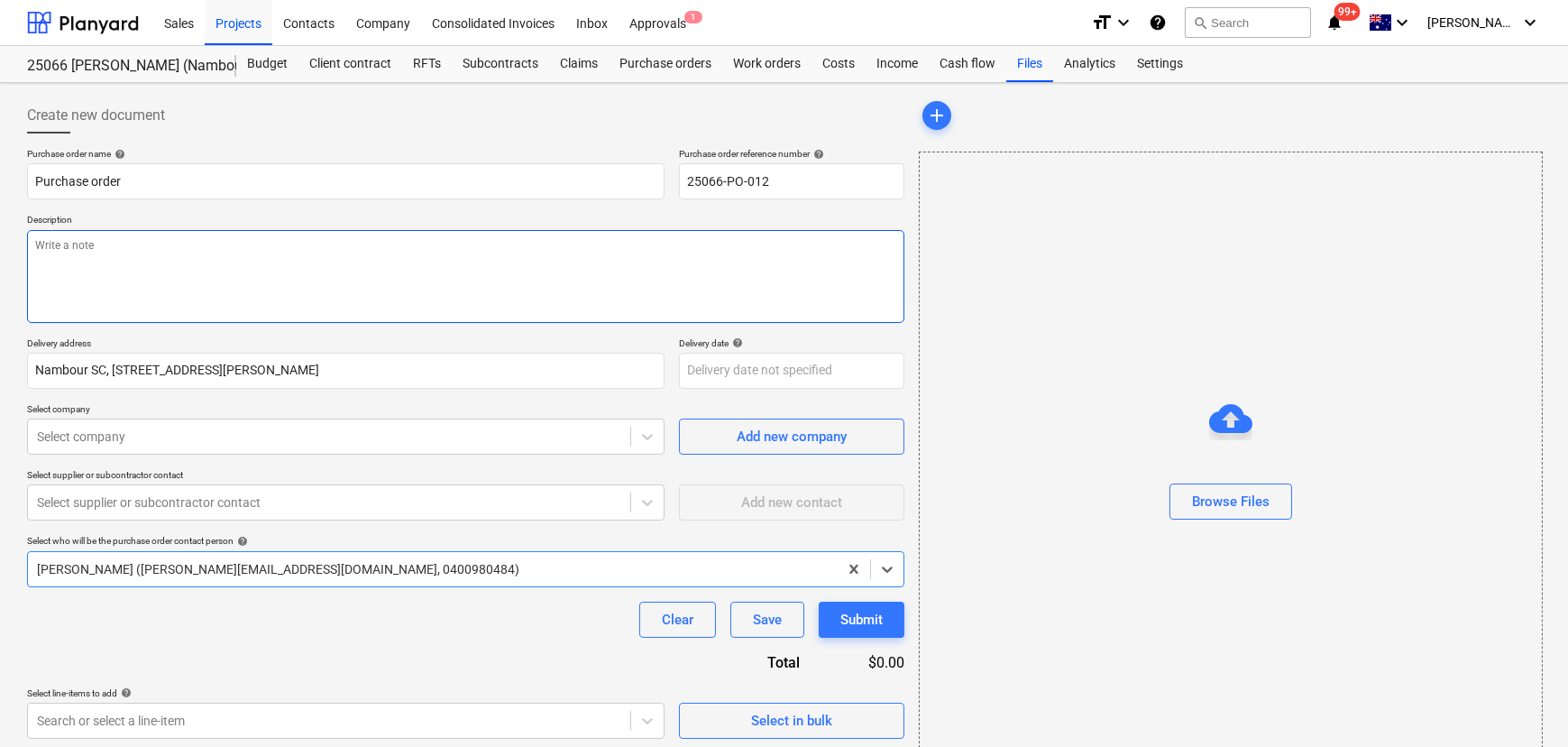
click at [429, 252] on textarea at bounding box center [466, 277] width 878 height 93
click at [159, 245] on textarea "Payment Terms" at bounding box center [466, 277] width 878 height 93
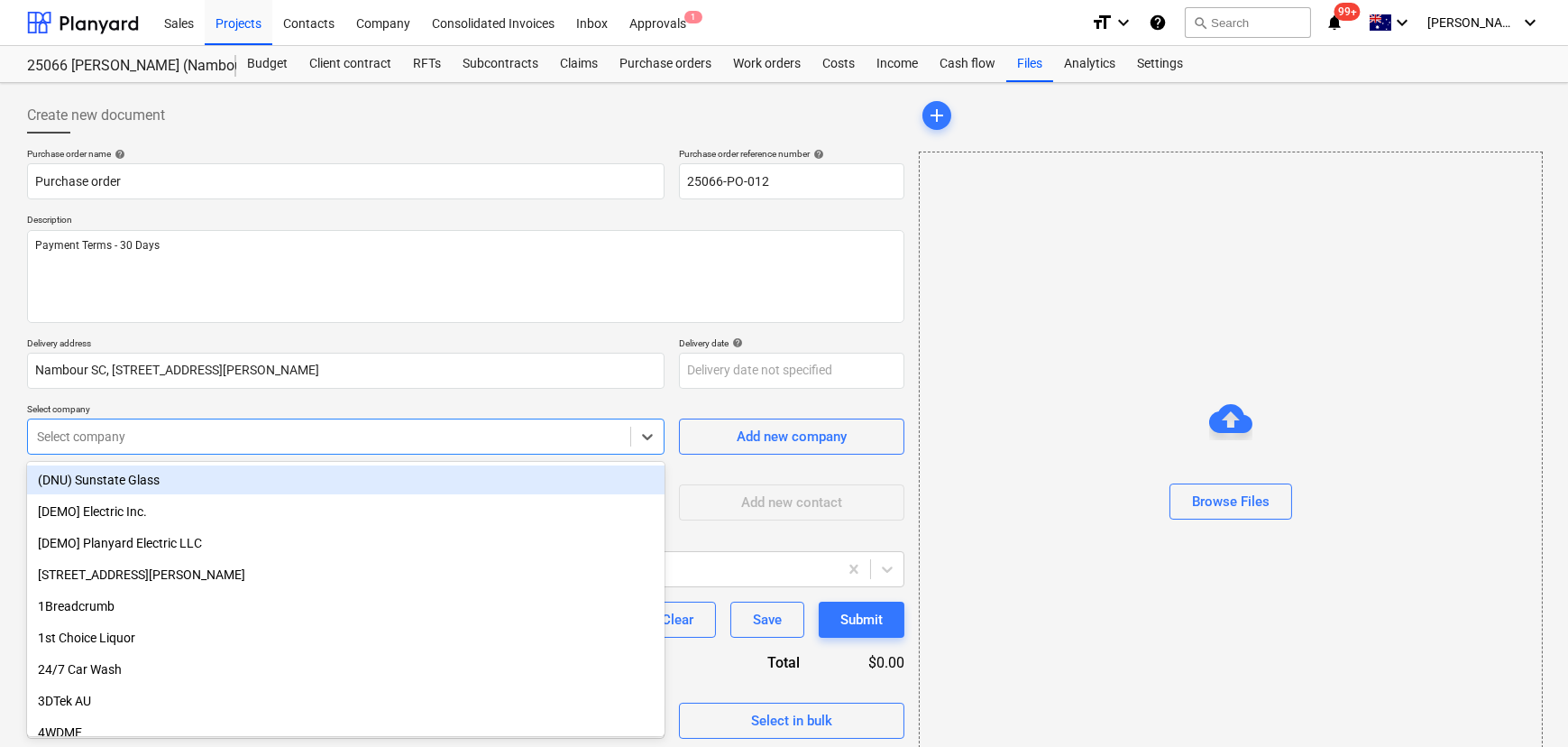
click at [118, 446] on div "Select company" at bounding box center [330, 436] width 603 height 26
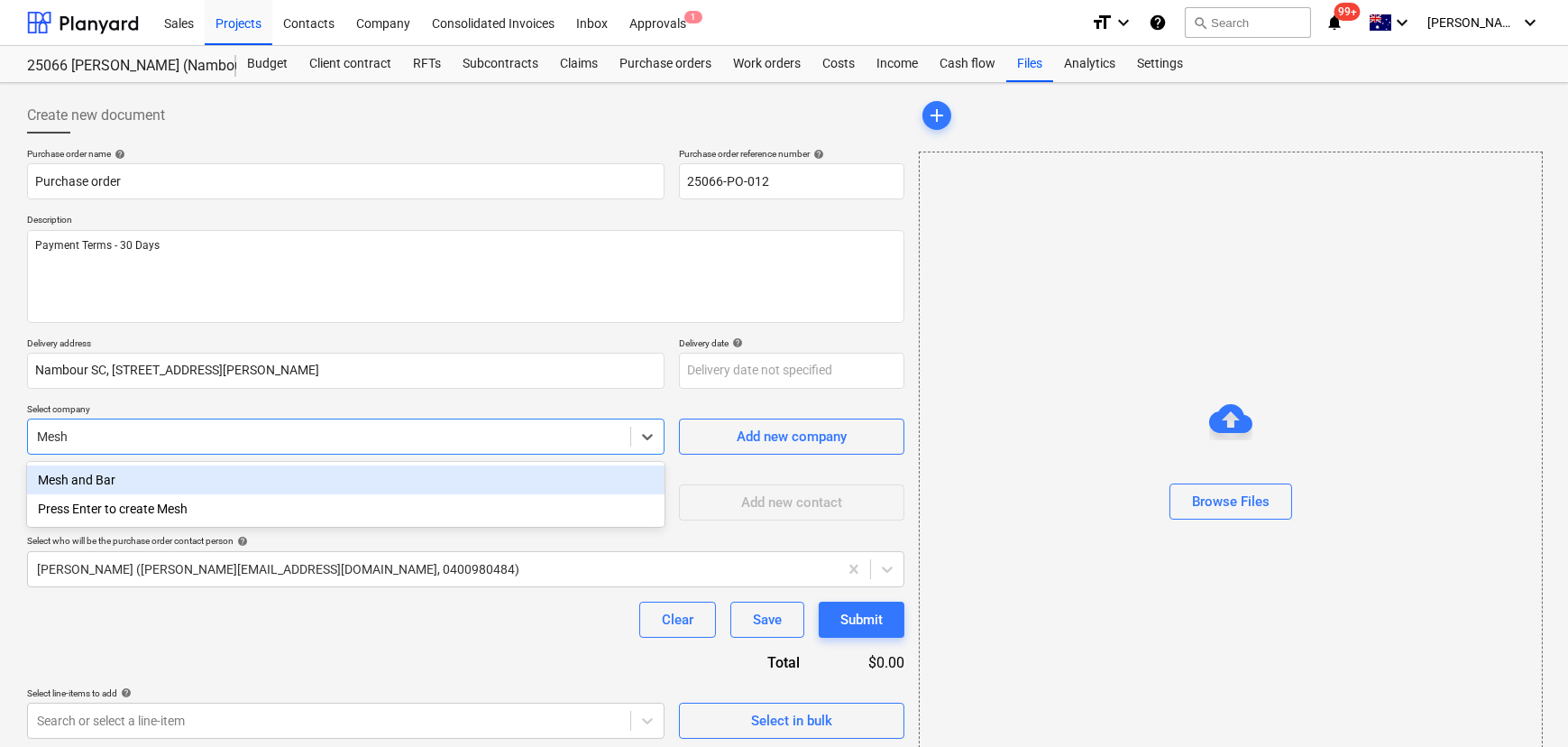
click at [112, 486] on div "Mesh and Bar" at bounding box center [346, 480] width 637 height 29
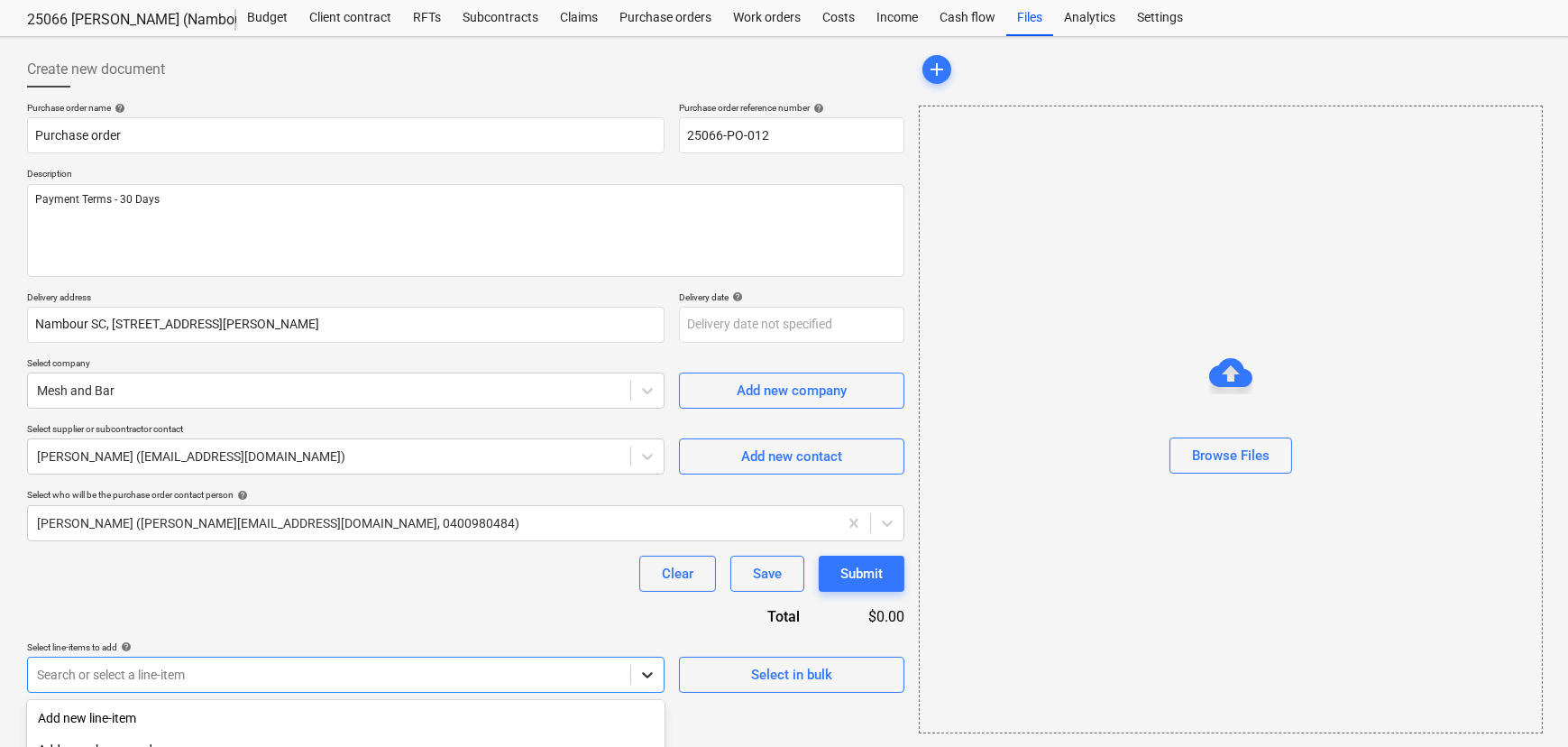
click at [647, 677] on body "Sales Projects Contacts Company Consolidated Invoices Inbox Approvals 1 format_…" at bounding box center [784, 327] width 1568 height 747
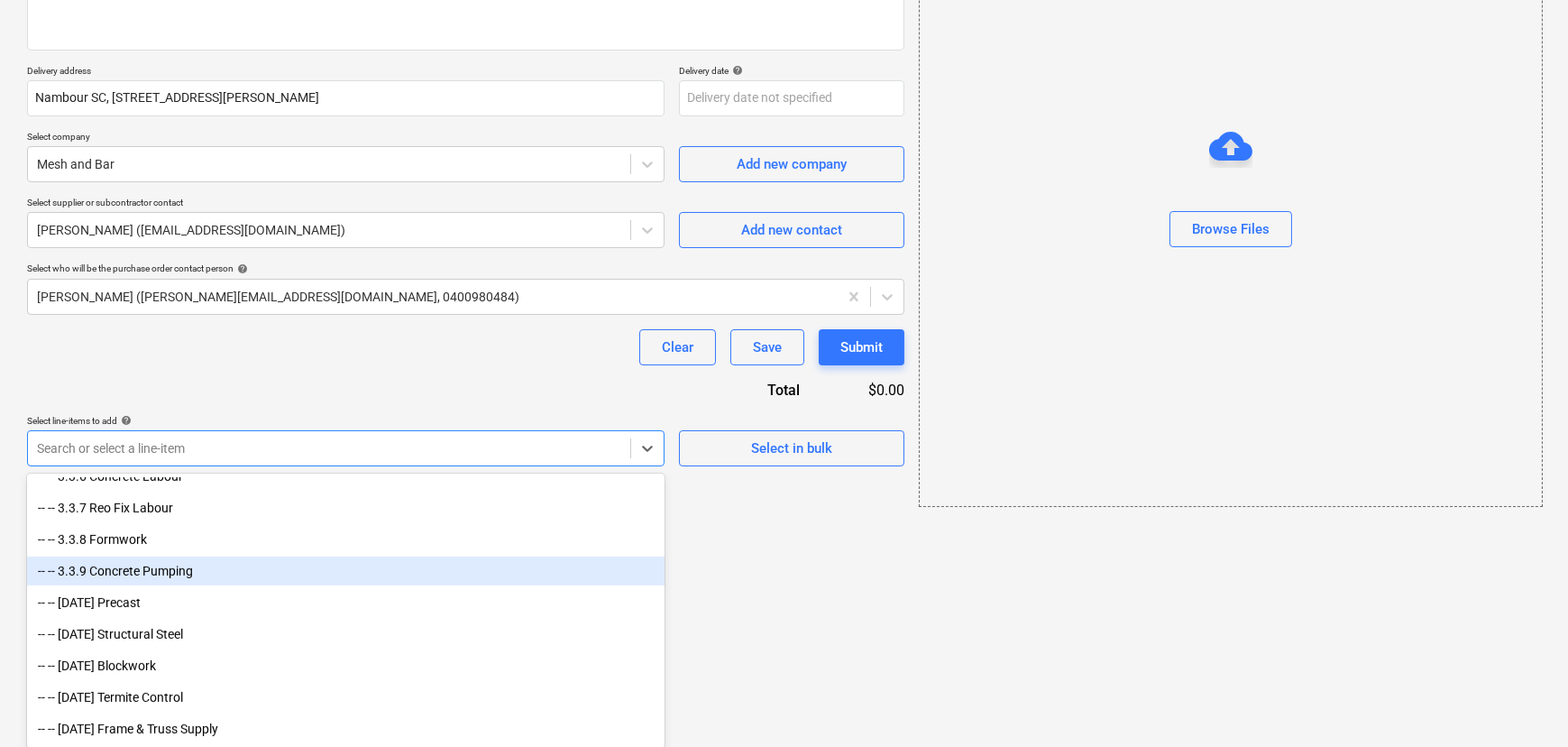
scroll to position [2870, 0]
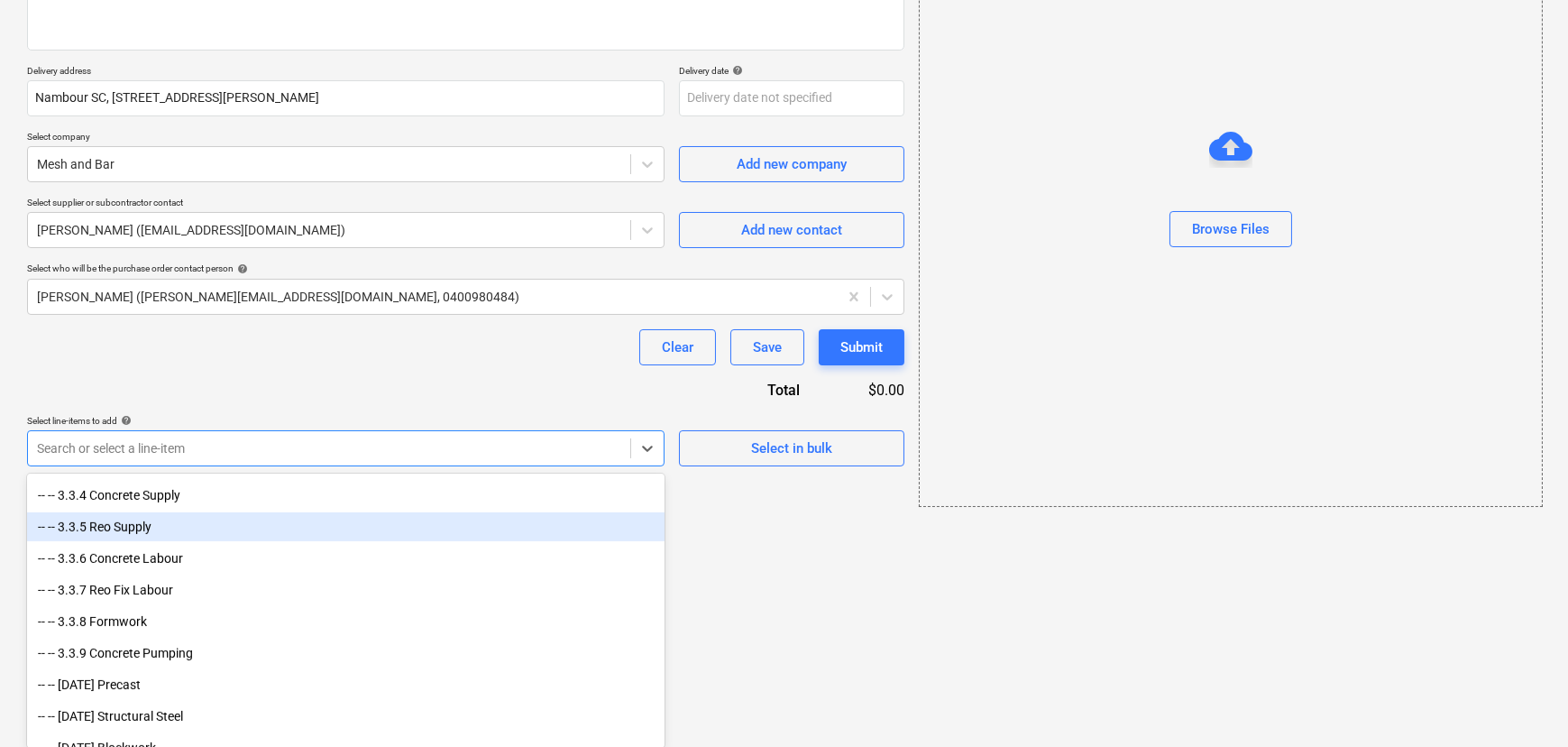
click at [153, 530] on div "-- -- 3.3.5 Reo Supply" at bounding box center [346, 527] width 637 height 29
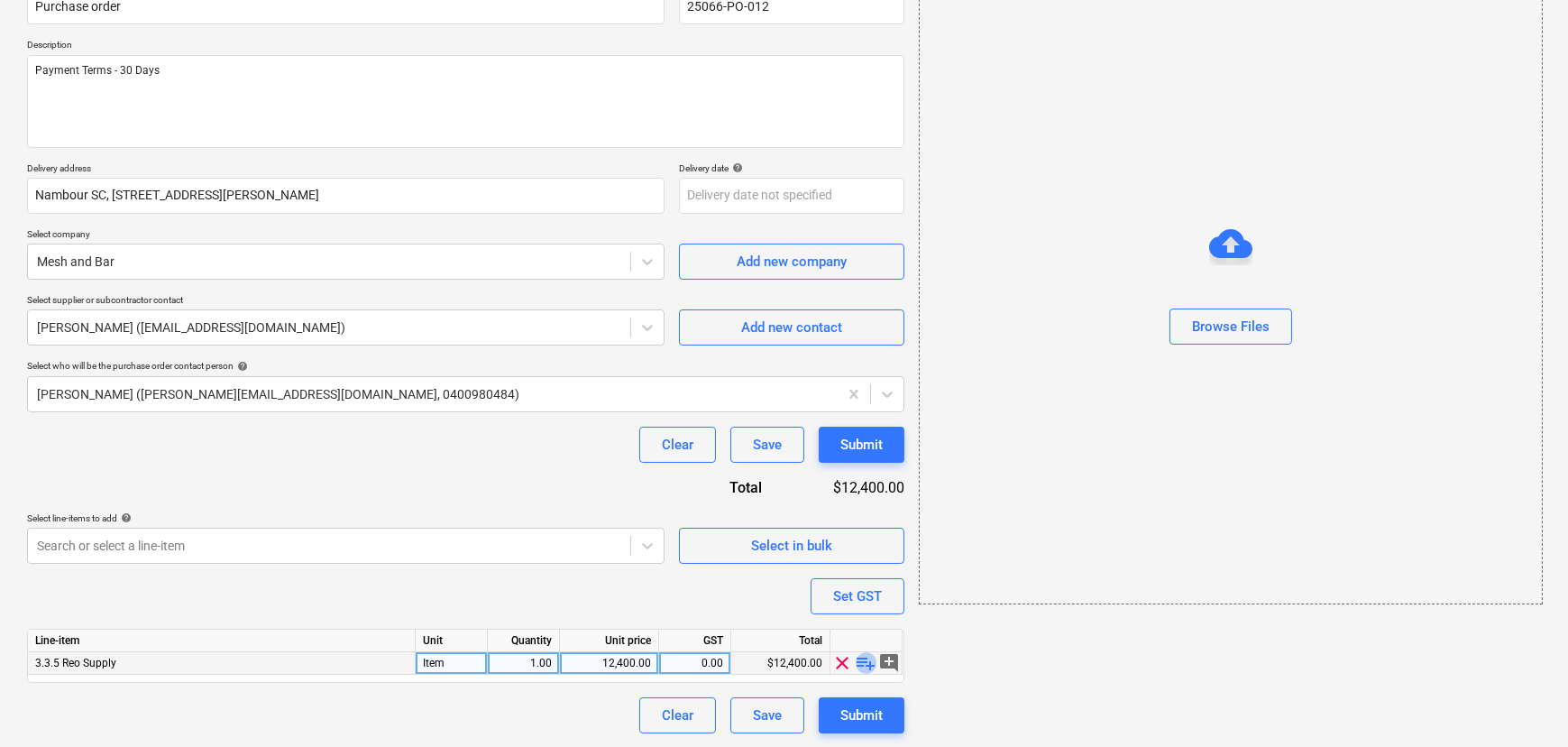
click at [861, 660] on span "playlist_add" at bounding box center [867, 663] width 22 height 22
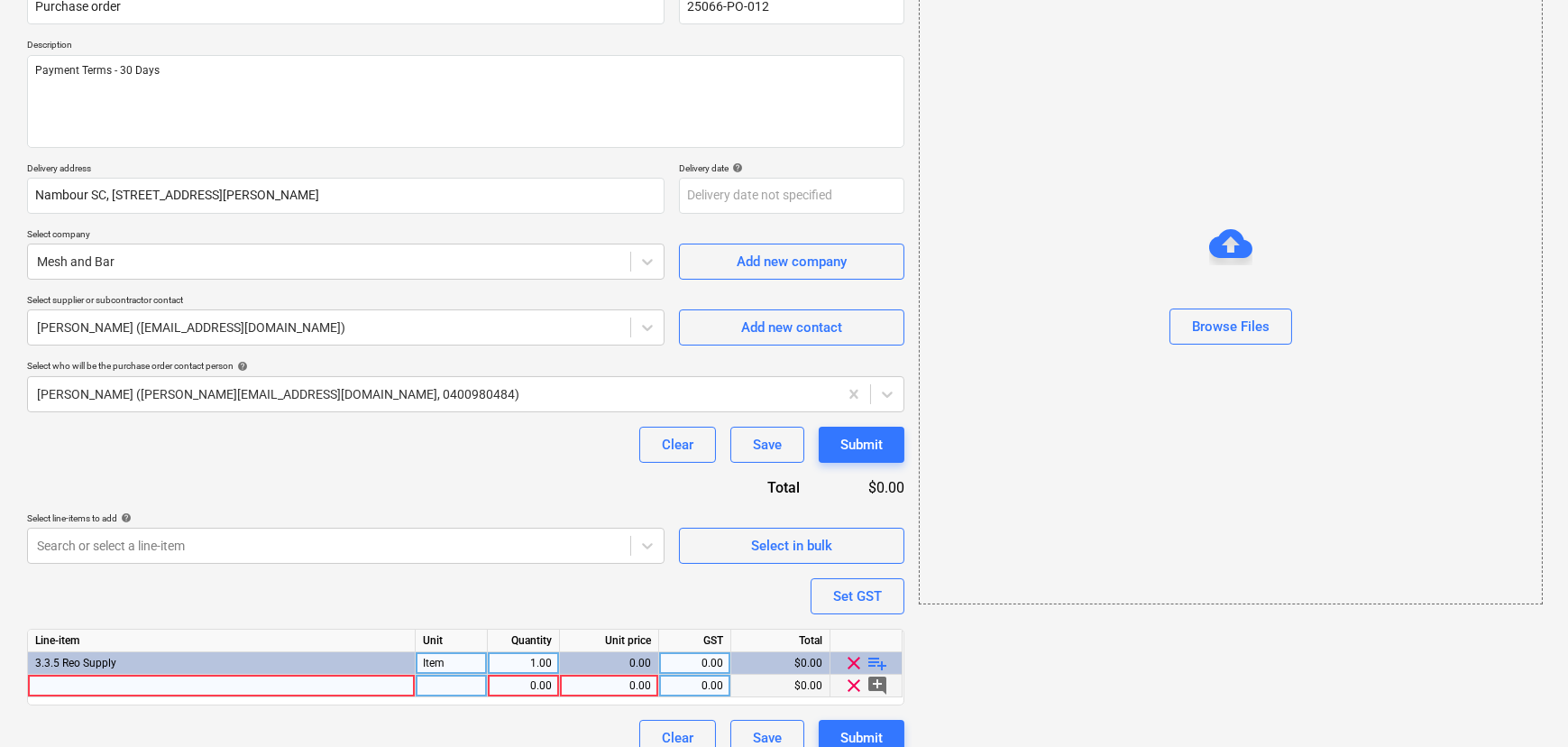
click at [196, 682] on div at bounding box center [222, 686] width 388 height 23
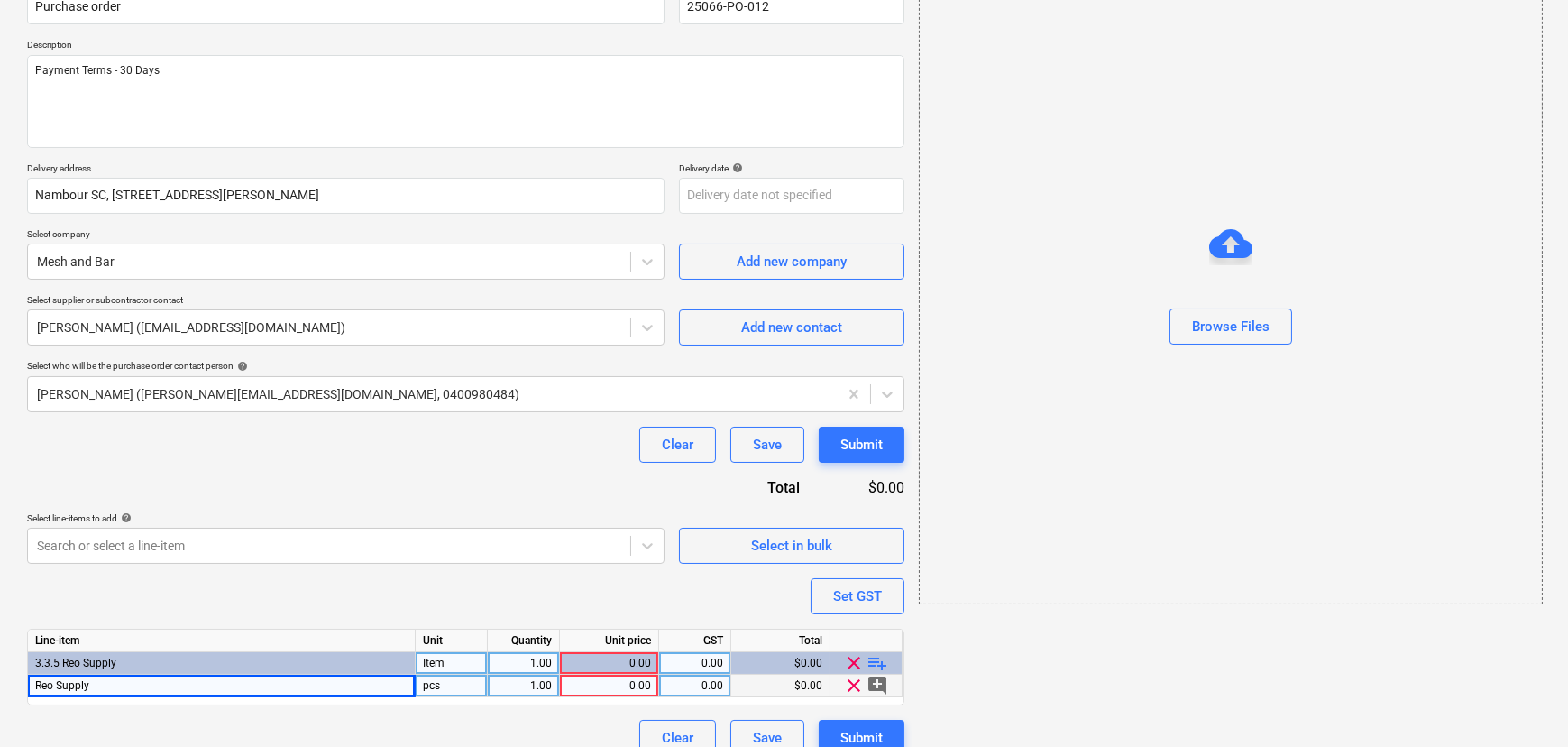
click at [444, 689] on div "pcs" at bounding box center [452, 686] width 72 height 23
click at [609, 686] on div "0.00" at bounding box center [609, 686] width 84 height 23
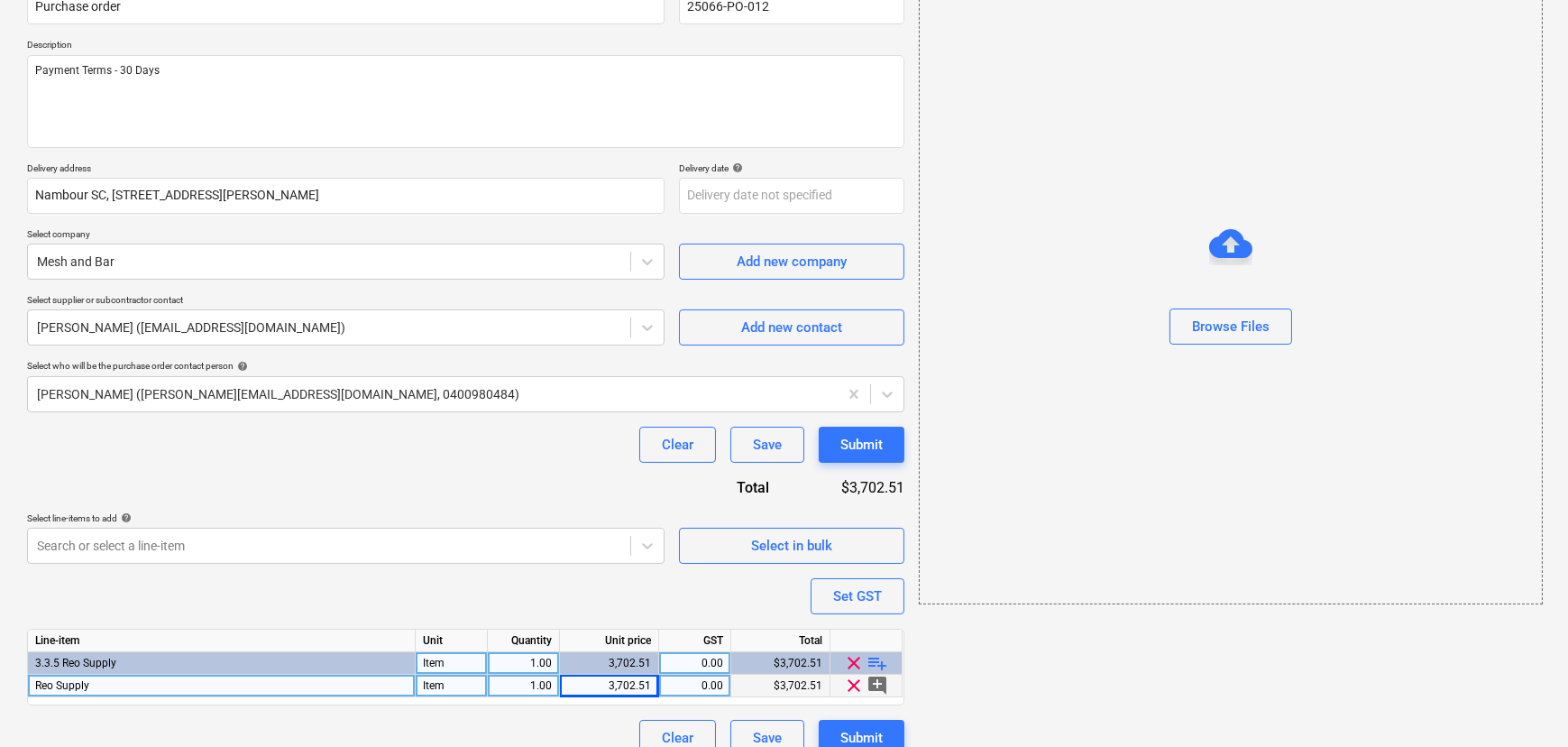
click at [686, 685] on div "0.00" at bounding box center [695, 686] width 56 height 23
click at [577, 721] on div "Purchase order name help Purchase order Purchase order reference number help 25…" at bounding box center [466, 364] width 878 height 783
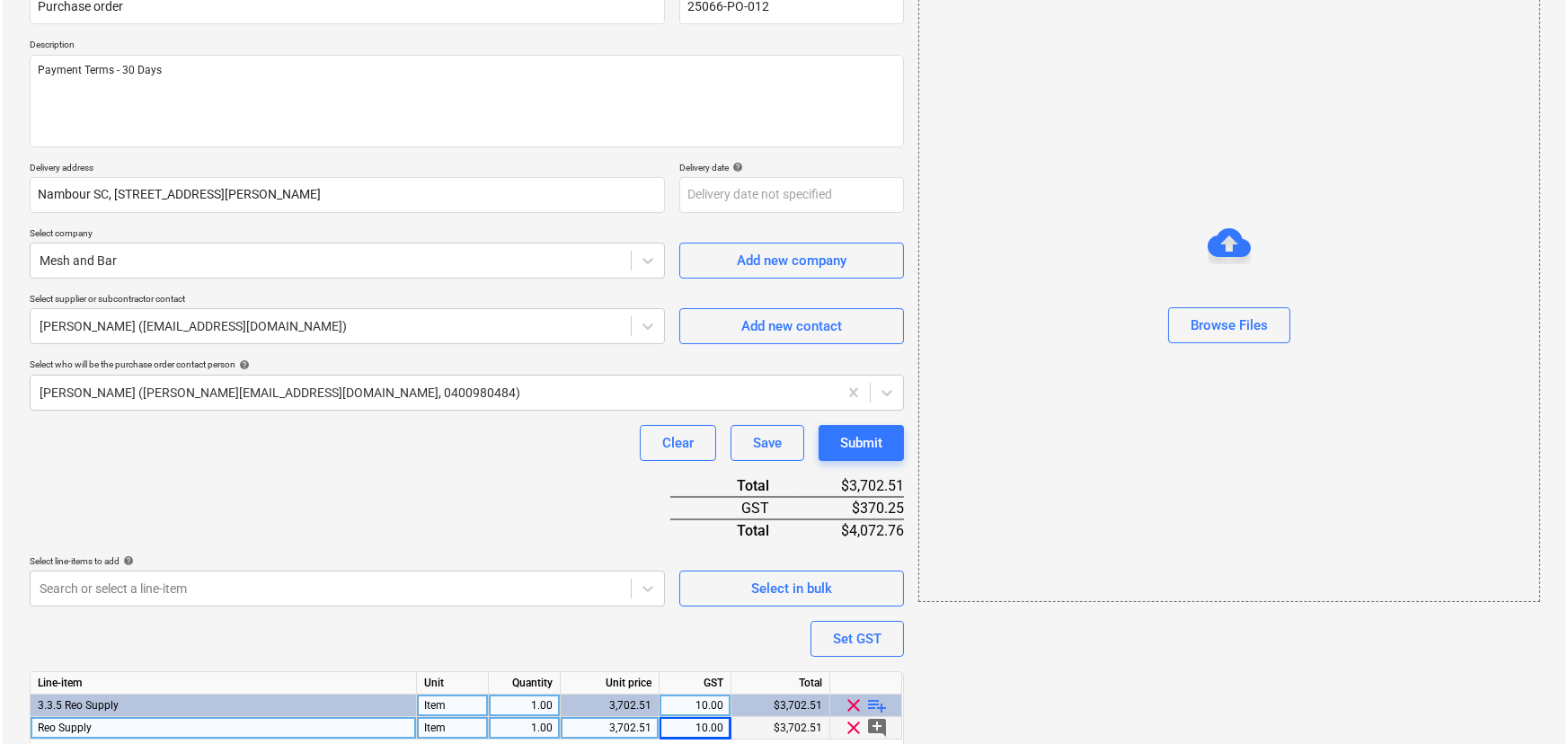
scroll to position [241, 0]
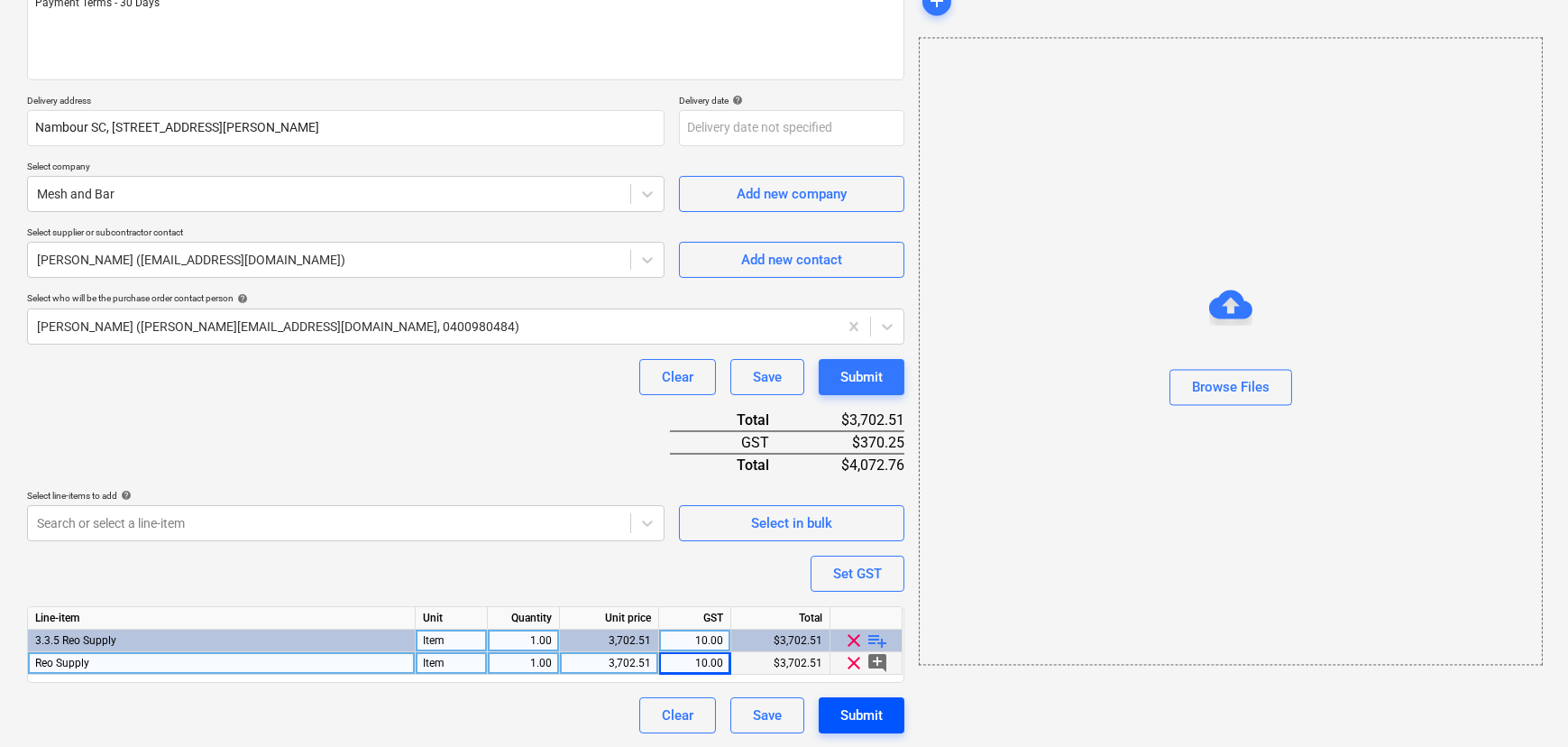
click at [876, 721] on div "Submit" at bounding box center [861, 715] width 43 height 24
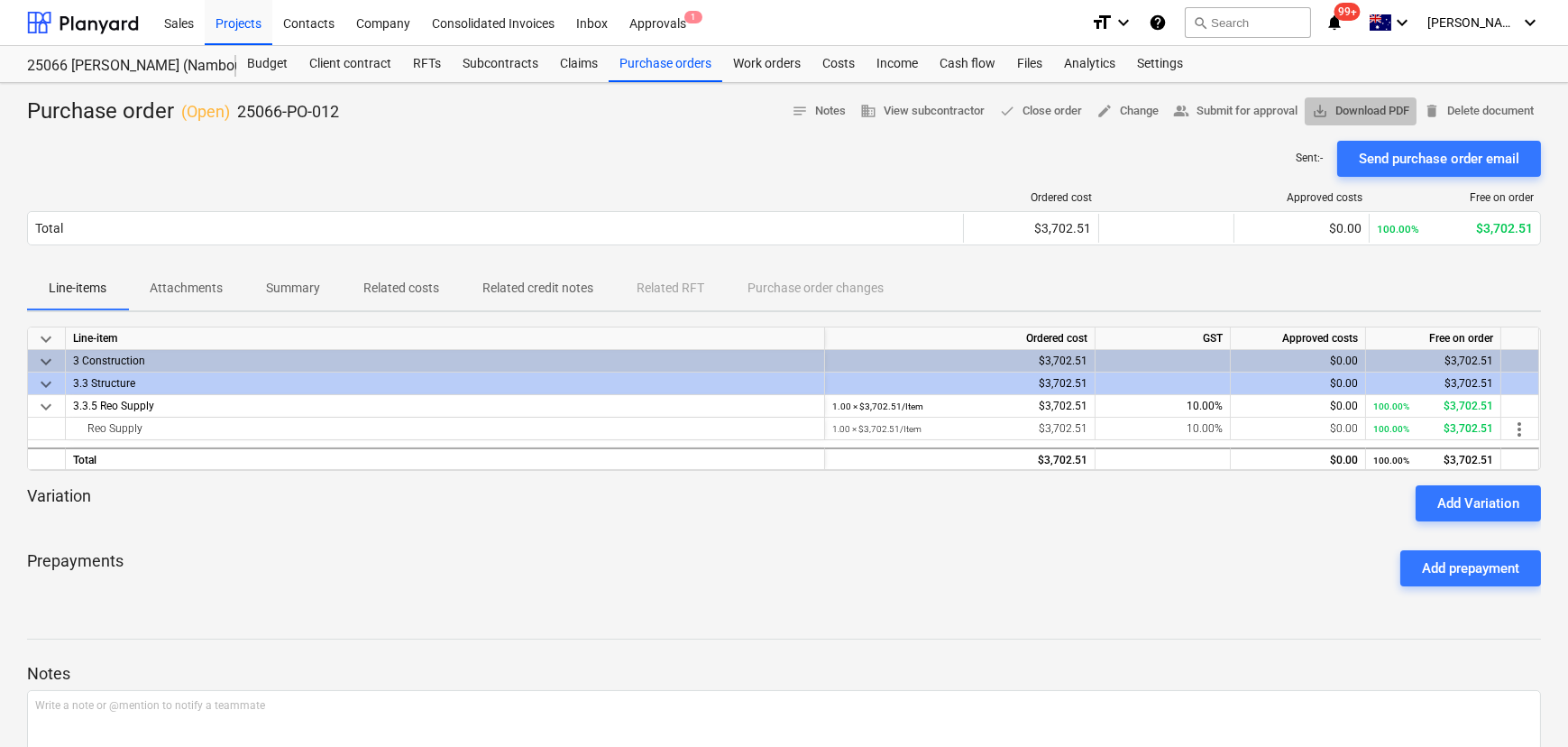
click at [1391, 112] on span "save_alt Download PDF" at bounding box center [1360, 111] width 97 height 21
click at [432, 153] on div "Sent : - Send purchase order email" at bounding box center [784, 159] width 1514 height 36
click at [665, 22] on div "Approvals 1" at bounding box center [657, 22] width 78 height 46
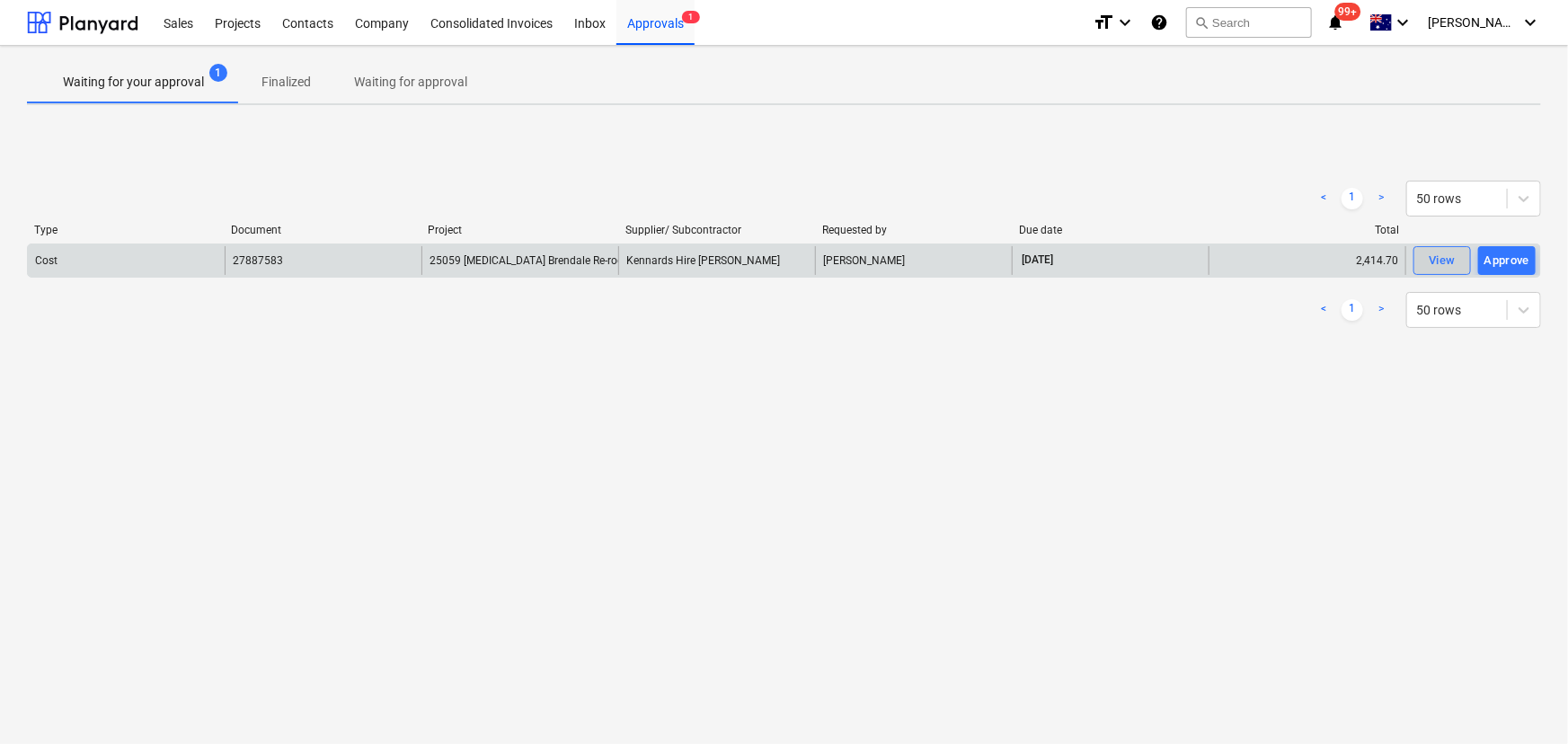
click at [1436, 259] on div "View" at bounding box center [1443, 260] width 27 height 21
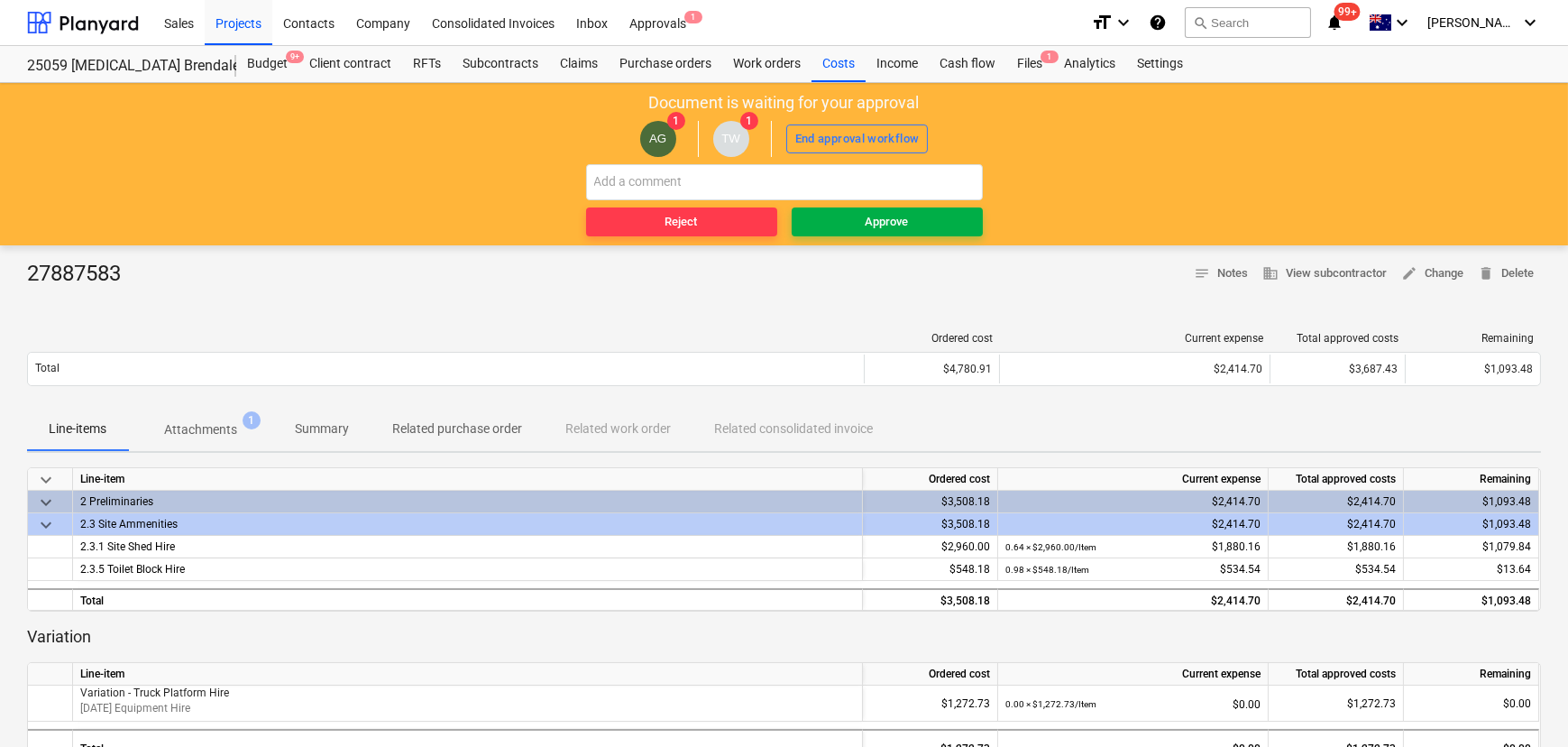
click at [886, 225] on div "Approve" at bounding box center [888, 222] width 44 height 21
